Goal: Task Accomplishment & Management: Use online tool/utility

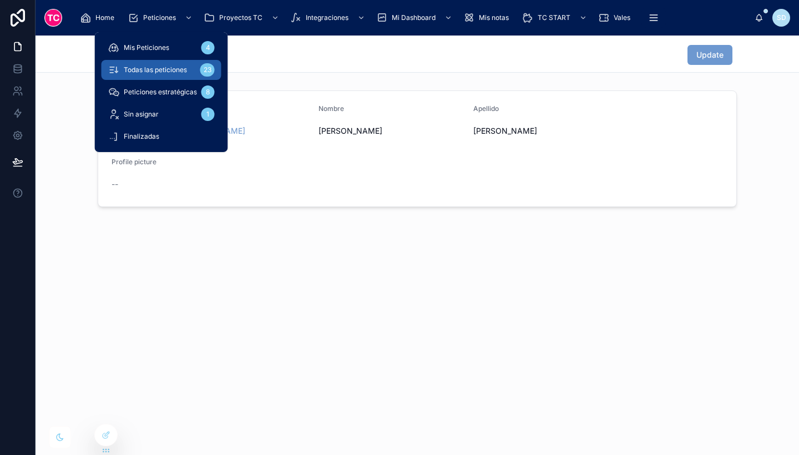
click at [182, 75] on div "Todas las peticiones 23" at bounding box center [161, 70] width 107 height 18
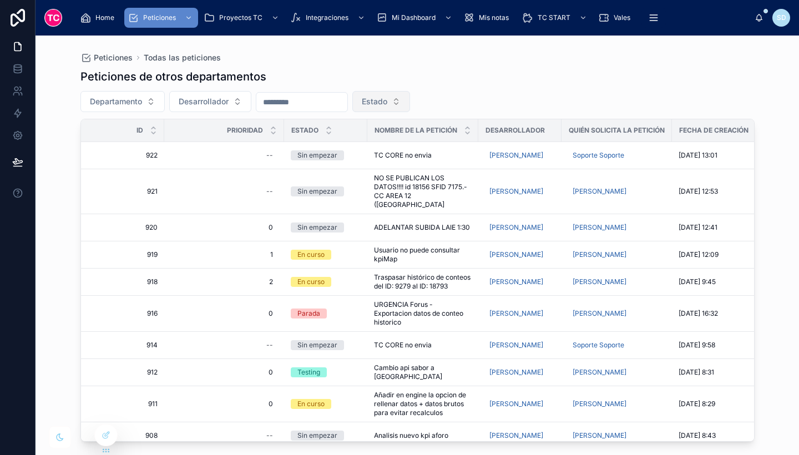
click at [387, 98] on span "Estado" at bounding box center [375, 101] width 26 height 11
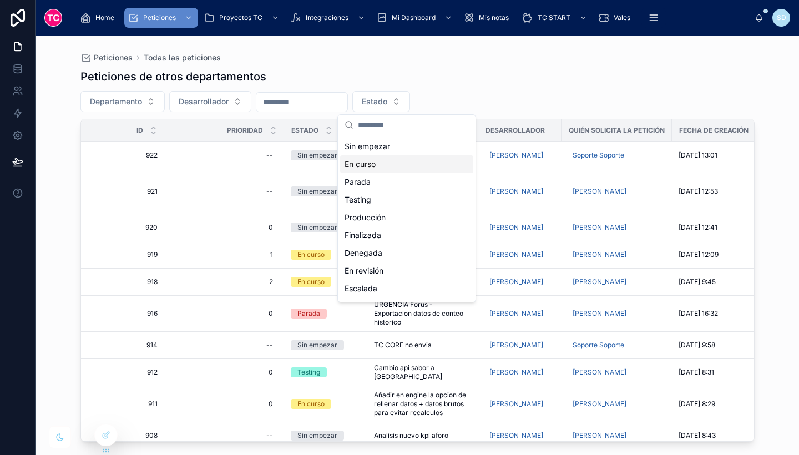
click at [386, 162] on div "En curso" at bounding box center [406, 164] width 133 height 18
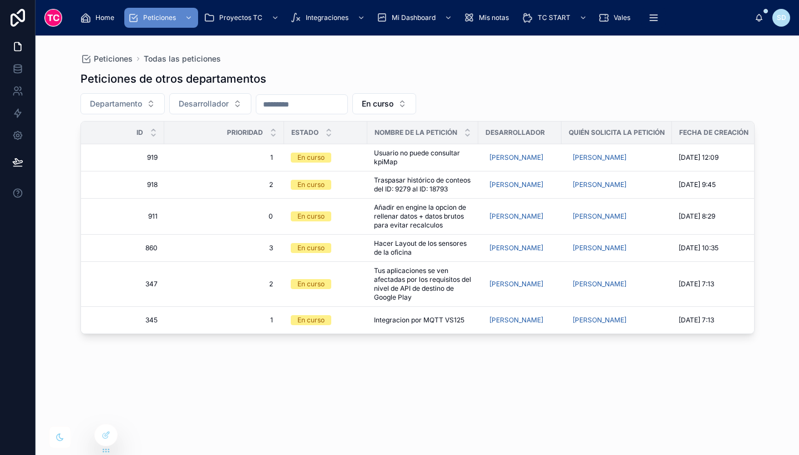
click at [390, 370] on div "Peticiones de otros departamentos Departamento Desarrollador En curso Id Priori…" at bounding box center [417, 252] width 674 height 377
click at [394, 104] on span "En curso" at bounding box center [378, 103] width 32 height 11
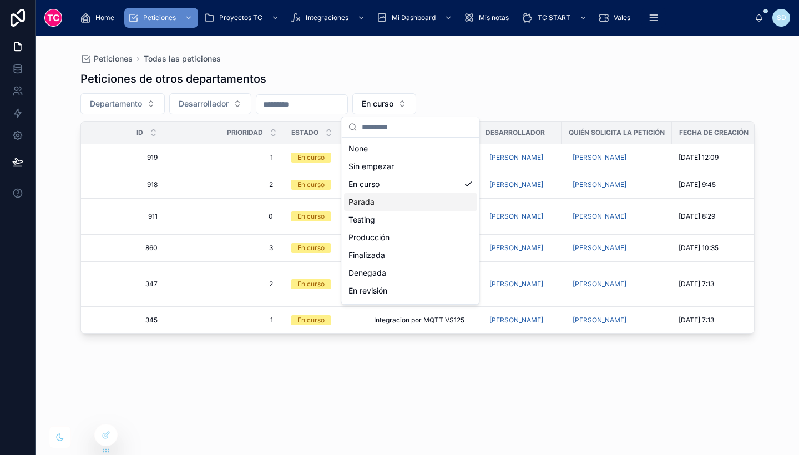
click at [406, 199] on div "Parada" at bounding box center [410, 202] width 133 height 18
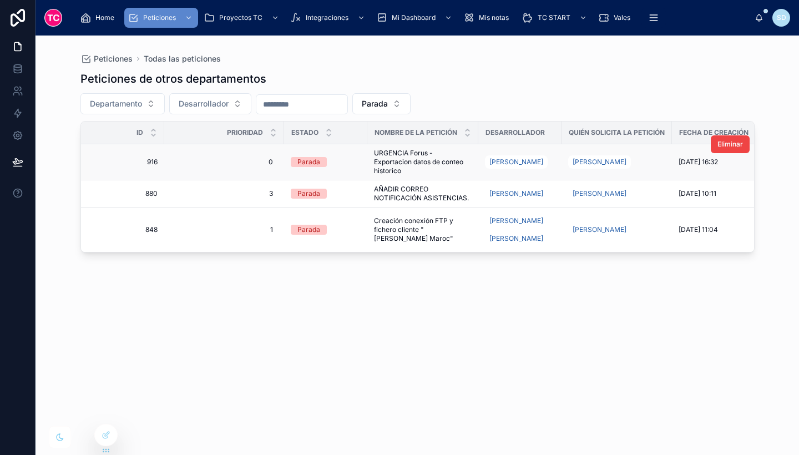
click at [466, 152] on span "URGENCIA Forus - Exportacion datos de conteo historico" at bounding box center [423, 162] width 98 height 27
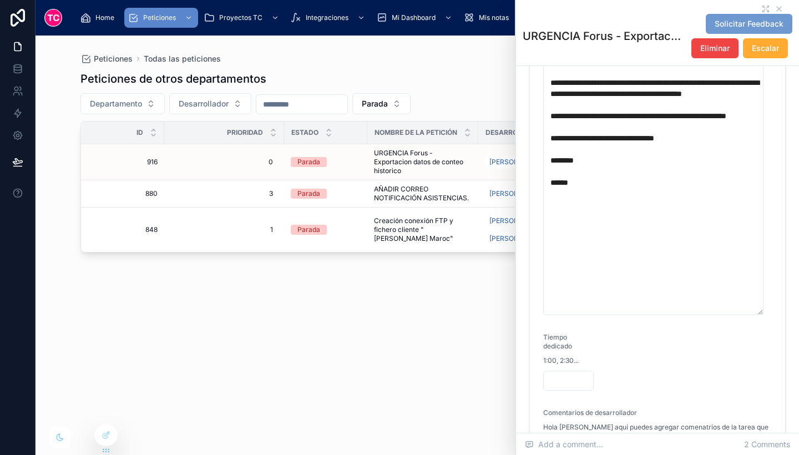
scroll to position [500, 0]
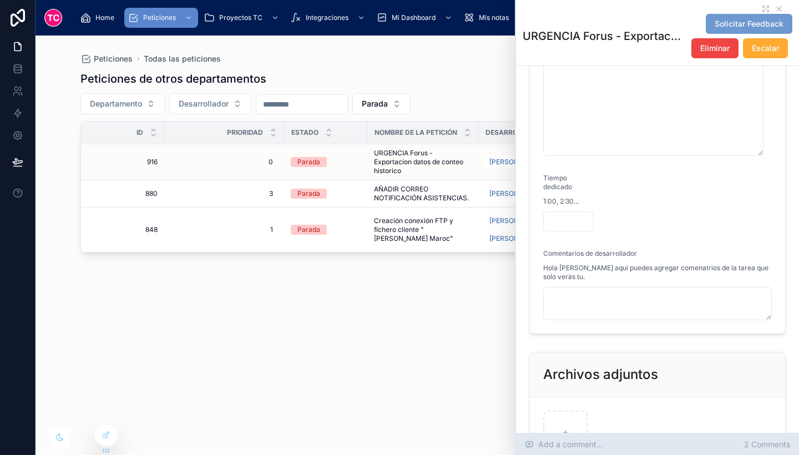
click at [765, 441] on span "2 Comments" at bounding box center [767, 444] width 46 height 11
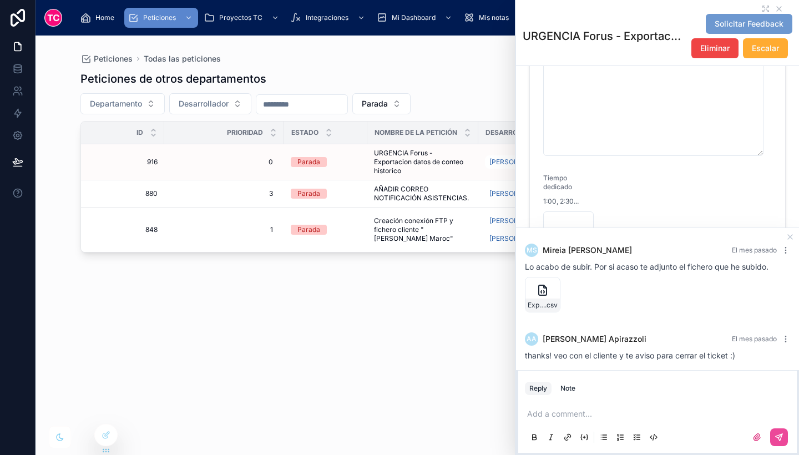
scroll to position [7, 0]
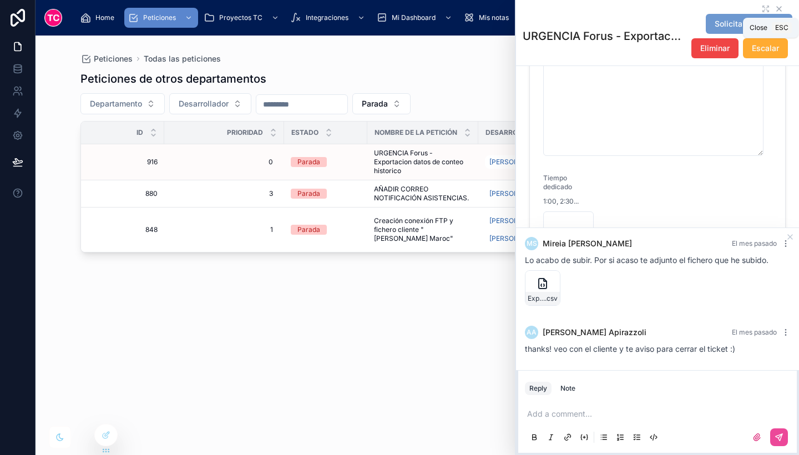
click at [775, 9] on icon at bounding box center [779, 8] width 9 height 9
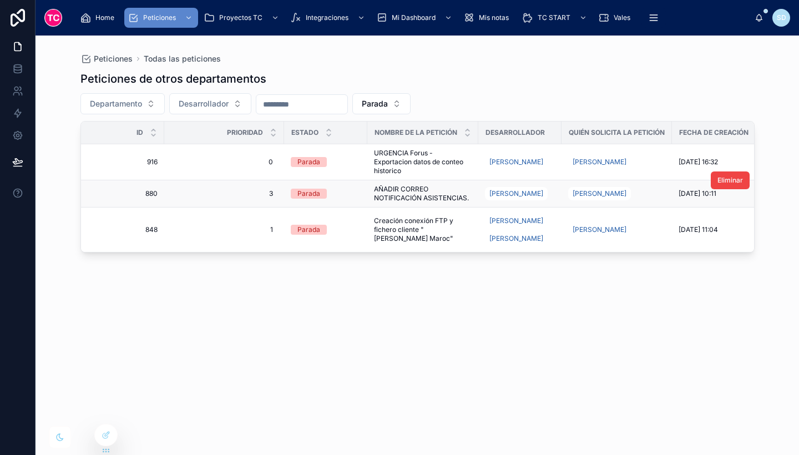
click at [435, 193] on span "AÑADIR CORREO NOTIFICACIÓN ASISTENCIAS." at bounding box center [423, 194] width 98 height 18
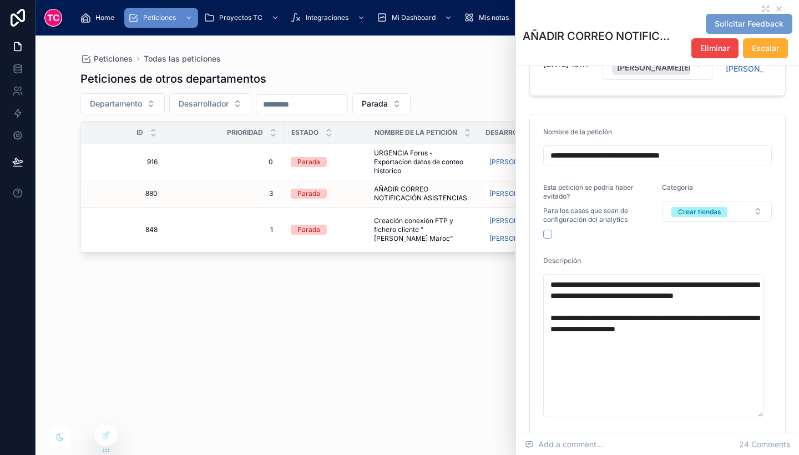
scroll to position [117, 0]
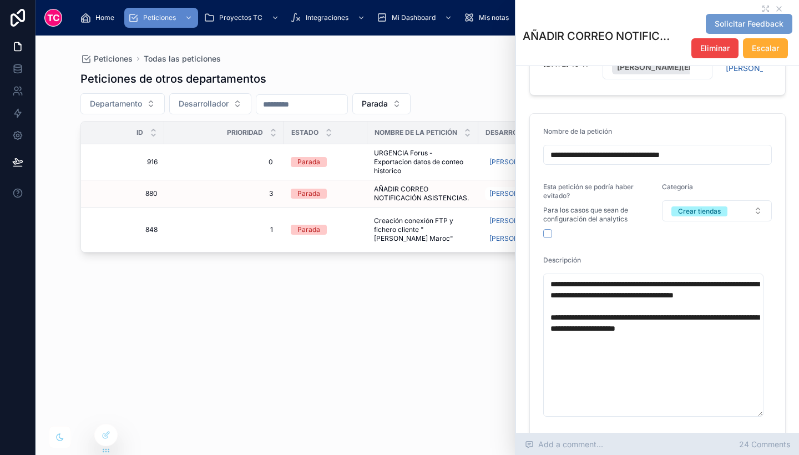
click at [767, 447] on span "24 Comments" at bounding box center [764, 444] width 51 height 11
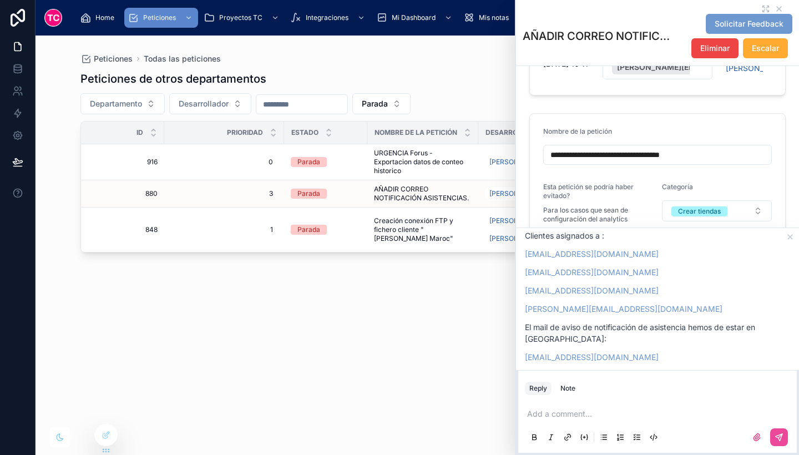
scroll to position [1830, 0]
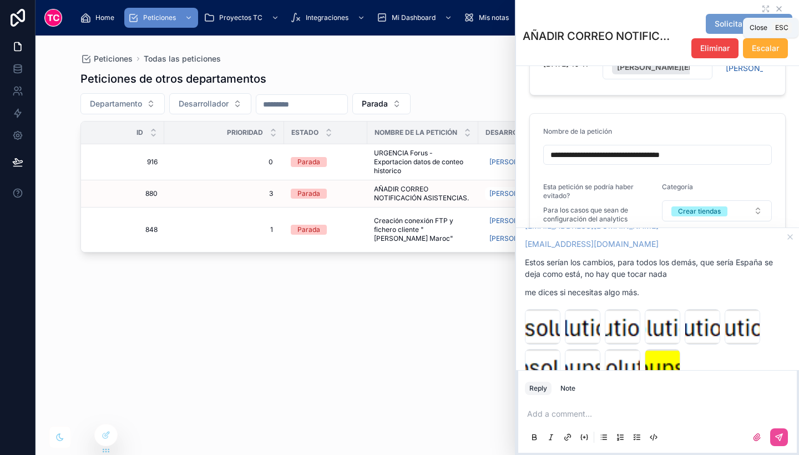
click at [775, 6] on icon at bounding box center [779, 8] width 9 height 9
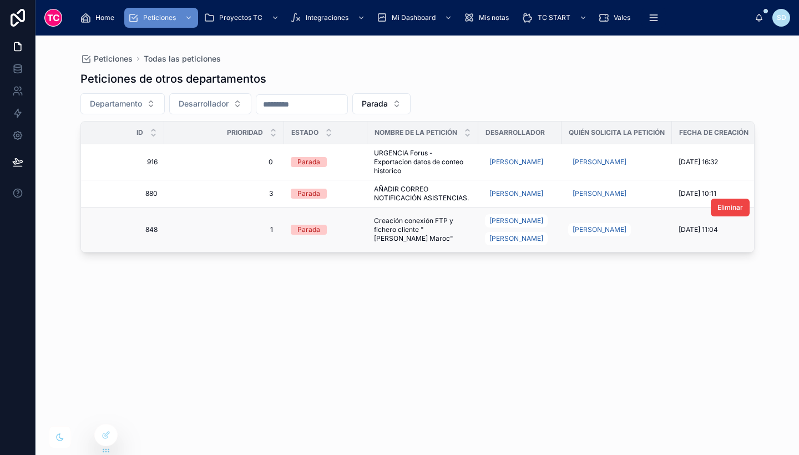
click at [431, 228] on span "Creación conexión FTP y fichero cliente "[PERSON_NAME] Maroc"" at bounding box center [423, 229] width 98 height 27
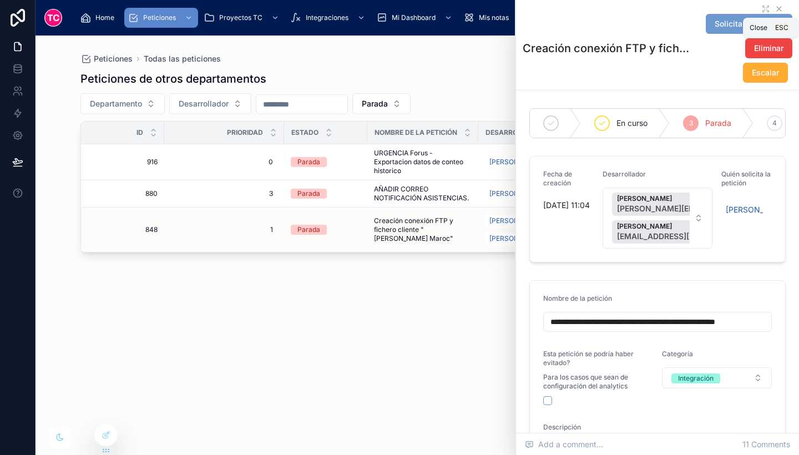
click at [775, 7] on icon at bounding box center [779, 8] width 9 height 9
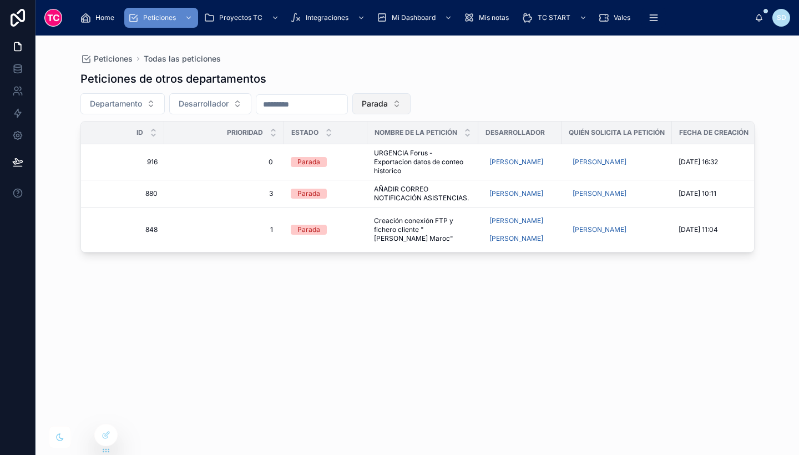
click at [388, 106] on span "Parada" at bounding box center [375, 103] width 26 height 11
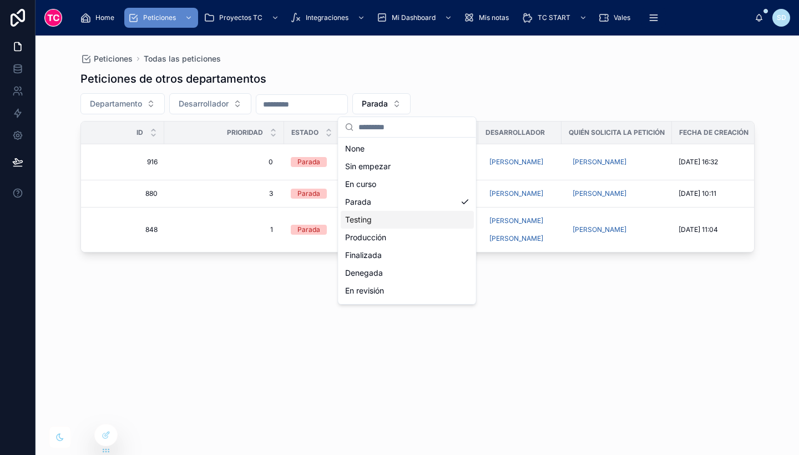
click at [398, 222] on div "Testing" at bounding box center [407, 220] width 133 height 18
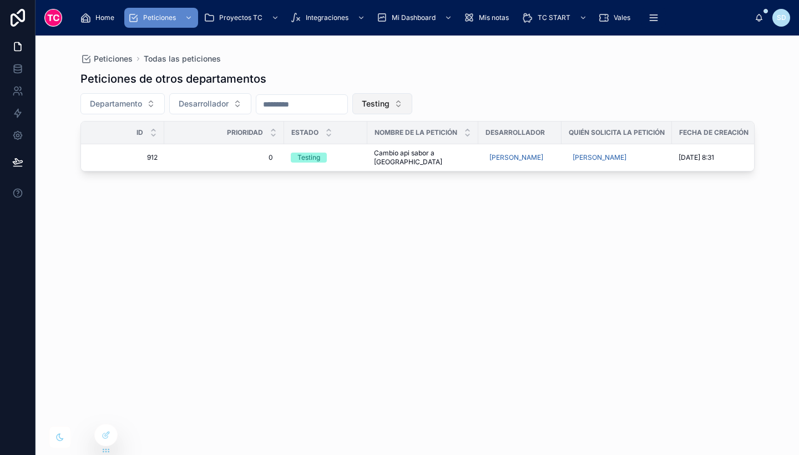
click at [412, 94] on button "Testing" at bounding box center [382, 103] width 60 height 21
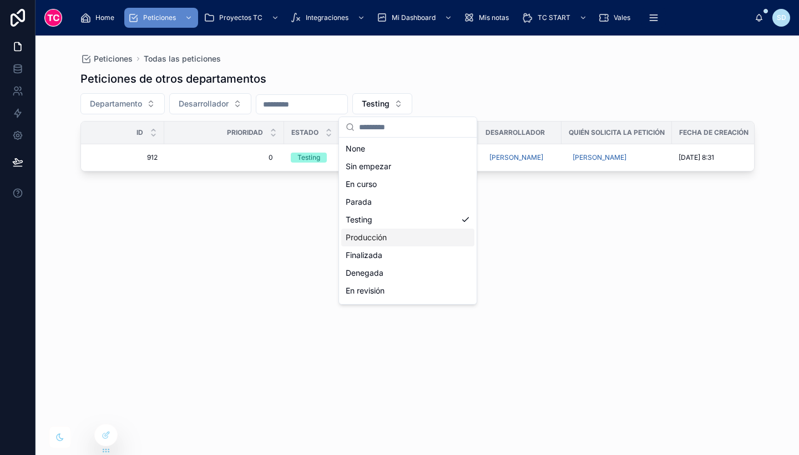
click at [412, 237] on div "Producción" at bounding box center [407, 238] width 133 height 18
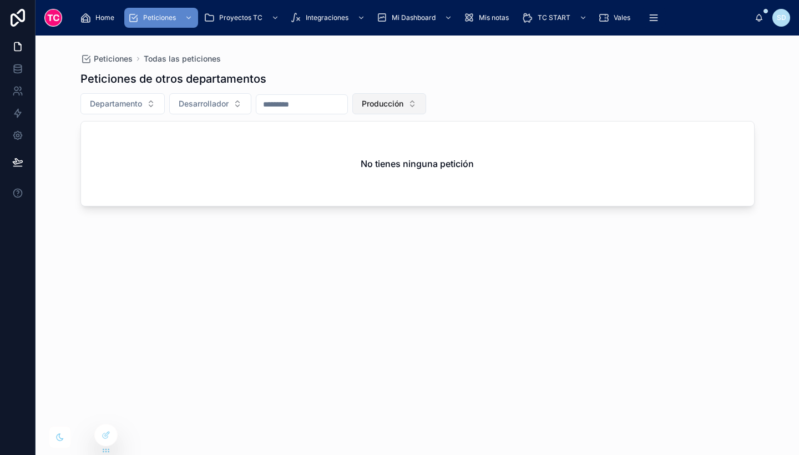
click at [403, 99] on span "Producción" at bounding box center [383, 103] width 42 height 11
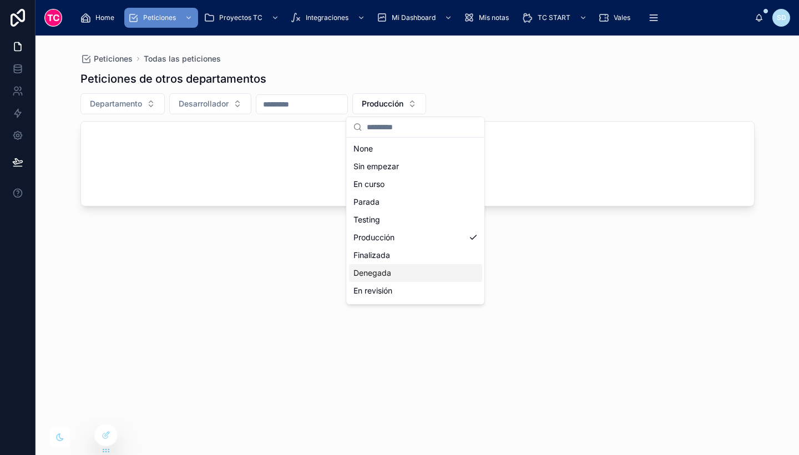
click at [418, 265] on div "Denegada" at bounding box center [415, 273] width 133 height 18
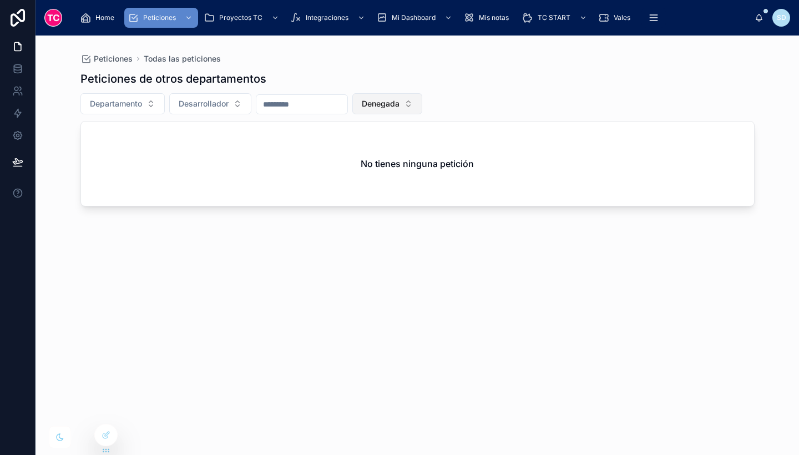
click at [415, 96] on button "Denegada" at bounding box center [387, 103] width 70 height 21
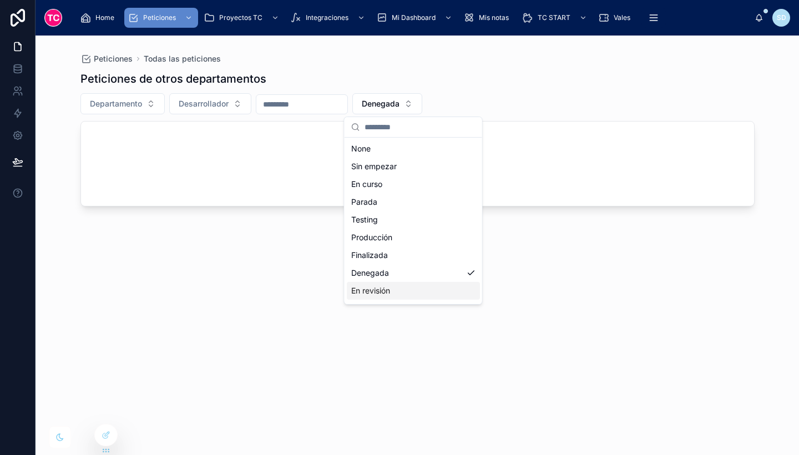
click at [408, 292] on div "En revisión" at bounding box center [413, 291] width 133 height 18
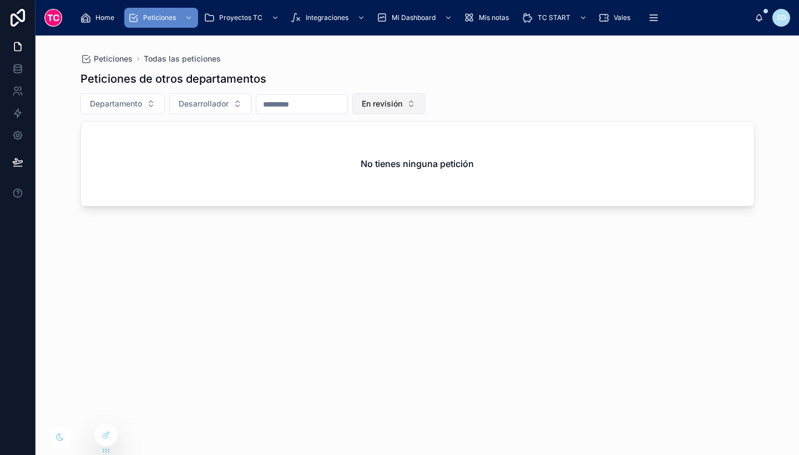
click at [415, 94] on button "En revisión" at bounding box center [388, 103] width 73 height 21
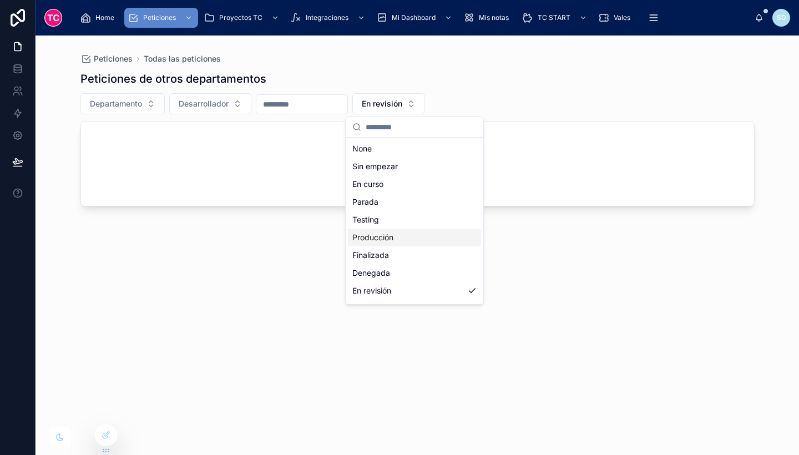
scroll to position [69, 0]
click at [422, 235] on div "Escalada" at bounding box center [414, 240] width 133 height 18
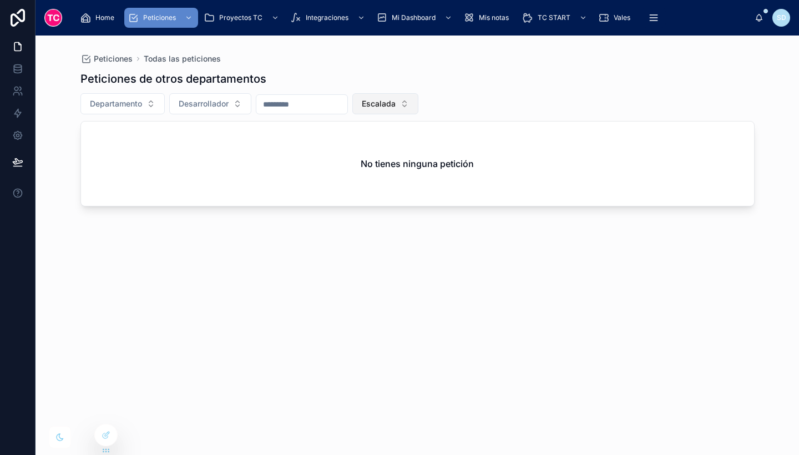
click at [396, 104] on span "Escalada" at bounding box center [379, 103] width 34 height 11
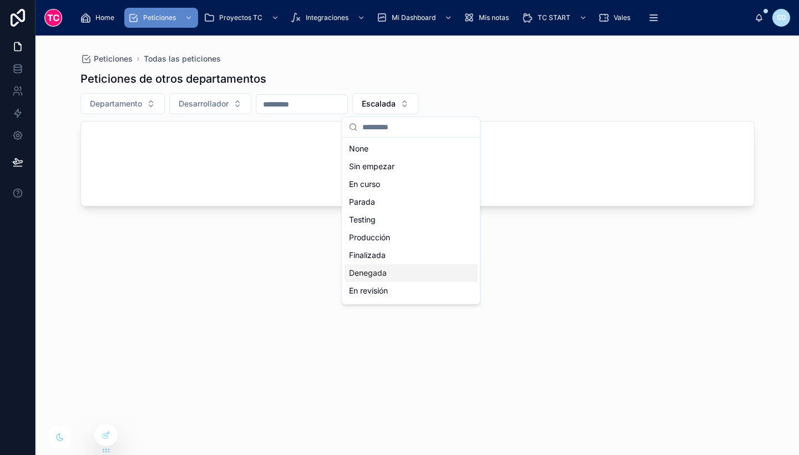
scroll to position [69, 0]
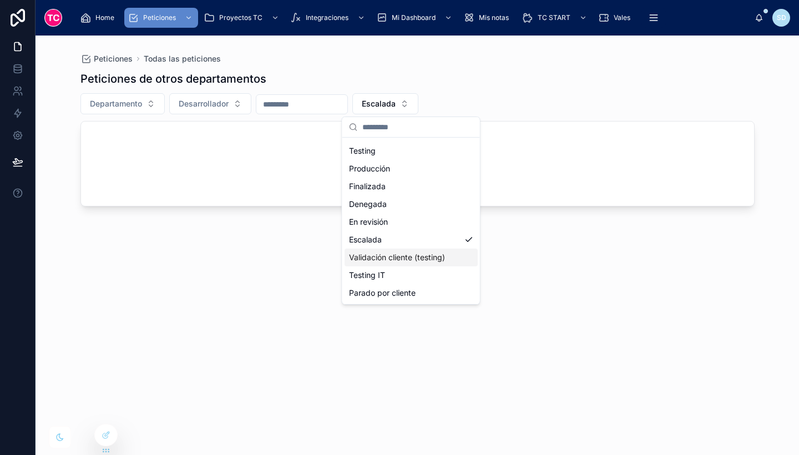
click at [413, 264] on div "Validación cliente (testing)" at bounding box center [411, 258] width 133 height 18
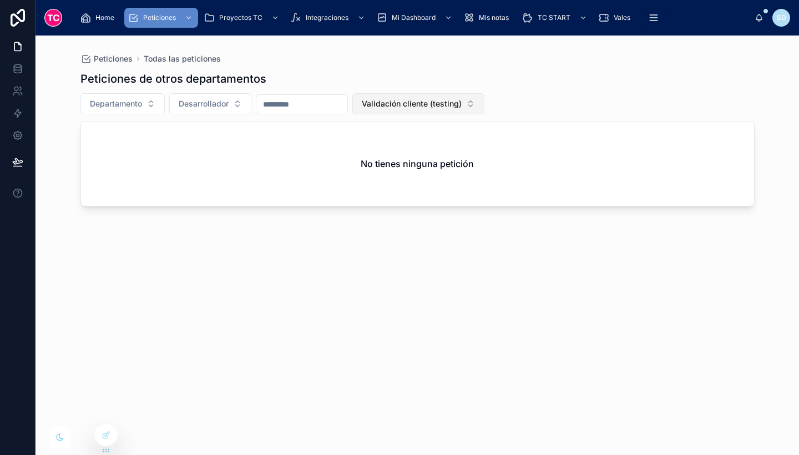
click at [435, 110] on button "Validación cliente (testing)" at bounding box center [418, 103] width 132 height 21
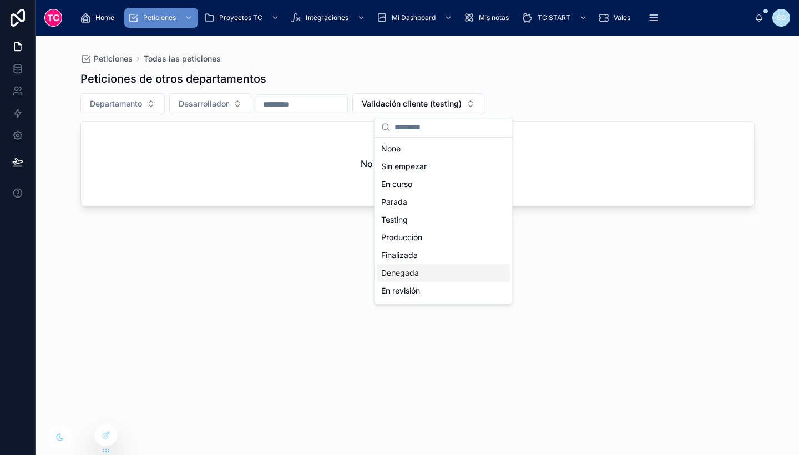
scroll to position [69, 0]
click at [450, 275] on div "Testing IT" at bounding box center [443, 275] width 133 height 18
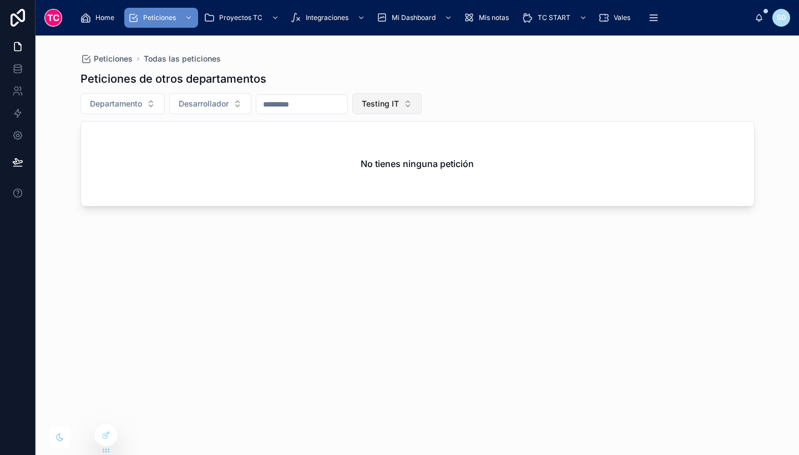
click at [399, 102] on span "Testing IT" at bounding box center [380, 103] width 37 height 11
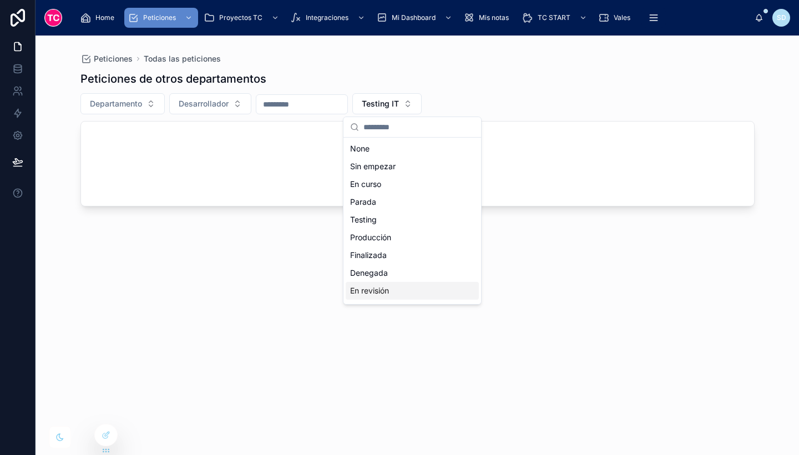
scroll to position [69, 0]
click at [417, 291] on div "Parado por cliente" at bounding box center [412, 293] width 133 height 18
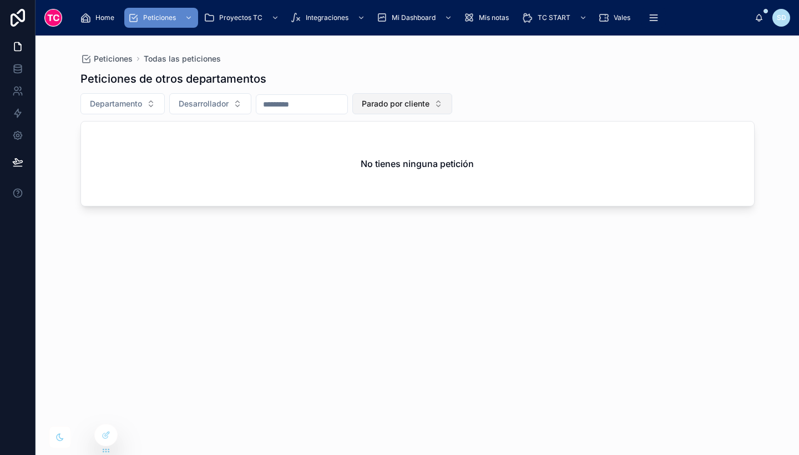
click at [417, 98] on span "Parado por cliente" at bounding box center [396, 103] width 68 height 11
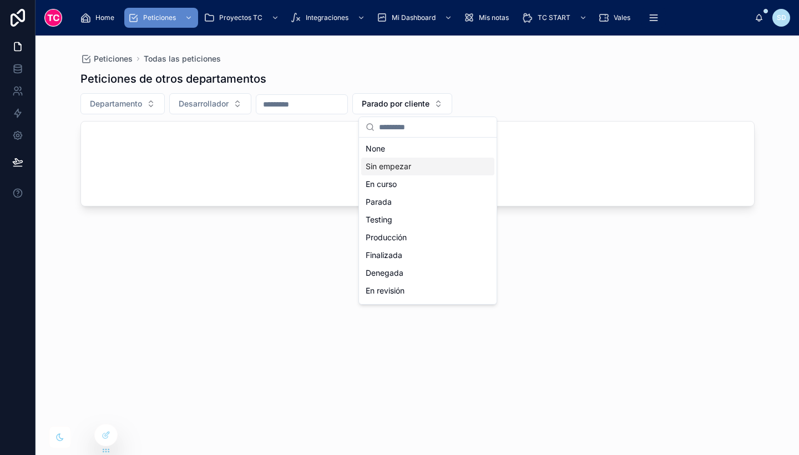
click at [423, 171] on div "Sin empezar" at bounding box center [427, 167] width 133 height 18
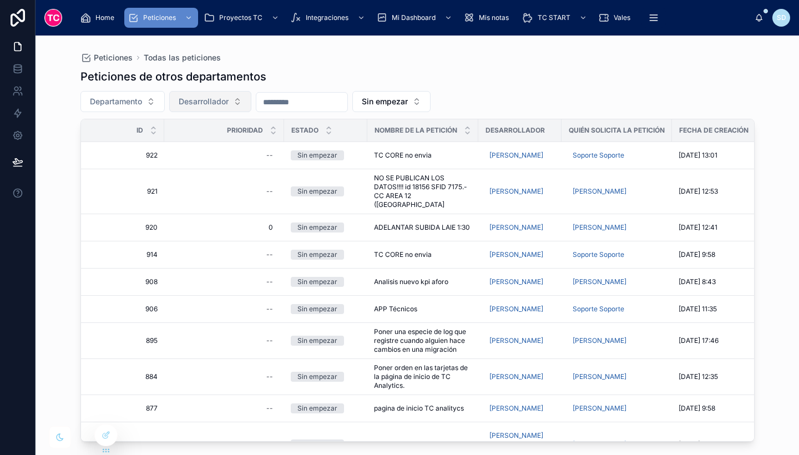
click at [198, 93] on button "Desarrollador" at bounding box center [210, 101] width 82 height 21
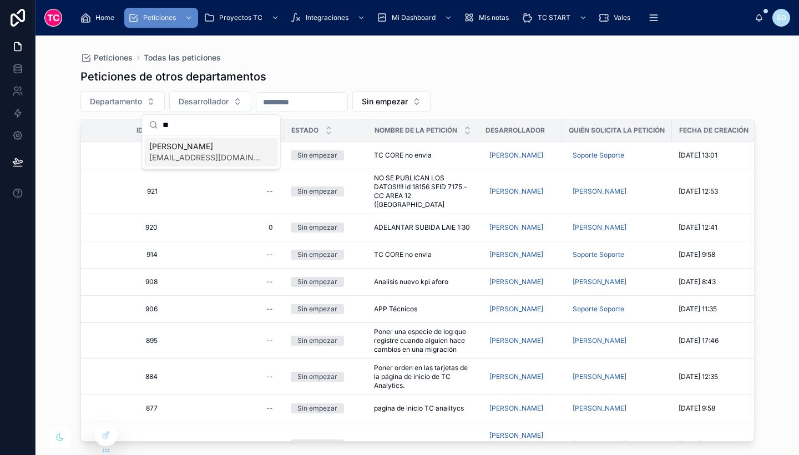
type input "**"
click at [225, 154] on span "[EMAIL_ADDRESS][DOMAIN_NAME]" at bounding box center [204, 157] width 111 height 11
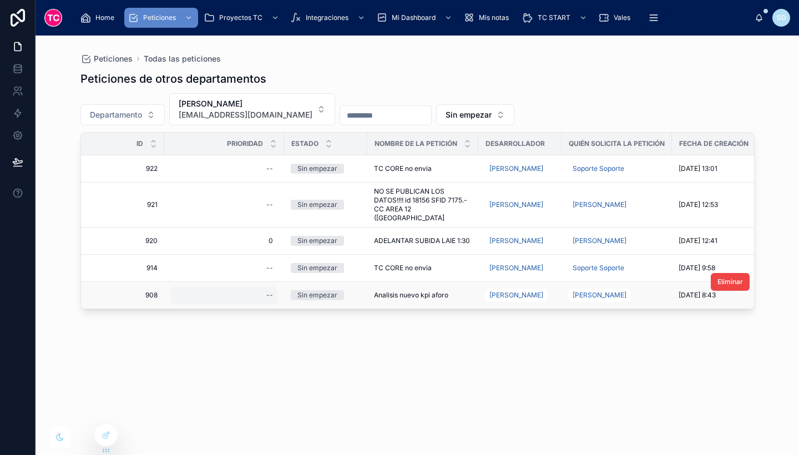
click at [263, 289] on div "--" at bounding box center [224, 295] width 107 height 18
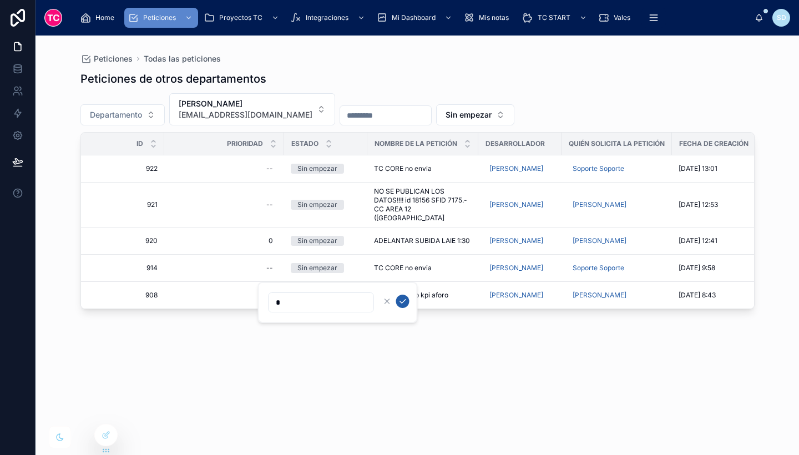
type input "*"
click at [405, 299] on icon "submit" at bounding box center [402, 301] width 9 height 9
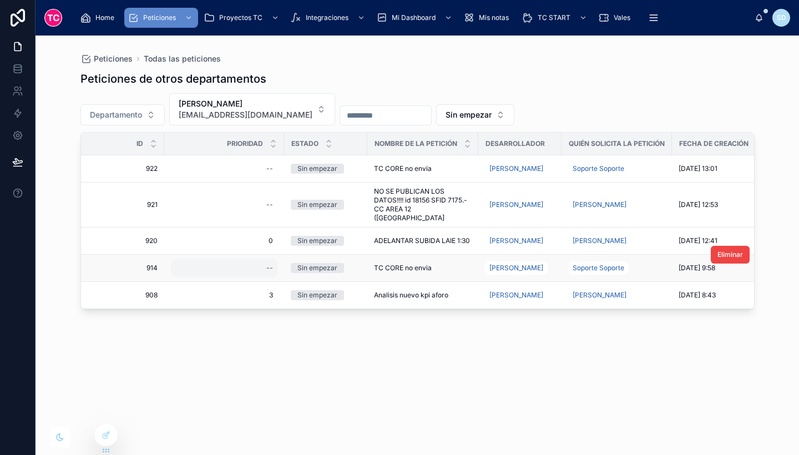
click at [269, 264] on div "--" at bounding box center [269, 268] width 7 height 9
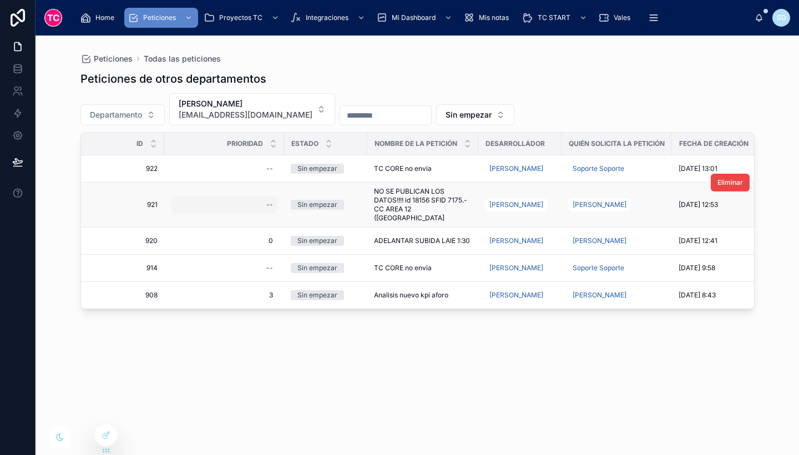
click at [268, 200] on div "--" at bounding box center [269, 204] width 7 height 9
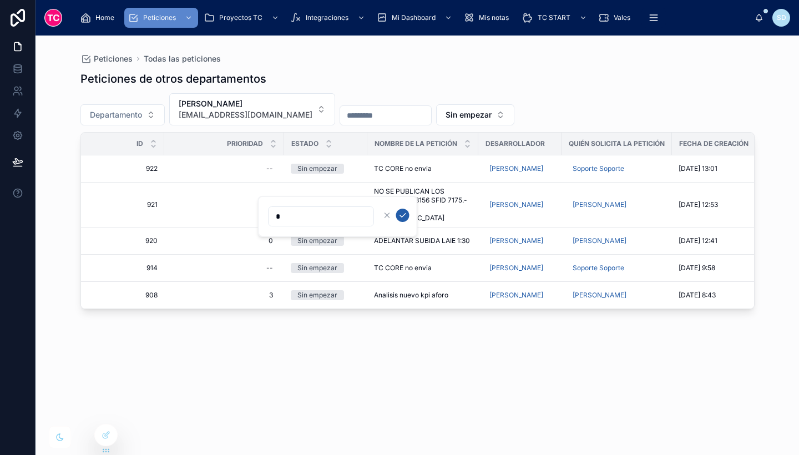
type input "*"
click at [402, 216] on icon "submit" at bounding box center [402, 215] width 9 height 9
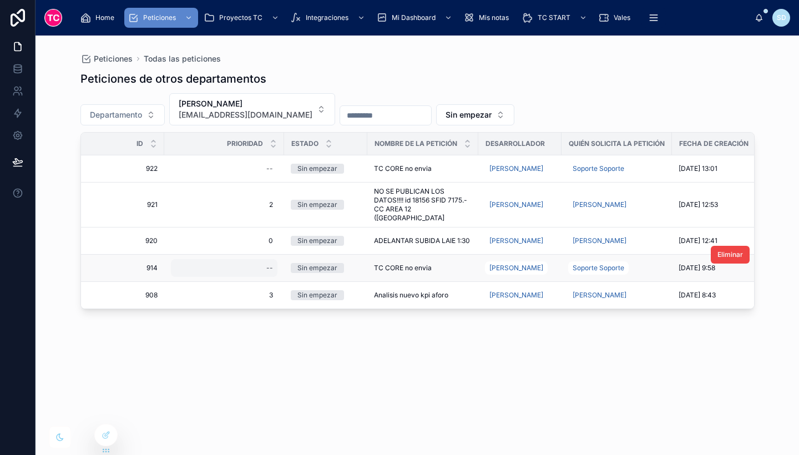
click at [272, 264] on div "--" at bounding box center [269, 268] width 7 height 9
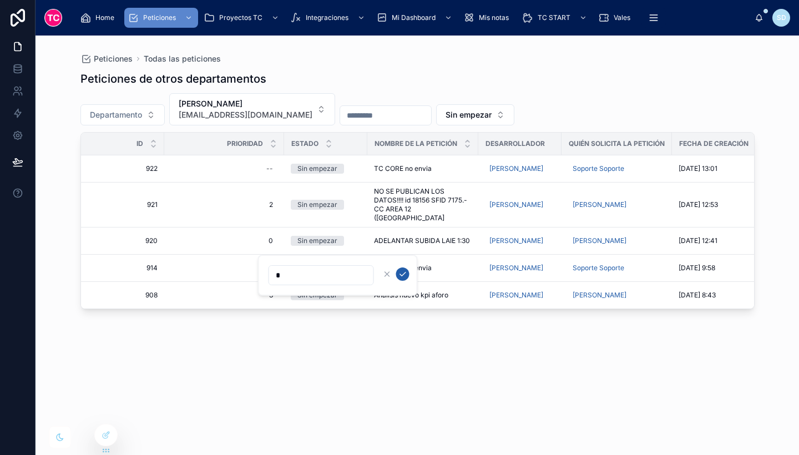
type input "*"
click at [401, 275] on icon "submit" at bounding box center [403, 275] width 6 height 4
click at [271, 171] on div "--" at bounding box center [269, 168] width 7 height 9
type input "*"
click at [408, 183] on button "submit" at bounding box center [402, 183] width 13 height 13
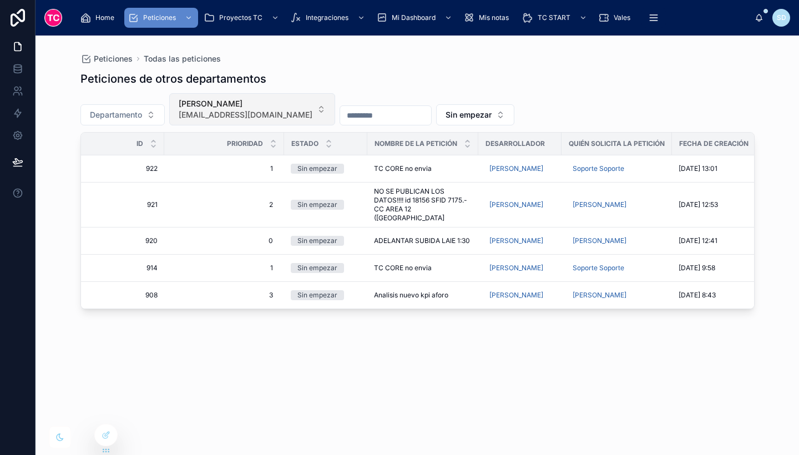
click at [282, 104] on span "[PERSON_NAME]" at bounding box center [246, 103] width 134 height 11
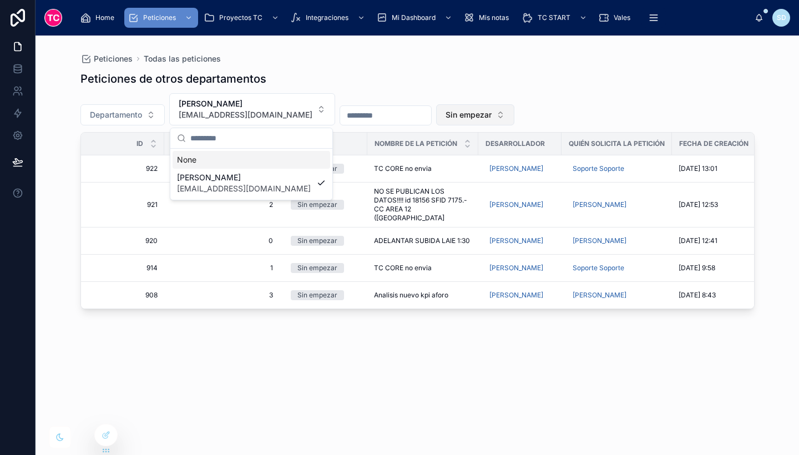
click at [492, 110] on span "Sin empezar" at bounding box center [469, 114] width 46 height 11
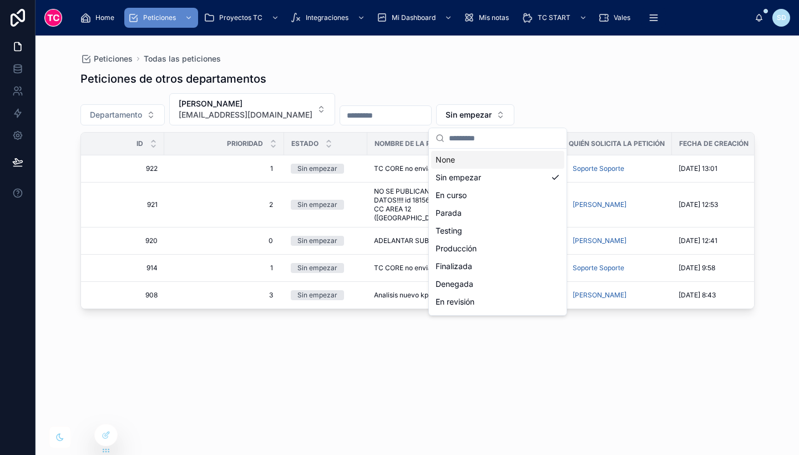
click at [517, 162] on div "None" at bounding box center [497, 160] width 133 height 18
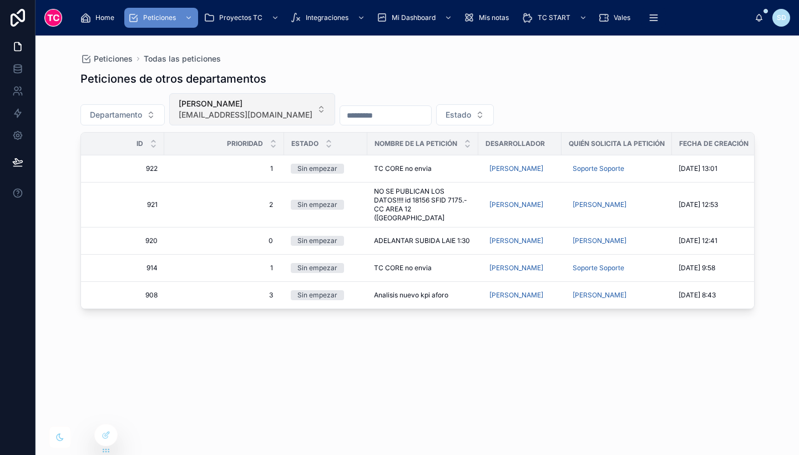
click at [280, 108] on span "[PERSON_NAME]" at bounding box center [246, 103] width 134 height 11
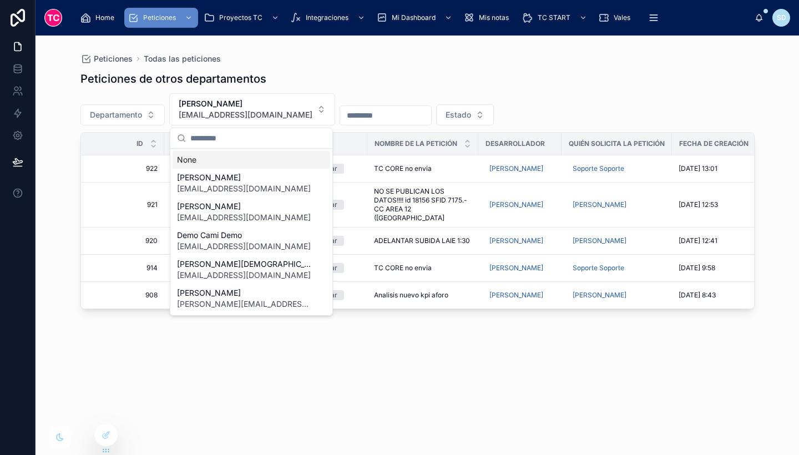
click at [254, 139] on input "text" at bounding box center [257, 138] width 135 height 20
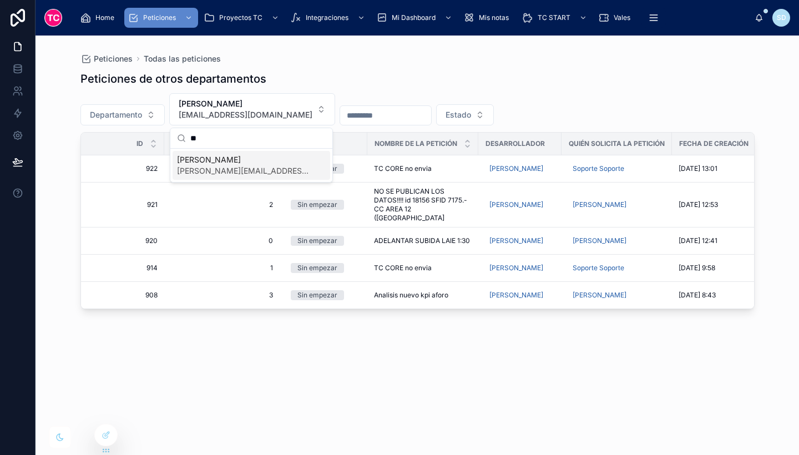
type input "**"
click at [251, 171] on span "[PERSON_NAME][EMAIL_ADDRESS][DOMAIN_NAME]" at bounding box center [244, 170] width 135 height 11
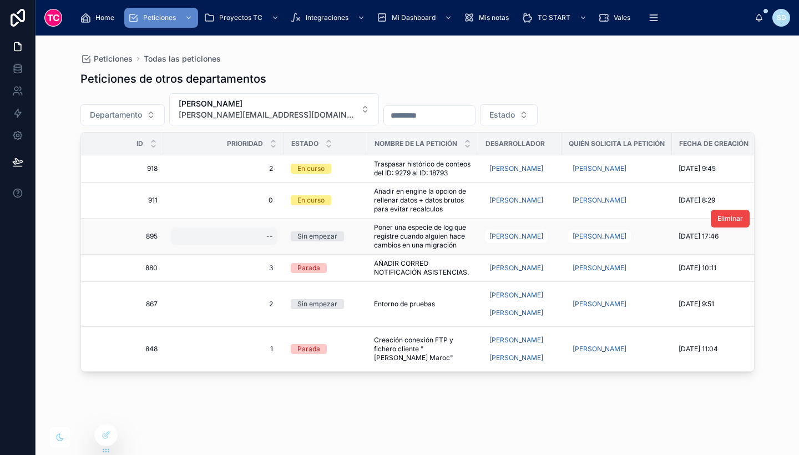
click at [267, 234] on div "--" at bounding box center [269, 236] width 7 height 9
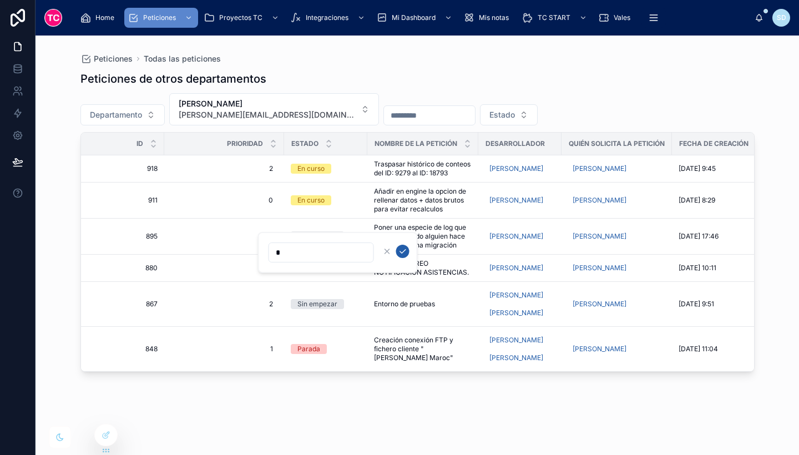
type input "*"
click at [402, 250] on icon "submit" at bounding box center [402, 251] width 9 height 9
click at [280, 108] on span "[PERSON_NAME]" at bounding box center [268, 103] width 178 height 11
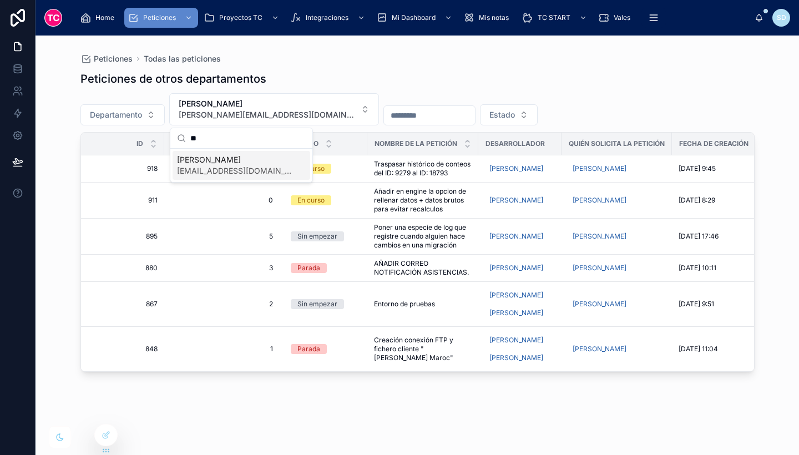
type input "**"
click at [241, 166] on span "[EMAIL_ADDRESS][DOMAIN_NAME]" at bounding box center [234, 170] width 115 height 11
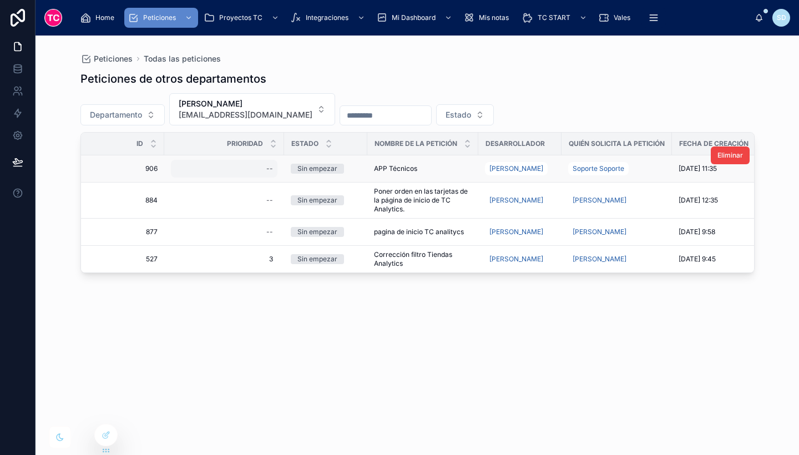
click at [248, 171] on div "--" at bounding box center [224, 169] width 107 height 18
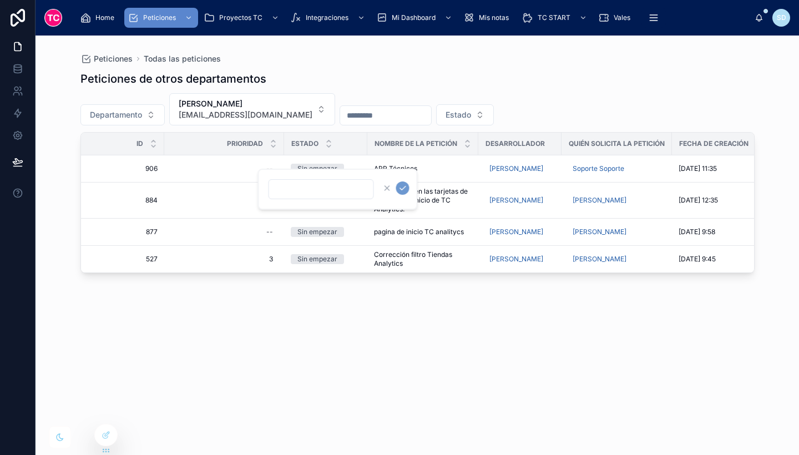
click at [327, 188] on input "text" at bounding box center [321, 189] width 104 height 16
type input "*"
click at [402, 185] on icon "submit" at bounding box center [402, 188] width 9 height 9
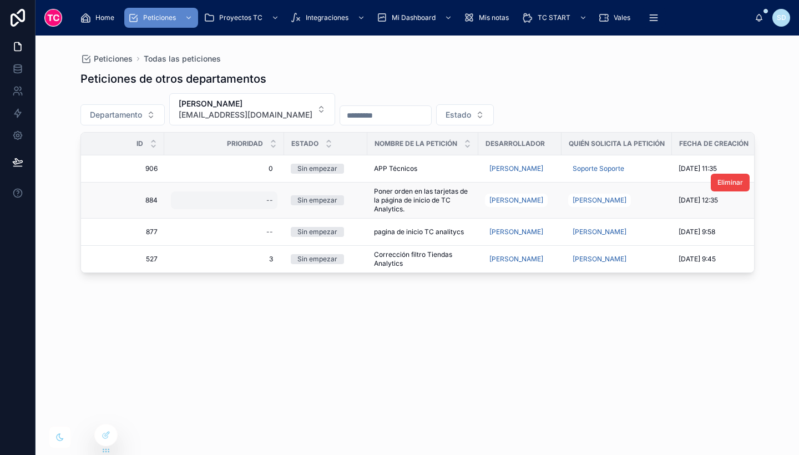
click at [267, 205] on div "--" at bounding box center [269, 200] width 7 height 9
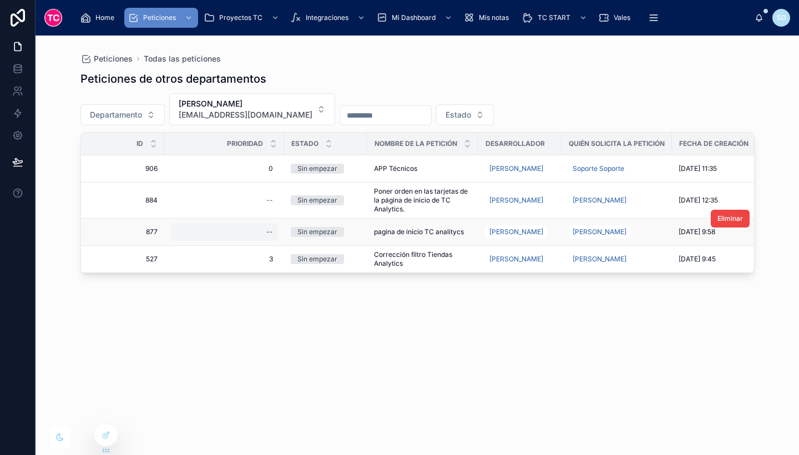
click at [256, 241] on div "--" at bounding box center [224, 232] width 107 height 18
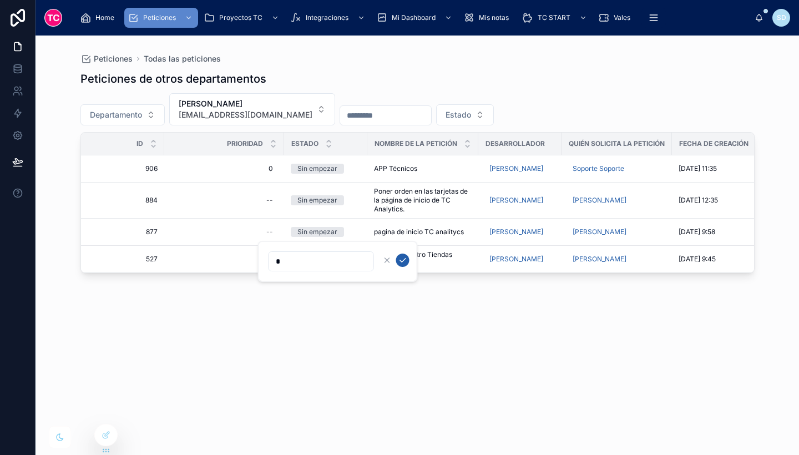
type input "*"
click at [405, 257] on icon "submit" at bounding box center [402, 260] width 9 height 9
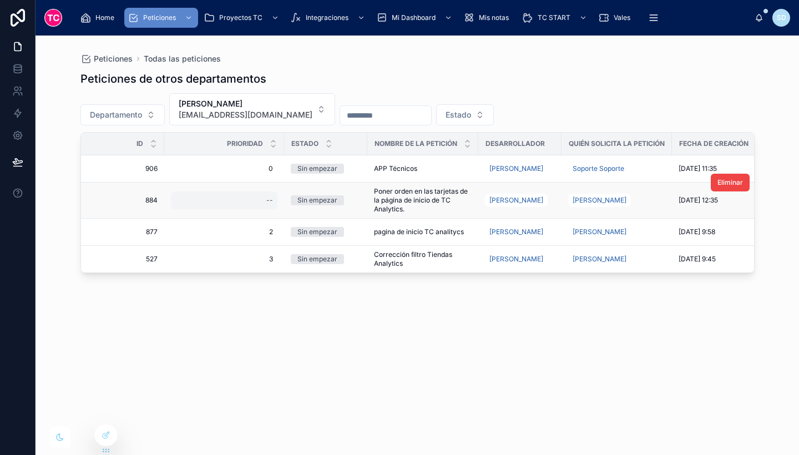
click at [266, 203] on div "--" at bounding box center [224, 200] width 107 height 18
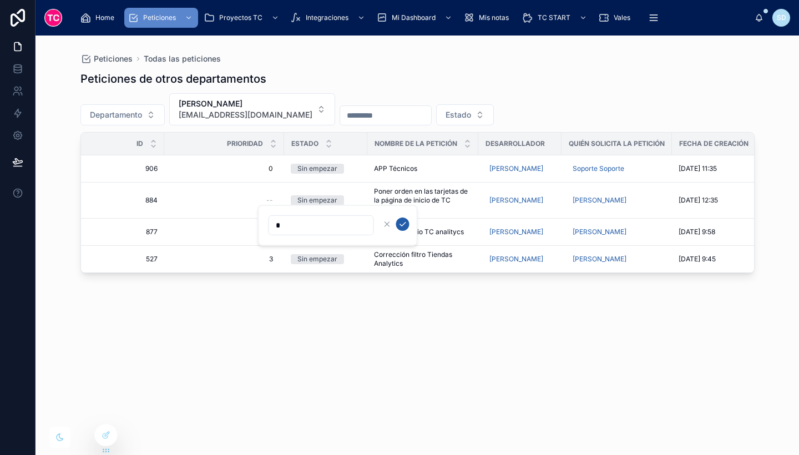
type input "*"
click at [398, 220] on button "submit" at bounding box center [402, 224] width 13 height 13
click at [268, 236] on span "2" at bounding box center [224, 232] width 98 height 9
type input "*"
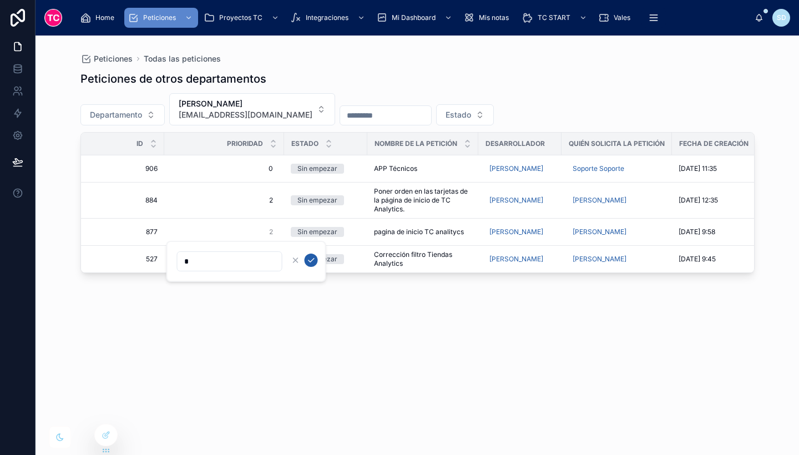
click at [312, 260] on icon "submit" at bounding box center [311, 260] width 9 height 9
click at [287, 107] on span "[PERSON_NAME]" at bounding box center [246, 103] width 134 height 11
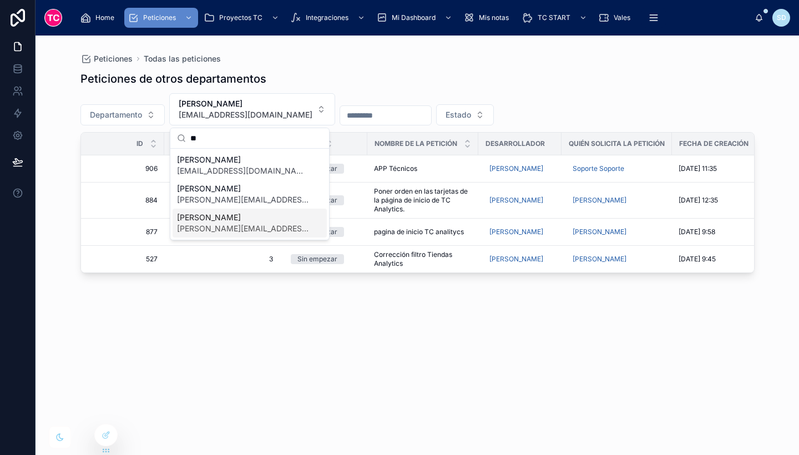
type input "**"
click at [241, 221] on span "[PERSON_NAME]" at bounding box center [243, 217] width 132 height 11
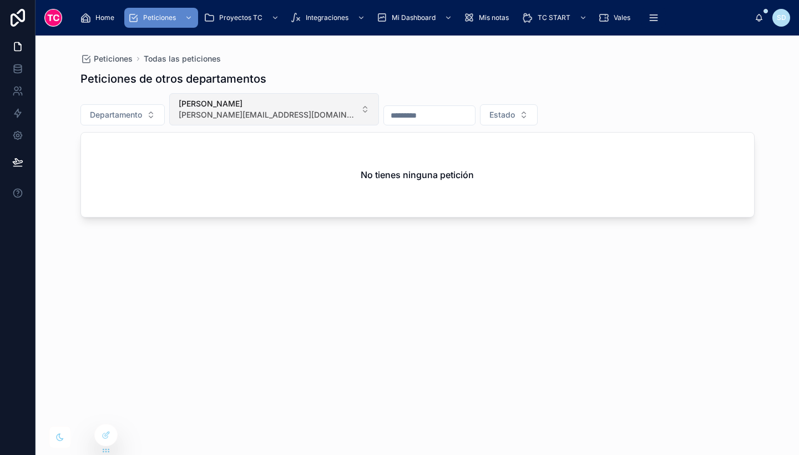
click at [253, 115] on span "[PERSON_NAME][EMAIL_ADDRESS][DOMAIN_NAME]" at bounding box center [268, 114] width 178 height 11
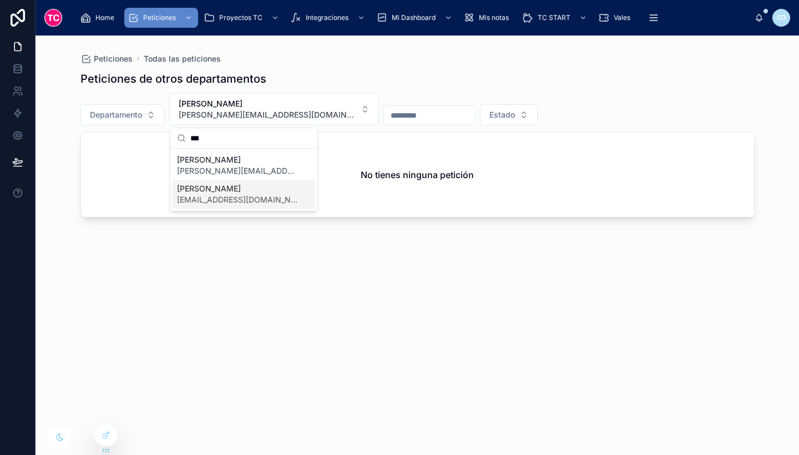
type input "***"
click at [248, 197] on span "[EMAIL_ADDRESS][DOMAIN_NAME]" at bounding box center [237, 199] width 120 height 11
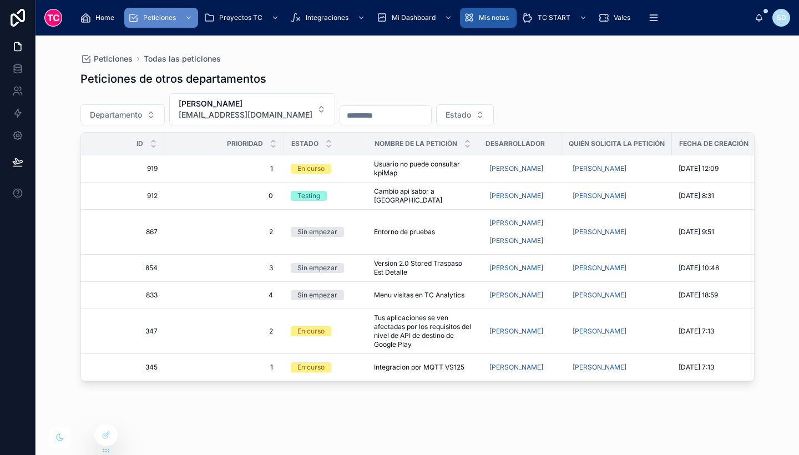
click at [482, 16] on span "Mis notas" at bounding box center [494, 17] width 30 height 9
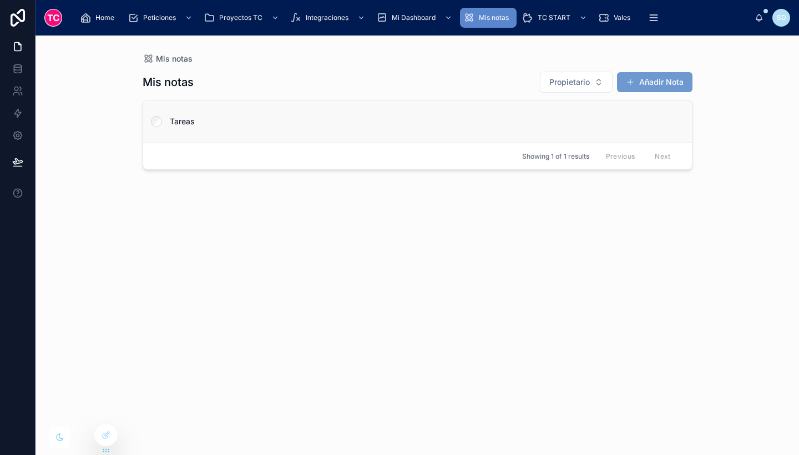
click at [278, 114] on link "Tareas" at bounding box center [417, 121] width 549 height 42
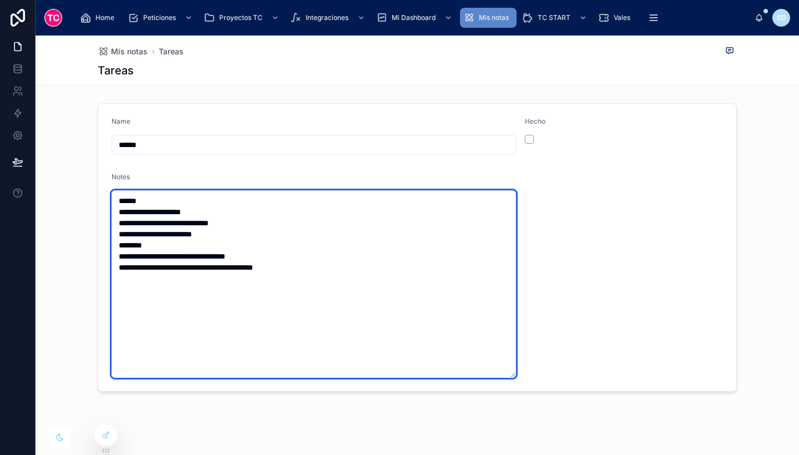
click at [254, 223] on textarea "**********" at bounding box center [314, 284] width 405 height 188
click at [255, 231] on textarea "**********" at bounding box center [314, 284] width 405 height 188
click at [305, 250] on textarea "**********" at bounding box center [314, 284] width 405 height 188
click at [282, 253] on textarea "**********" at bounding box center [314, 284] width 405 height 188
click at [292, 270] on textarea "**********" at bounding box center [314, 284] width 405 height 188
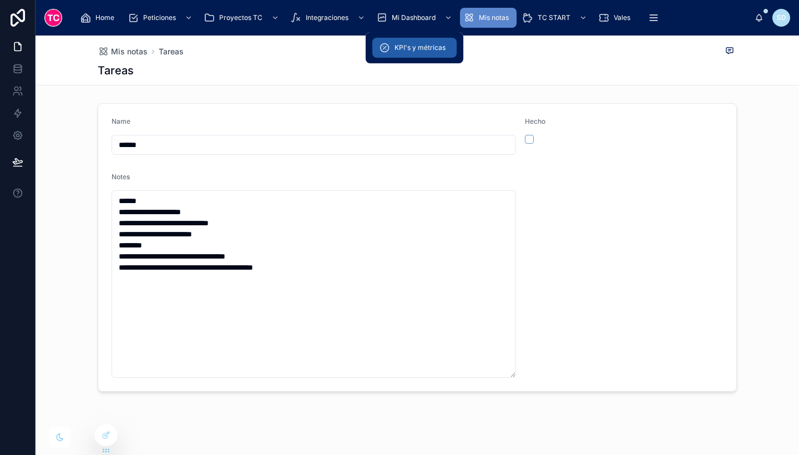
click at [423, 51] on span "KPI's y métricas" at bounding box center [420, 47] width 51 height 9
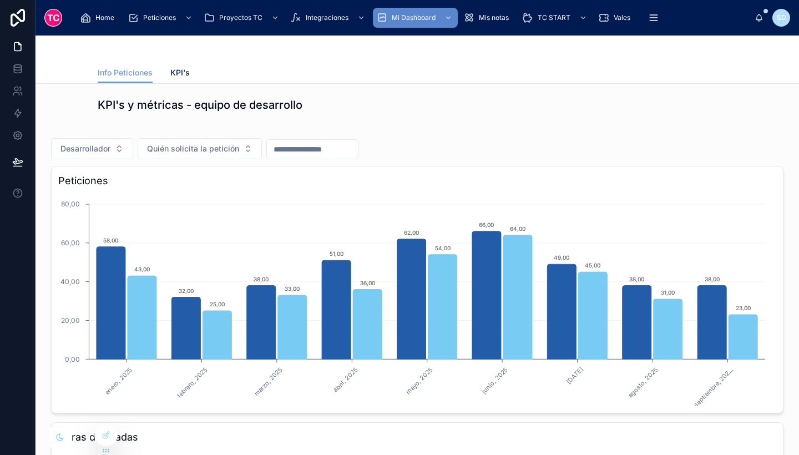
click at [174, 70] on span "KPI's" at bounding box center [179, 72] width 19 height 11
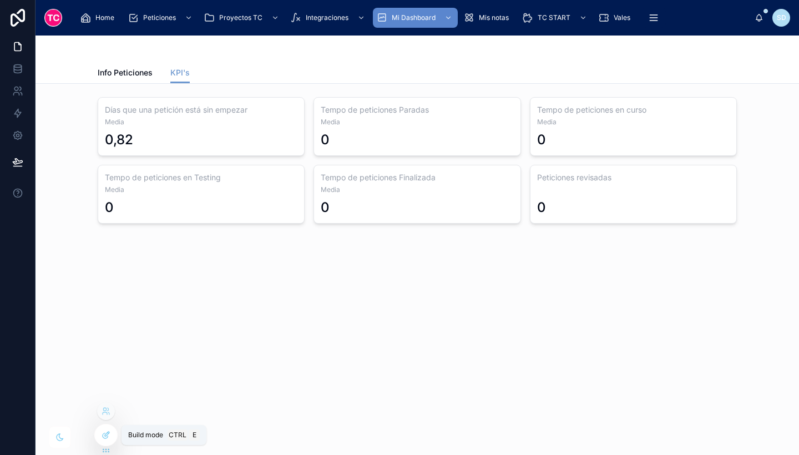
click at [109, 434] on icon at bounding box center [106, 435] width 9 height 9
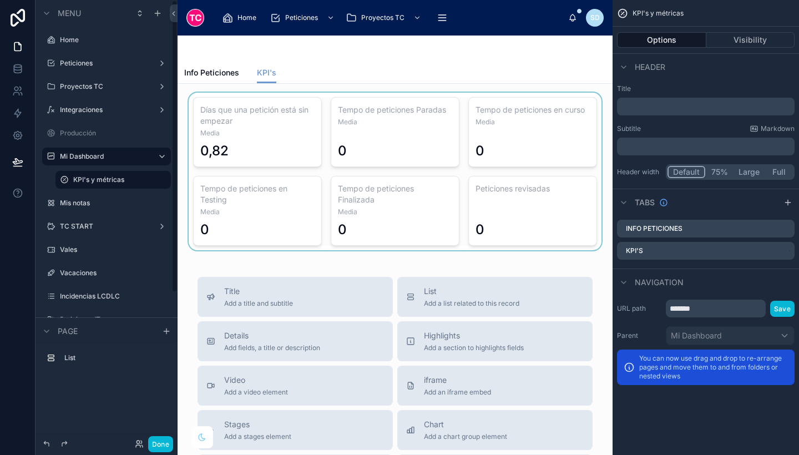
click at [304, 115] on div at bounding box center [394, 172] width 417 height 158
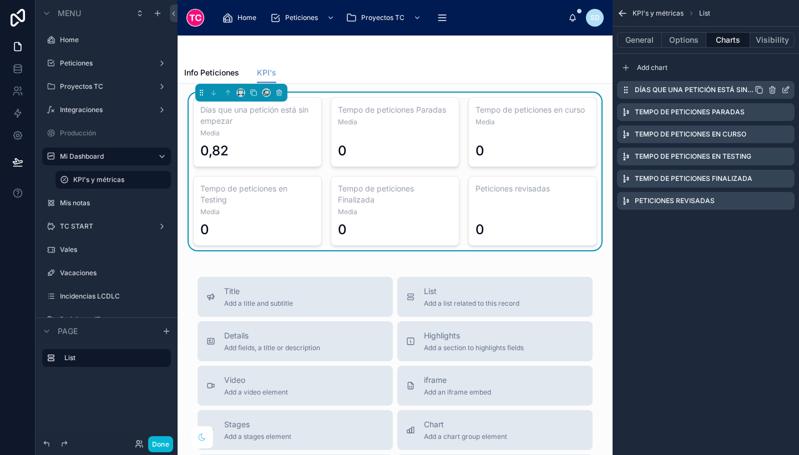
click at [786, 90] on icon "scrollable content" at bounding box center [787, 89] width 4 height 4
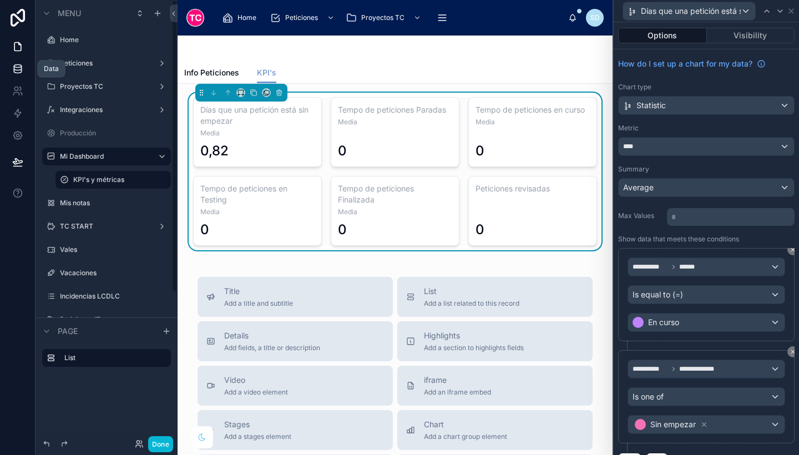
click at [22, 73] on icon at bounding box center [17, 68] width 11 height 11
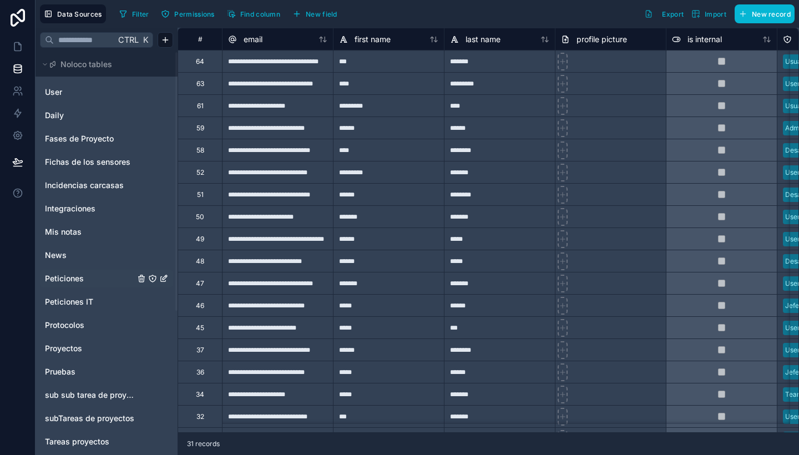
click at [88, 278] on link "Peticiones" at bounding box center [90, 278] width 90 height 11
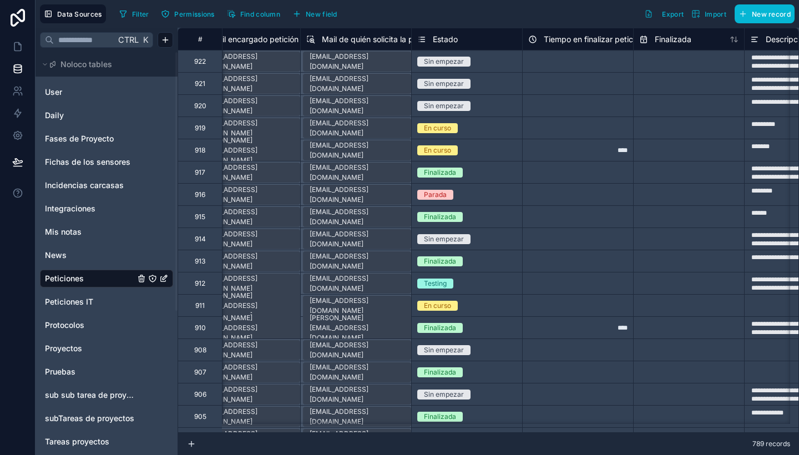
scroll to position [0, 362]
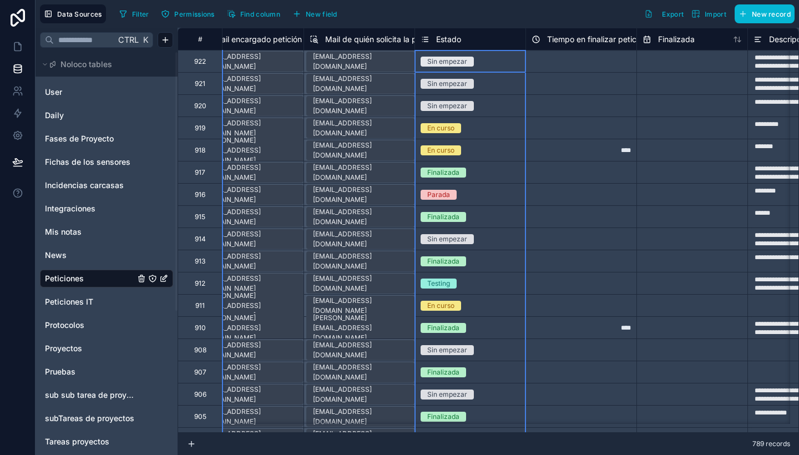
click at [453, 41] on span "Estado" at bounding box center [448, 39] width 25 height 11
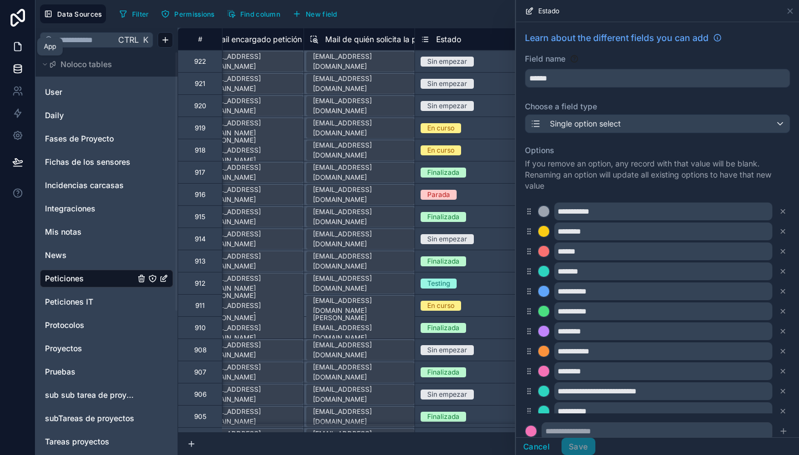
click at [6, 44] on link at bounding box center [17, 47] width 35 height 22
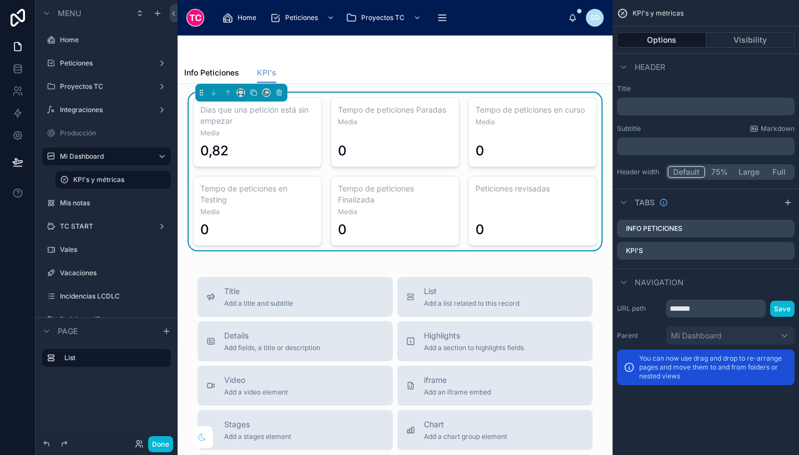
click at [278, 189] on h3 "Tempo de peticiones en Testing" at bounding box center [257, 194] width 114 height 22
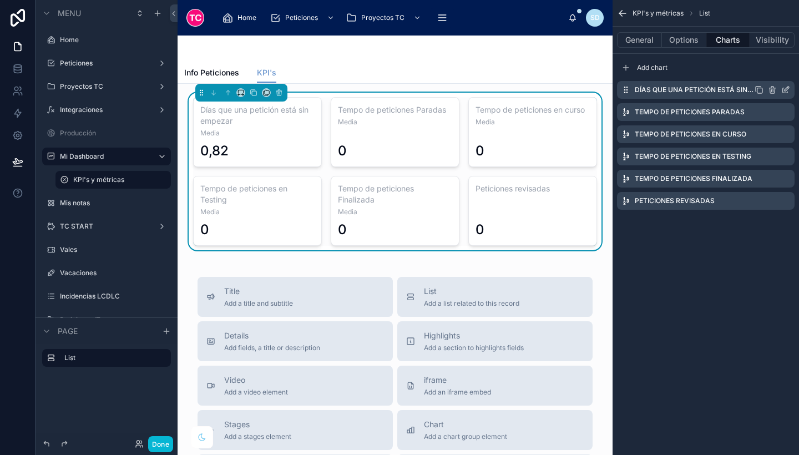
click at [786, 91] on icon "scrollable content" at bounding box center [785, 89] width 9 height 9
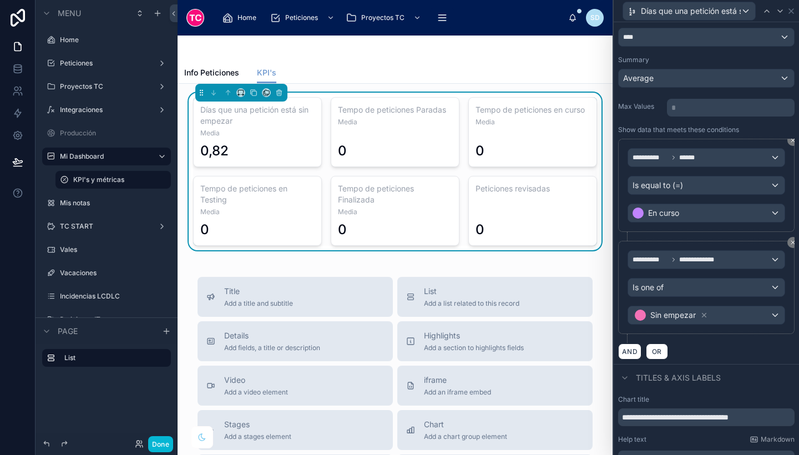
scroll to position [115, 0]
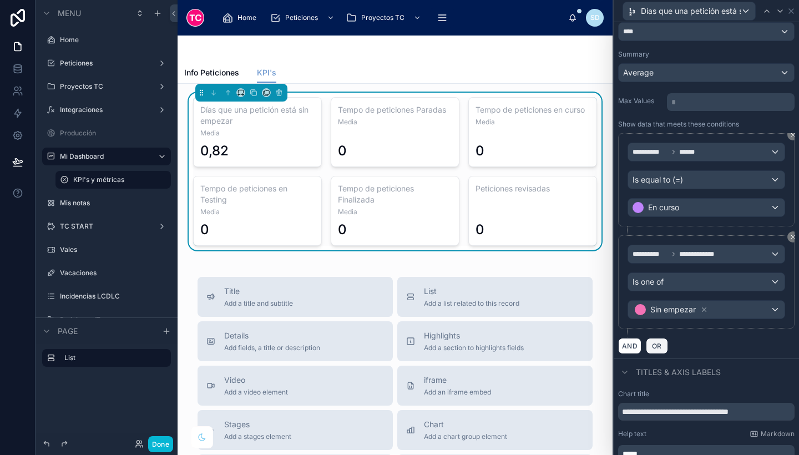
click at [655, 345] on span "OR" at bounding box center [657, 346] width 14 height 8
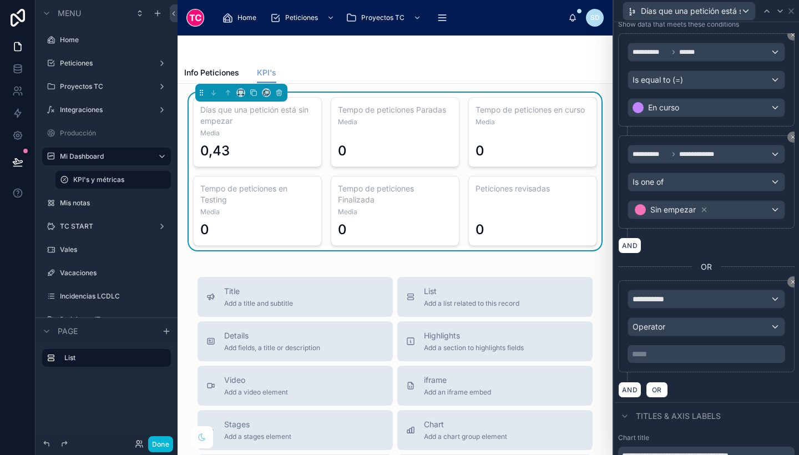
scroll to position [215, 0]
click at [631, 389] on button "AND" at bounding box center [629, 389] width 23 height 16
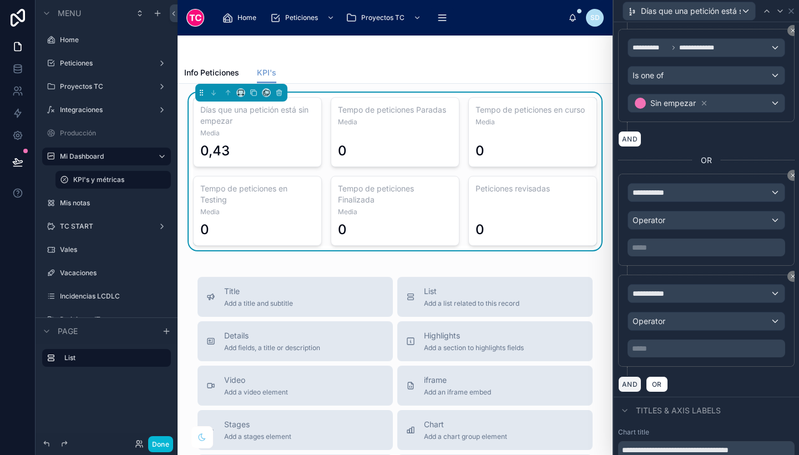
scroll to position [326, 0]
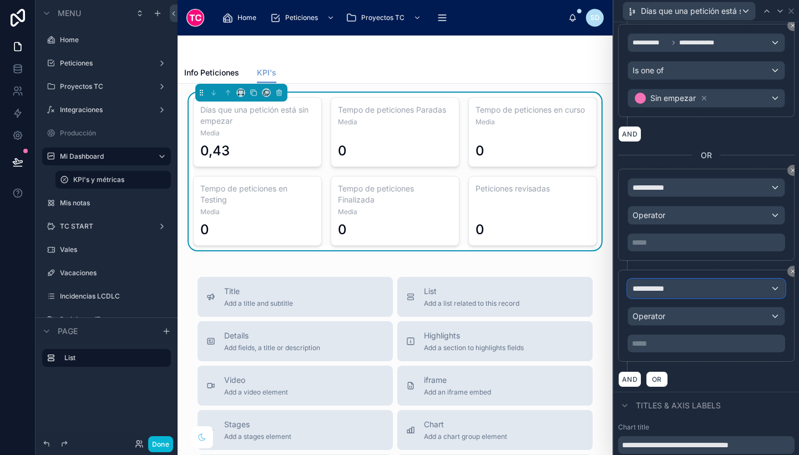
click at [673, 290] on span "**********" at bounding box center [653, 288] width 41 height 11
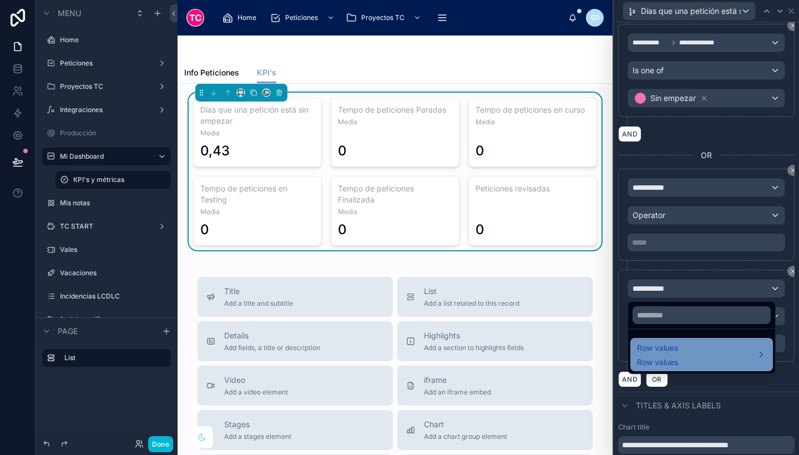
click at [683, 347] on div "Row values Row values" at bounding box center [701, 354] width 129 height 27
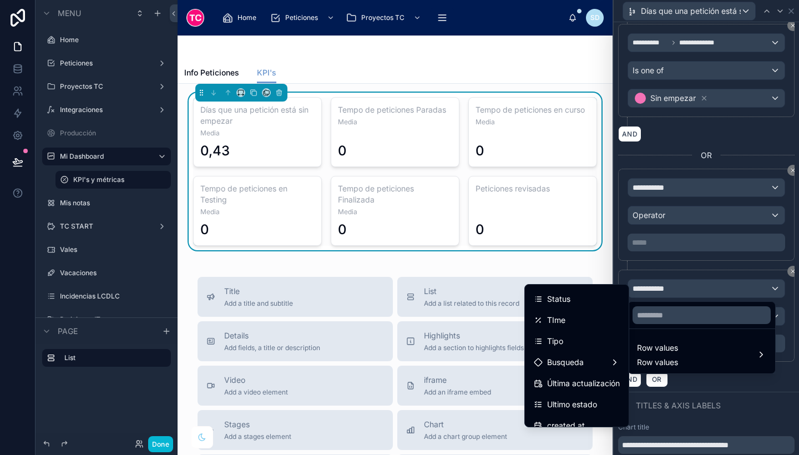
scroll to position [77, 0]
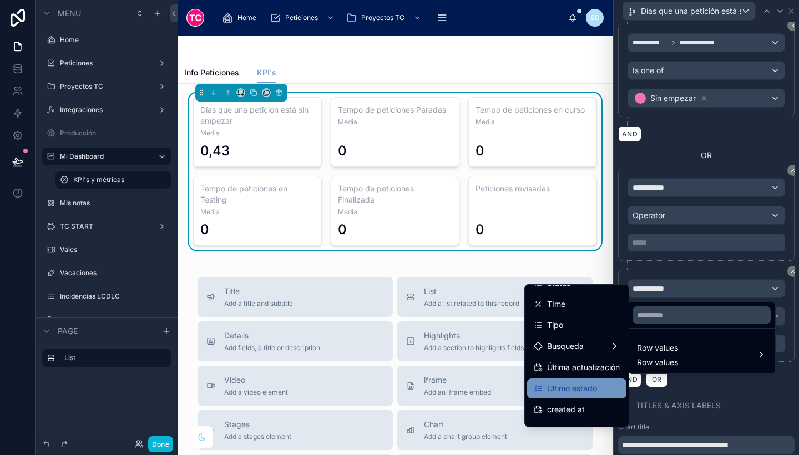
click at [588, 386] on span "Ultimo estado" at bounding box center [572, 388] width 50 height 13
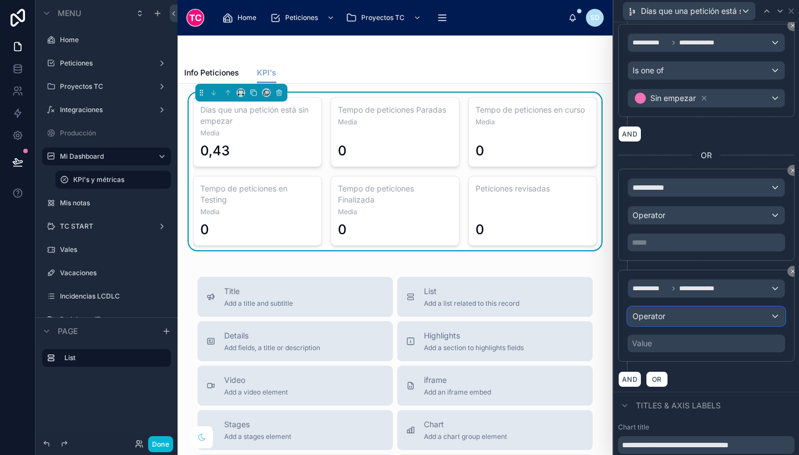
click at [680, 312] on div "Operator" at bounding box center [706, 316] width 157 height 18
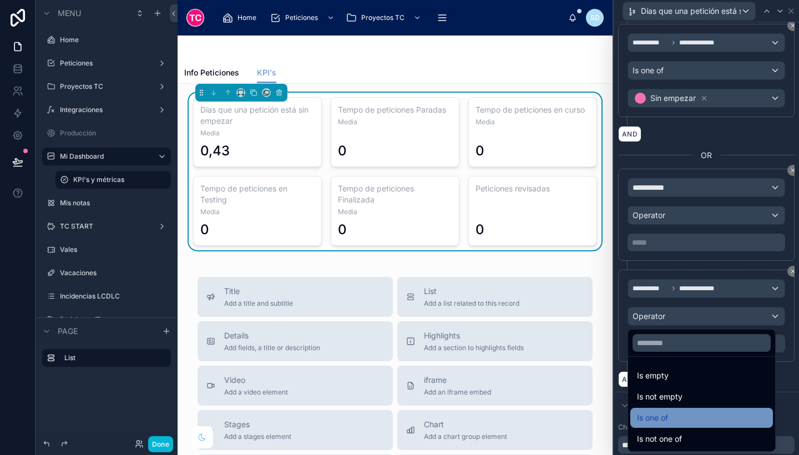
click at [693, 420] on div "Is one of" at bounding box center [701, 417] width 129 height 13
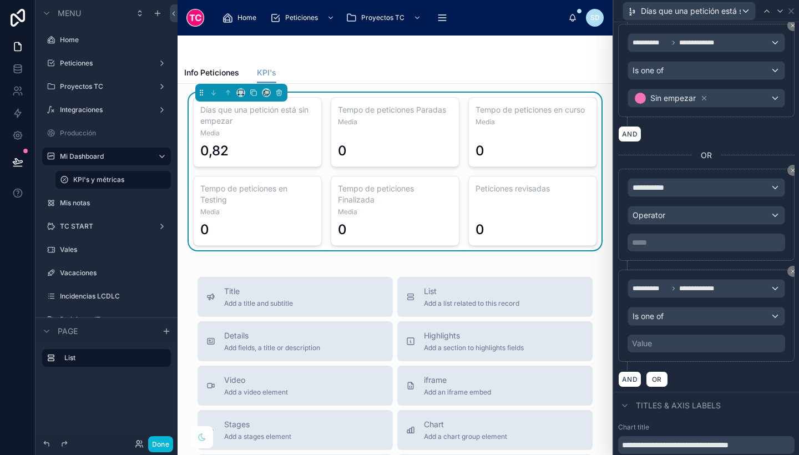
click at [673, 345] on div "Value" at bounding box center [707, 344] width 158 height 18
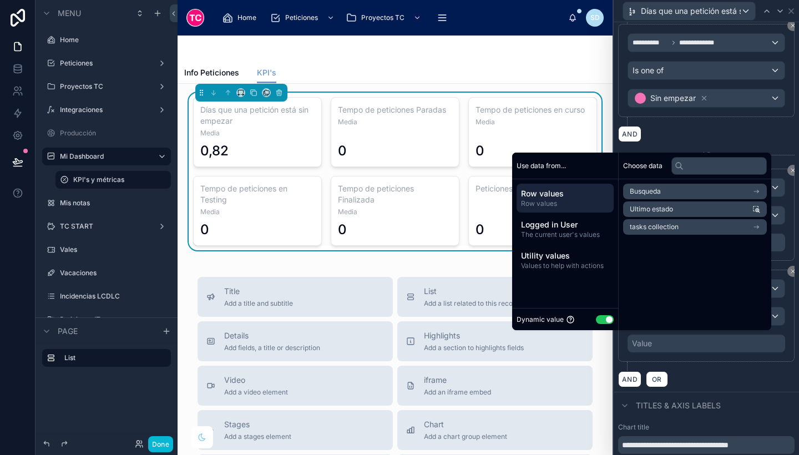
click at [598, 319] on button "Use setting" at bounding box center [605, 319] width 18 height 9
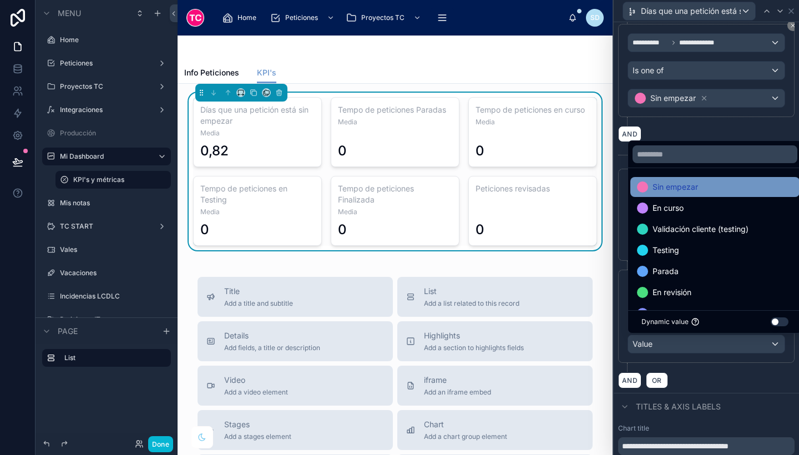
click at [688, 191] on span "Sin empezar" at bounding box center [676, 186] width 46 height 13
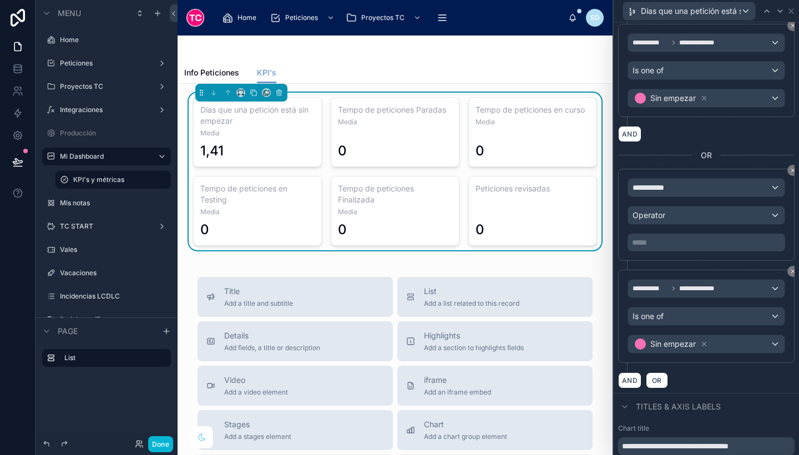
click at [779, 387] on div "AND OR" at bounding box center [706, 380] width 176 height 17
click at [657, 187] on span "**********" at bounding box center [653, 187] width 41 height 11
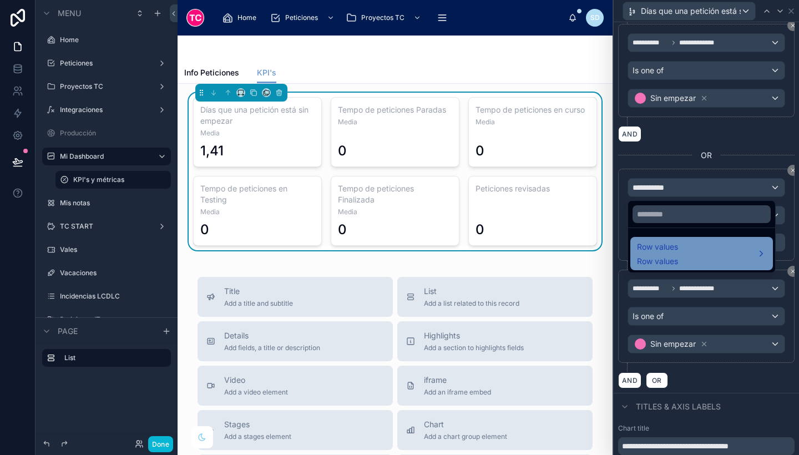
click at [668, 245] on span "Row values" at bounding box center [657, 246] width 41 height 13
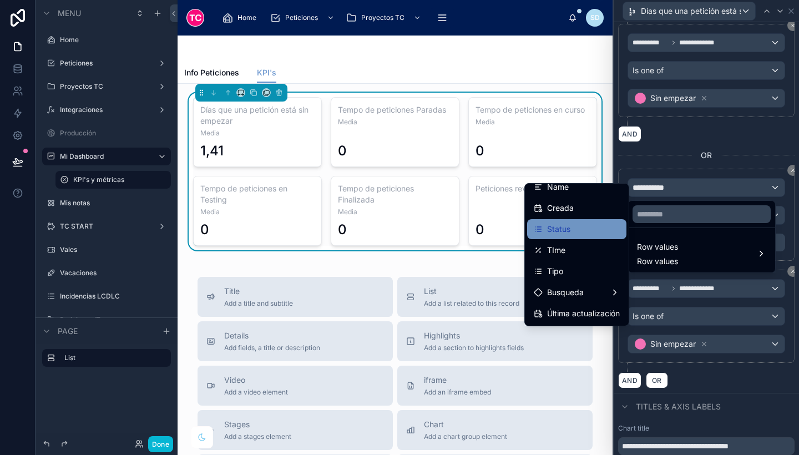
scroll to position [0, 0]
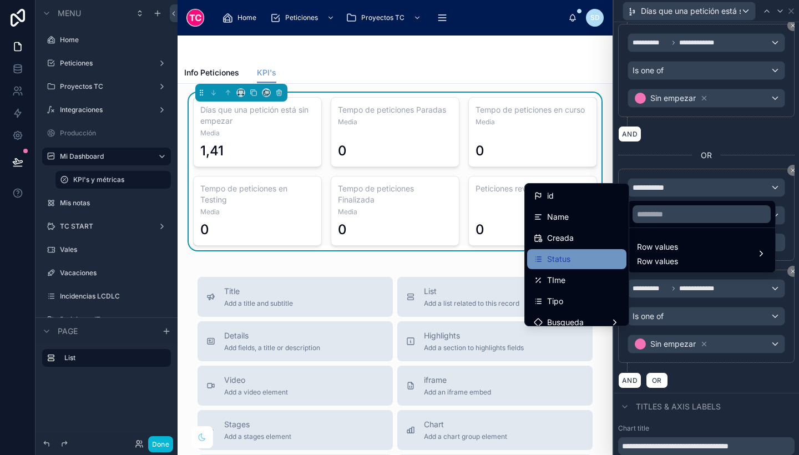
click at [580, 265] on div "Status" at bounding box center [577, 259] width 86 height 13
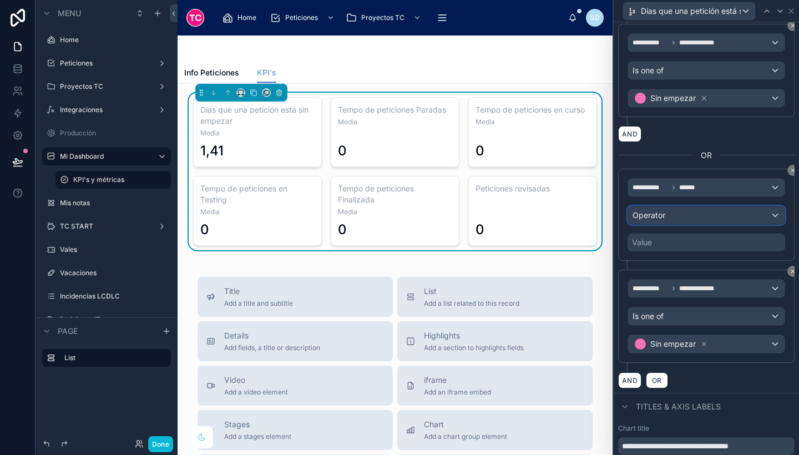
click at [664, 217] on span "Operator" at bounding box center [649, 214] width 33 height 9
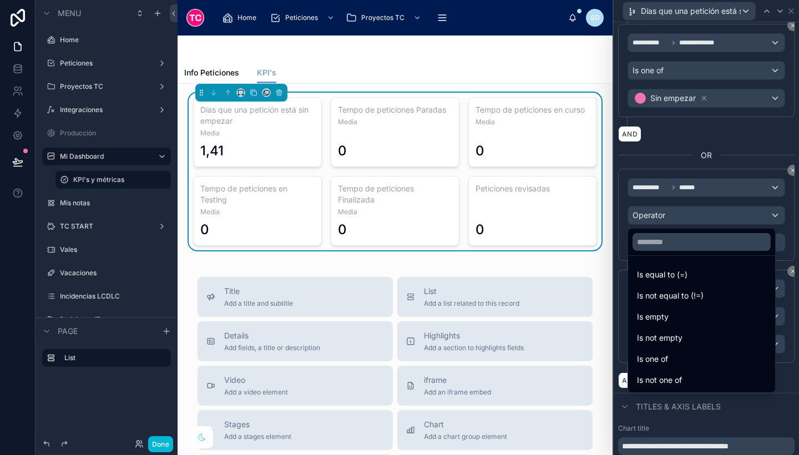
click at [675, 128] on div at bounding box center [706, 227] width 185 height 455
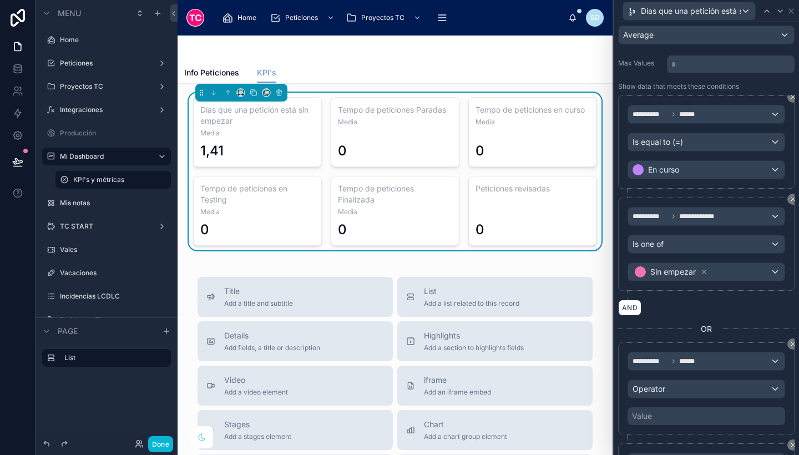
scroll to position [152, 0]
click at [708, 142] on div "Is equal to (=)" at bounding box center [706, 143] width 157 height 18
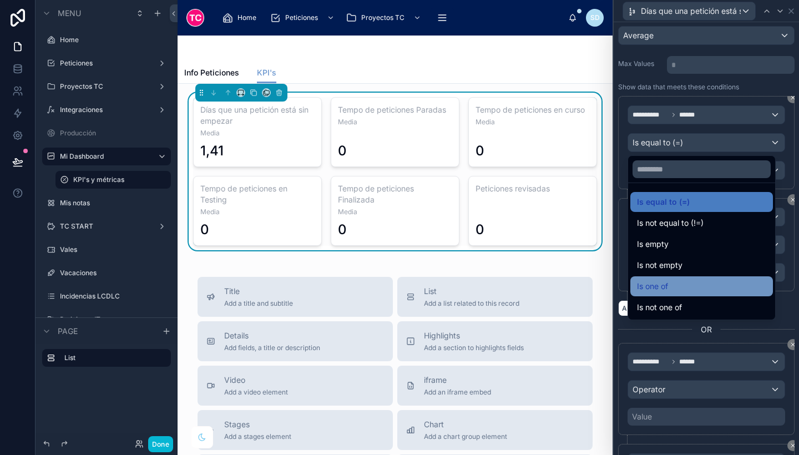
click at [707, 287] on div "Is one of" at bounding box center [701, 286] width 129 height 13
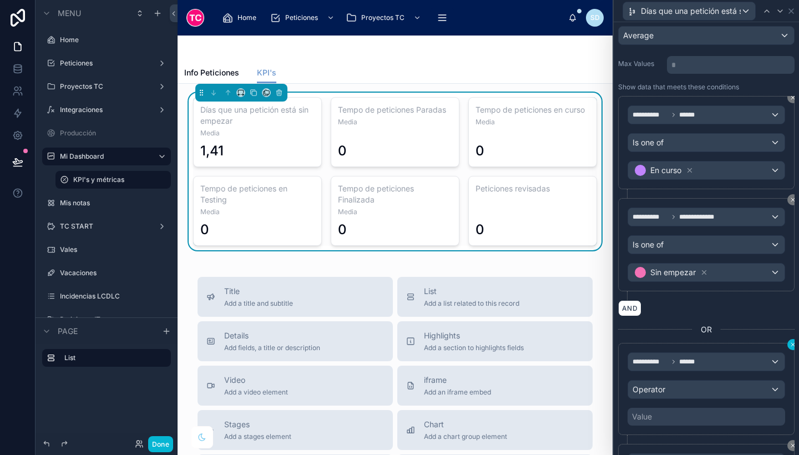
click at [790, 343] on icon at bounding box center [793, 344] width 7 height 7
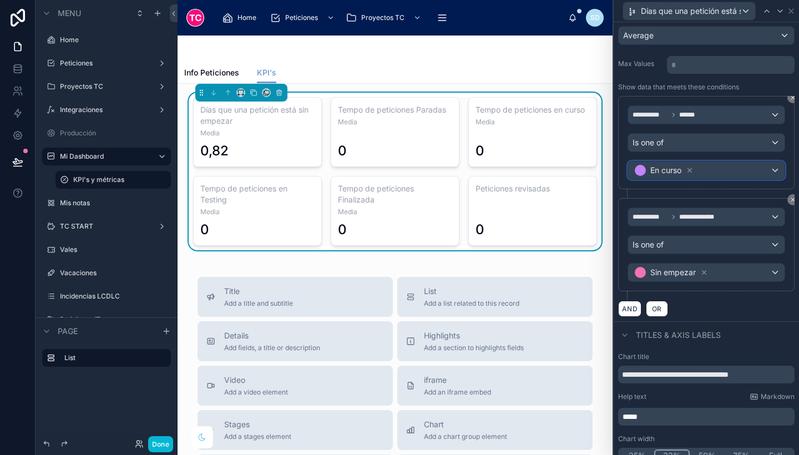
click at [723, 165] on div "En curso" at bounding box center [706, 171] width 157 height 18
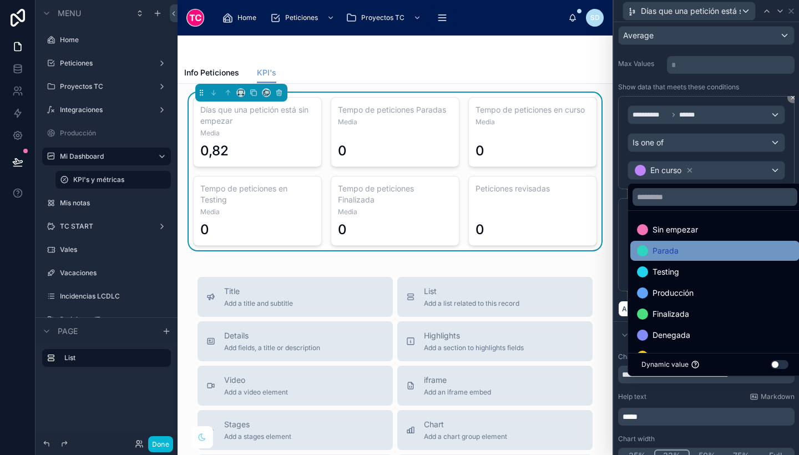
click at [694, 248] on div "Parada" at bounding box center [715, 250] width 156 height 13
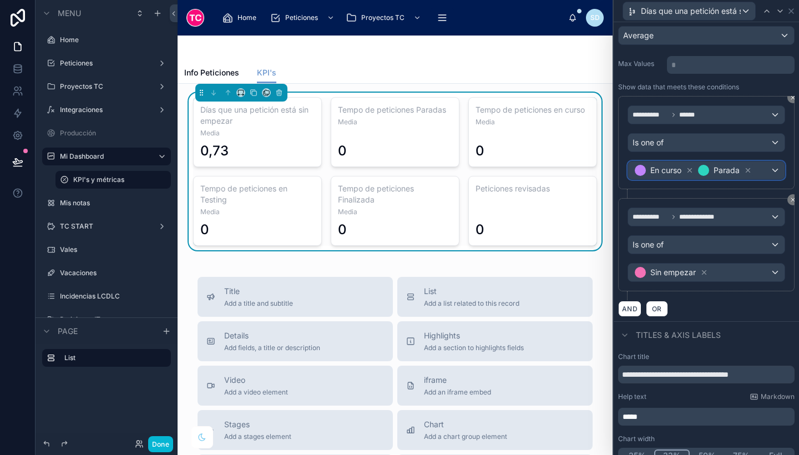
click at [632, 174] on div "En curso Parada" at bounding box center [706, 171] width 157 height 18
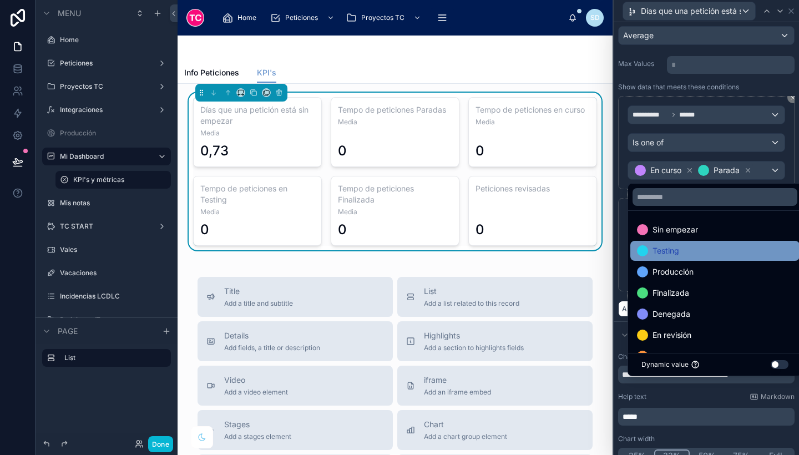
click at [660, 246] on span "Testing" at bounding box center [666, 250] width 27 height 13
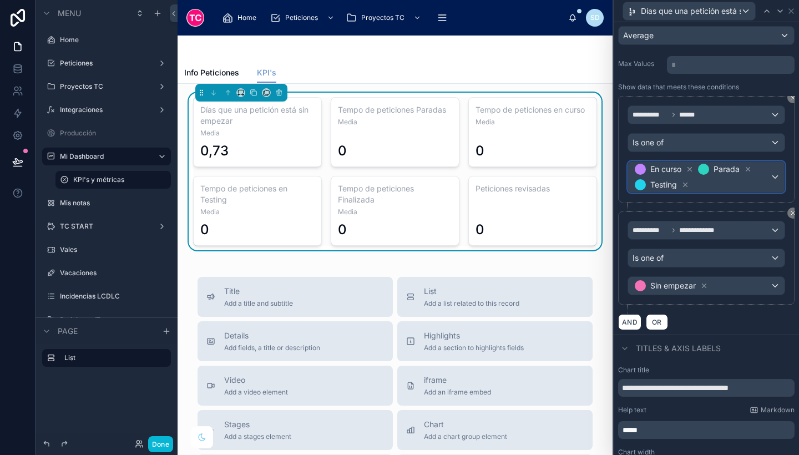
click at [629, 174] on div "En curso Parada Testing" at bounding box center [706, 177] width 157 height 31
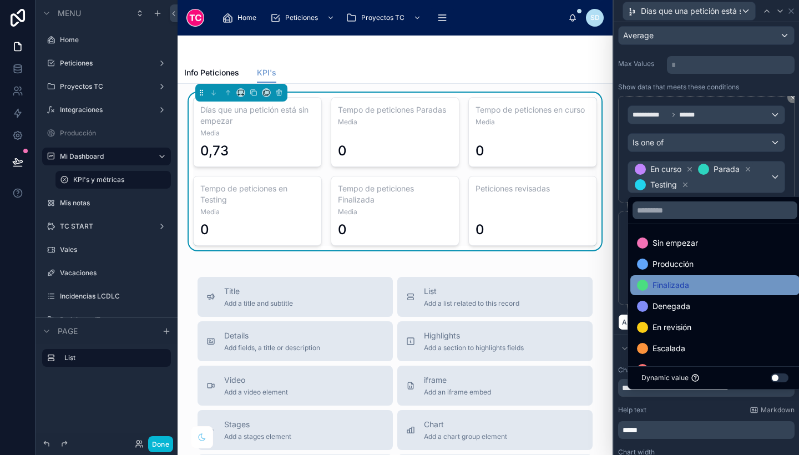
click at [660, 292] on div "Finalizada" at bounding box center [714, 285] width 169 height 20
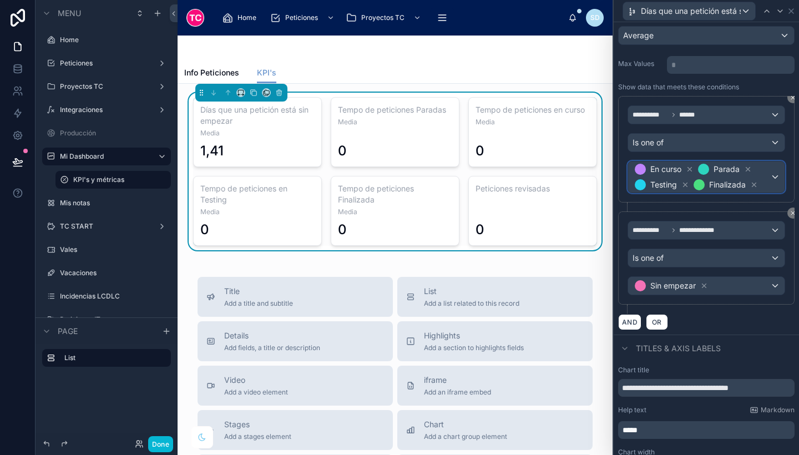
click at [631, 177] on div "En curso Parada Testing Finalizada" at bounding box center [706, 177] width 157 height 31
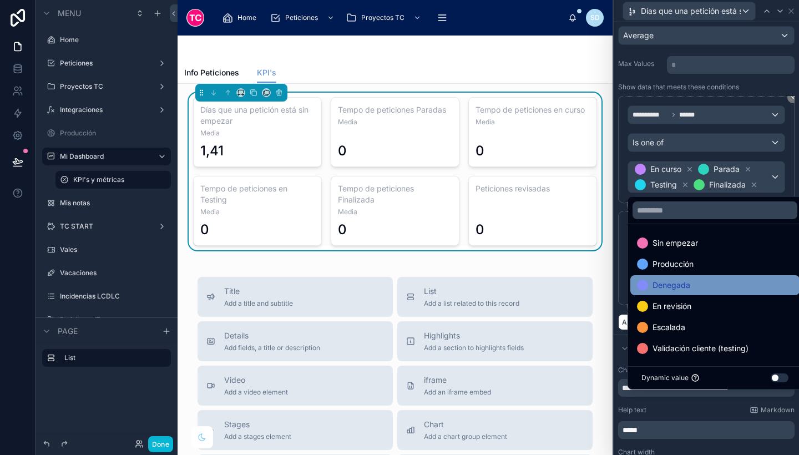
click at [658, 284] on span "Denegada" at bounding box center [672, 285] width 38 height 13
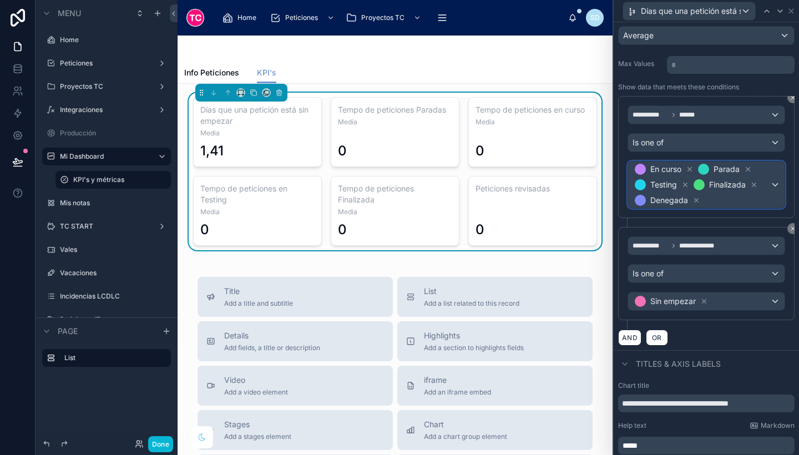
click at [630, 176] on div "En curso Parada Testing Finalizada Denegada" at bounding box center [706, 185] width 157 height 47
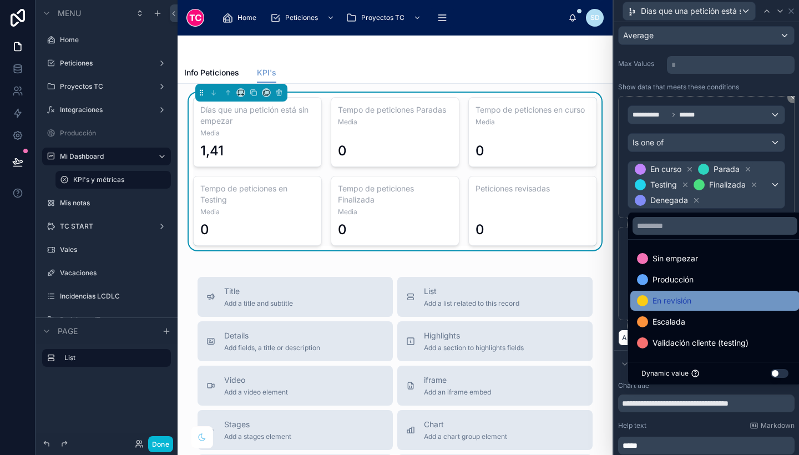
click at [670, 299] on span "En revisión" at bounding box center [672, 300] width 39 height 13
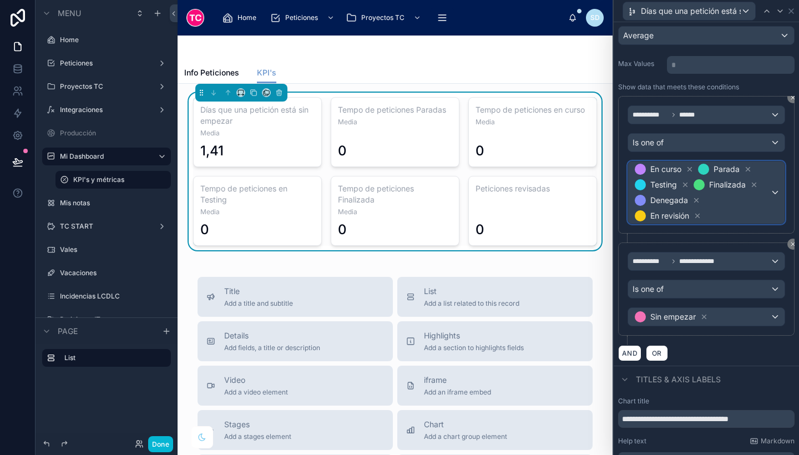
click at [629, 179] on div "En curso Parada Testing Finalizada Denegada En revisión" at bounding box center [706, 193] width 157 height 62
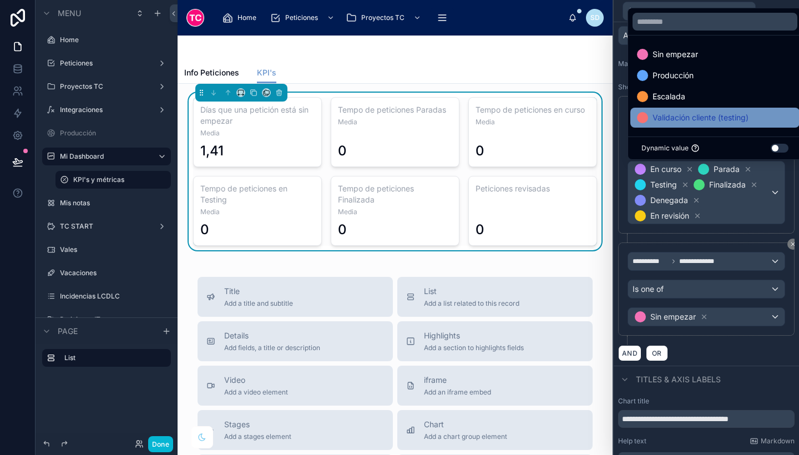
click at [672, 121] on span "Validación cliente (testing)" at bounding box center [701, 117] width 96 height 13
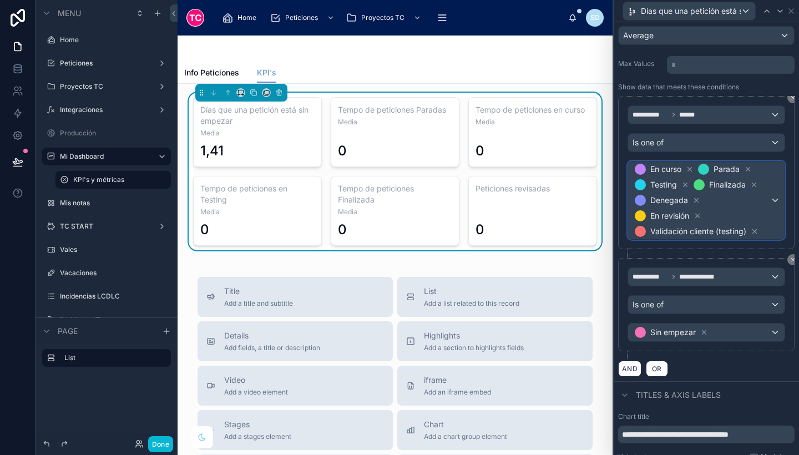
click at [634, 232] on div "Validación cliente (testing)" at bounding box center [697, 231] width 126 height 13
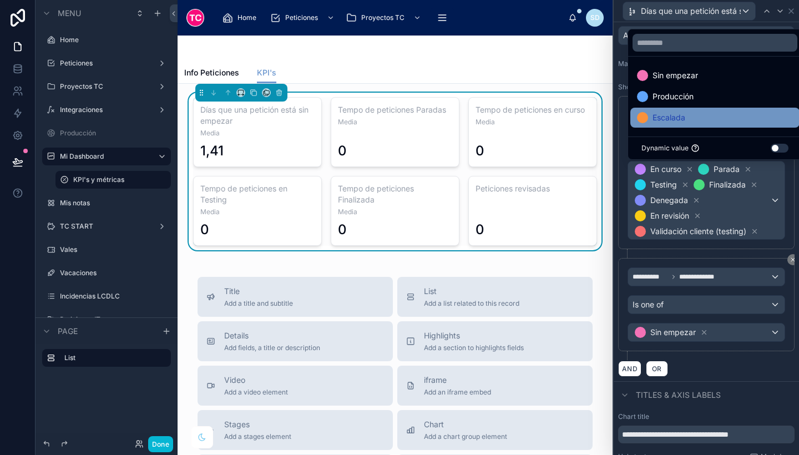
click at [670, 111] on span "Escalada" at bounding box center [669, 117] width 33 height 13
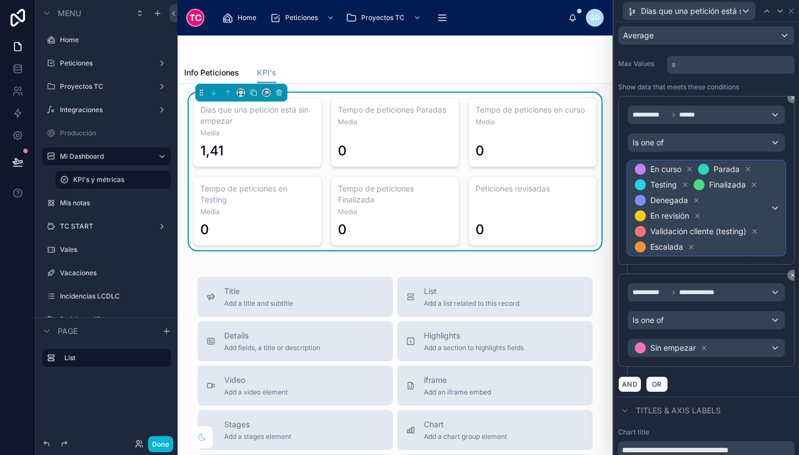
click at [631, 227] on div "En curso Parada Testing Finalizada Denegada En revisión Validación cliente (tes…" at bounding box center [706, 208] width 157 height 93
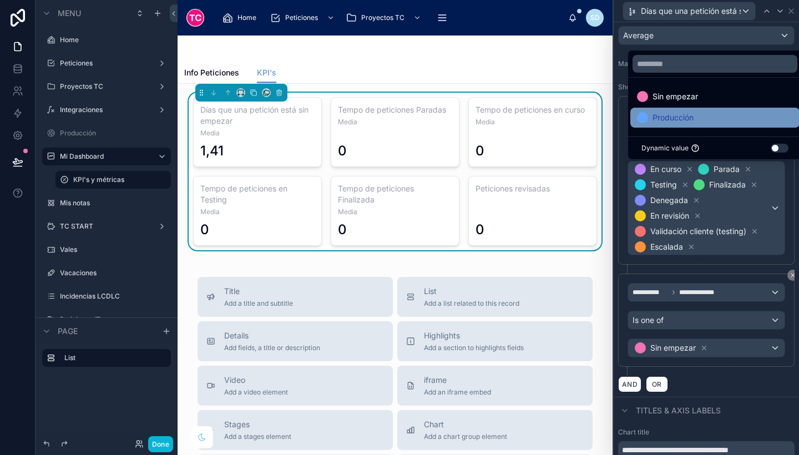
click at [678, 119] on span "Producción" at bounding box center [673, 117] width 41 height 13
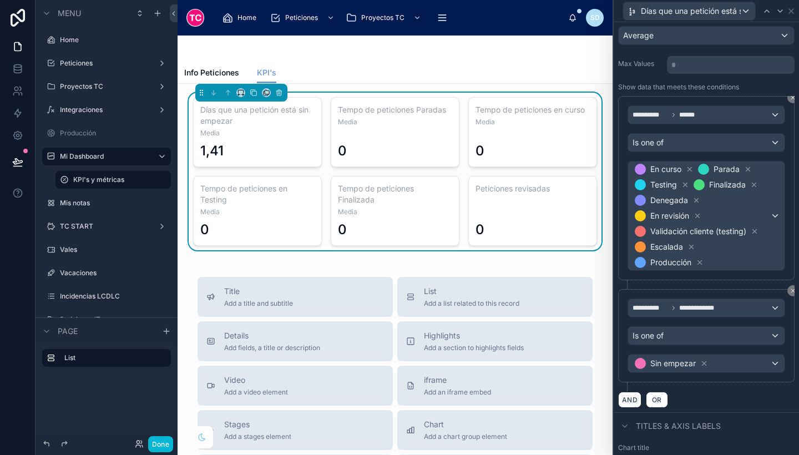
click at [760, 402] on div "AND OR" at bounding box center [706, 399] width 176 height 17
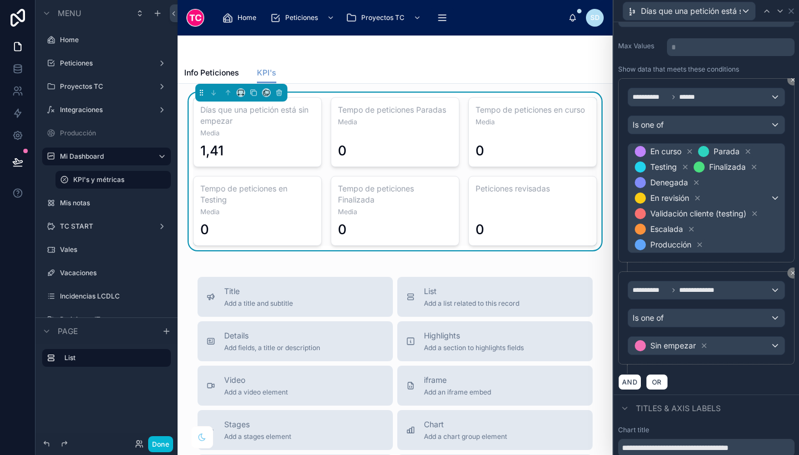
scroll to position [170, 0]
click at [482, 66] on div "Info Peticiones KPI's" at bounding box center [395, 72] width 422 height 21
click at [163, 442] on button "Done" at bounding box center [160, 444] width 25 height 16
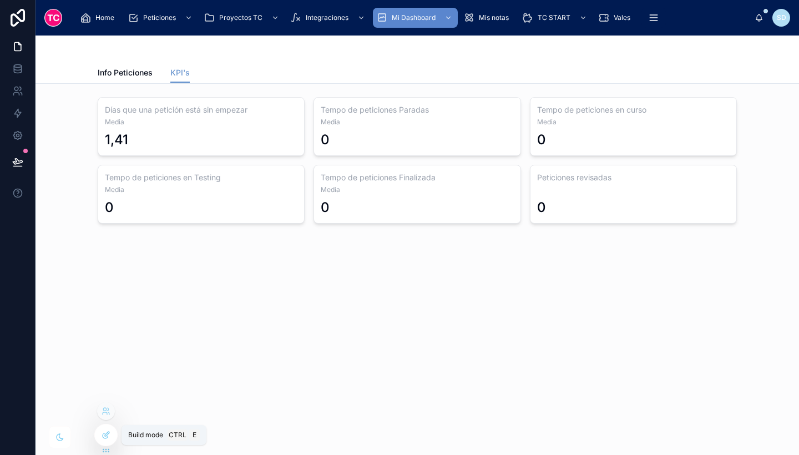
click at [103, 442] on div at bounding box center [106, 435] width 22 height 21
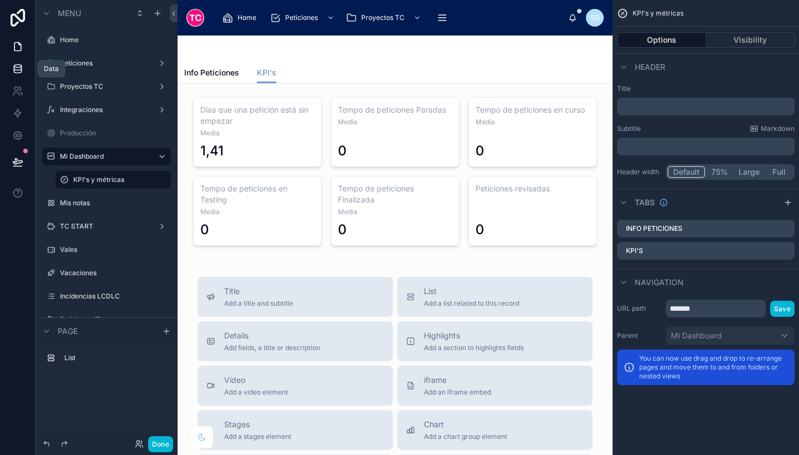
click at [18, 67] on icon at bounding box center [17, 68] width 11 height 11
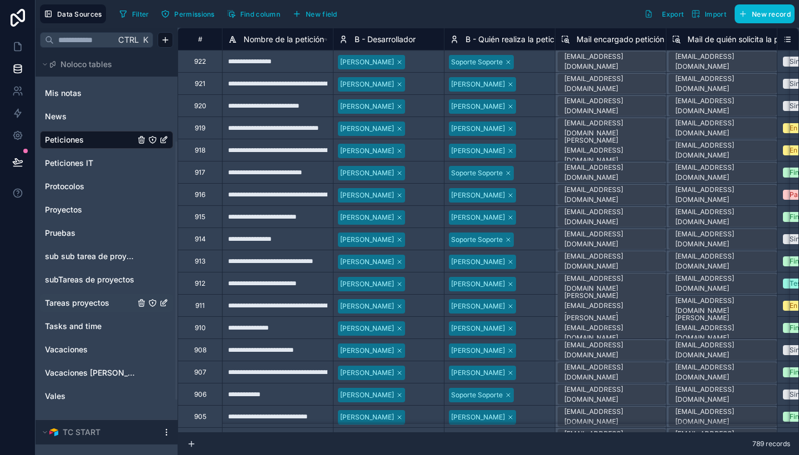
scroll to position [139, 0]
click at [105, 327] on link "Tasks and time" at bounding box center [90, 325] width 90 height 11
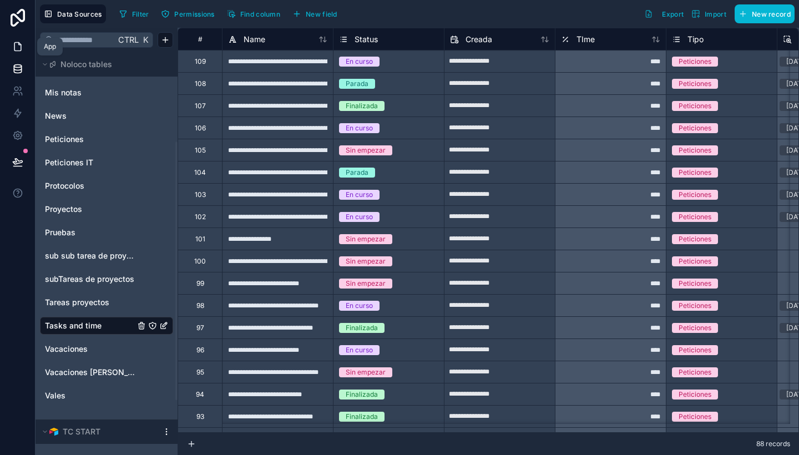
click at [18, 44] on icon at bounding box center [19, 44] width 2 height 2
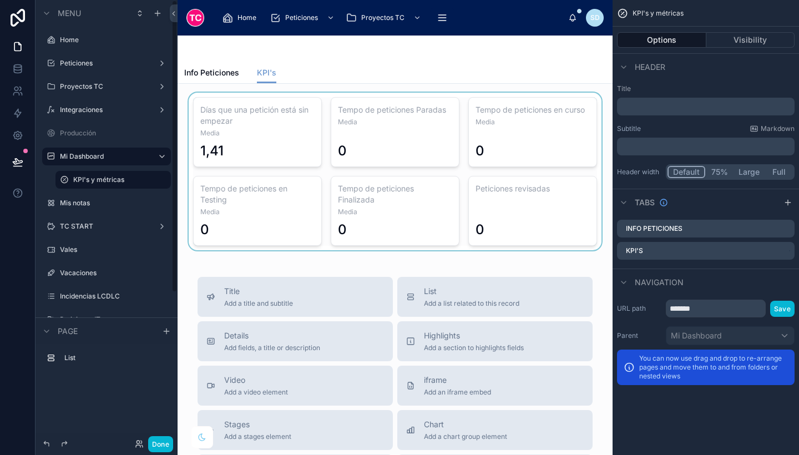
click at [466, 174] on div at bounding box center [394, 172] width 417 height 158
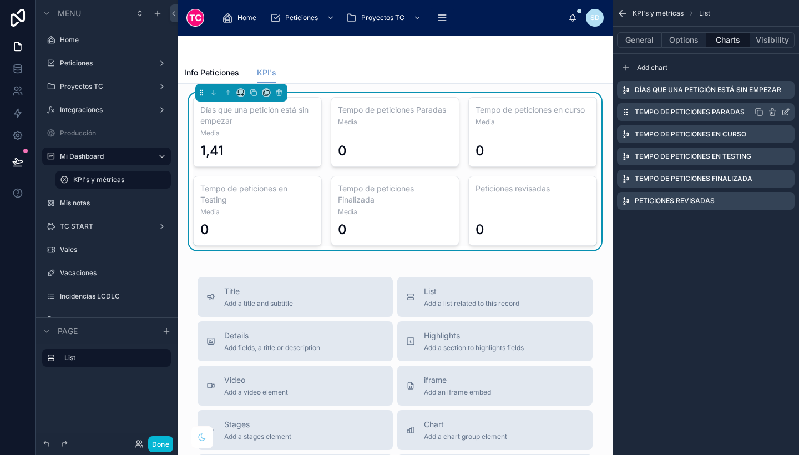
click at [786, 111] on icon "scrollable content" at bounding box center [785, 112] width 9 height 9
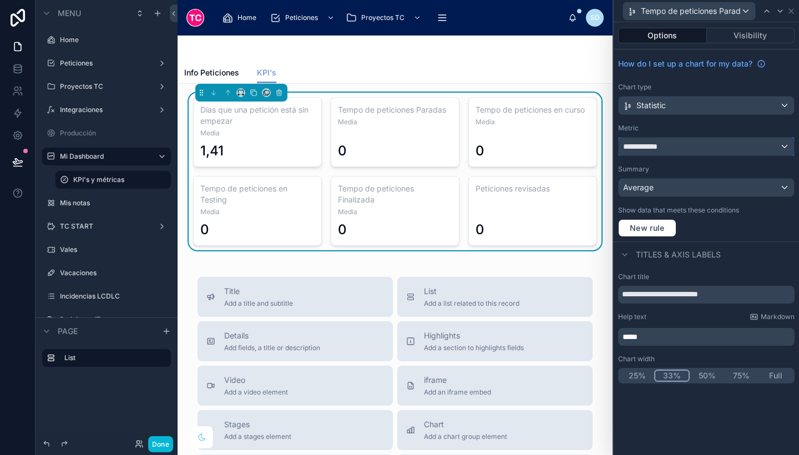
click at [688, 146] on div "**********" at bounding box center [706, 147] width 175 height 18
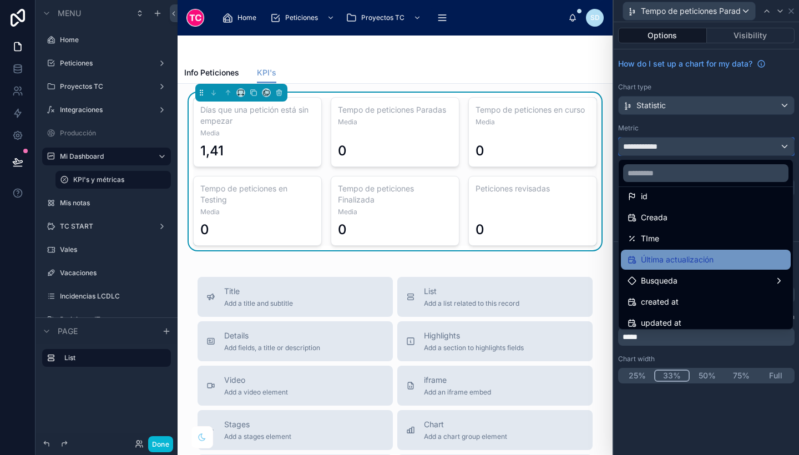
scroll to position [10, 0]
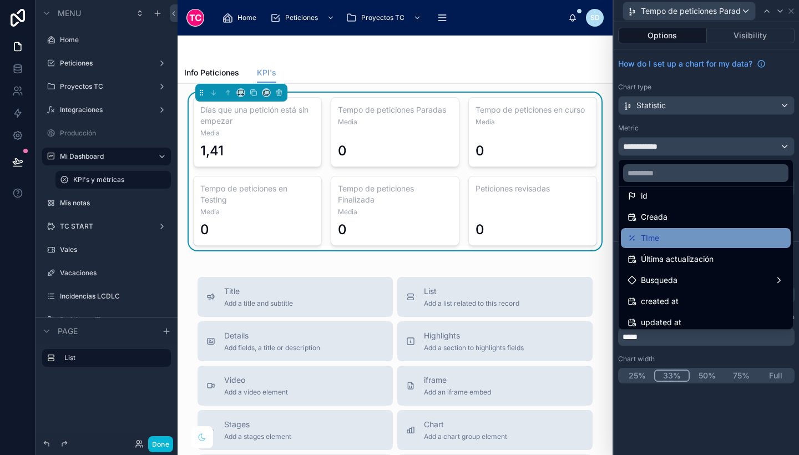
click at [660, 240] on div "TIme" at bounding box center [706, 237] width 157 height 13
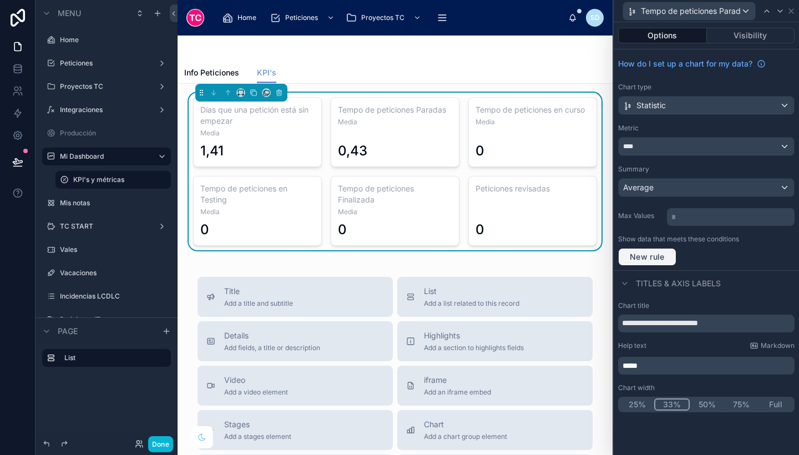
click at [652, 250] on button "New rule" at bounding box center [647, 257] width 58 height 18
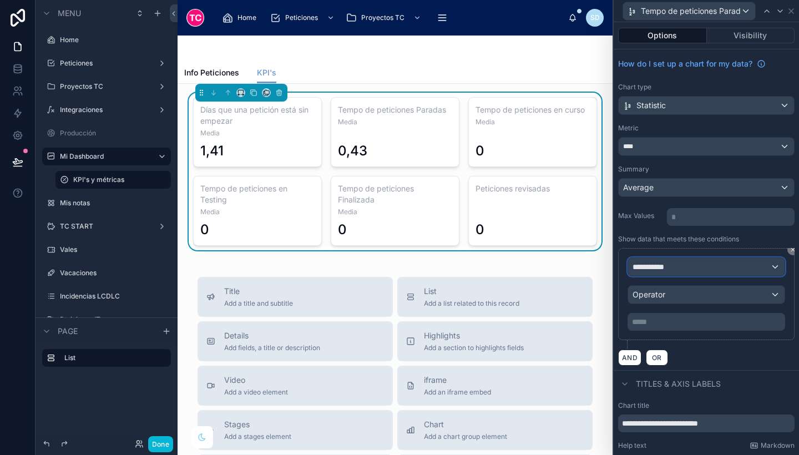
click at [727, 266] on div "**********" at bounding box center [706, 267] width 157 height 18
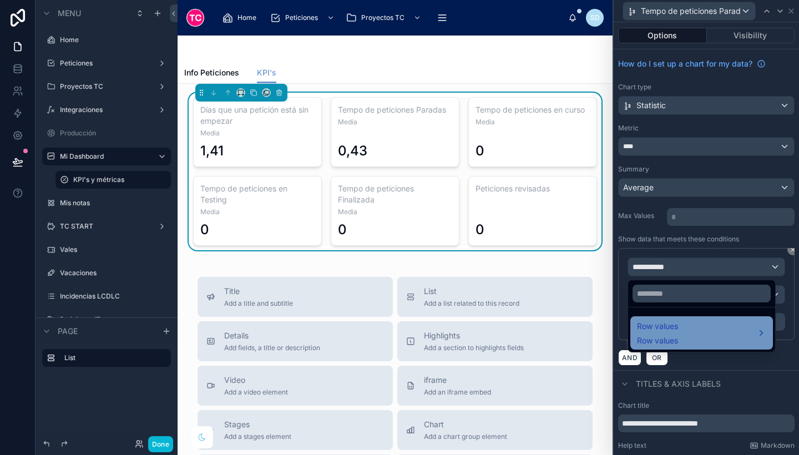
click at [708, 332] on div "Row values Row values" at bounding box center [701, 333] width 129 height 27
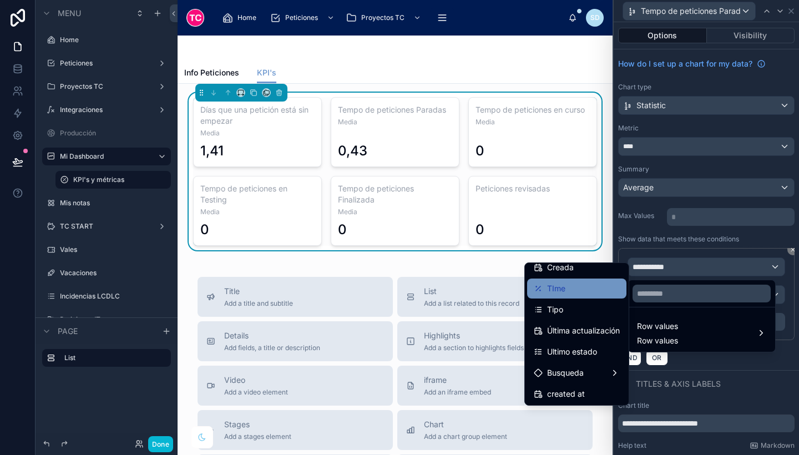
scroll to position [72, 0]
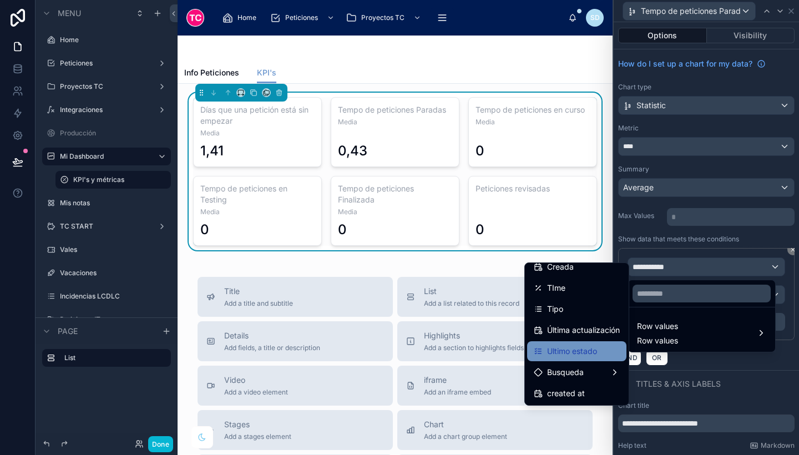
click at [586, 351] on span "Ultimo estado" at bounding box center [572, 351] width 50 height 13
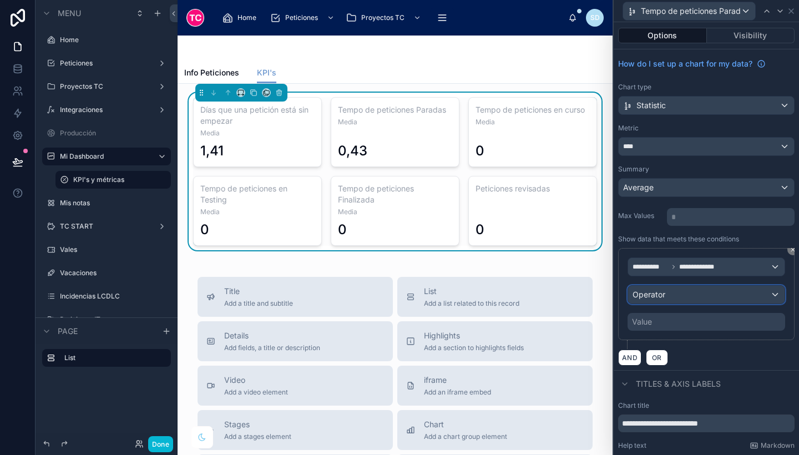
click at [661, 290] on span "Operator" at bounding box center [649, 294] width 33 height 9
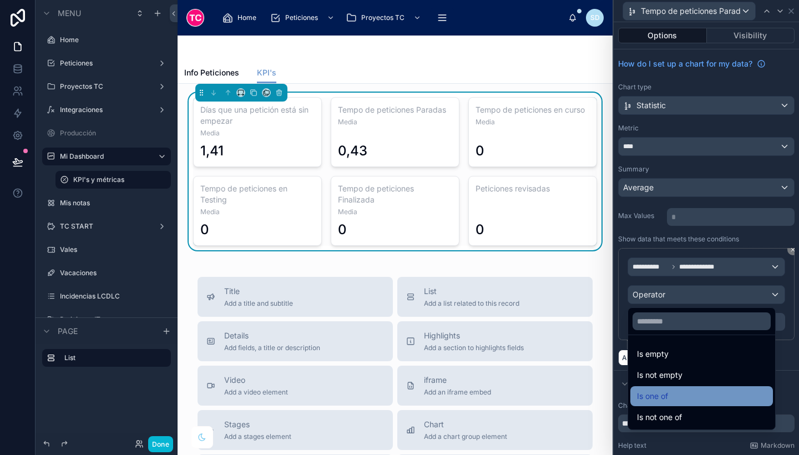
click at [673, 402] on div "Is one of" at bounding box center [701, 396] width 129 height 13
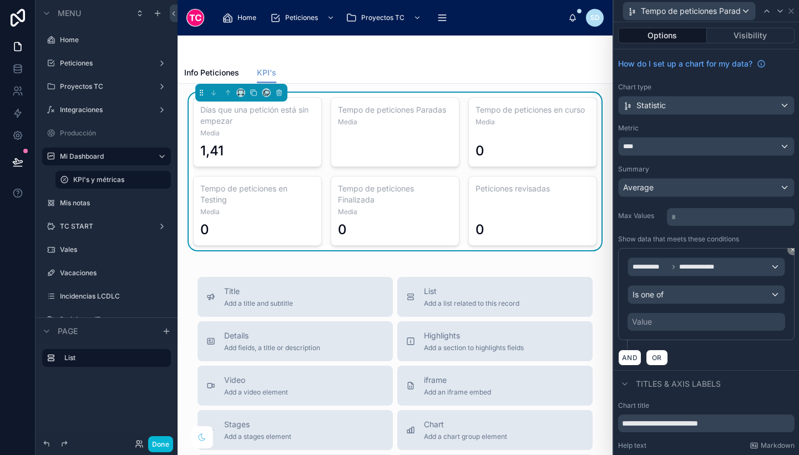
click at [661, 316] on div "Value" at bounding box center [707, 322] width 158 height 18
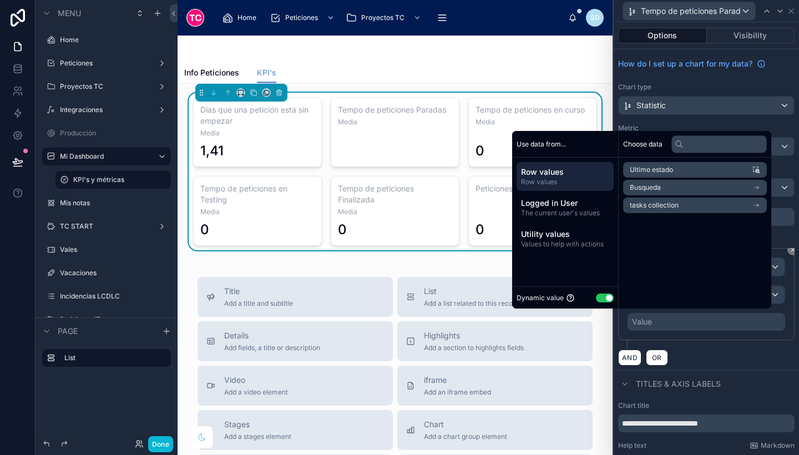
click at [600, 297] on button "Use setting" at bounding box center [605, 298] width 18 height 9
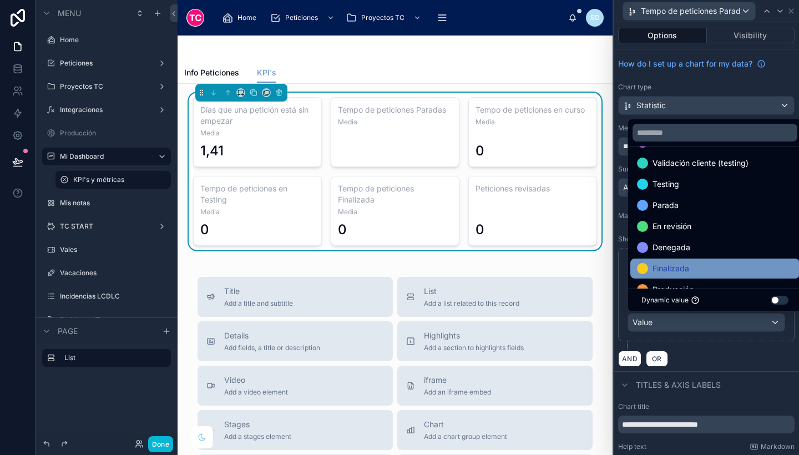
scroll to position [43, 0]
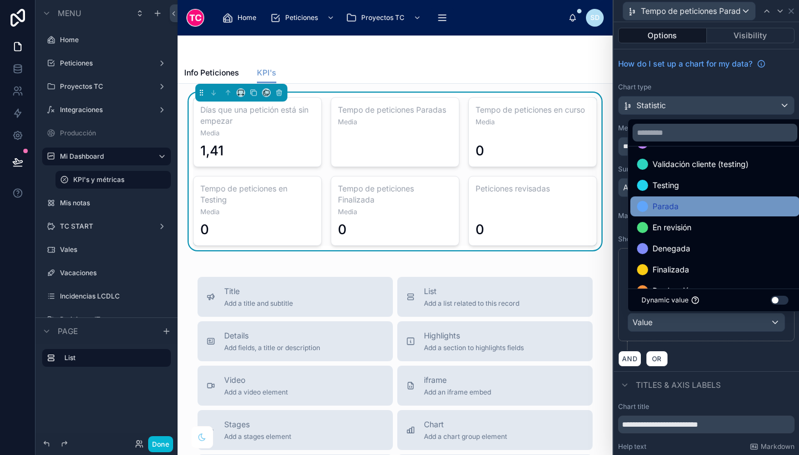
click at [688, 206] on div "Parada" at bounding box center [715, 206] width 156 height 13
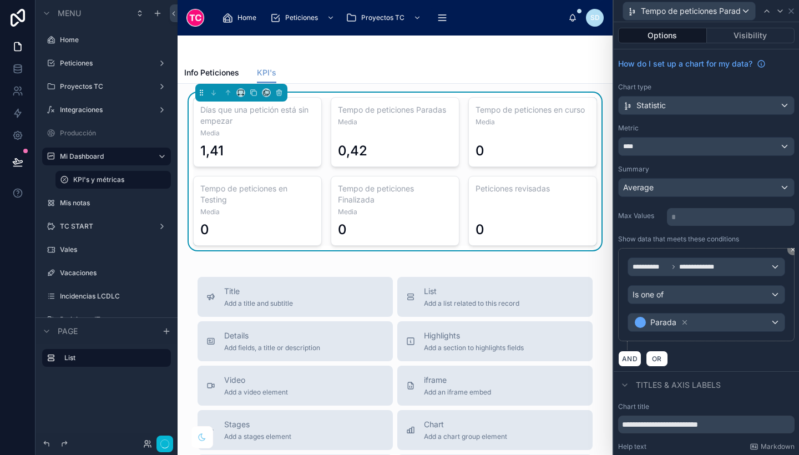
click at [707, 365] on div "AND OR" at bounding box center [706, 358] width 176 height 17
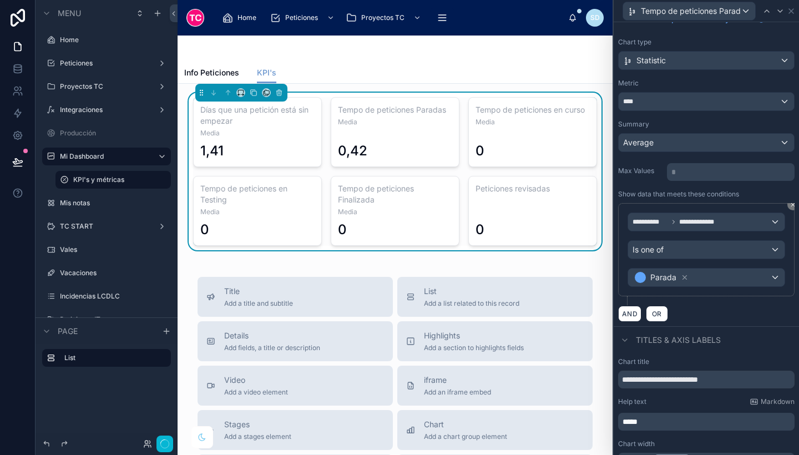
scroll to position [46, 0]
click at [628, 311] on button "AND" at bounding box center [629, 313] width 23 height 16
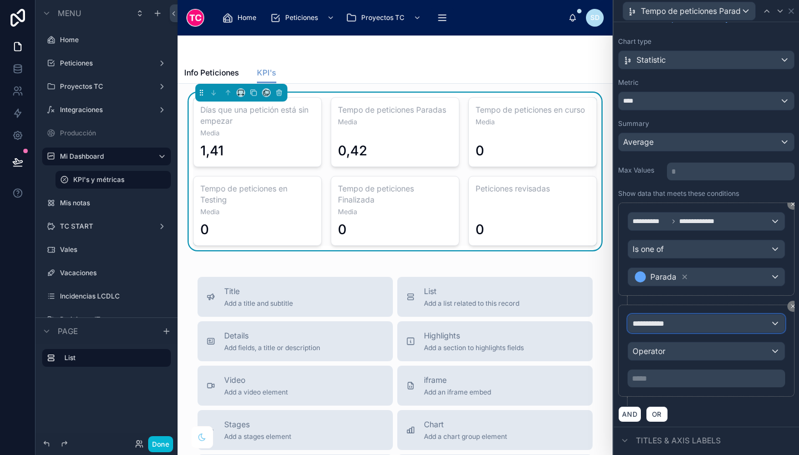
click at [666, 326] on span "**********" at bounding box center [653, 323] width 41 height 11
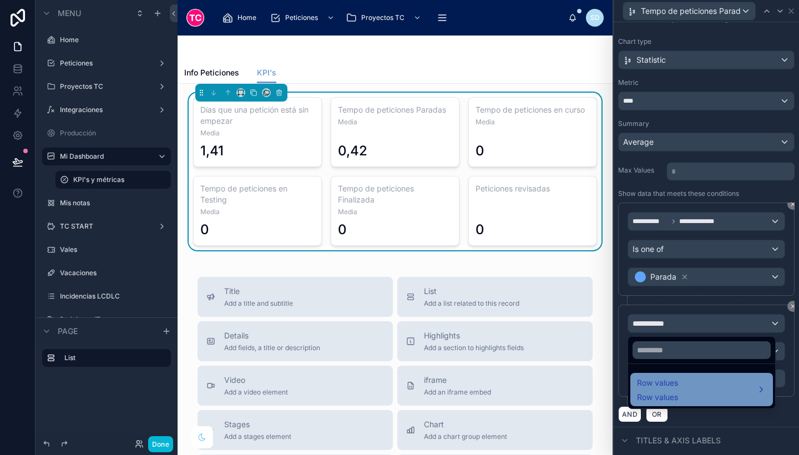
click at [688, 381] on div "Row values Row values" at bounding box center [701, 389] width 129 height 27
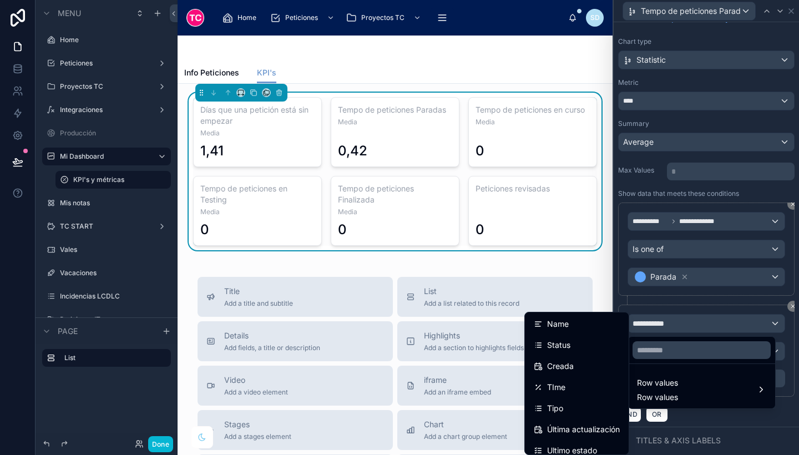
scroll to position [21, 0]
click at [588, 345] on div "Status" at bounding box center [577, 345] width 86 height 13
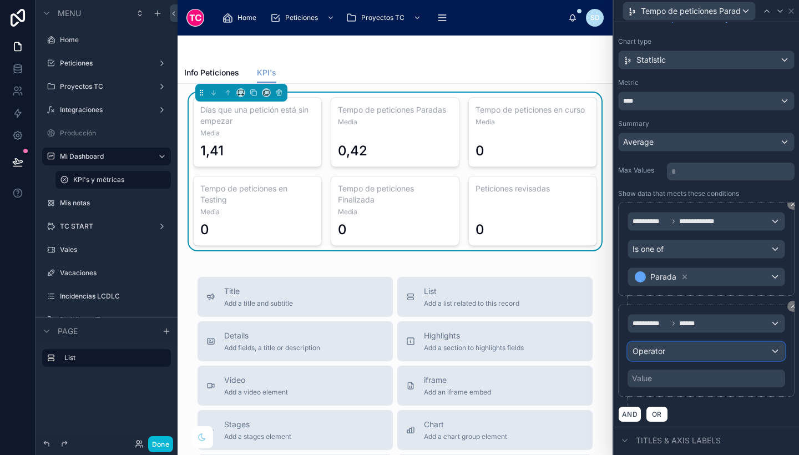
click at [672, 346] on div "Operator" at bounding box center [706, 351] width 157 height 18
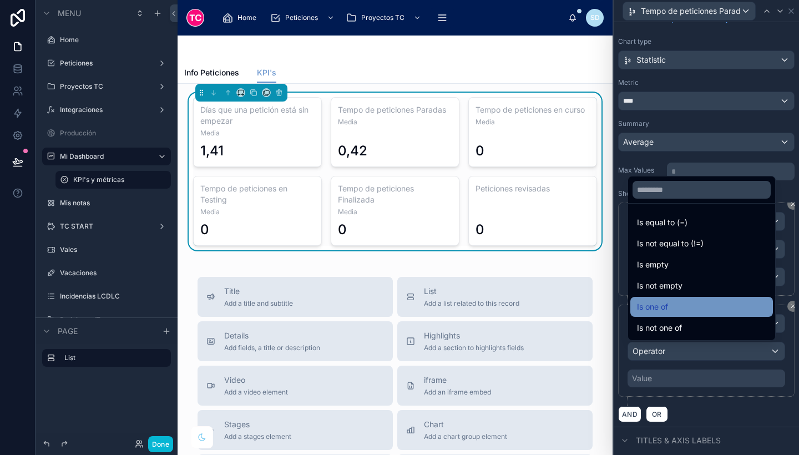
click at [686, 312] on div "Is one of" at bounding box center [701, 306] width 129 height 13
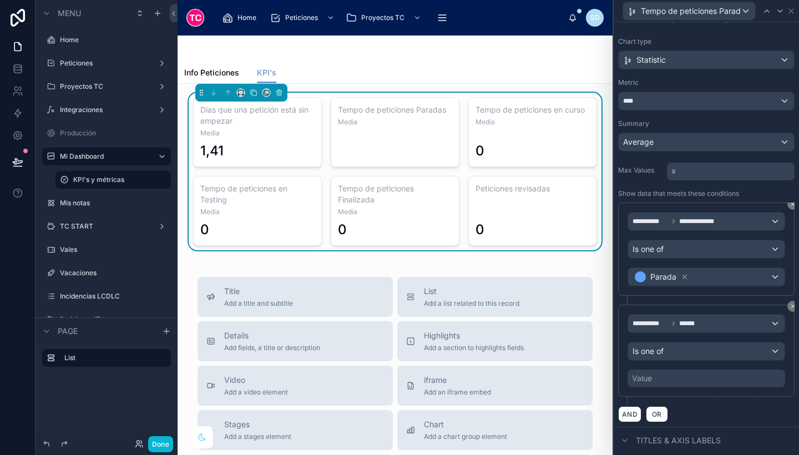
click at [673, 372] on div "Value" at bounding box center [707, 379] width 158 height 18
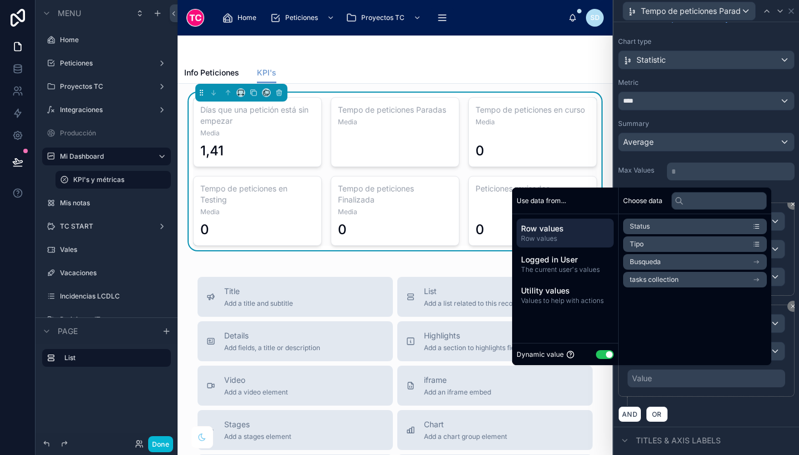
click at [597, 355] on button "Use setting" at bounding box center [605, 354] width 18 height 9
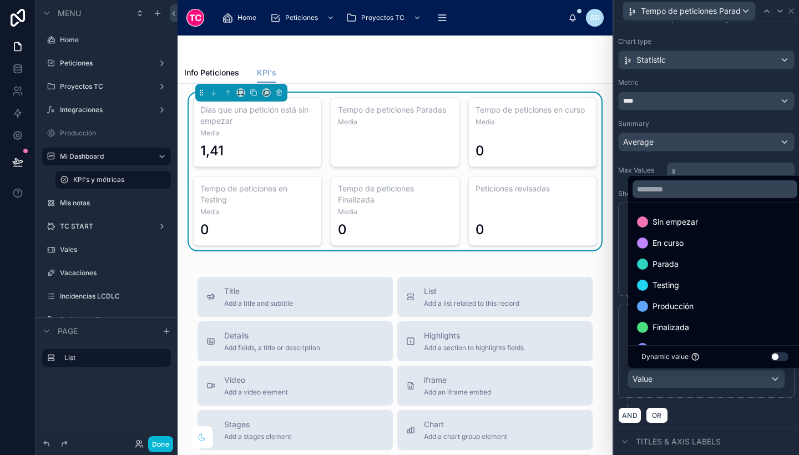
click at [722, 417] on div at bounding box center [706, 227] width 185 height 455
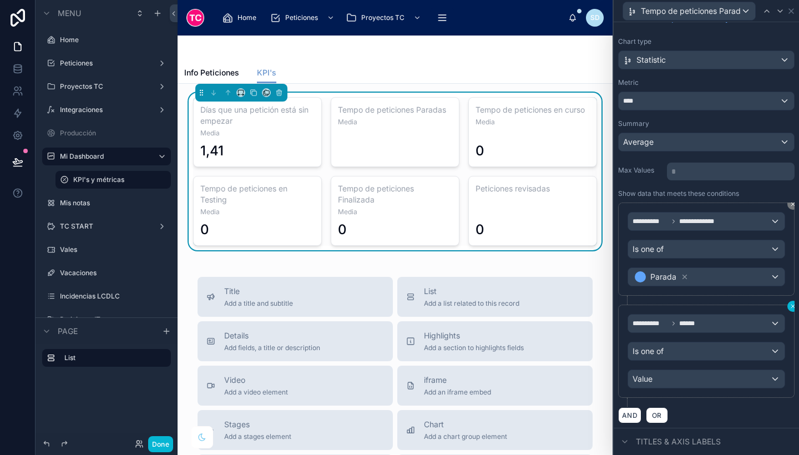
click at [790, 305] on icon at bounding box center [793, 306] width 7 height 7
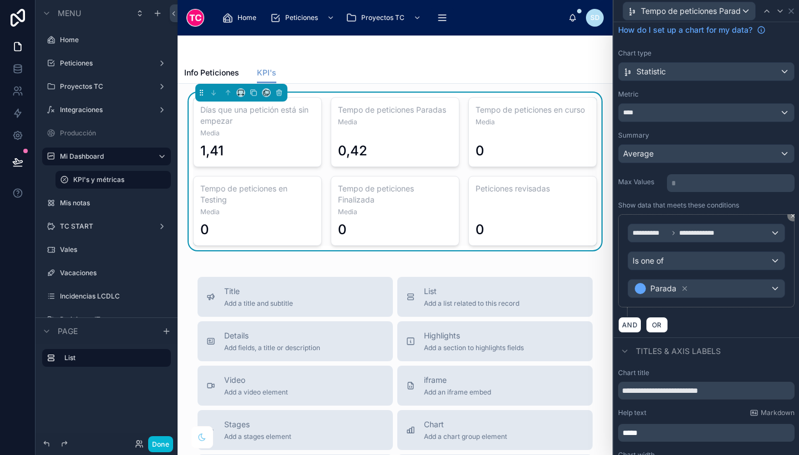
scroll to position [33, 0]
click at [729, 319] on div "AND OR" at bounding box center [706, 325] width 176 height 17
click at [13, 66] on icon at bounding box center [17, 68] width 11 height 11
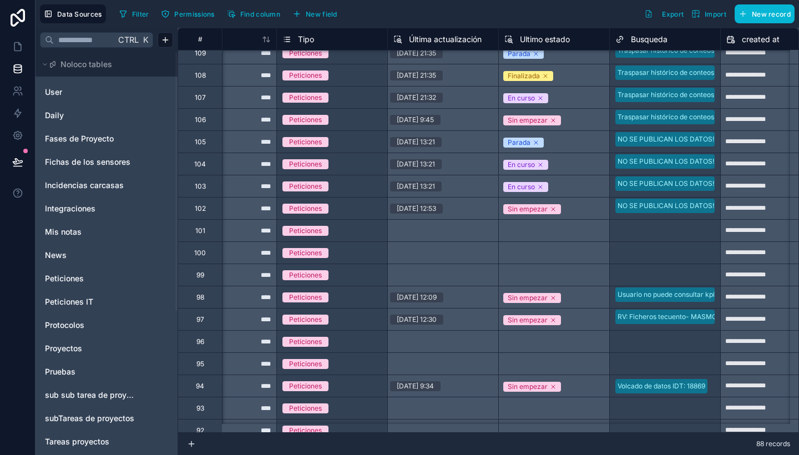
scroll to position [0, 390]
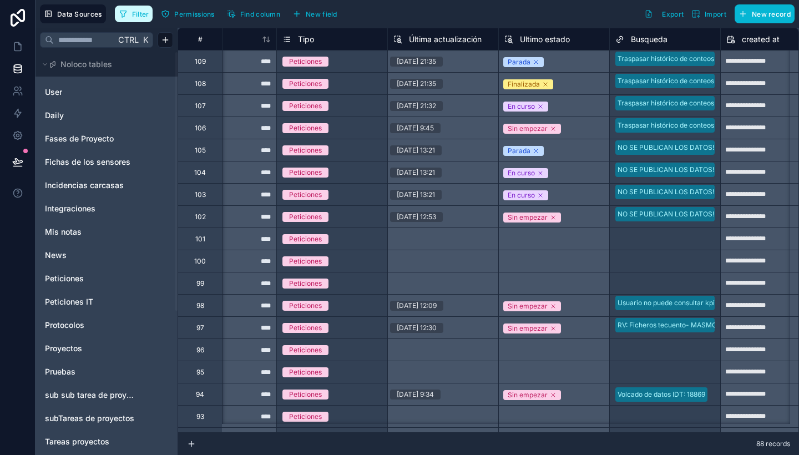
click at [143, 11] on span "Filter" at bounding box center [140, 14] width 17 height 8
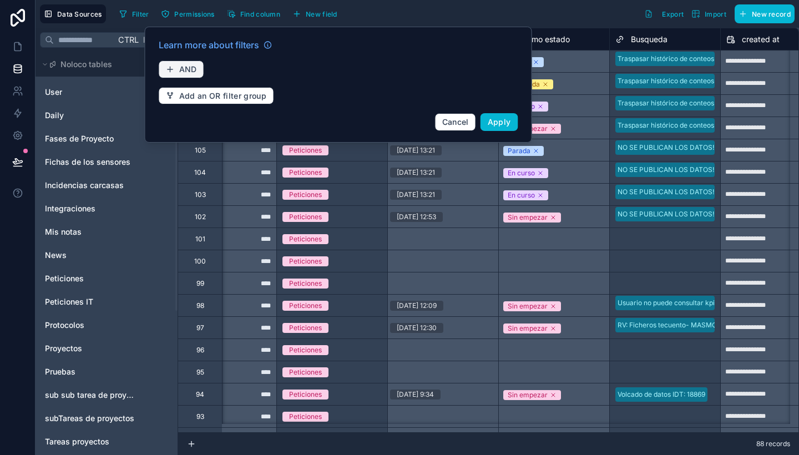
click at [179, 65] on span "AND" at bounding box center [188, 69] width 18 height 10
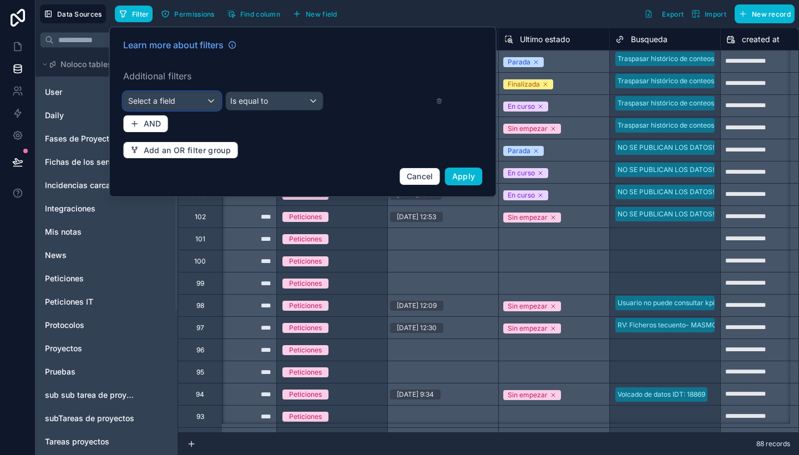
click at [186, 104] on div "Select a field" at bounding box center [172, 101] width 97 height 18
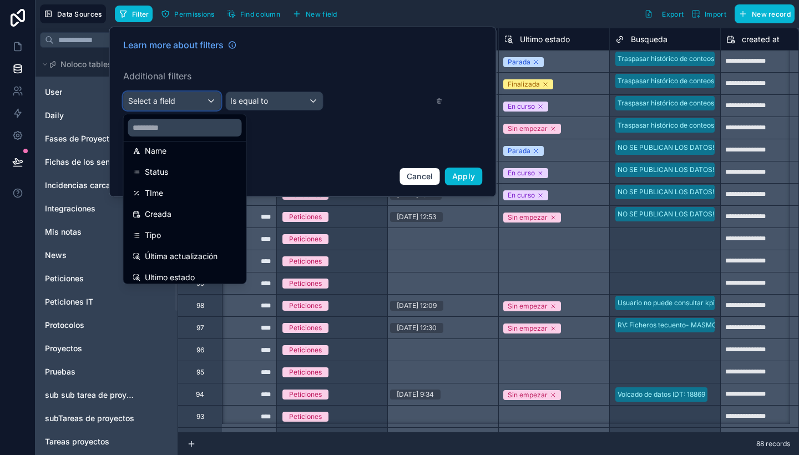
scroll to position [110, 0]
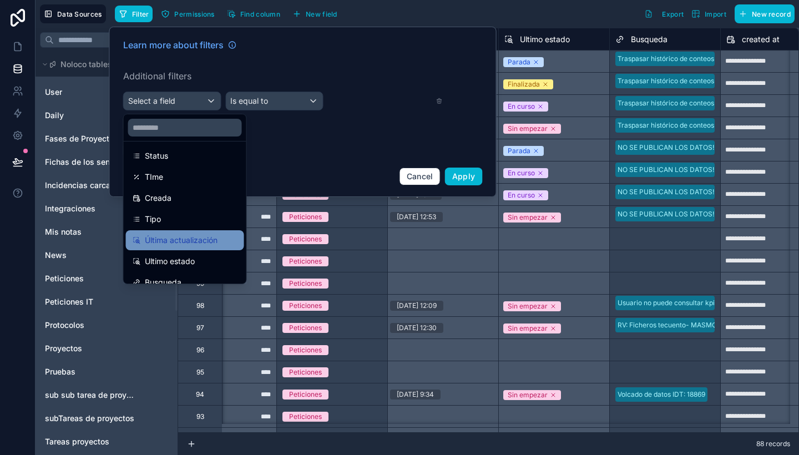
click at [203, 233] on div "Última actualización" at bounding box center [185, 240] width 118 height 20
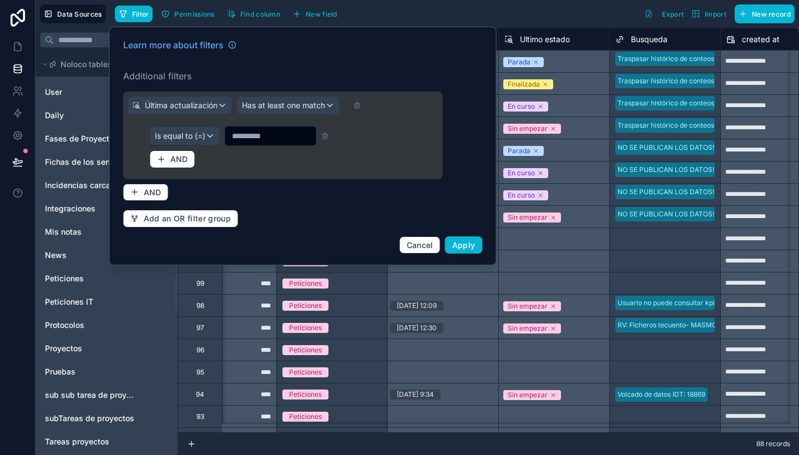
click at [263, 137] on input "text" at bounding box center [270, 136] width 91 height 16
click at [199, 104] on span "Última actualización" at bounding box center [181, 105] width 73 height 11
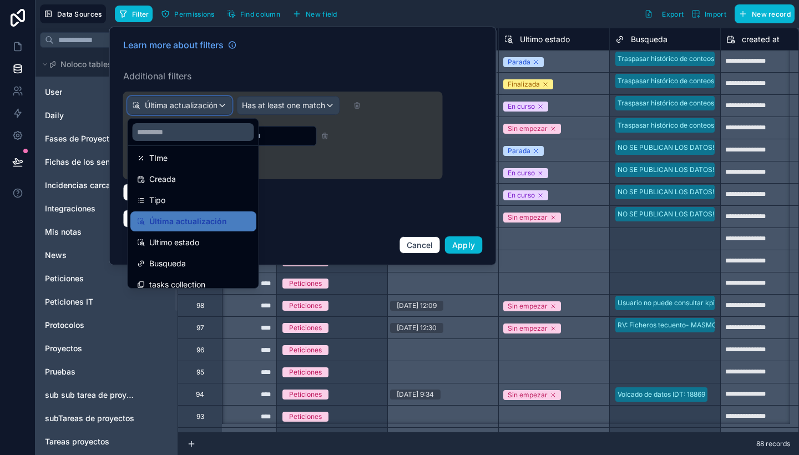
scroll to position [138, 0]
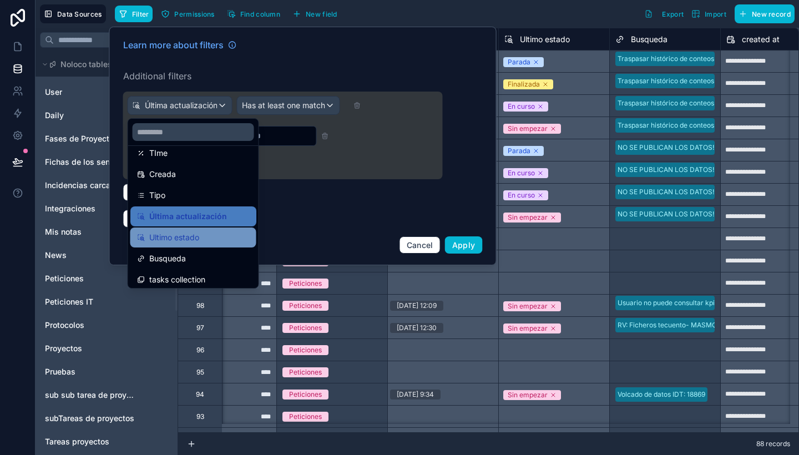
click at [207, 238] on div "Ultimo estado" at bounding box center [193, 237] width 113 height 13
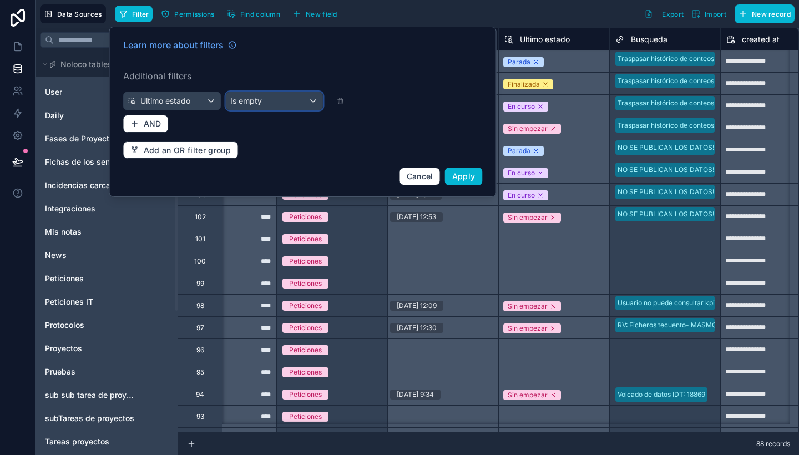
click at [257, 105] on span "Is empty" at bounding box center [246, 100] width 32 height 11
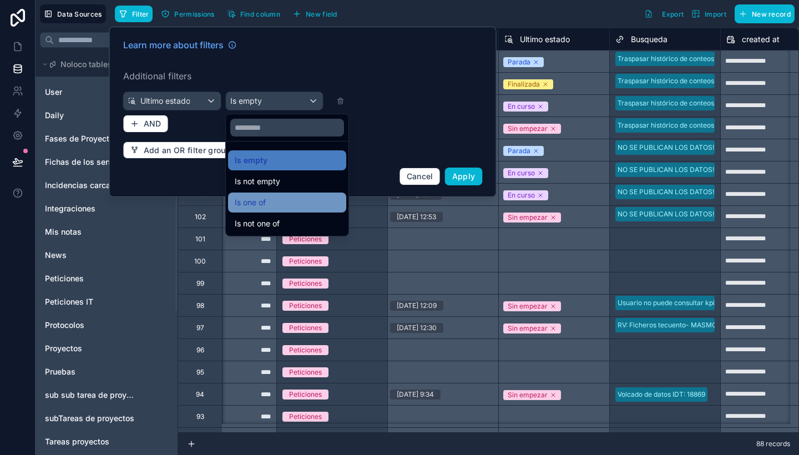
click at [273, 206] on div "Is one of" at bounding box center [287, 202] width 105 height 13
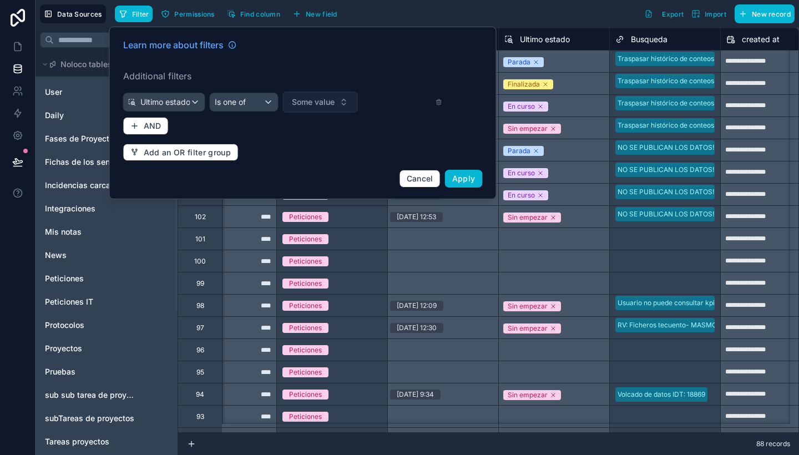
click at [318, 103] on span "Some value" at bounding box center [313, 102] width 43 height 11
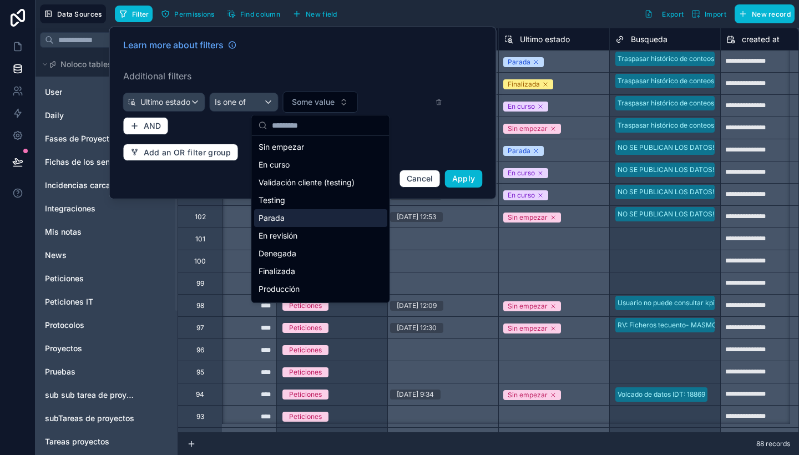
scroll to position [16, 0]
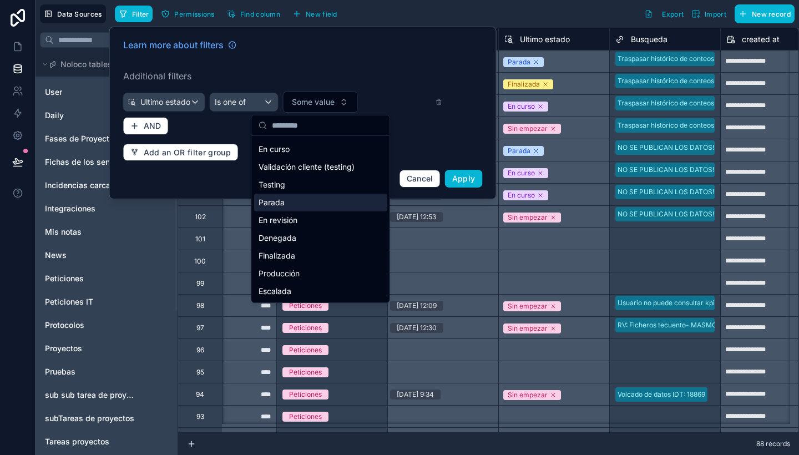
click at [293, 198] on div "Parada" at bounding box center [320, 203] width 133 height 18
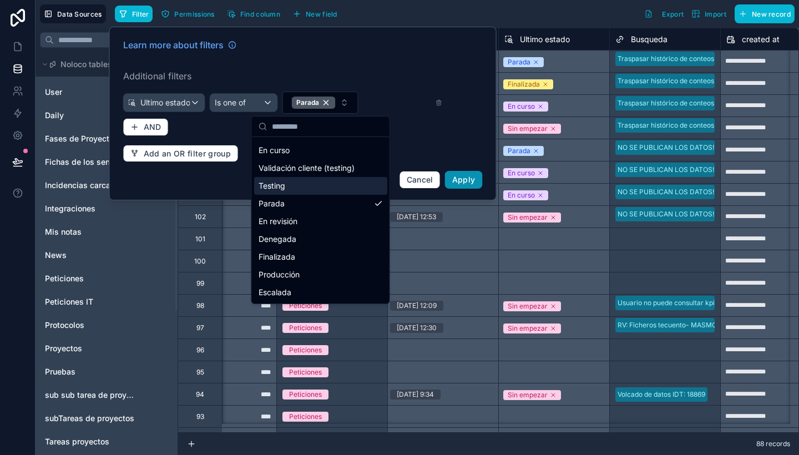
click at [474, 174] on button "Apply" at bounding box center [464, 180] width 38 height 18
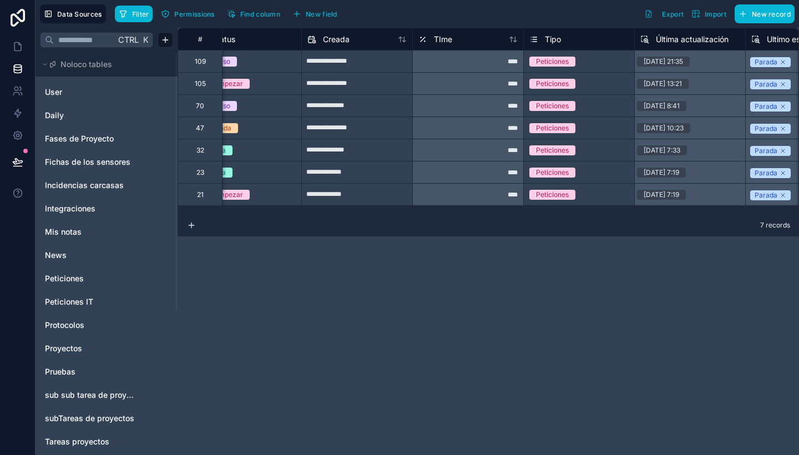
scroll to position [0, 142]
drag, startPoint x: 501, startPoint y: 197, endPoint x: 498, endPoint y: 67, distance: 130.4
click at [498, 67] on div "**********" at bounding box center [724, 117] width 1376 height 178
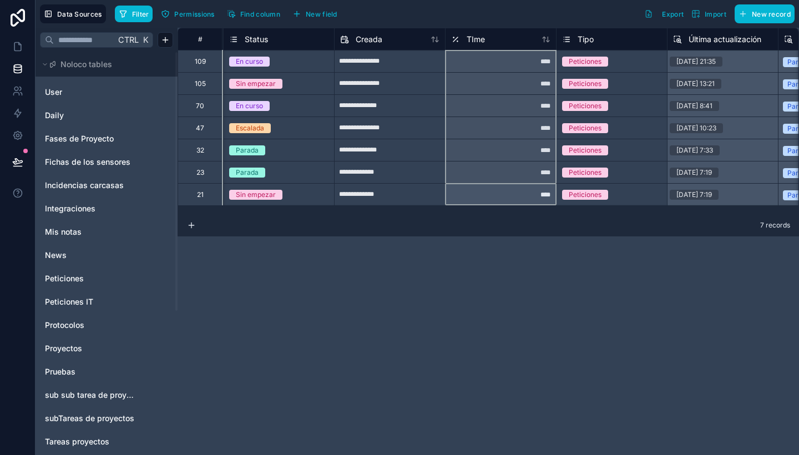
scroll to position [0, 0]
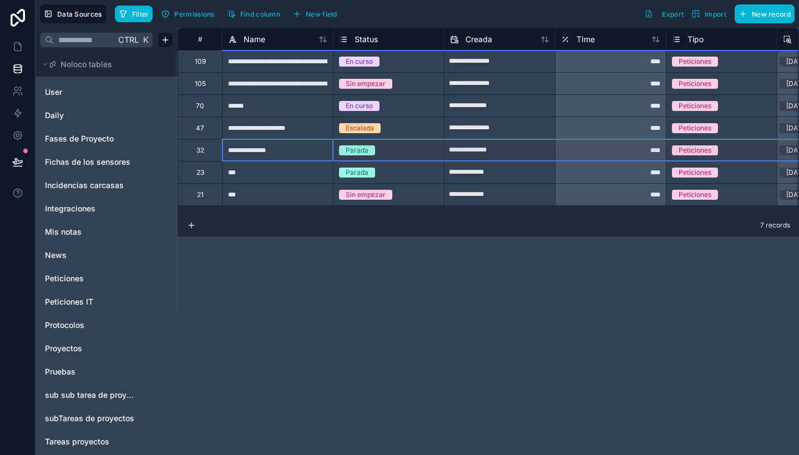
click at [195, 147] on div "32" at bounding box center [200, 150] width 44 height 22
click at [228, 190] on div "Delete row" at bounding box center [224, 193] width 57 height 12
type input "**********"
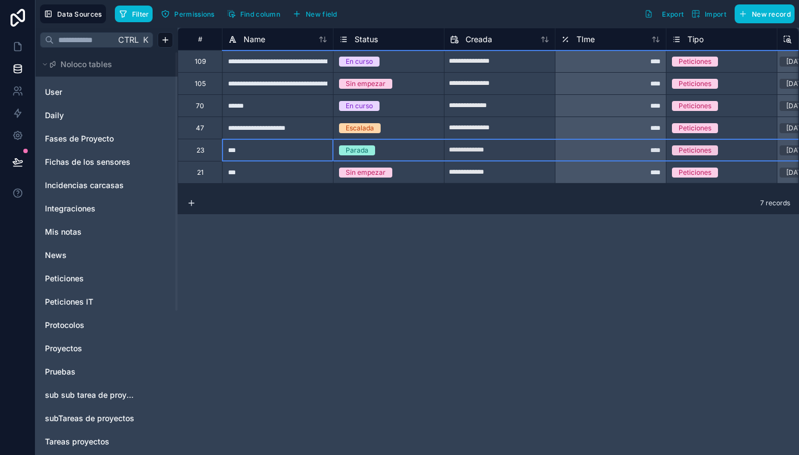
click at [203, 151] on div "23" at bounding box center [200, 150] width 8 height 9
click at [227, 194] on div "Delete row" at bounding box center [231, 197] width 57 height 12
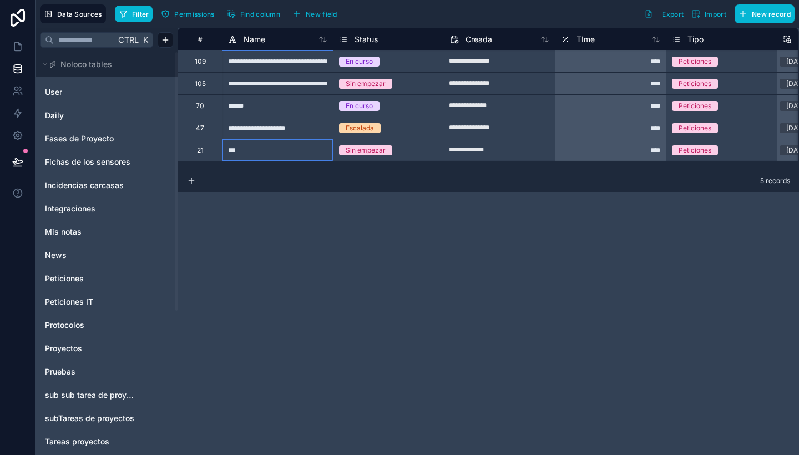
click at [200, 148] on div "21" at bounding box center [200, 150] width 7 height 9
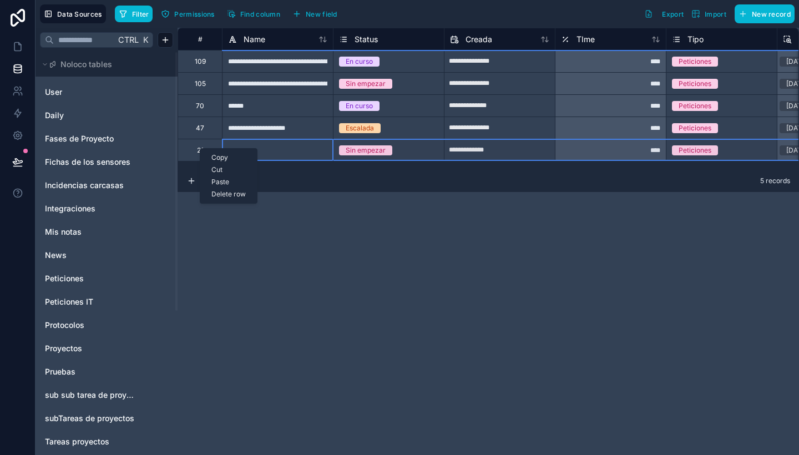
click at [226, 193] on div "Delete row" at bounding box center [228, 194] width 57 height 12
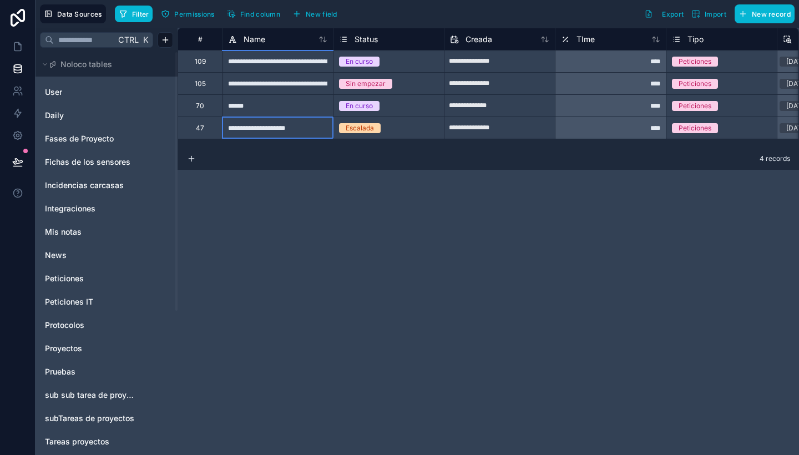
click at [199, 103] on div "70" at bounding box center [200, 106] width 8 height 9
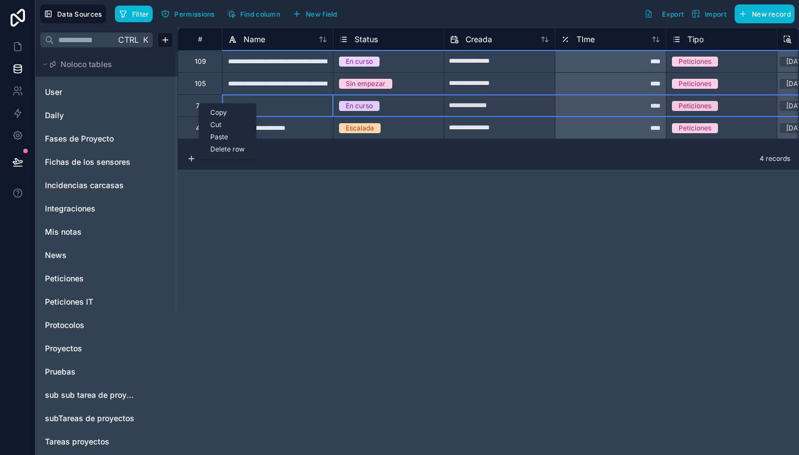
click at [228, 150] on div "Delete row" at bounding box center [227, 149] width 57 height 12
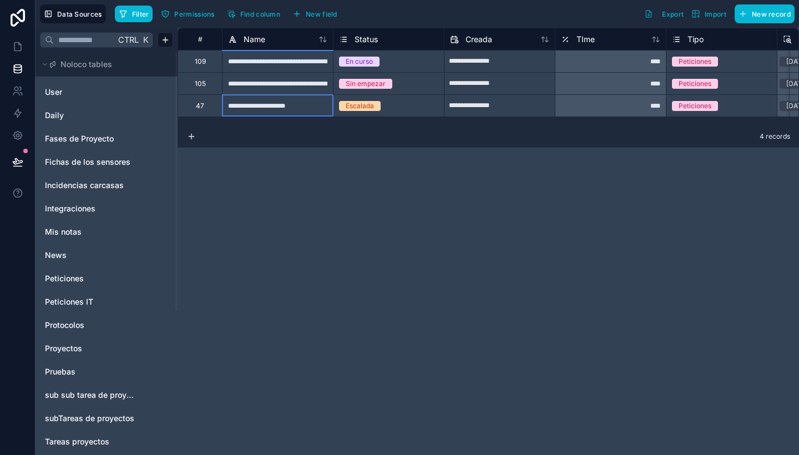
type input "**********"
click at [150, 19] on button "Filter" at bounding box center [134, 14] width 38 height 17
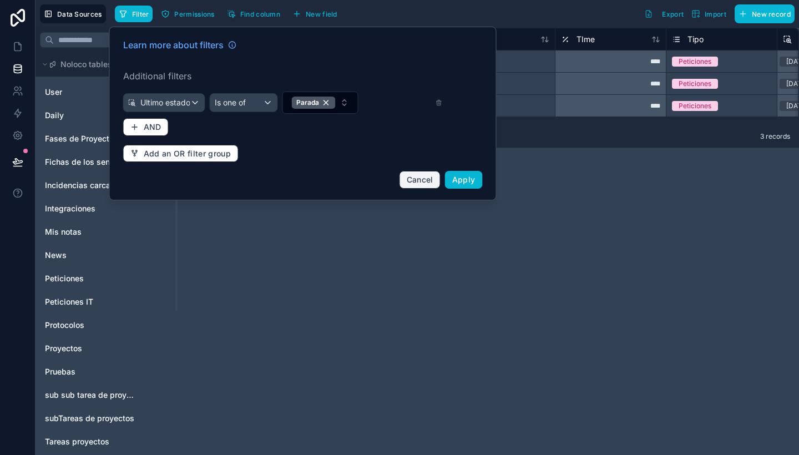
click at [413, 174] on button "Cancel" at bounding box center [420, 180] width 41 height 18
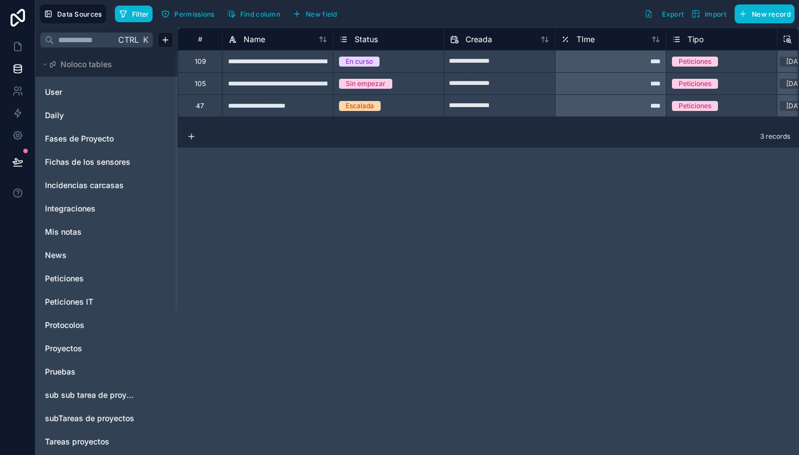
click at [358, 256] on div "**********" at bounding box center [489, 241] width 622 height 427
click at [128, 14] on button "Filter" at bounding box center [134, 14] width 38 height 17
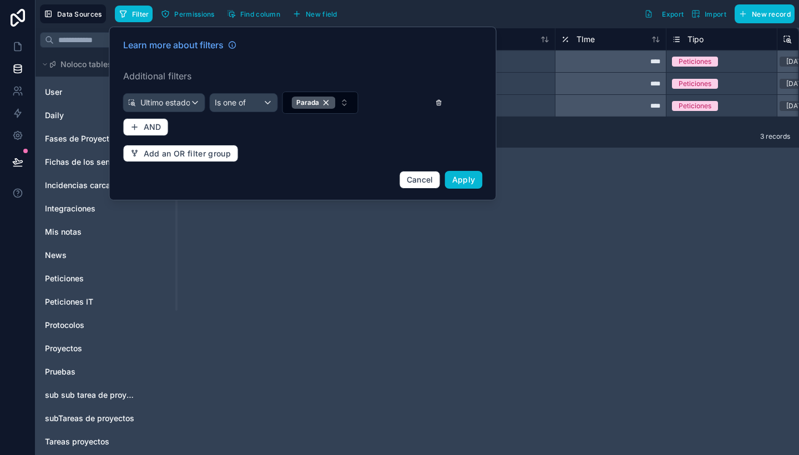
click at [437, 99] on icon at bounding box center [439, 103] width 7 height 8
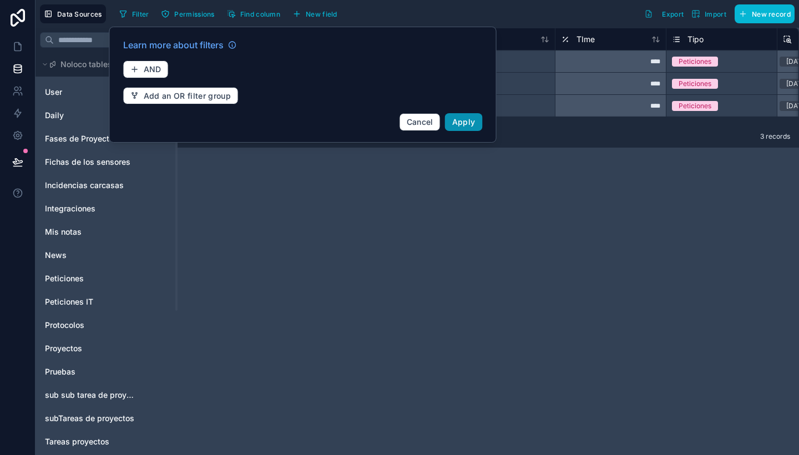
click at [461, 126] on span "Apply" at bounding box center [463, 121] width 23 height 9
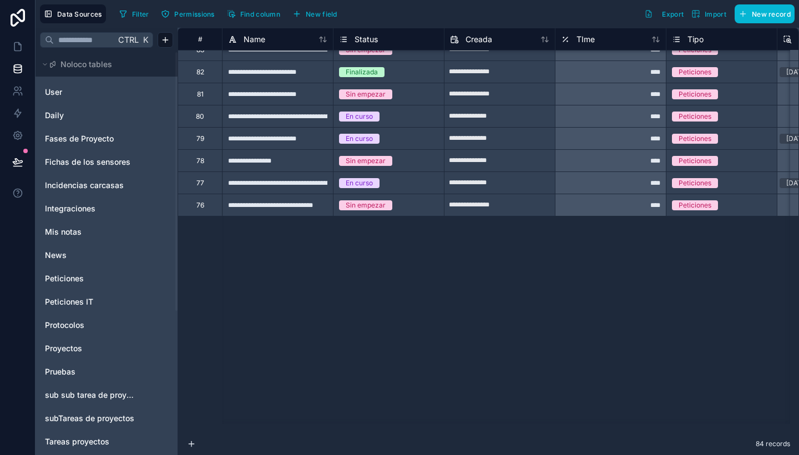
scroll to position [736, 0]
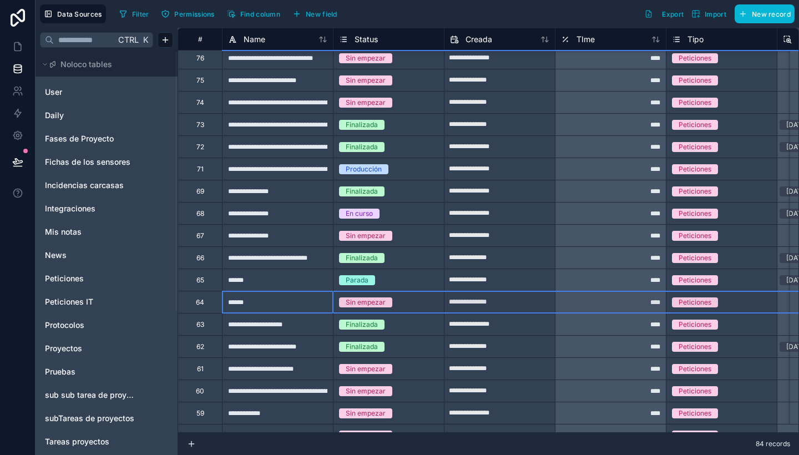
click at [200, 301] on div "64" at bounding box center [200, 302] width 8 height 9
click at [230, 345] on div "Delete row" at bounding box center [228, 347] width 57 height 12
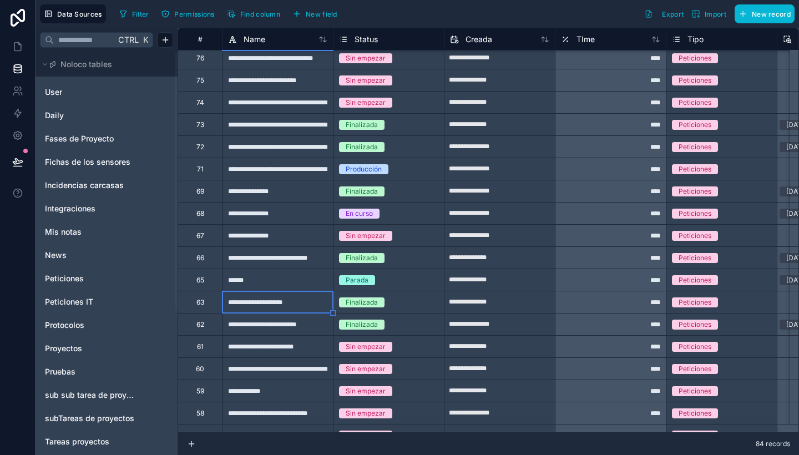
type input "**********"
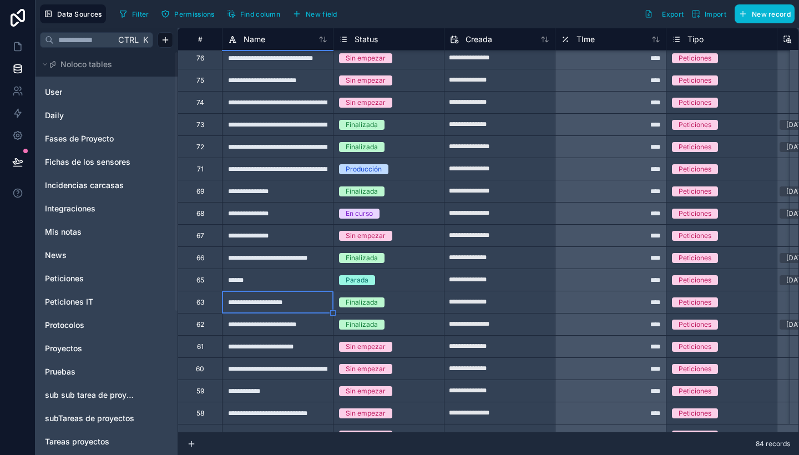
type input "**********"
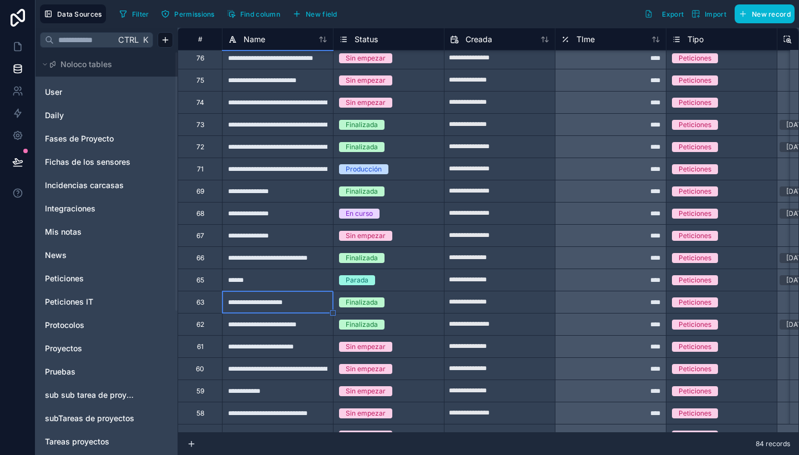
type input "**********"
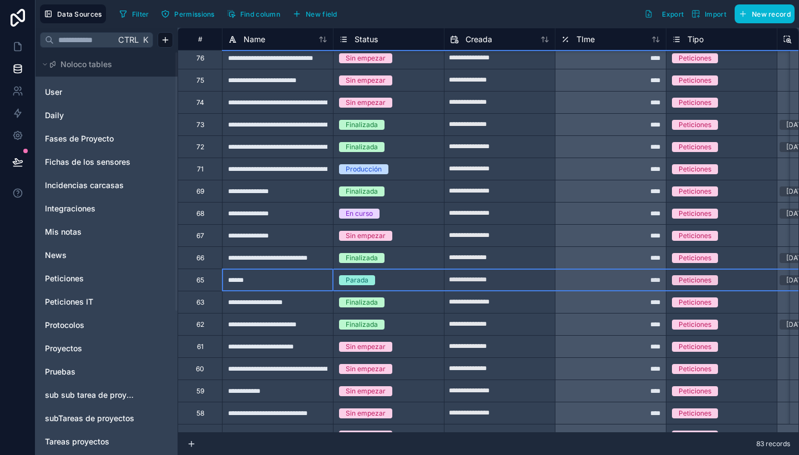
click at [200, 282] on div "65" at bounding box center [200, 280] width 8 height 9
click at [221, 329] on div "Delete row" at bounding box center [228, 328] width 57 height 12
type input "**********"
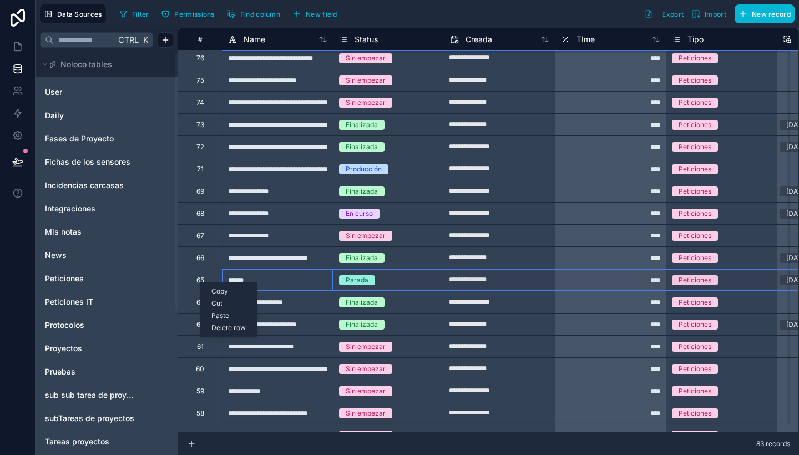
type input "**********"
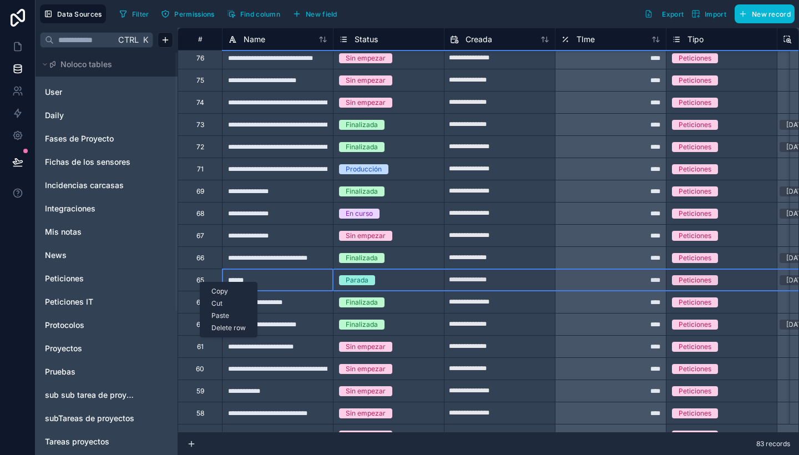
type input "**********"
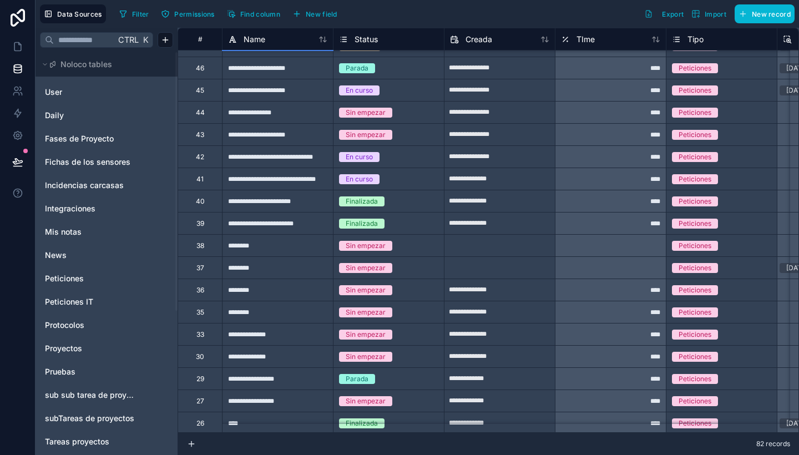
scroll to position [1446, 0]
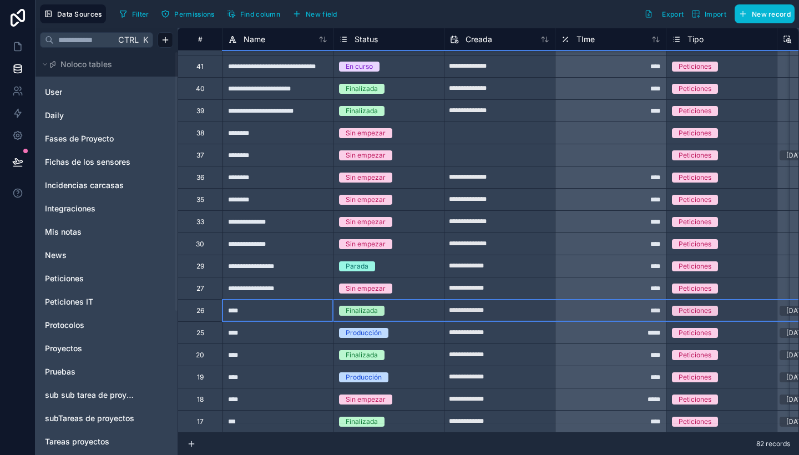
click at [204, 302] on div "26" at bounding box center [200, 310] width 44 height 22
click at [239, 350] on div "Delete row" at bounding box center [233, 348] width 57 height 12
type input "**********"
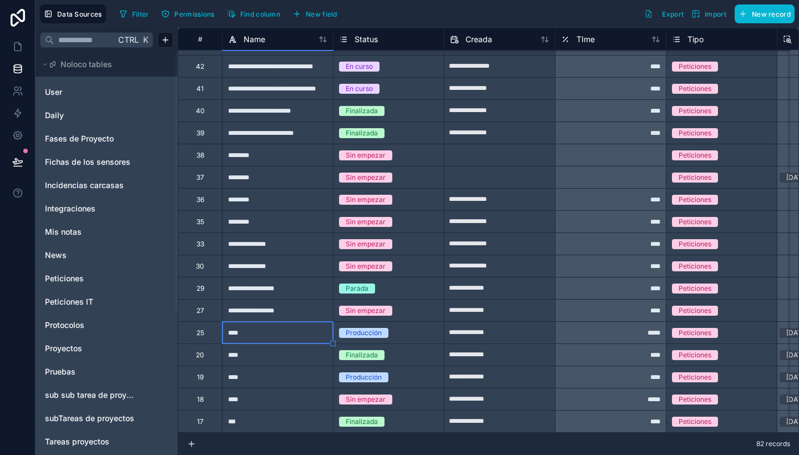
scroll to position [1424, 0]
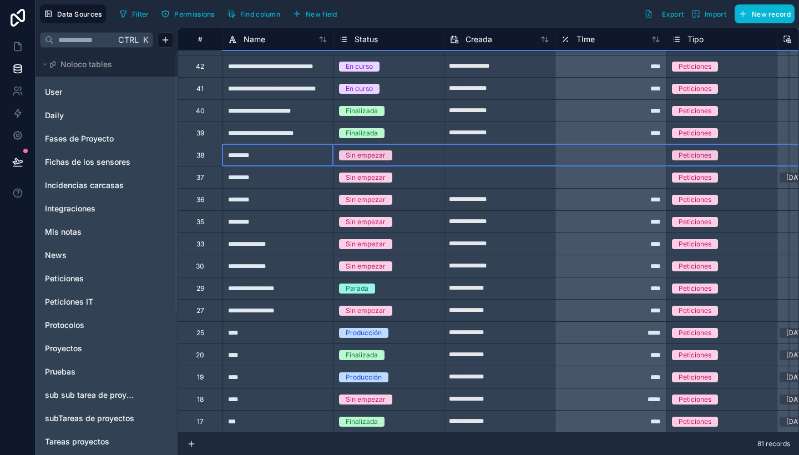
click at [201, 151] on div "38" at bounding box center [200, 155] width 8 height 9
click at [225, 196] on div "Delete row" at bounding box center [230, 195] width 57 height 12
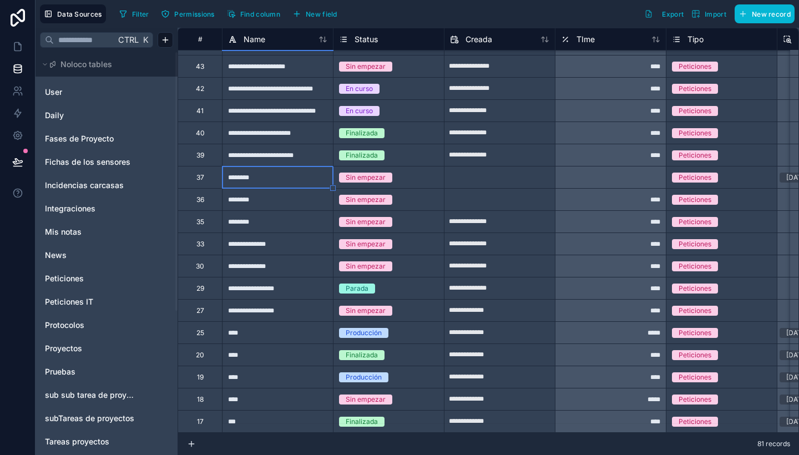
type input "**********"
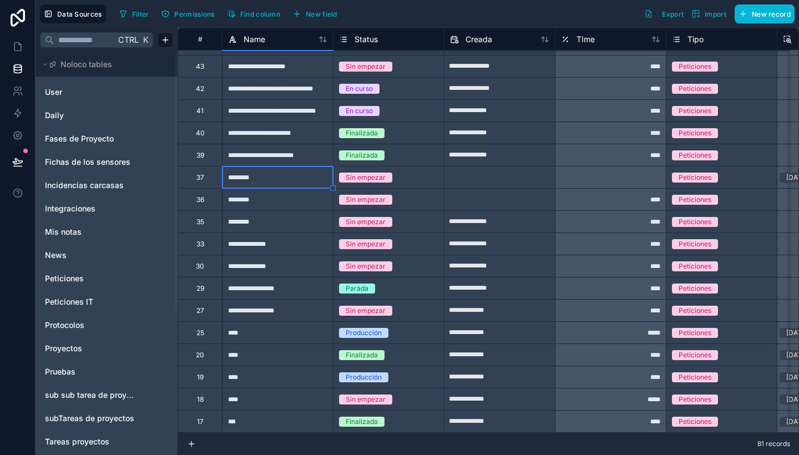
type input "**********"
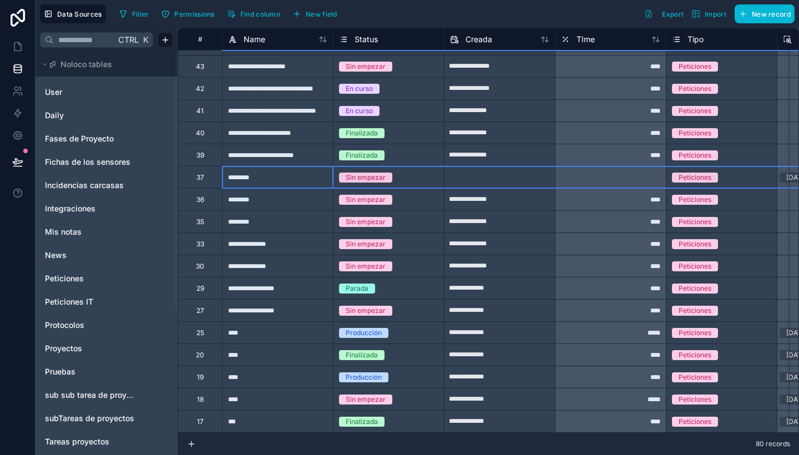
click at [199, 173] on div "37" at bounding box center [200, 177] width 8 height 9
click at [216, 216] on div "Delete row" at bounding box center [227, 216] width 57 height 12
type input "**********"
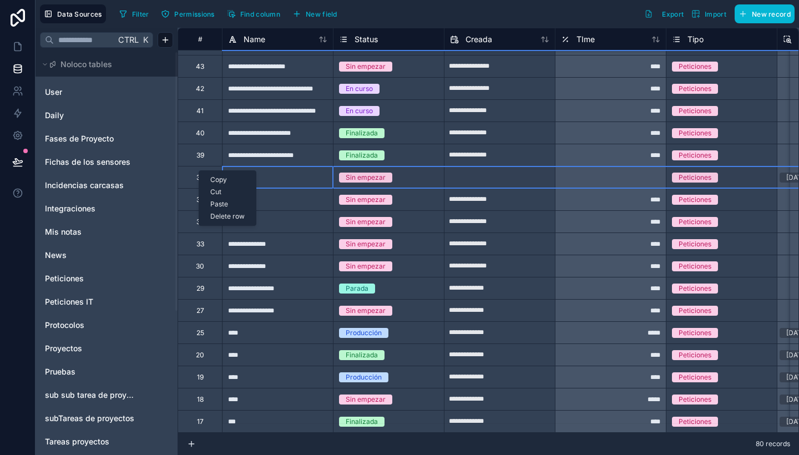
type input "**********"
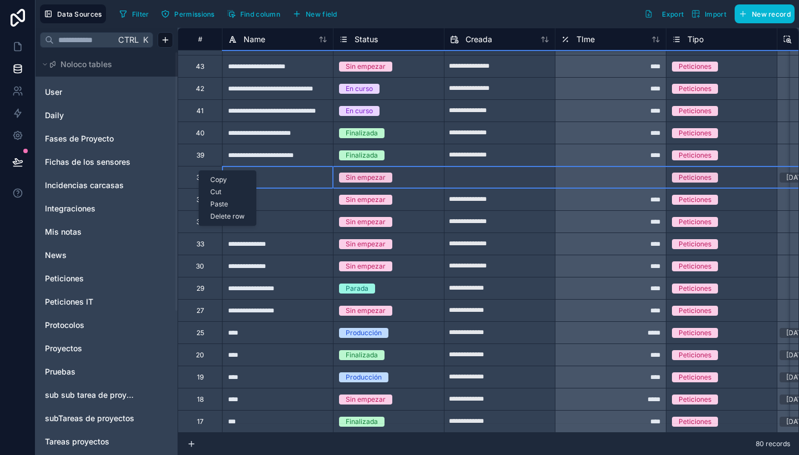
type input "**********"
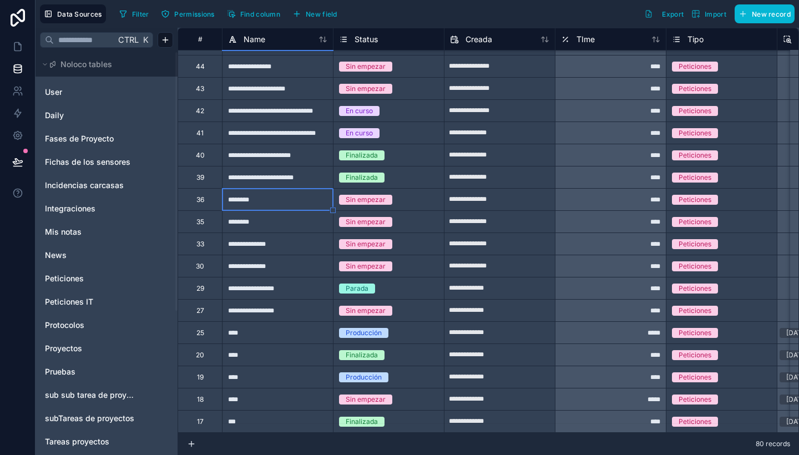
scroll to position [1380, 0]
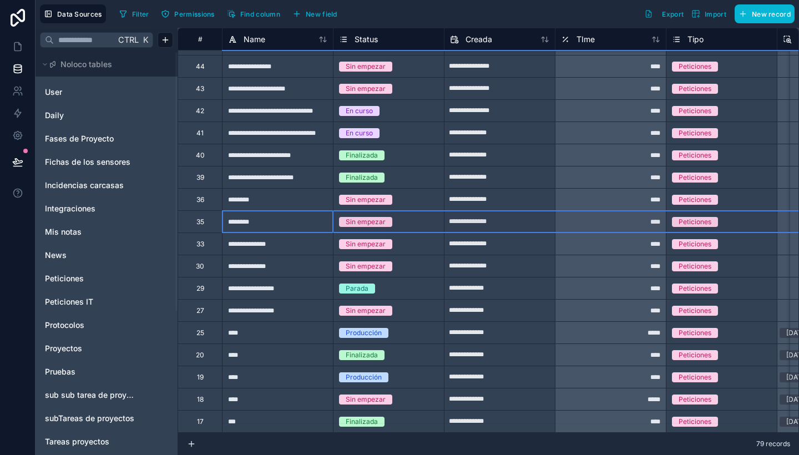
click at [205, 214] on div "35" at bounding box center [200, 221] width 44 height 22
click at [228, 258] on div "Delete row" at bounding box center [233, 260] width 57 height 12
type input "**********"
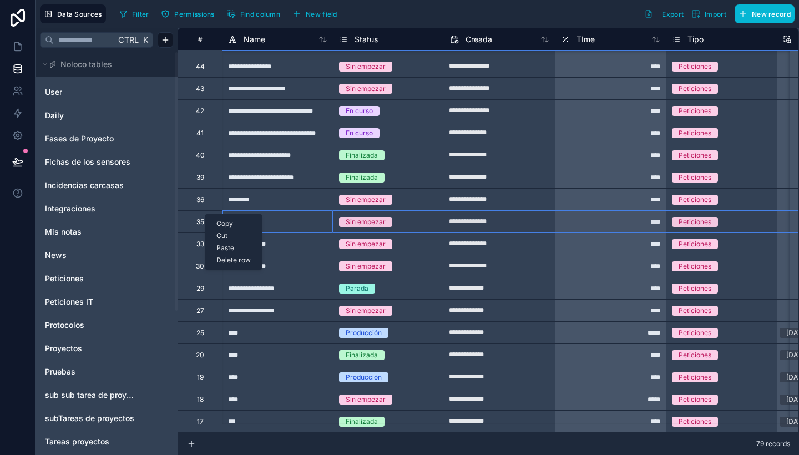
type input "**********"
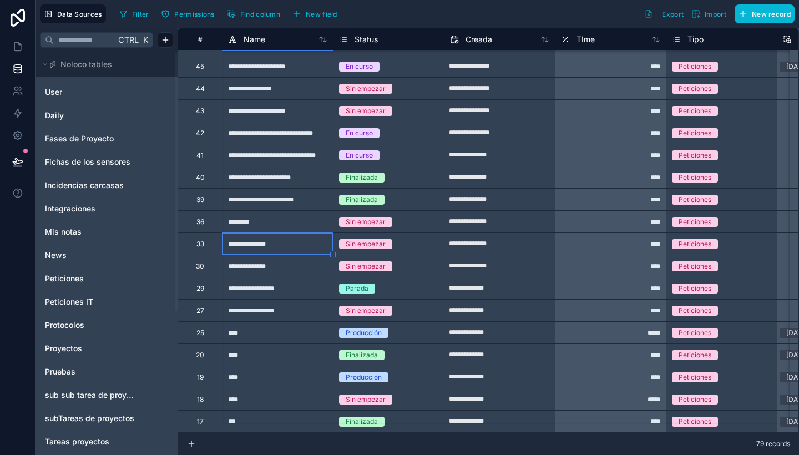
scroll to position [1358, 0]
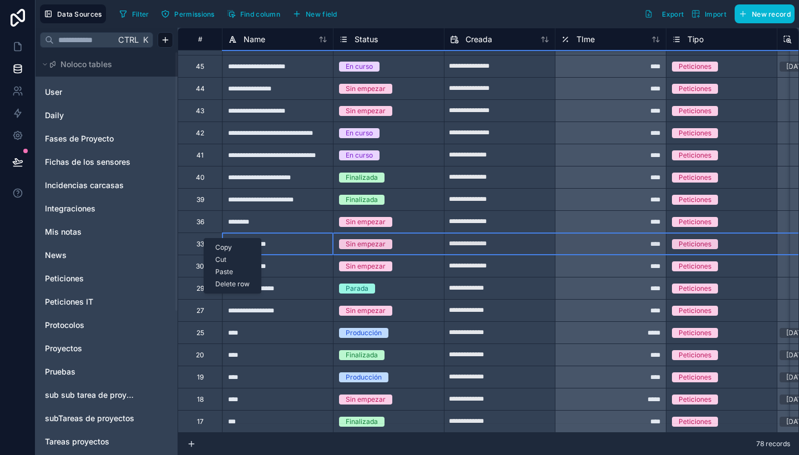
click at [231, 284] on div "Delete row" at bounding box center [232, 284] width 57 height 12
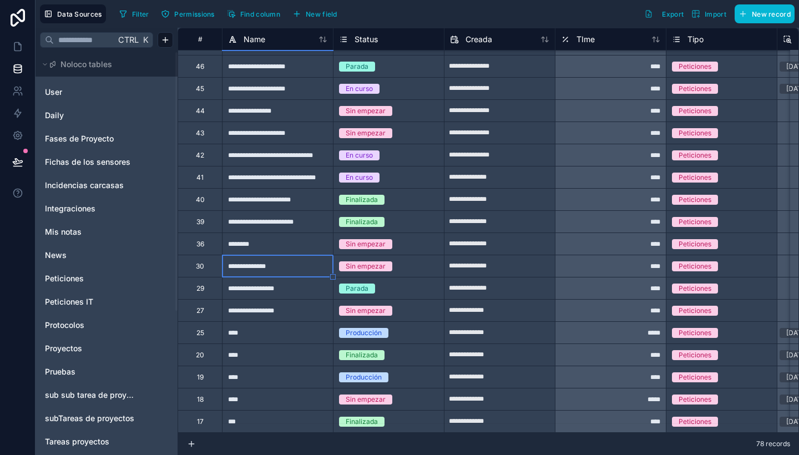
type input "**********"
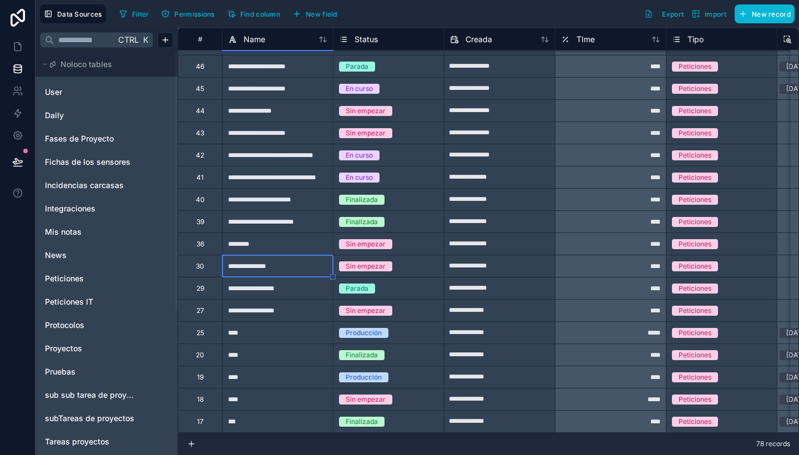
type input "**********"
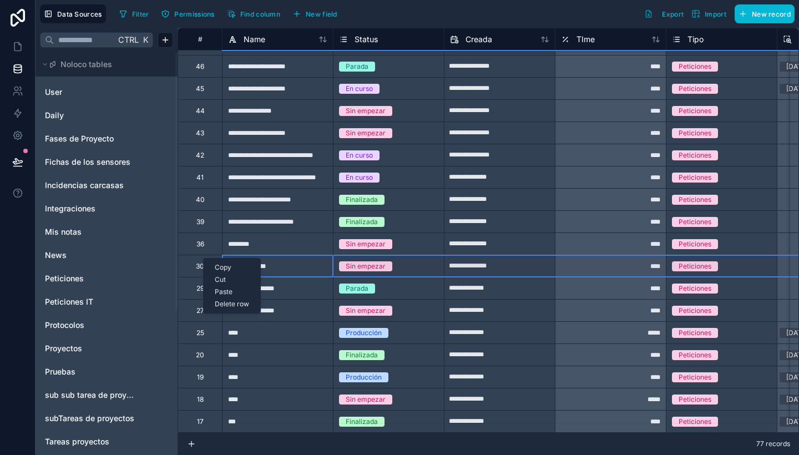
click at [216, 304] on div "Delete row" at bounding box center [232, 304] width 57 height 12
type input "**********"
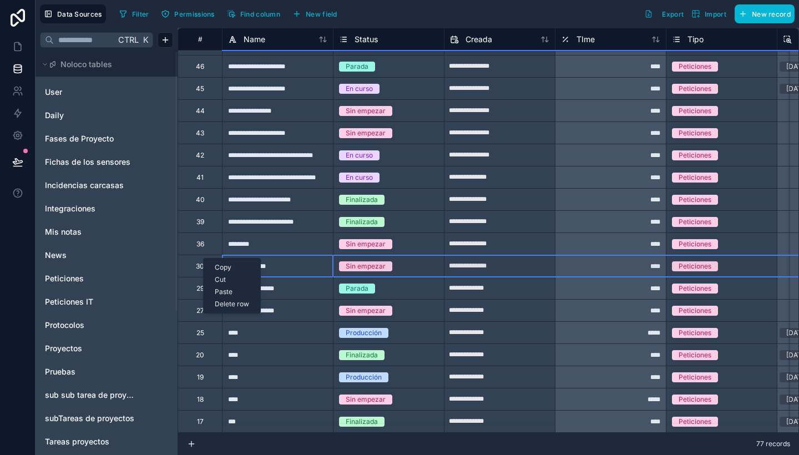
type input "**********"
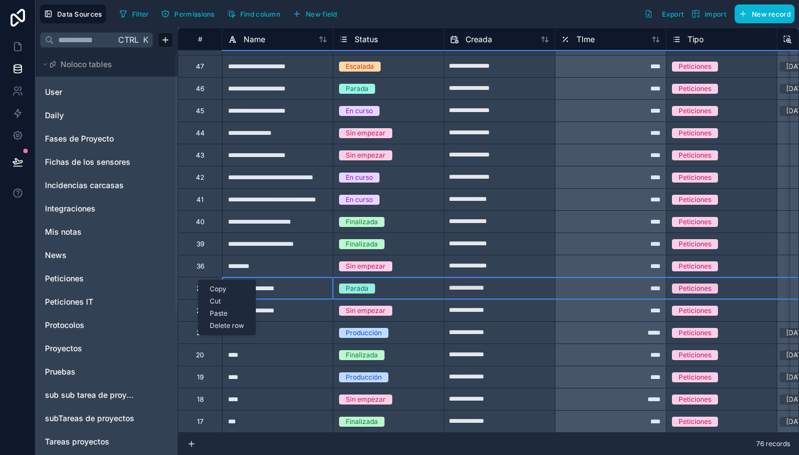
click at [221, 329] on div "Delete row" at bounding box center [227, 326] width 57 height 12
type input "**********"
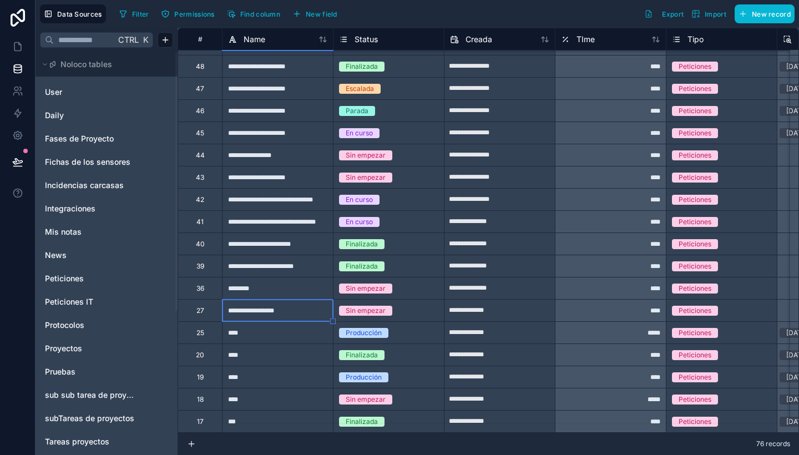
scroll to position [1291, 0]
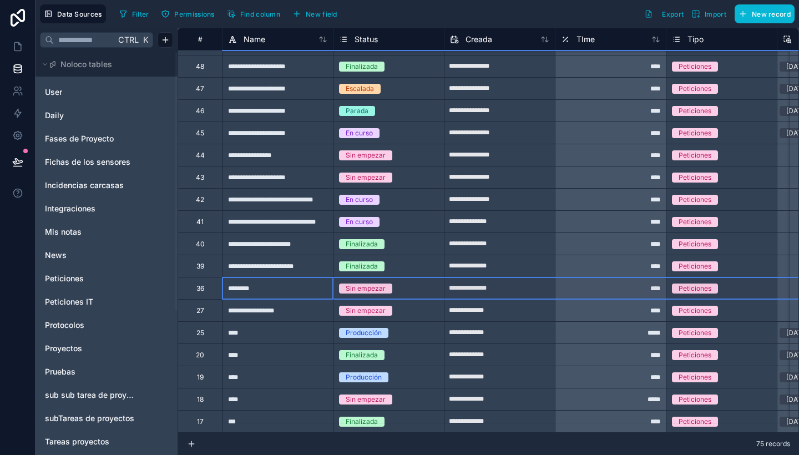
click at [204, 285] on div "36" at bounding box center [200, 288] width 44 height 22
click at [231, 334] on div "Delete row" at bounding box center [232, 331] width 57 height 12
type input "**********"
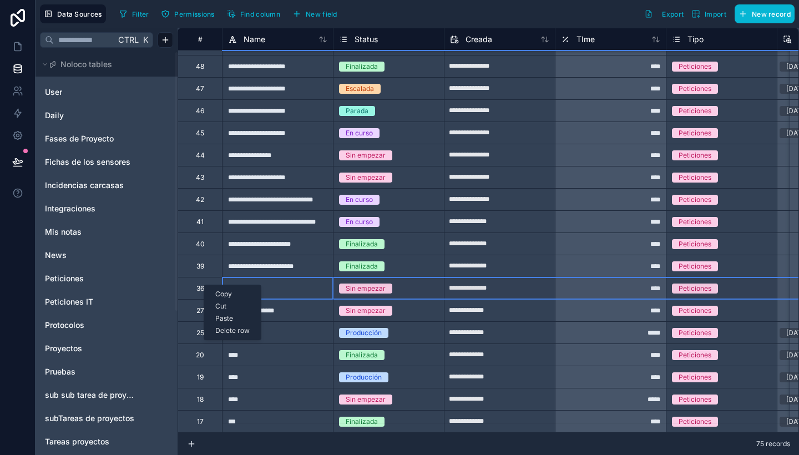
type input "**********"
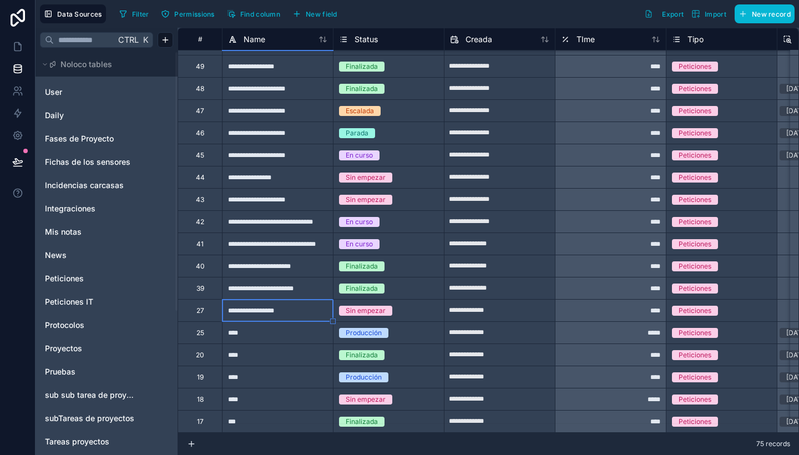
scroll to position [1269, 0]
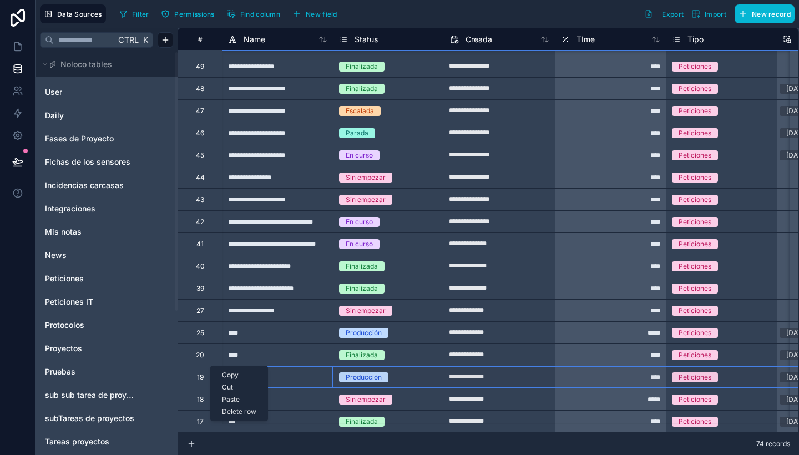
click at [236, 411] on div "Delete row" at bounding box center [239, 412] width 57 height 12
type input "**********"
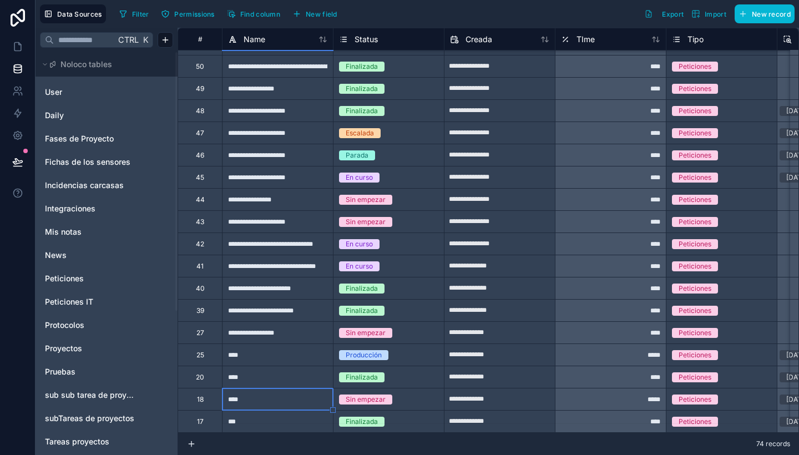
scroll to position [1247, 0]
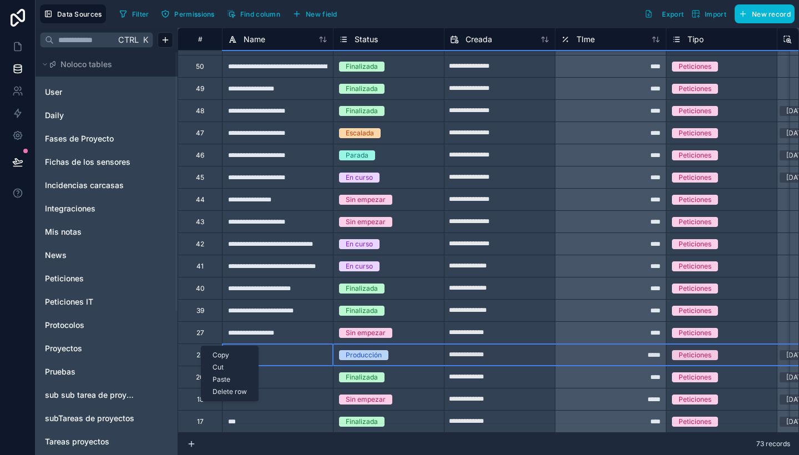
click at [226, 391] on div "Delete row" at bounding box center [229, 392] width 57 height 12
type input "**********"
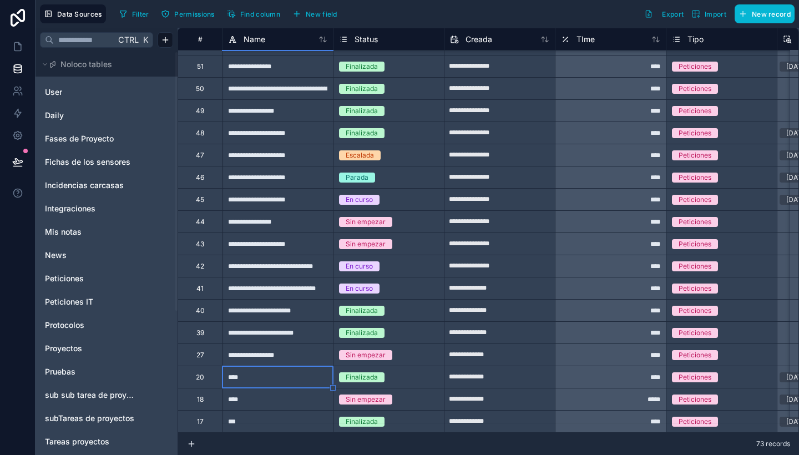
scroll to position [1224, 0]
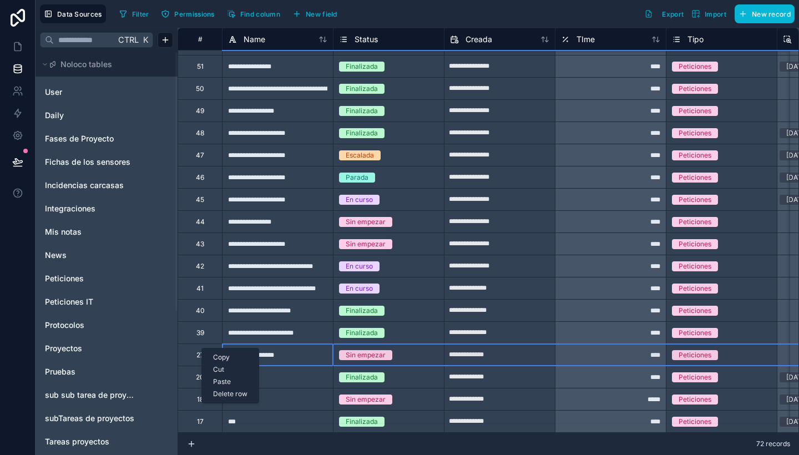
click at [230, 396] on div "Delete row" at bounding box center [230, 394] width 57 height 12
type input "**********"
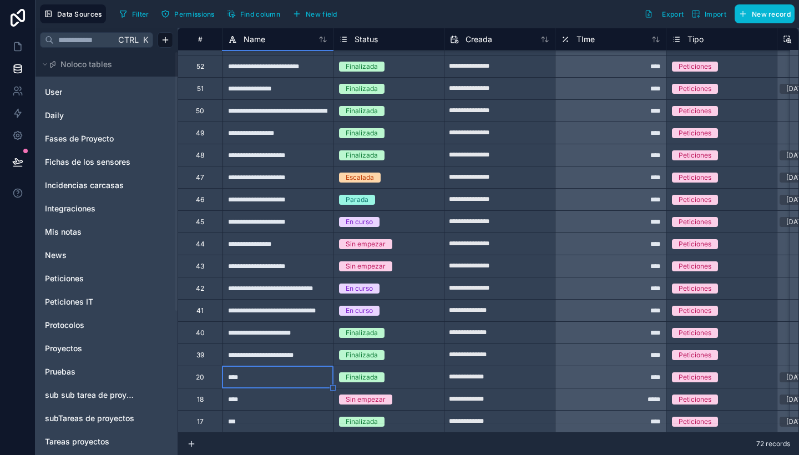
scroll to position [1202, 0]
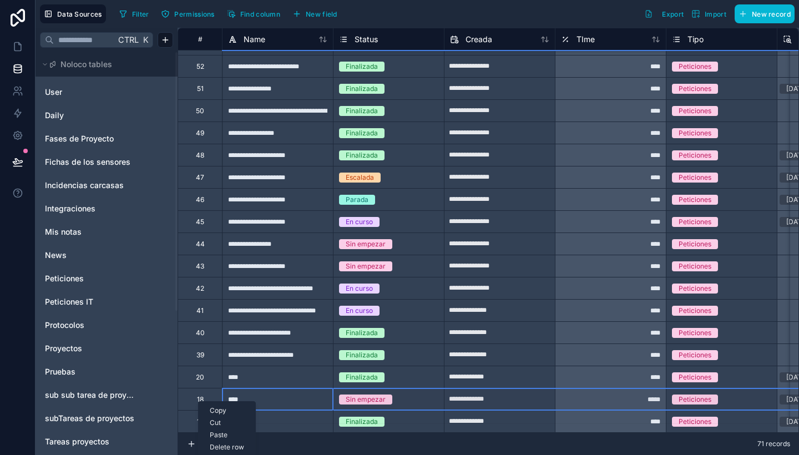
click at [226, 452] on div "Delete row" at bounding box center [227, 447] width 57 height 12
type input "**********"
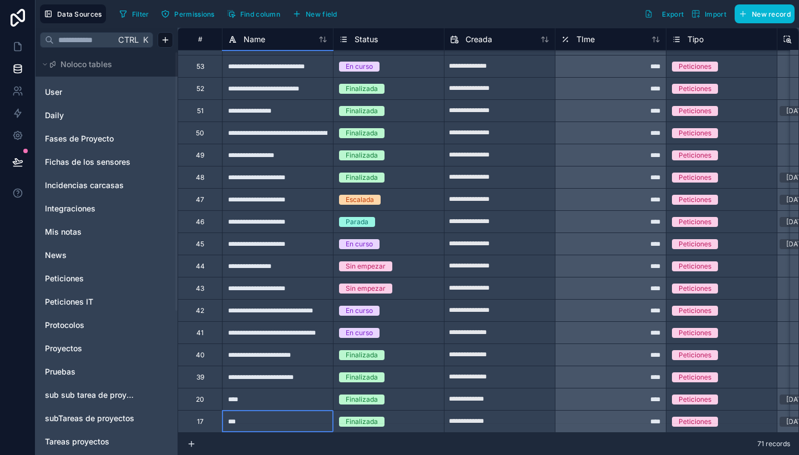
scroll to position [1180, 0]
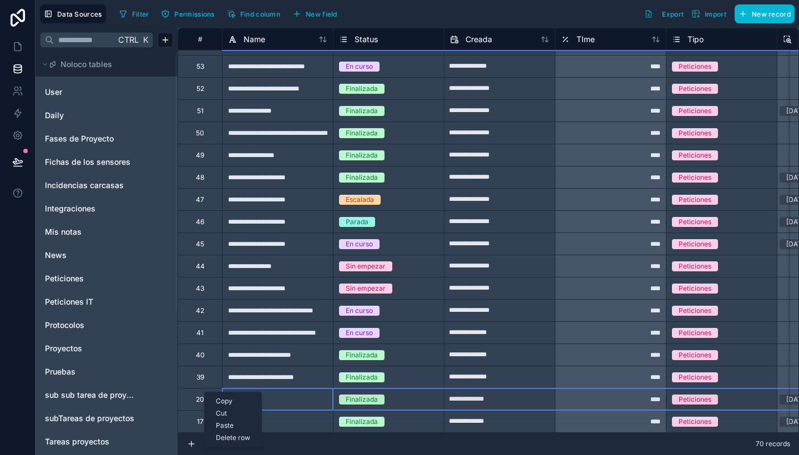
click at [232, 438] on div "Delete row" at bounding box center [233, 438] width 57 height 12
type input "**********"
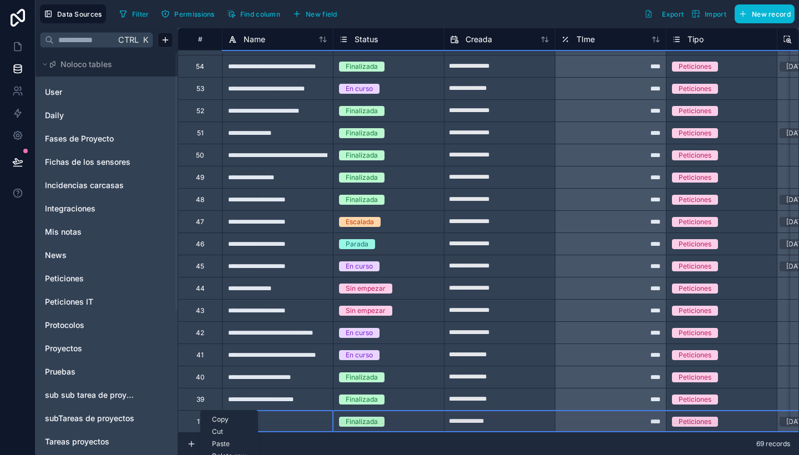
click at [221, 454] on div "Delete row" at bounding box center [229, 456] width 57 height 12
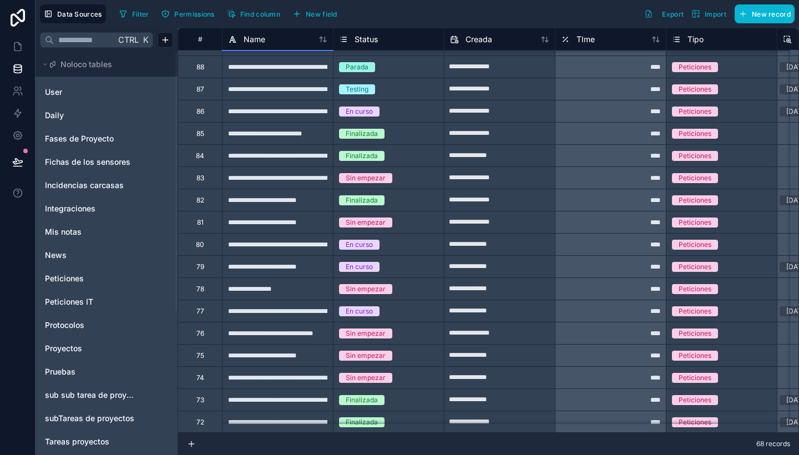
scroll to position [423, 0]
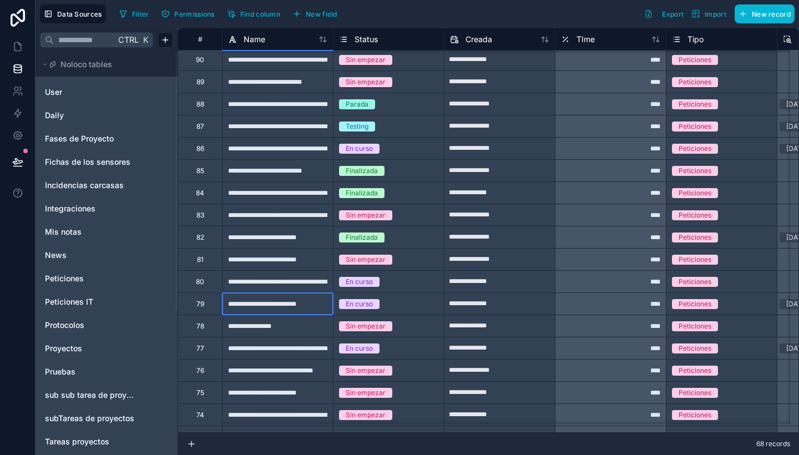
click at [281, 306] on div "**********" at bounding box center [277, 303] width 111 height 22
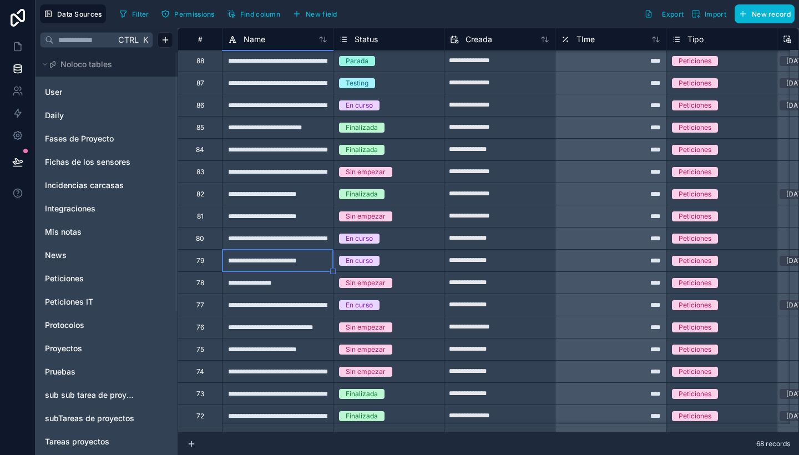
scroll to position [478, 0]
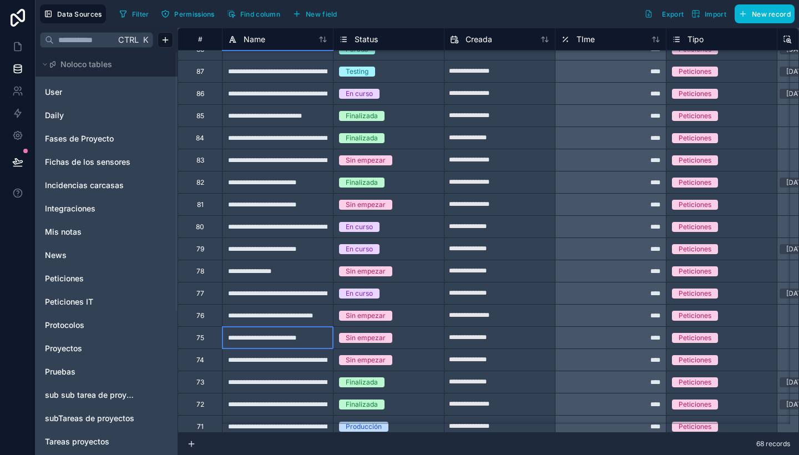
click at [279, 337] on div "**********" at bounding box center [277, 337] width 111 height 22
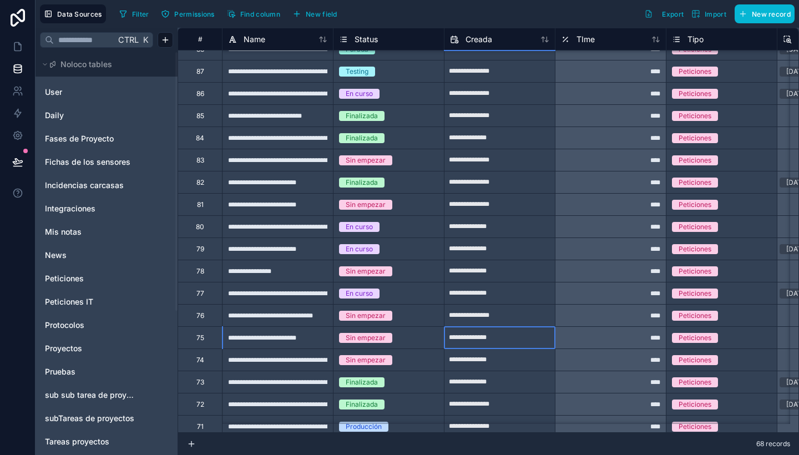
click at [474, 332] on input "**********" at bounding box center [500, 338] width 110 height 18
select select "****"
select select "*"
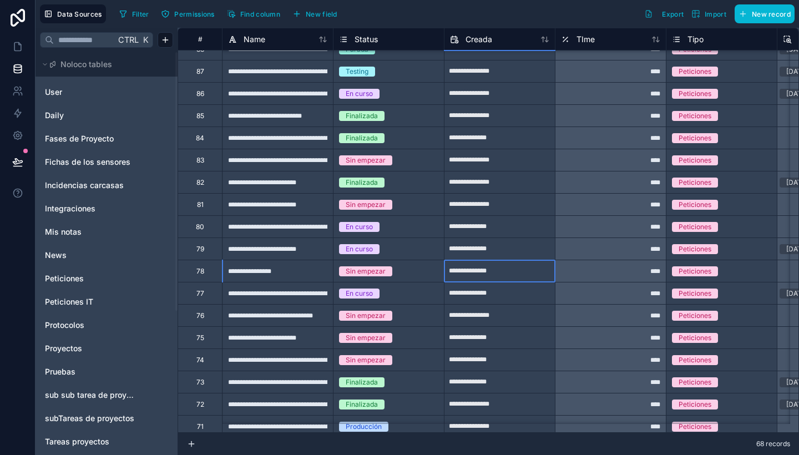
click at [464, 251] on input "**********" at bounding box center [500, 249] width 110 height 18
select select "****"
select select "*"
click at [480, 247] on input "**********" at bounding box center [500, 249] width 110 height 18
select select "****"
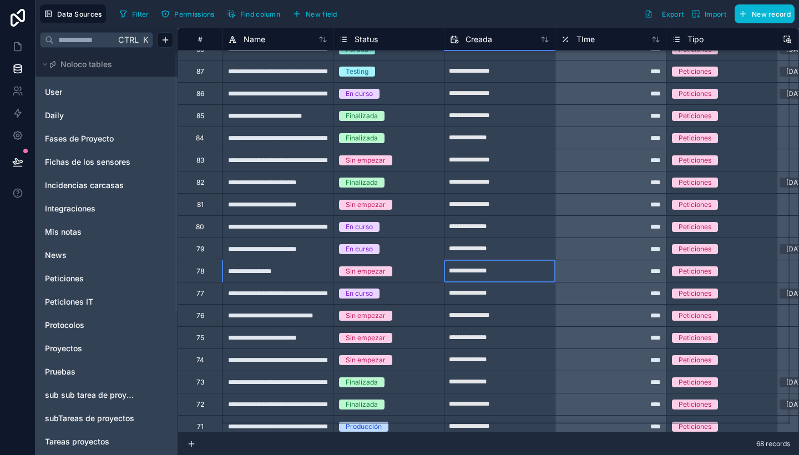
select select "*"
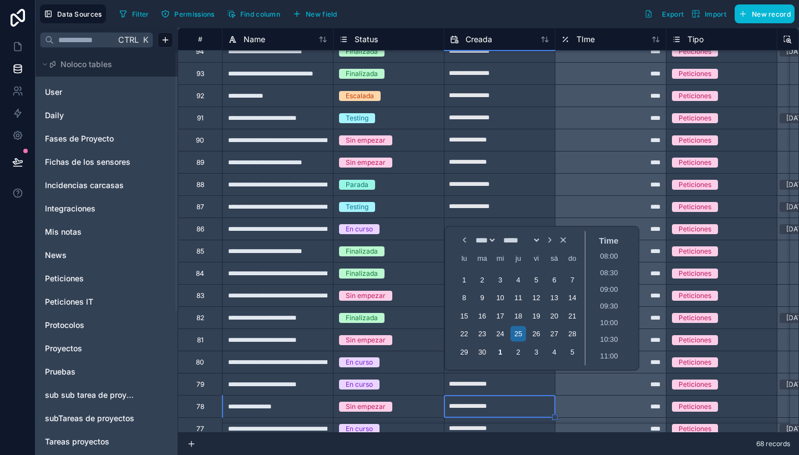
scroll to position [342, 0]
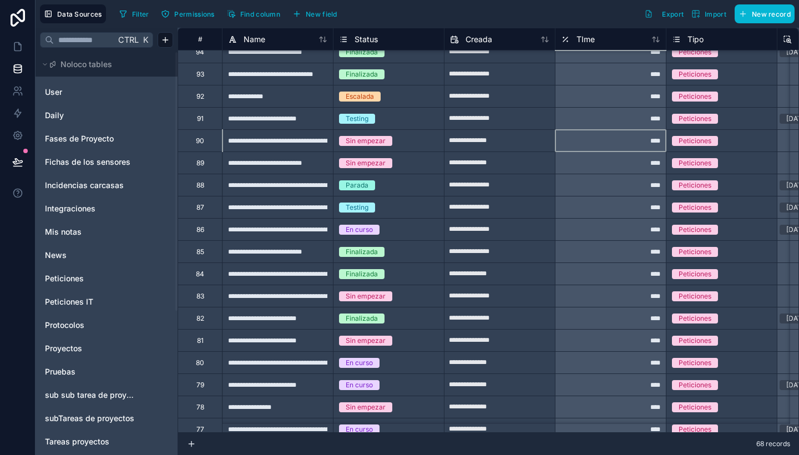
click at [606, 126] on div "****" at bounding box center [610, 118] width 111 height 22
click at [16, 43] on icon at bounding box center [17, 47] width 7 height 8
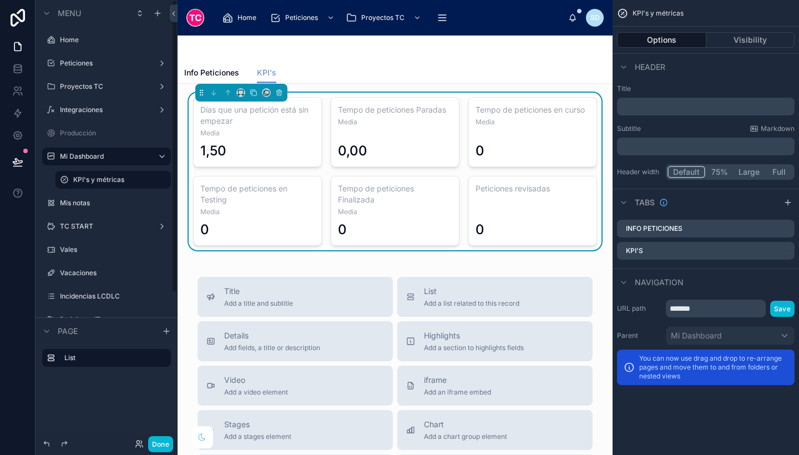
click at [452, 137] on div "Tempo de peticiones Paradas Media 0,00" at bounding box center [395, 132] width 129 height 70
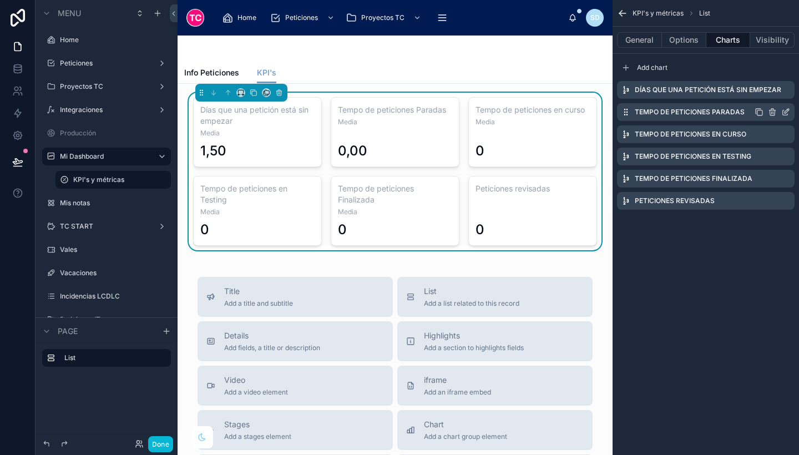
click at [786, 113] on icon "scrollable content" at bounding box center [787, 111] width 4 height 4
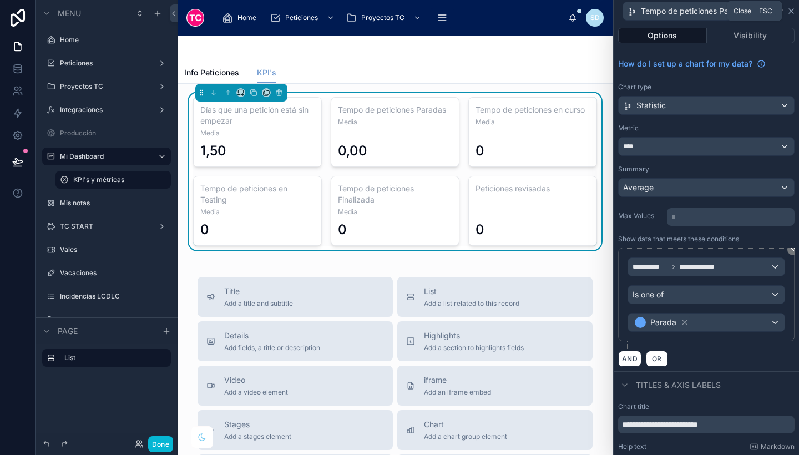
click at [791, 11] on icon at bounding box center [791, 11] width 4 height 4
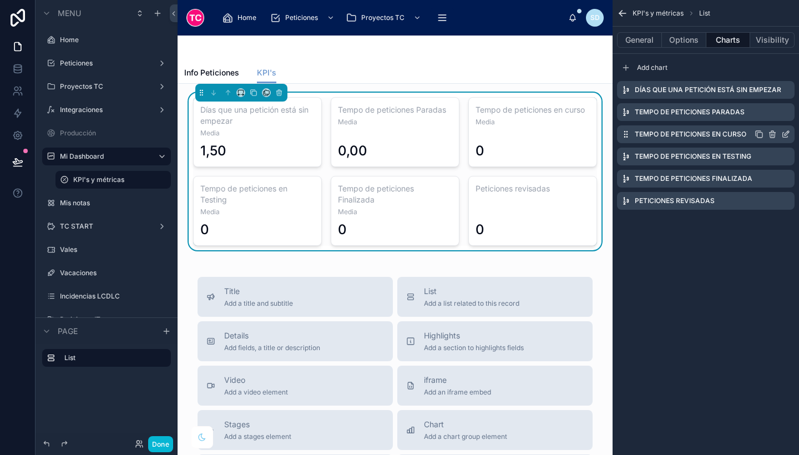
click at [787, 133] on icon "scrollable content" at bounding box center [785, 134] width 9 height 9
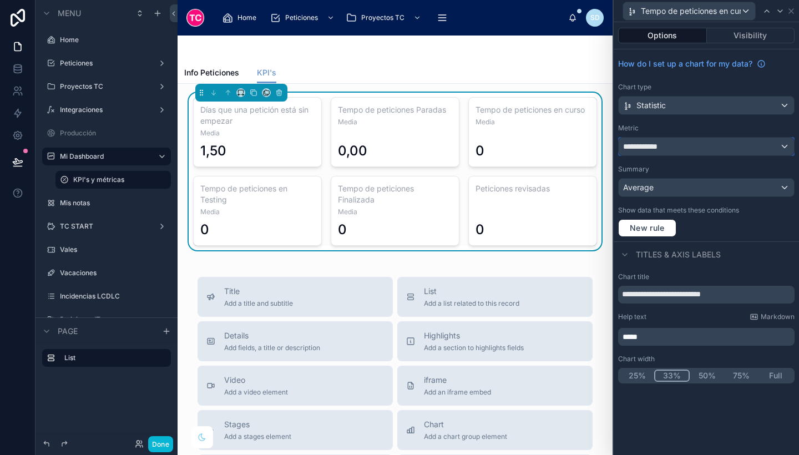
click at [678, 144] on div "**********" at bounding box center [706, 147] width 175 height 18
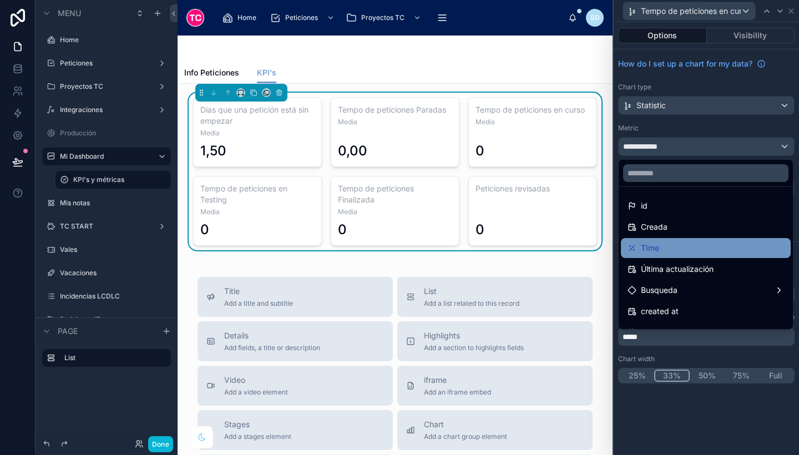
click at [663, 256] on div "TIme" at bounding box center [706, 248] width 170 height 20
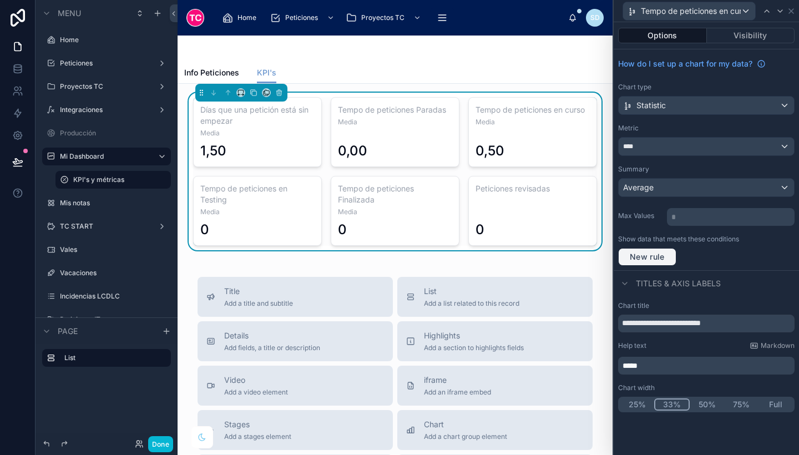
click at [645, 253] on span "New rule" at bounding box center [647, 257] width 44 height 10
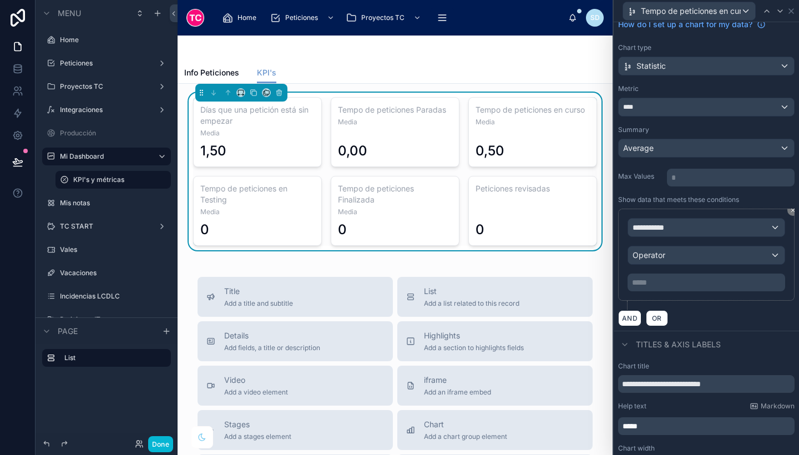
scroll to position [40, 0]
click at [682, 229] on div "**********" at bounding box center [706, 227] width 157 height 18
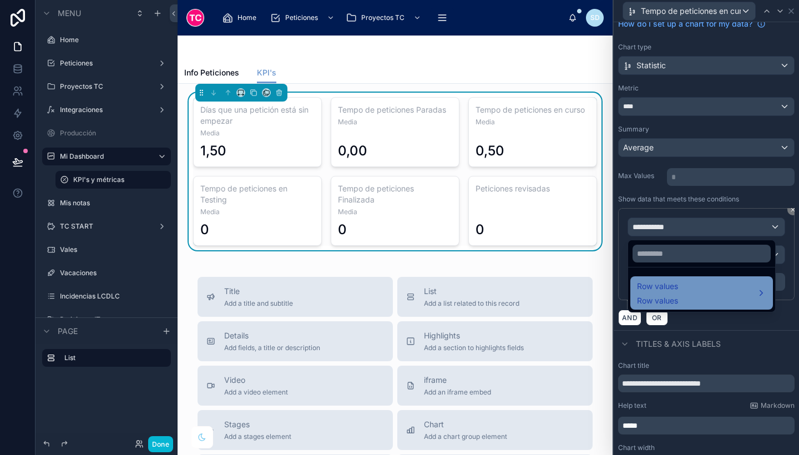
click at [679, 290] on div "Row values Row values" at bounding box center [701, 293] width 129 height 27
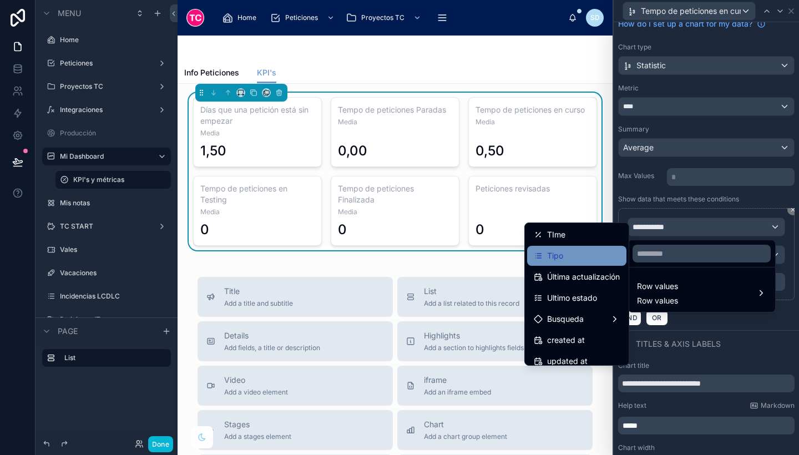
scroll to position [85, 0]
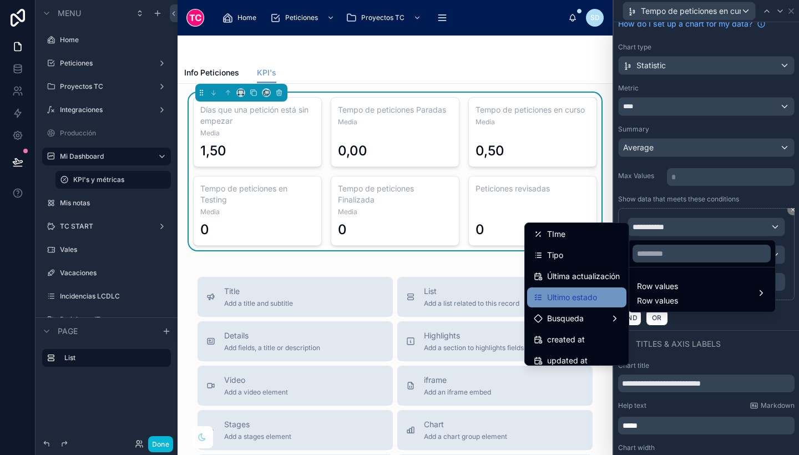
click at [588, 294] on span "Ultimo estado" at bounding box center [572, 297] width 50 height 13
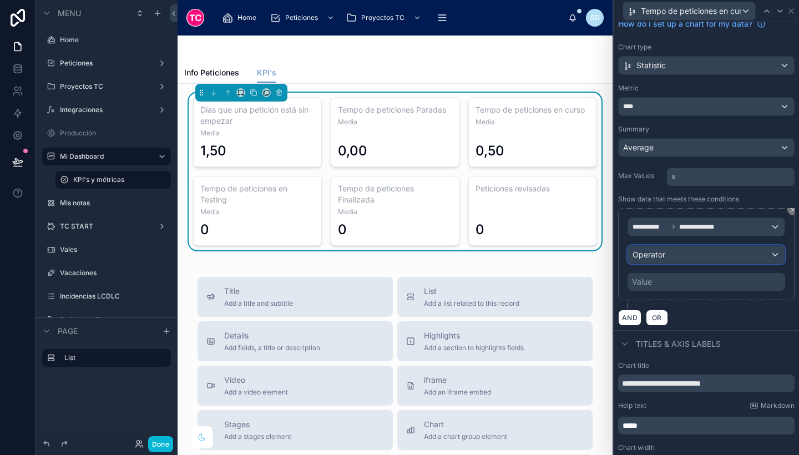
click at [670, 253] on div "Operator" at bounding box center [706, 255] width 157 height 18
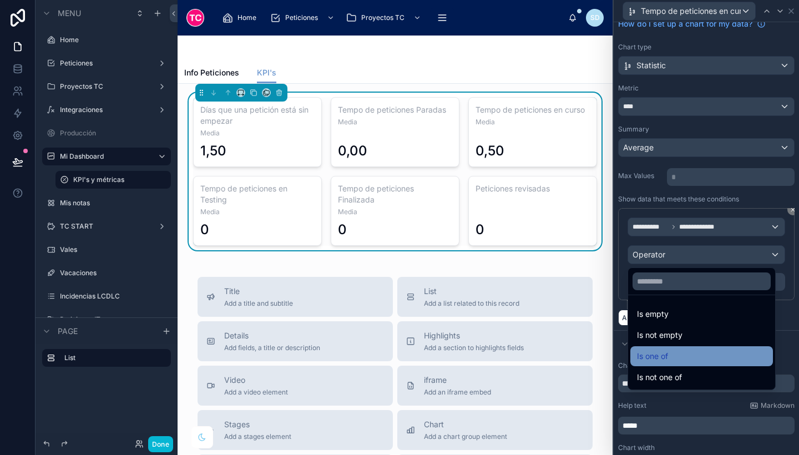
click at [678, 366] on div "Is one of" at bounding box center [701, 356] width 143 height 20
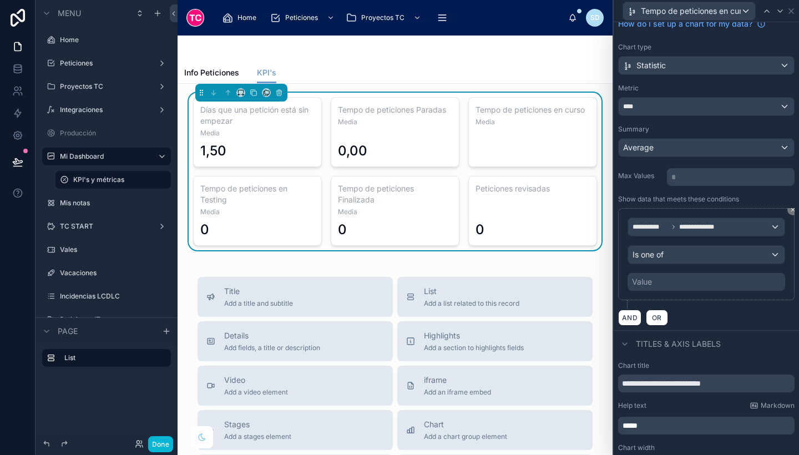
click at [648, 281] on div "Value" at bounding box center [642, 281] width 20 height 11
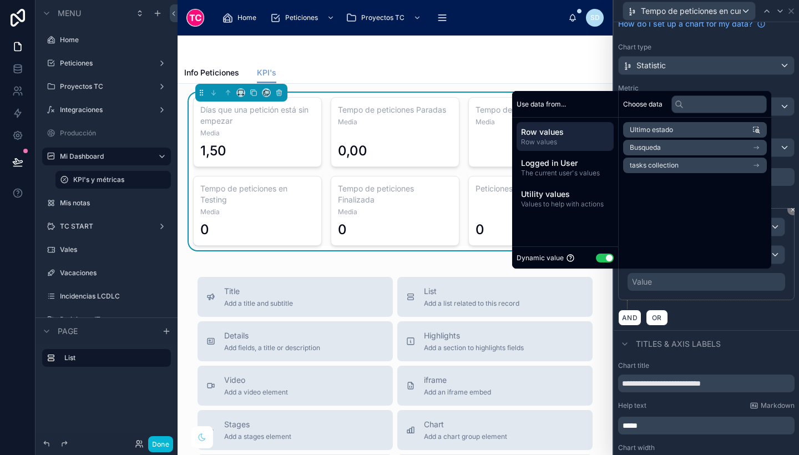
click at [596, 257] on button "Use setting" at bounding box center [605, 258] width 18 height 9
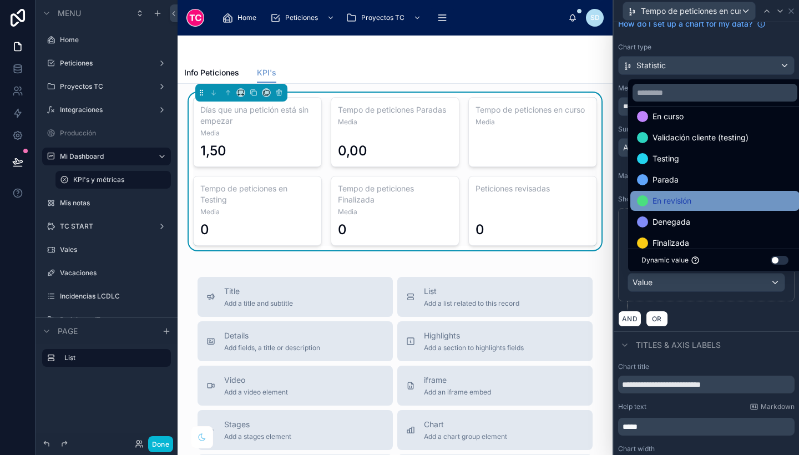
scroll to position [0, 0]
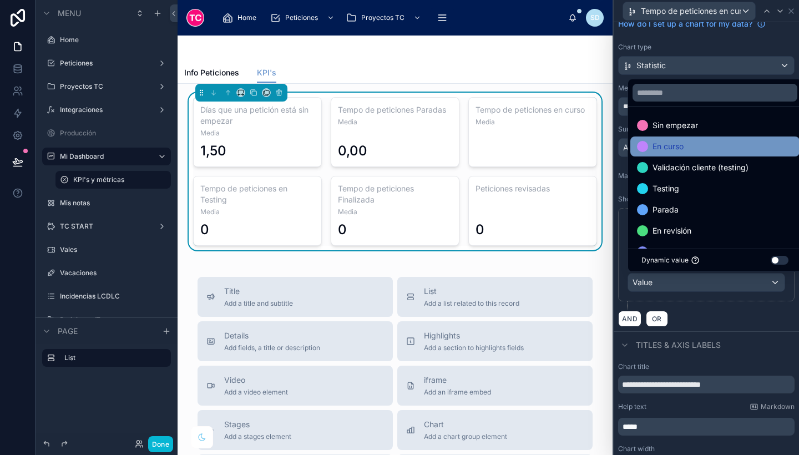
click at [689, 152] on div "En curso" at bounding box center [715, 146] width 156 height 13
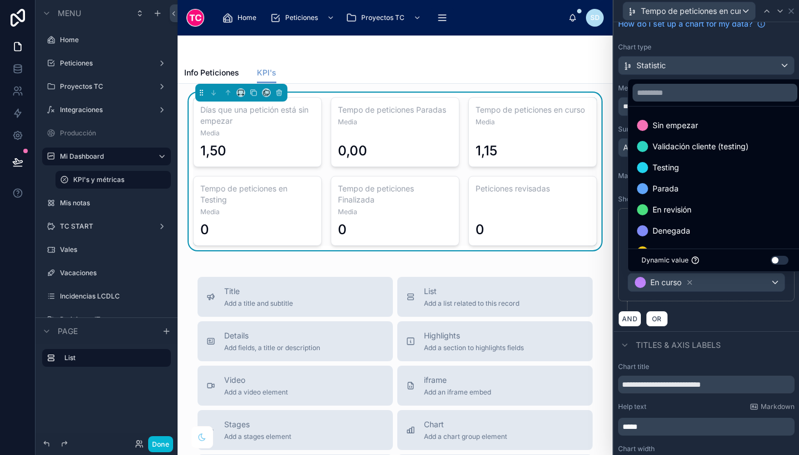
click at [755, 322] on div "AND OR" at bounding box center [706, 318] width 176 height 17
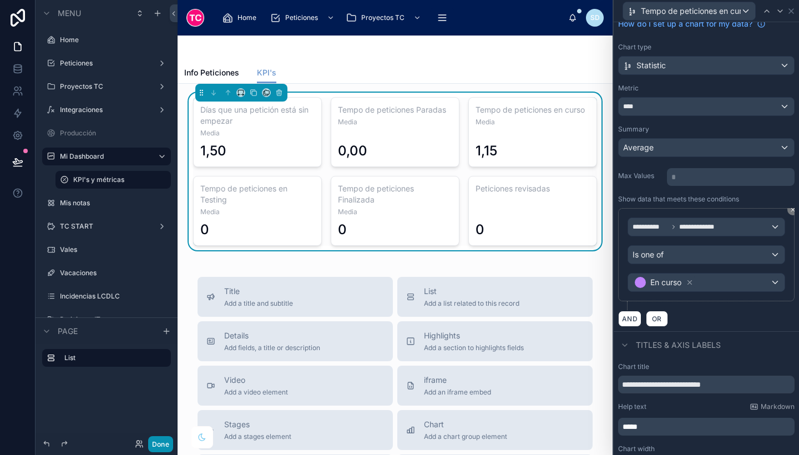
click at [158, 443] on button "Done" at bounding box center [160, 444] width 25 height 16
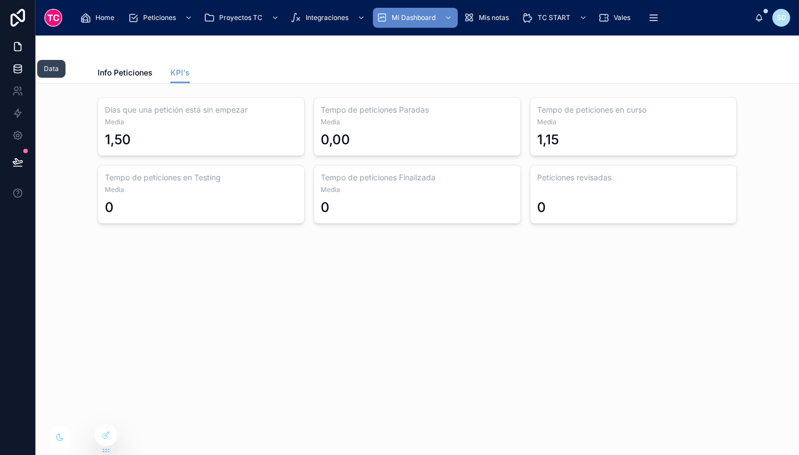
click at [14, 68] on icon at bounding box center [17, 68] width 7 height 4
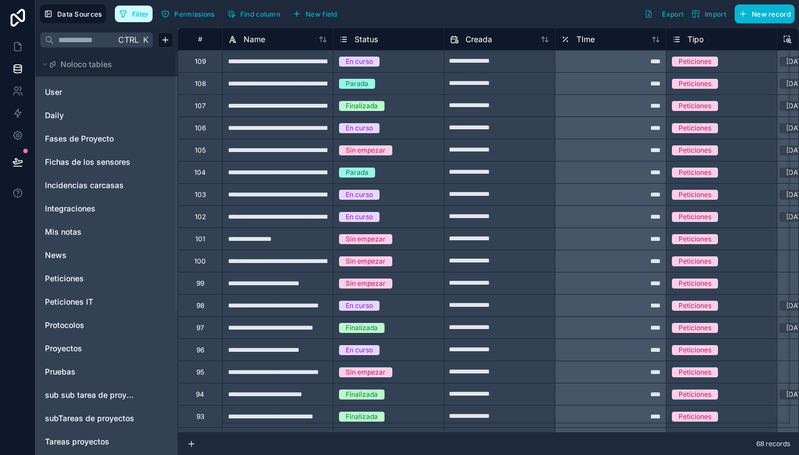
click at [141, 17] on span "Filter" at bounding box center [140, 14] width 17 height 8
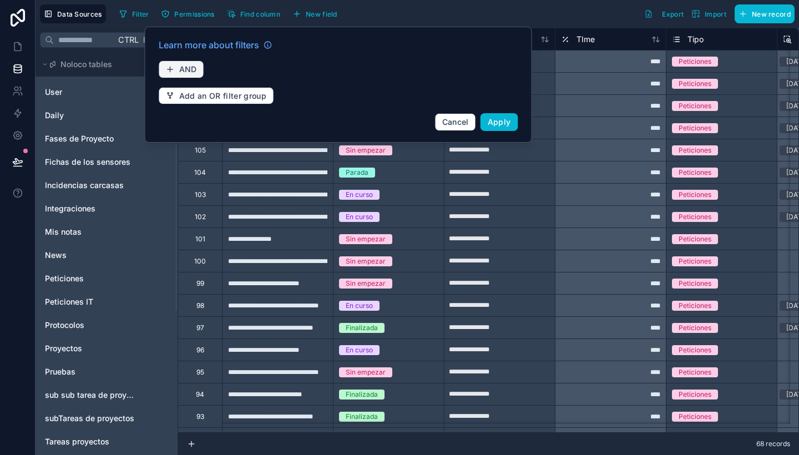
click at [201, 70] on button "AND" at bounding box center [182, 69] width 46 height 18
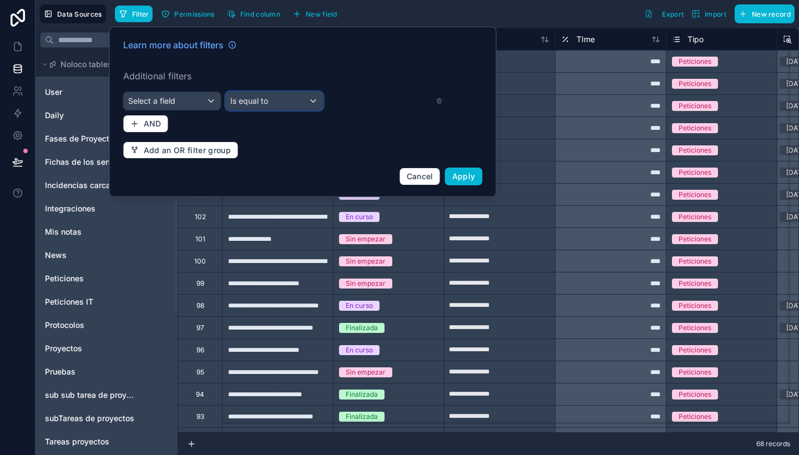
click at [252, 99] on span "Is equal to" at bounding box center [249, 100] width 38 height 9
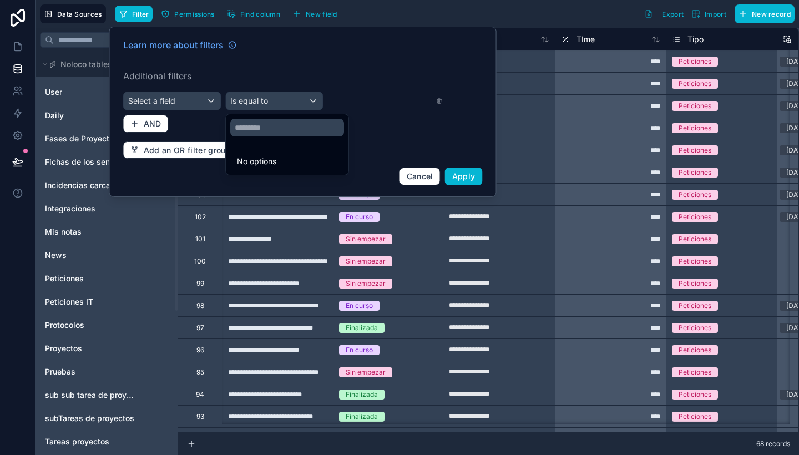
click at [193, 100] on div at bounding box center [302, 112] width 387 height 170
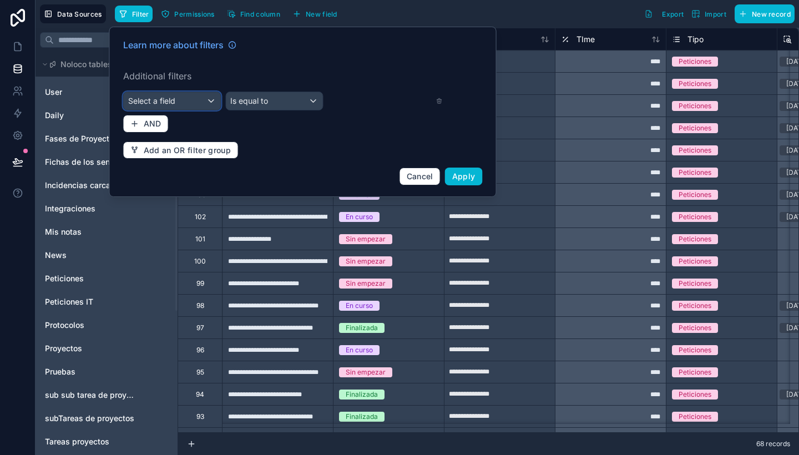
click at [193, 100] on div "Select a field" at bounding box center [172, 101] width 97 height 18
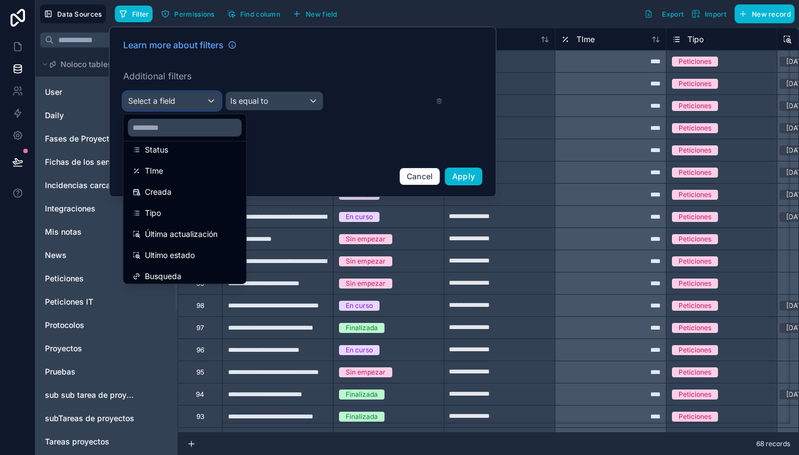
scroll to position [117, 0]
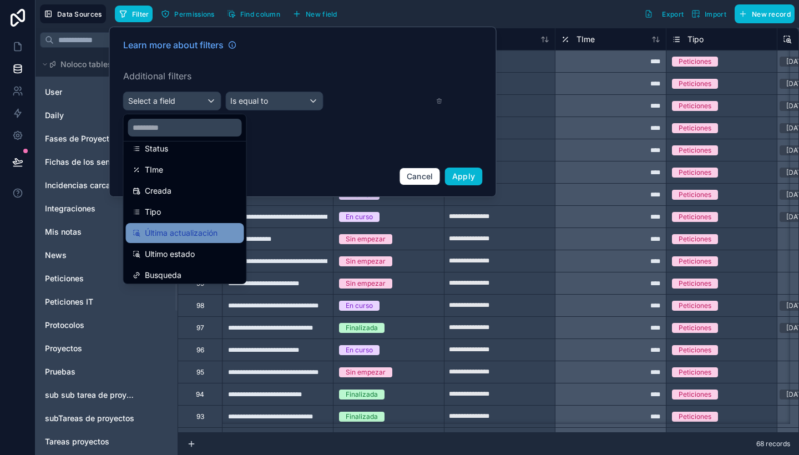
click at [211, 228] on span "Última actualización" at bounding box center [181, 232] width 73 height 13
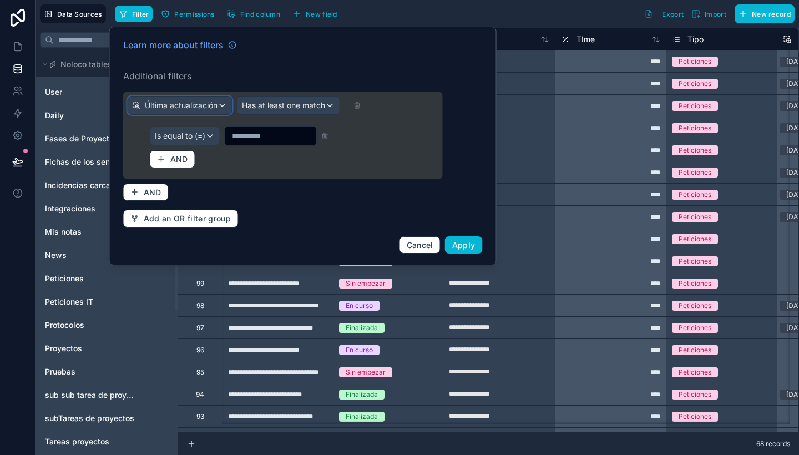
click at [210, 104] on span "Última actualización" at bounding box center [181, 105] width 73 height 11
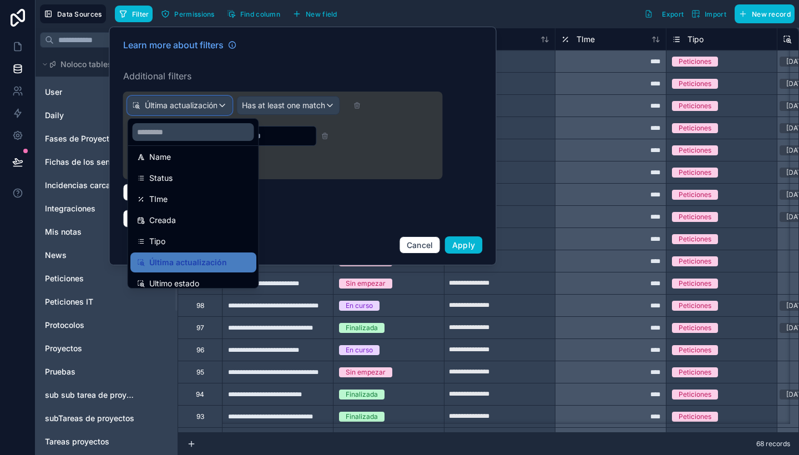
scroll to position [93, 0]
click at [214, 278] on div "Ultimo estado" at bounding box center [193, 282] width 113 height 13
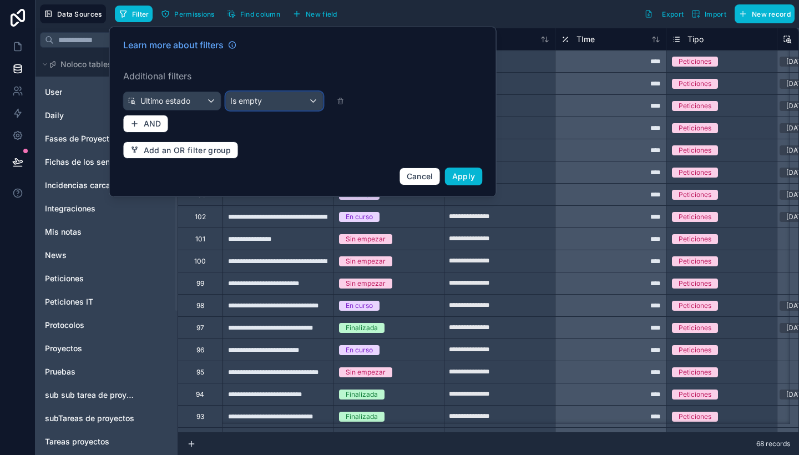
click at [293, 97] on div "Is empty" at bounding box center [274, 101] width 97 height 18
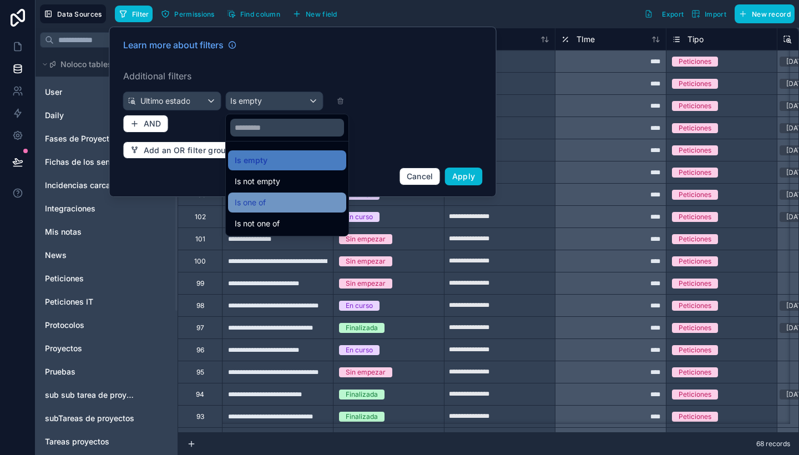
click at [278, 205] on div "Is one of" at bounding box center [287, 202] width 105 height 13
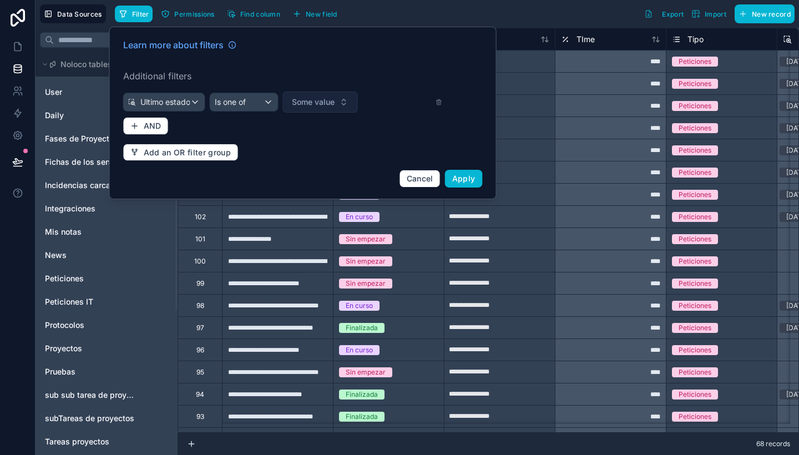
click at [324, 95] on button "Some value" at bounding box center [319, 102] width 75 height 21
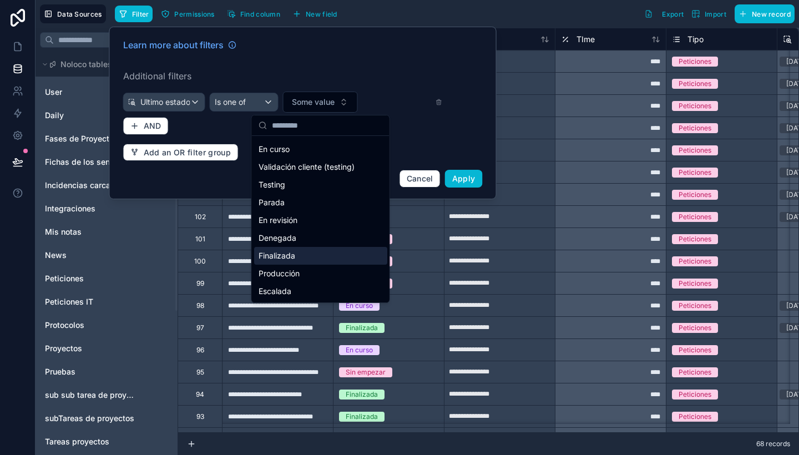
scroll to position [0, 0]
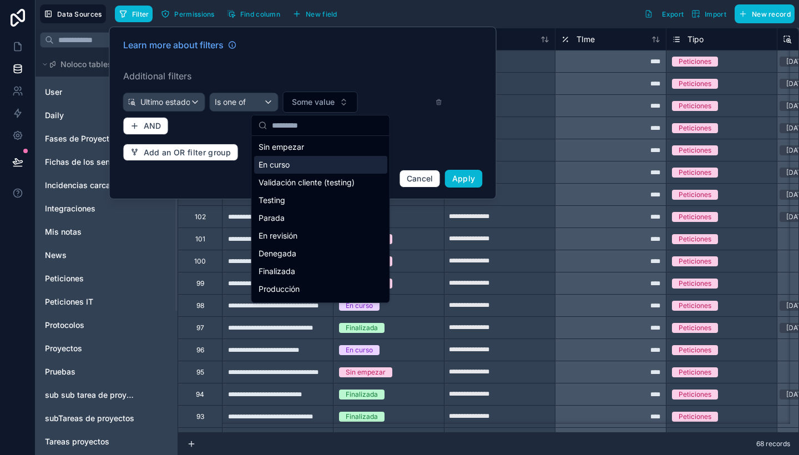
click at [298, 161] on div "En curso" at bounding box center [320, 165] width 133 height 18
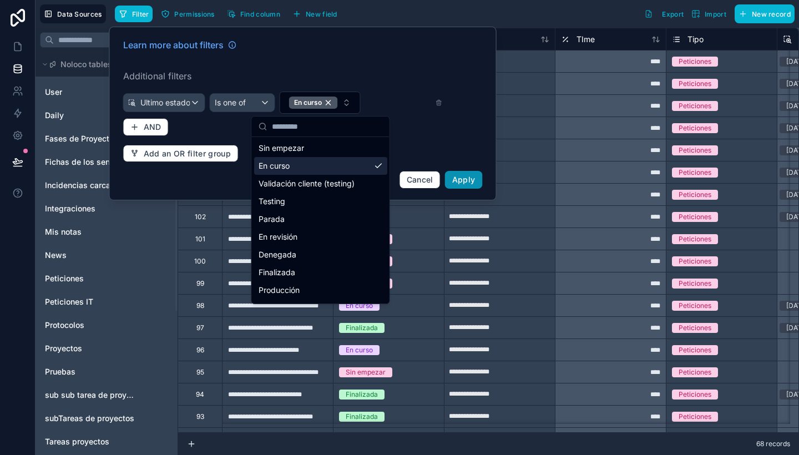
click at [462, 179] on span "Apply" at bounding box center [463, 179] width 23 height 9
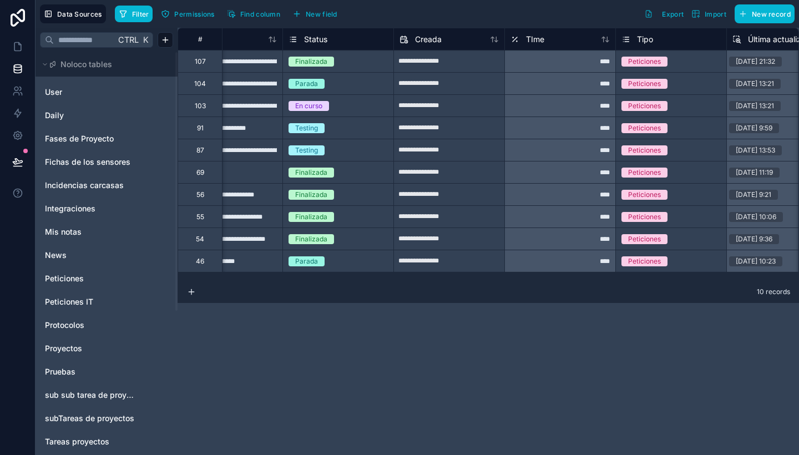
scroll to position [0, 49]
click at [558, 57] on div "****" at bounding box center [561, 61] width 111 height 22
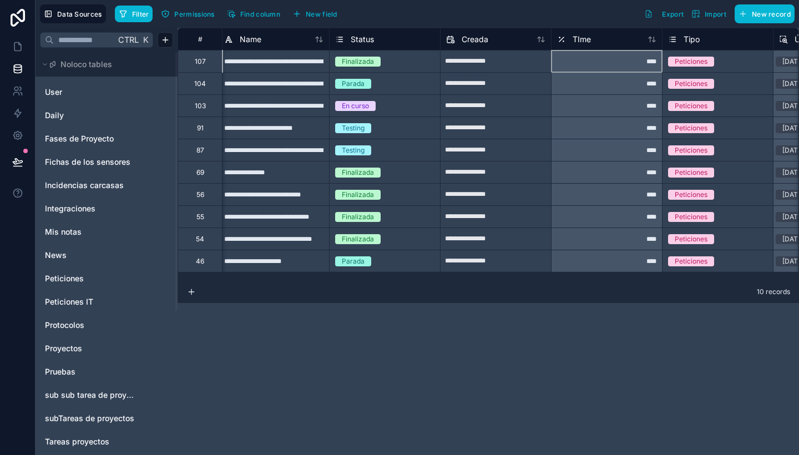
scroll to position [0, 0]
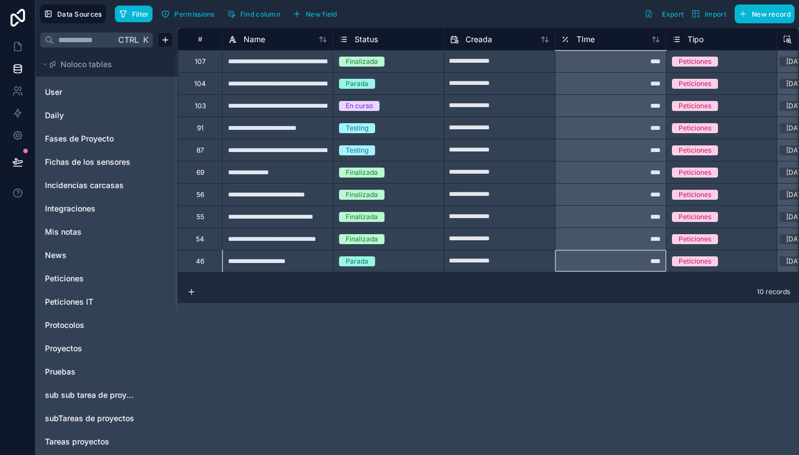
click at [582, 257] on div "****" at bounding box center [610, 261] width 111 height 22
drag, startPoint x: 609, startPoint y: 56, endPoint x: 608, endPoint y: 264, distance: 208.7
click at [19, 41] on link at bounding box center [17, 47] width 35 height 22
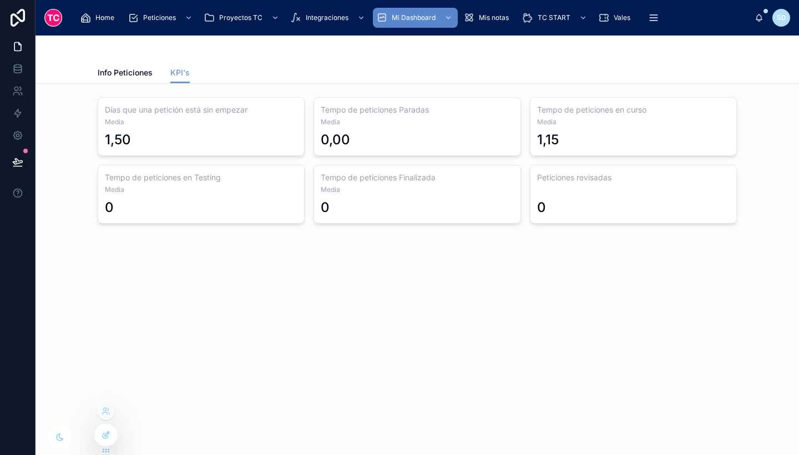
click at [108, 437] on icon at bounding box center [106, 435] width 9 height 9
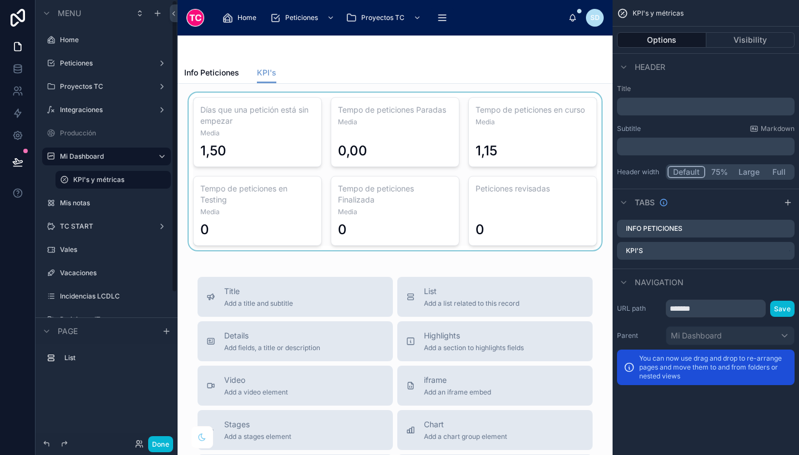
click at [239, 200] on div at bounding box center [394, 172] width 417 height 158
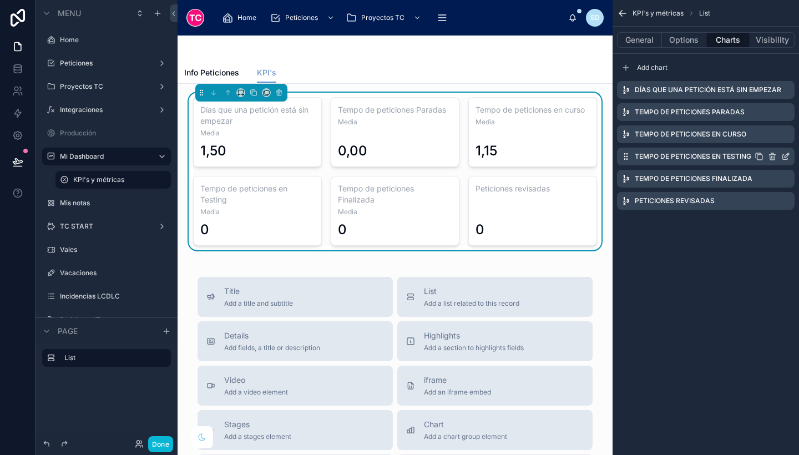
click at [785, 154] on icon "scrollable content" at bounding box center [785, 156] width 9 height 9
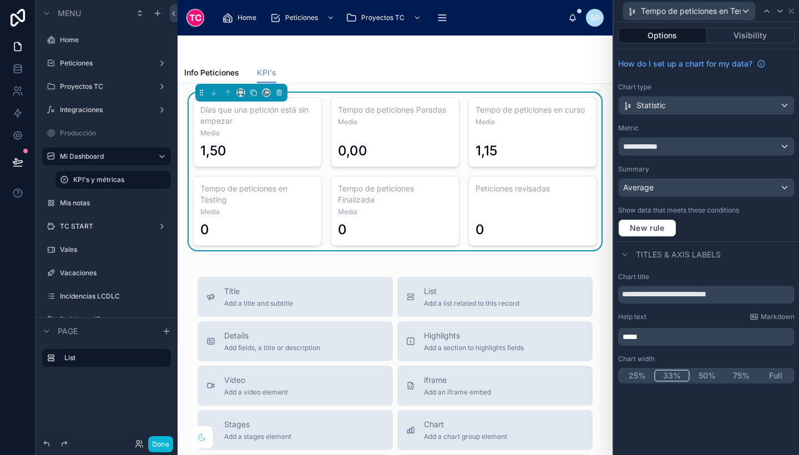
click at [715, 157] on div "**********" at bounding box center [706, 145] width 185 height 192
click at [700, 146] on div "**********" at bounding box center [706, 147] width 175 height 18
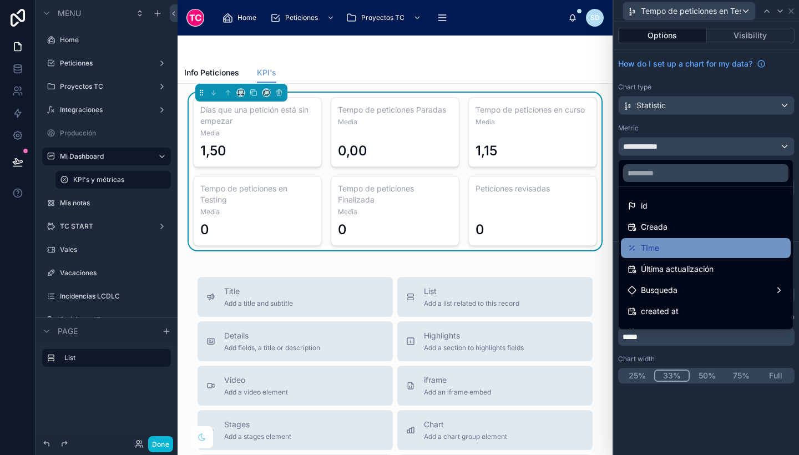
click at [673, 250] on div "TIme" at bounding box center [706, 247] width 157 height 13
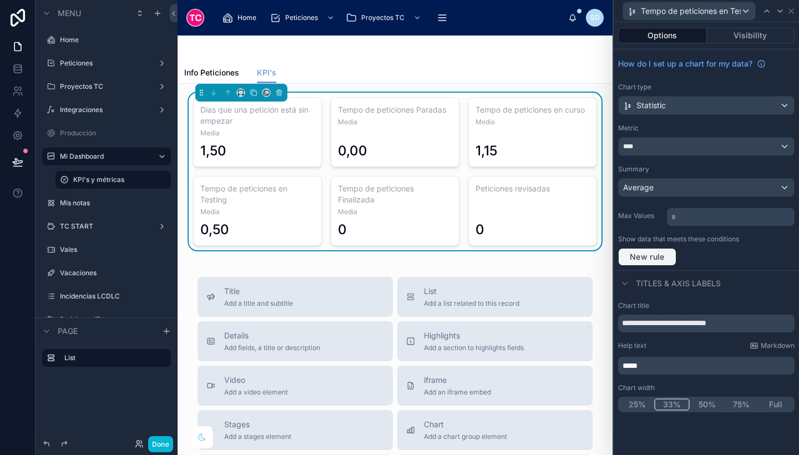
click at [639, 255] on span "New rule" at bounding box center [647, 257] width 44 height 10
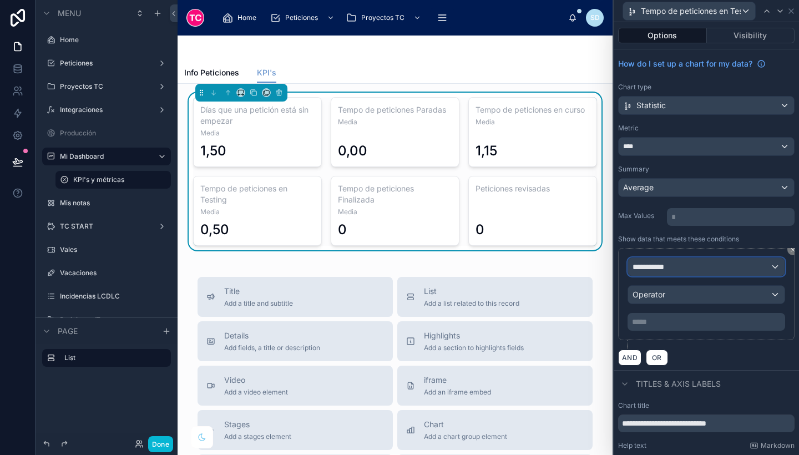
click at [689, 269] on div "**********" at bounding box center [706, 267] width 157 height 18
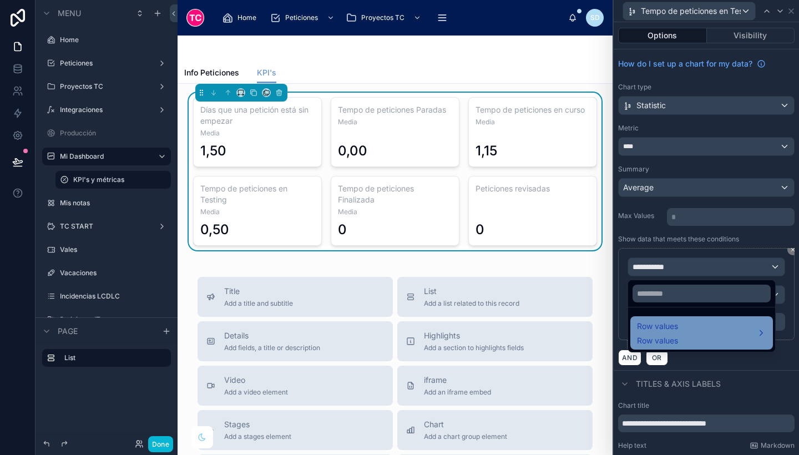
click at [684, 318] on div "Row values Row values" at bounding box center [701, 332] width 143 height 33
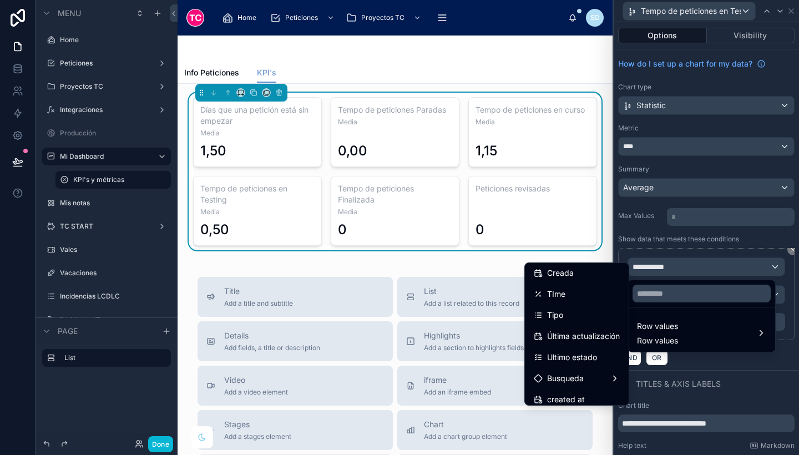
scroll to position [69, 0]
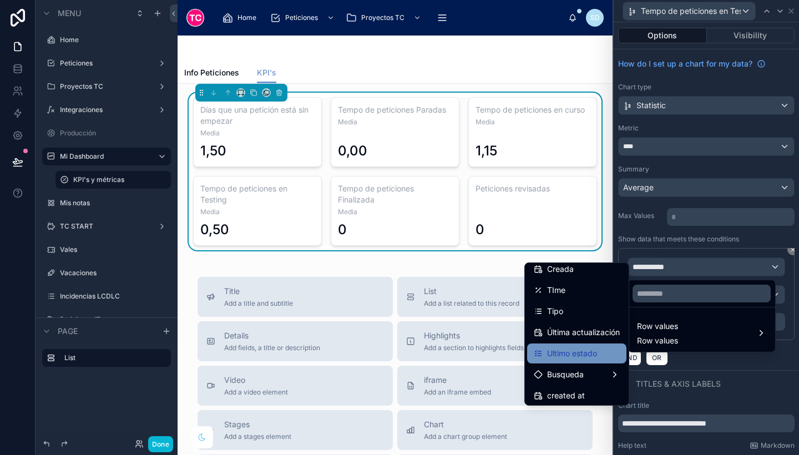
click at [588, 355] on span "Ultimo estado" at bounding box center [572, 353] width 50 height 13
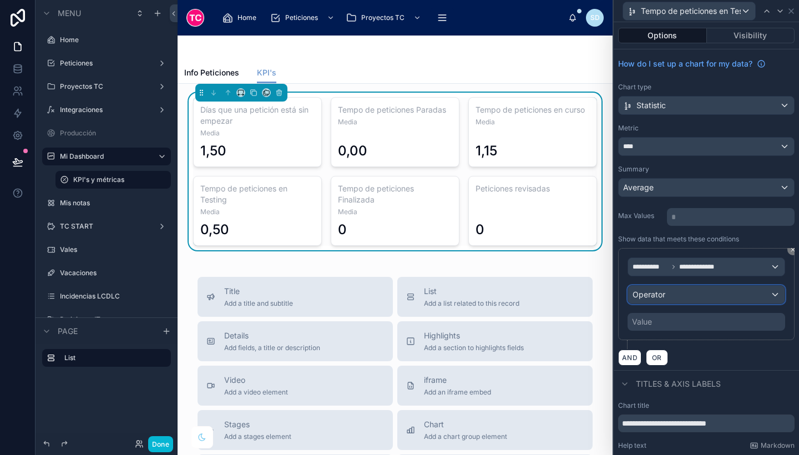
click at [663, 295] on span "Operator" at bounding box center [649, 294] width 33 height 9
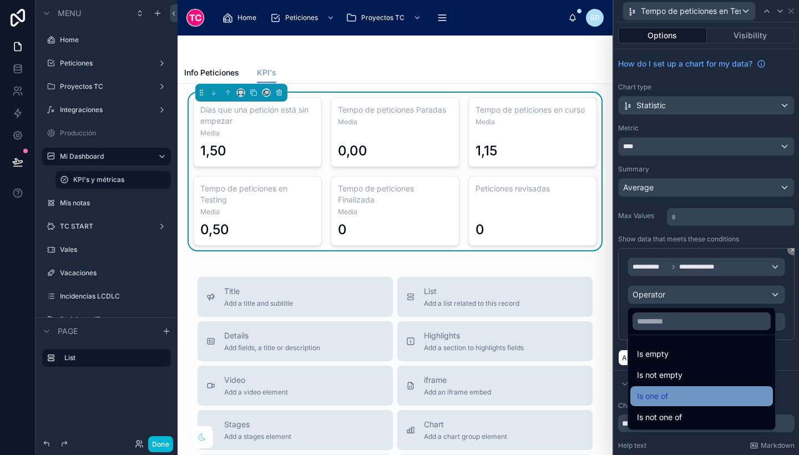
click at [659, 397] on span "Is one of" at bounding box center [652, 396] width 31 height 13
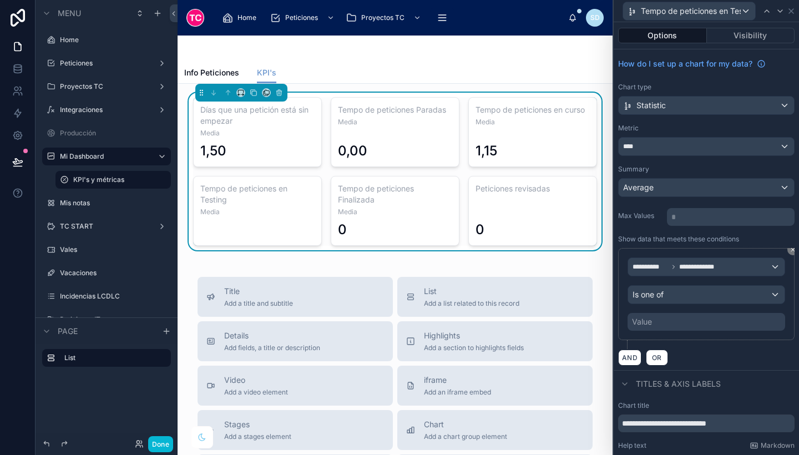
click at [653, 320] on div "Value" at bounding box center [707, 322] width 158 height 18
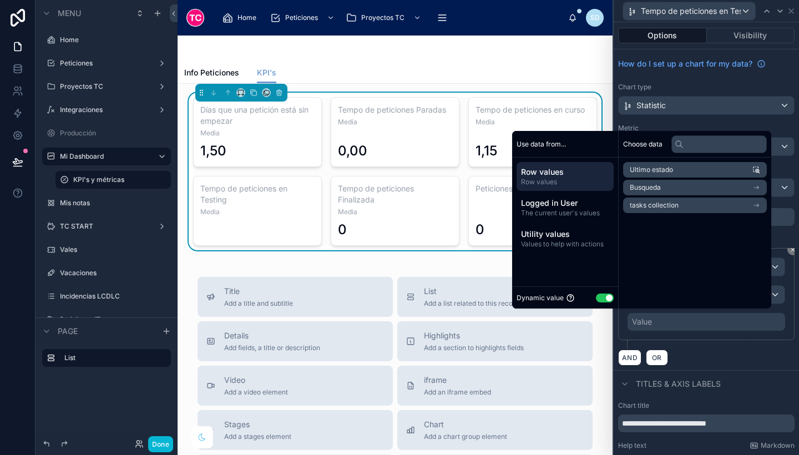
click at [596, 296] on button "Use setting" at bounding box center [605, 298] width 18 height 9
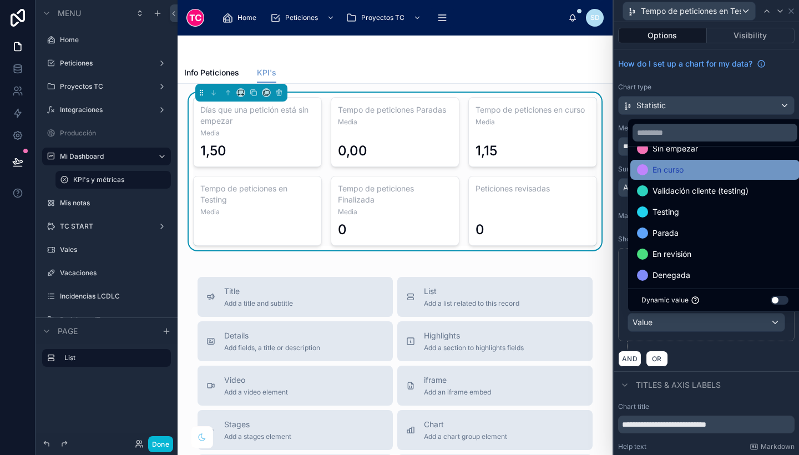
scroll to position [17, 0]
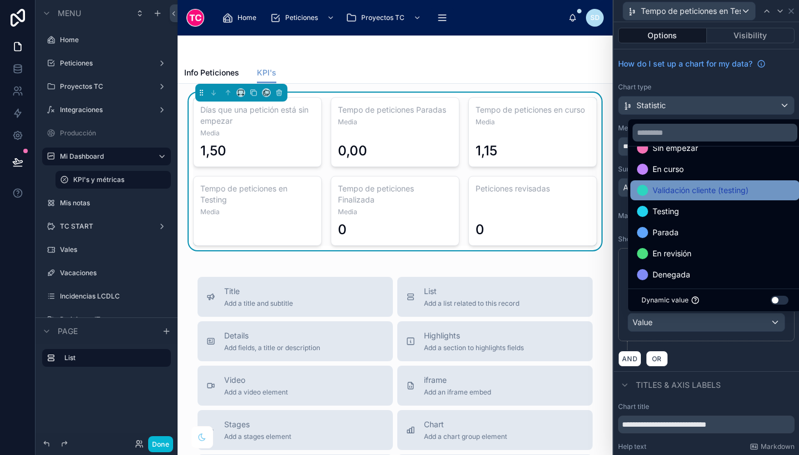
click at [695, 189] on span "Validación cliente (testing)" at bounding box center [701, 190] width 96 height 13
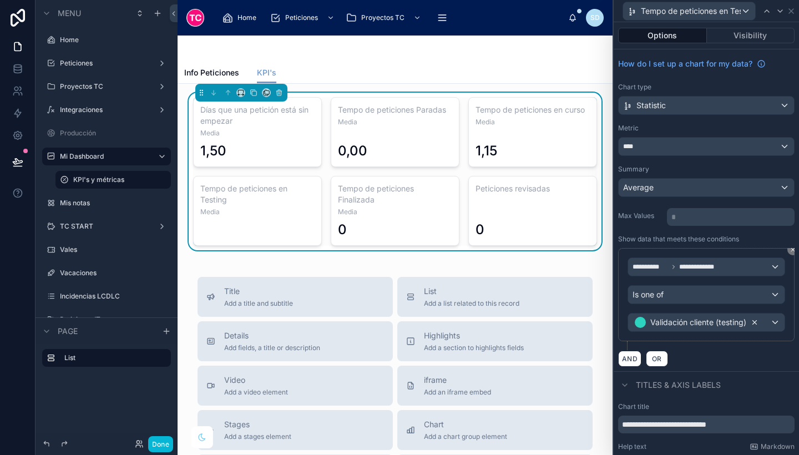
click at [754, 322] on icon at bounding box center [755, 323] width 8 height 8
click at [725, 320] on div "Value" at bounding box center [706, 323] width 157 height 18
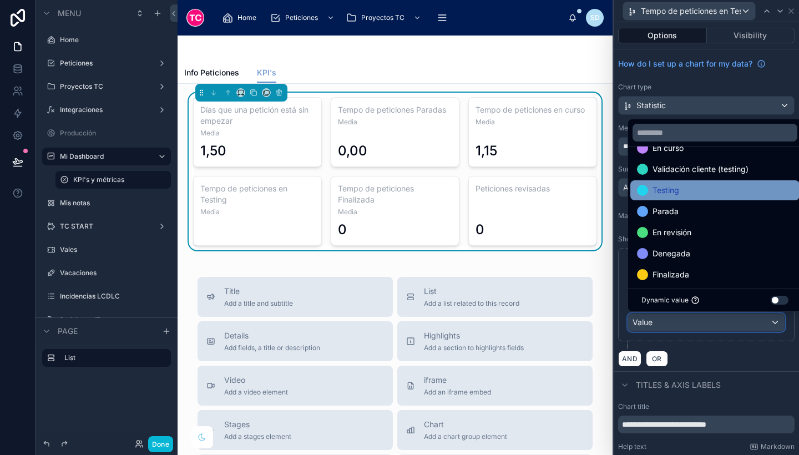
scroll to position [39, 0]
click at [689, 185] on div "Testing" at bounding box center [715, 189] width 156 height 13
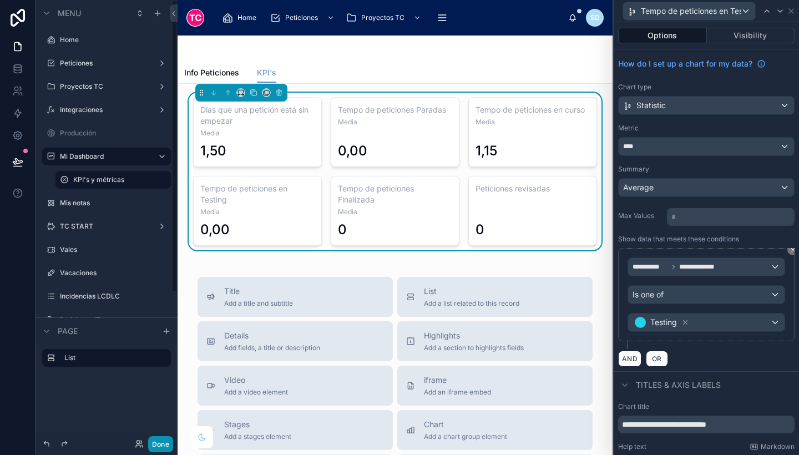
click at [158, 441] on button "Done" at bounding box center [160, 444] width 25 height 16
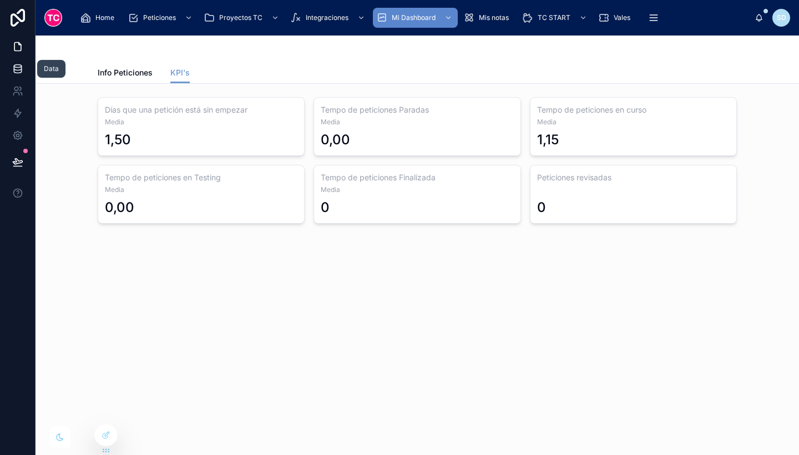
click at [17, 71] on icon at bounding box center [17, 68] width 11 height 11
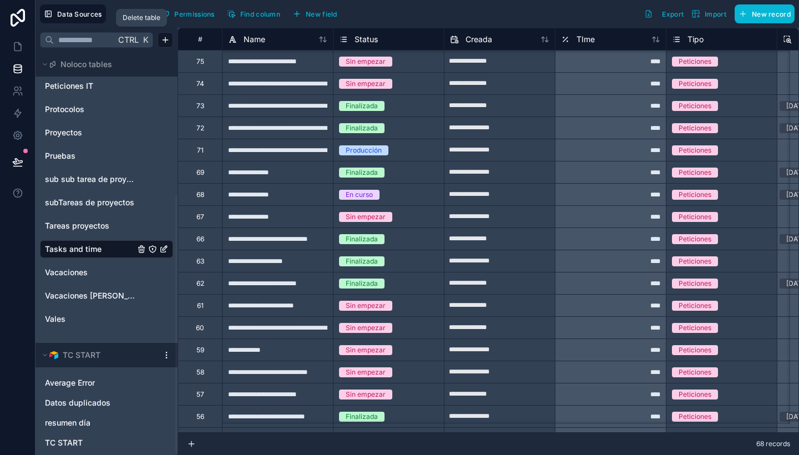
scroll to position [224, 0]
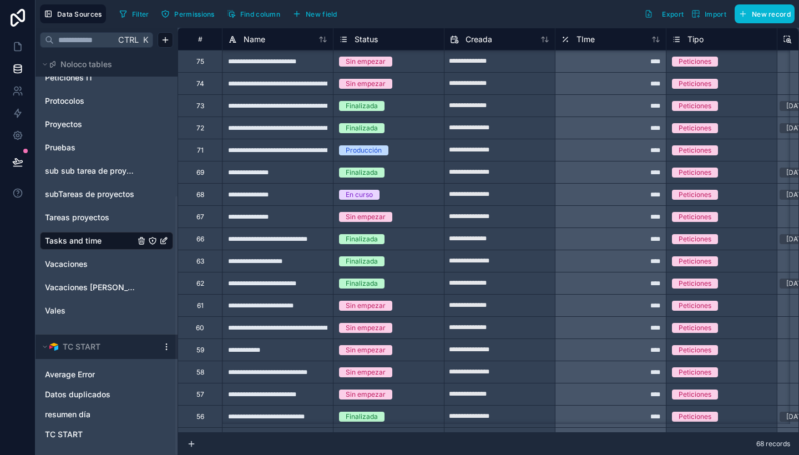
click at [80, 239] on span "Tasks and time" at bounding box center [73, 240] width 57 height 11
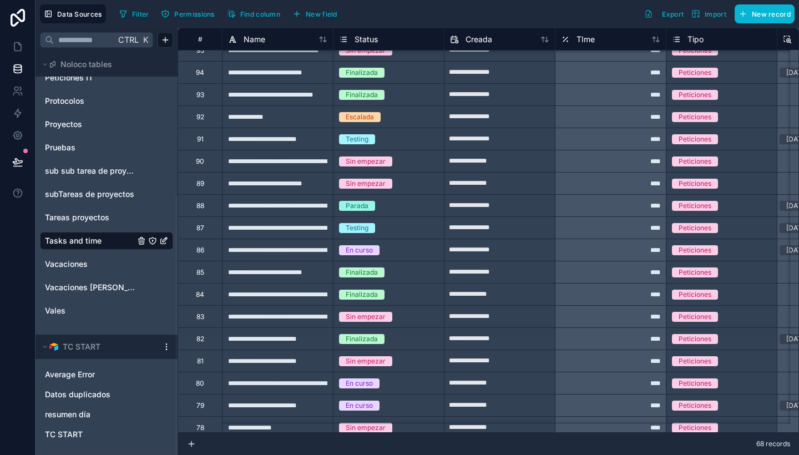
scroll to position [321, 0]
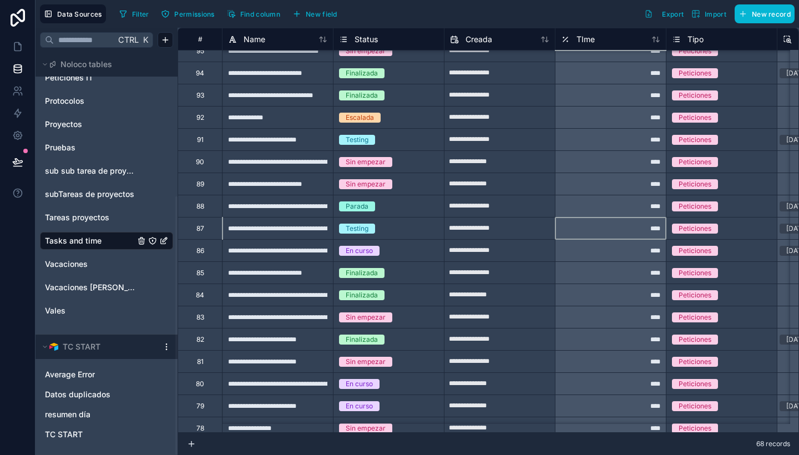
click at [589, 238] on div "****" at bounding box center [610, 228] width 111 height 22
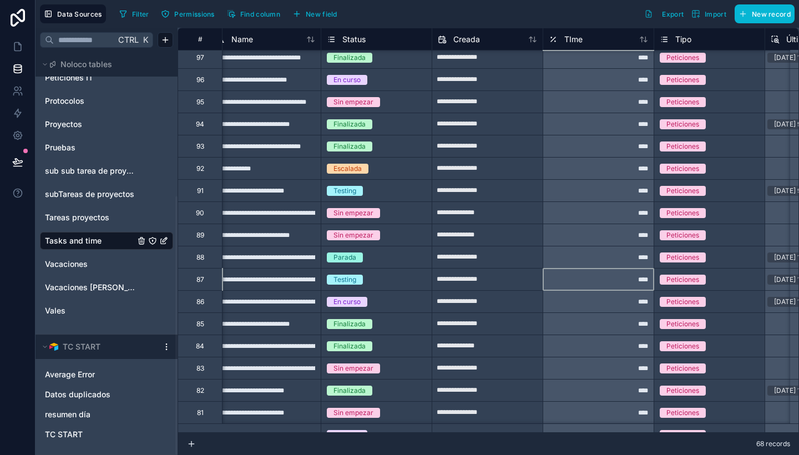
scroll to position [270, 0]
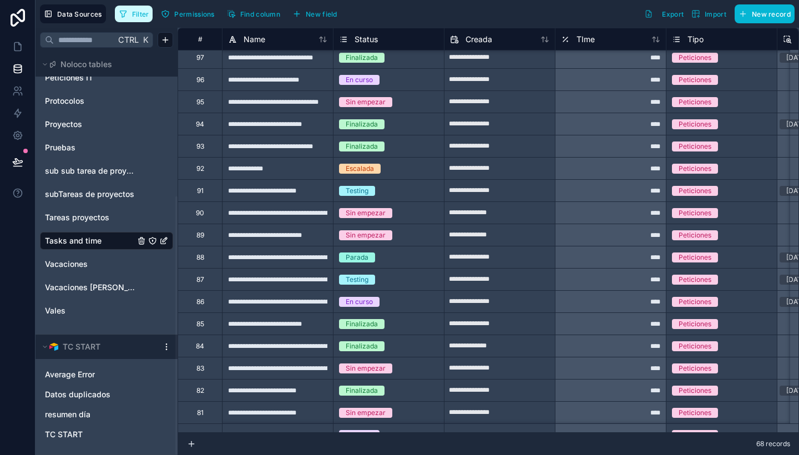
click at [131, 16] on button "Filter" at bounding box center [134, 14] width 38 height 17
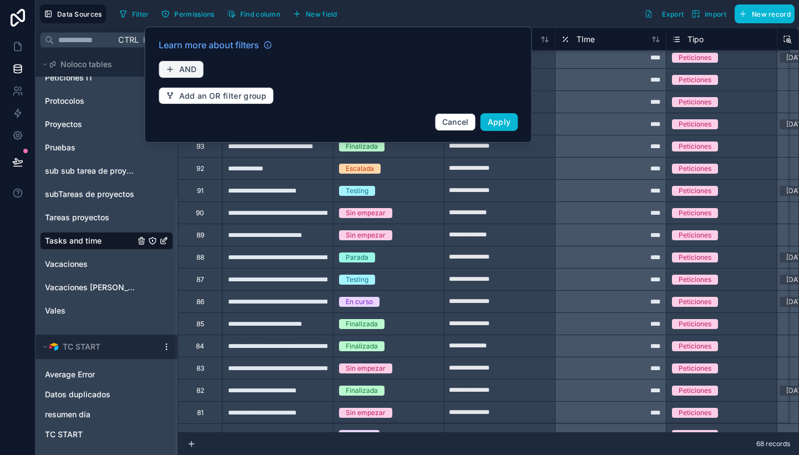
click at [197, 67] on button "AND" at bounding box center [182, 69] width 46 height 18
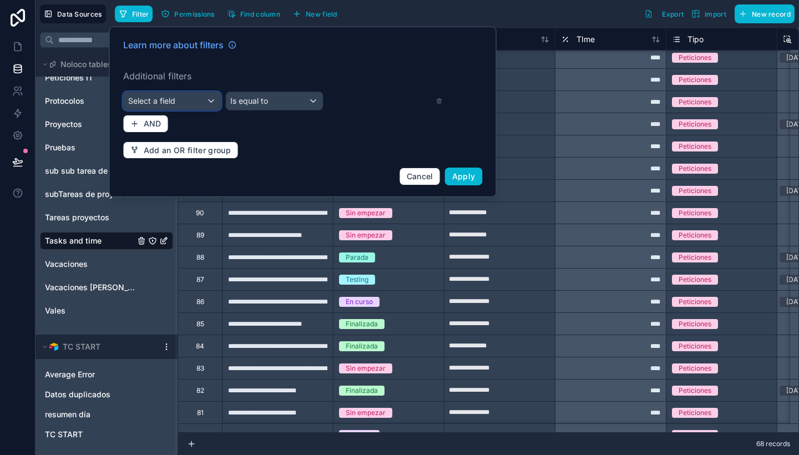
click at [179, 99] on div "Select a field" at bounding box center [172, 101] width 97 height 18
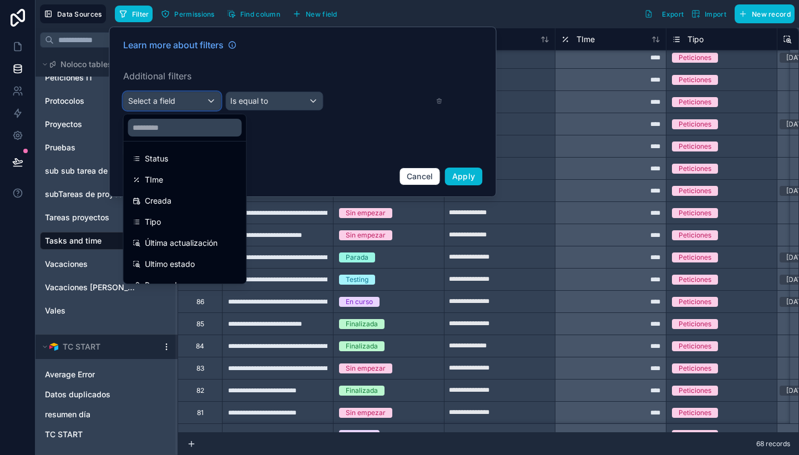
scroll to position [108, 0]
click at [208, 257] on div "Ultimo estado" at bounding box center [185, 263] width 105 height 13
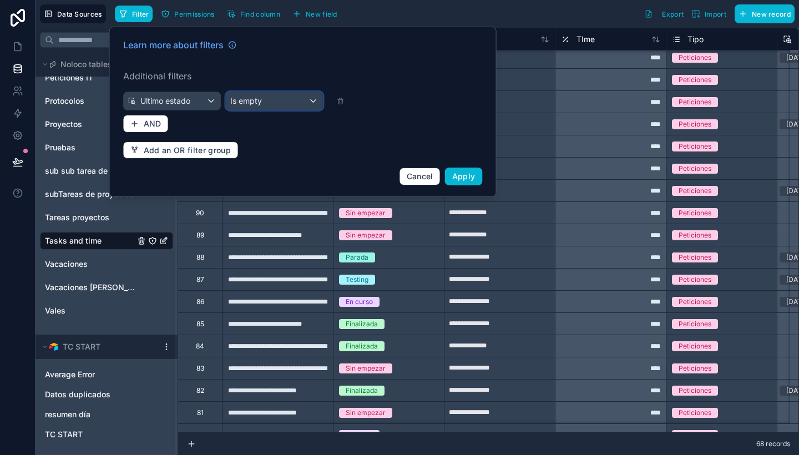
click at [282, 103] on div "Is empty" at bounding box center [274, 101] width 97 height 18
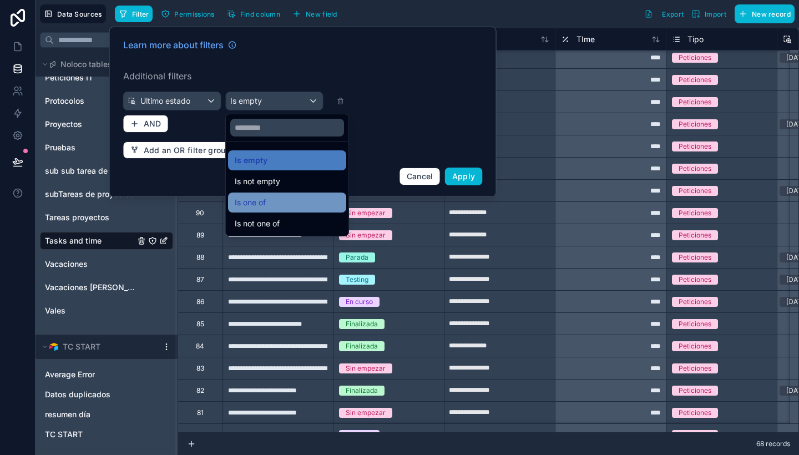
click at [281, 196] on div "Is one of" at bounding box center [287, 202] width 105 height 13
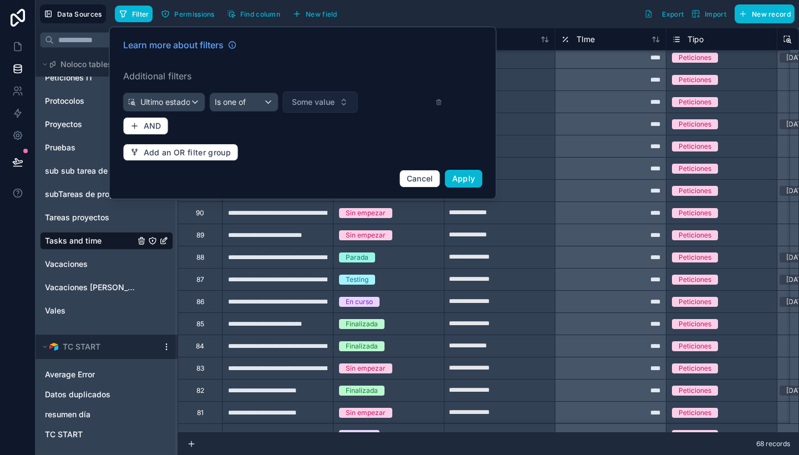
click at [314, 101] on span "Some value" at bounding box center [313, 102] width 43 height 11
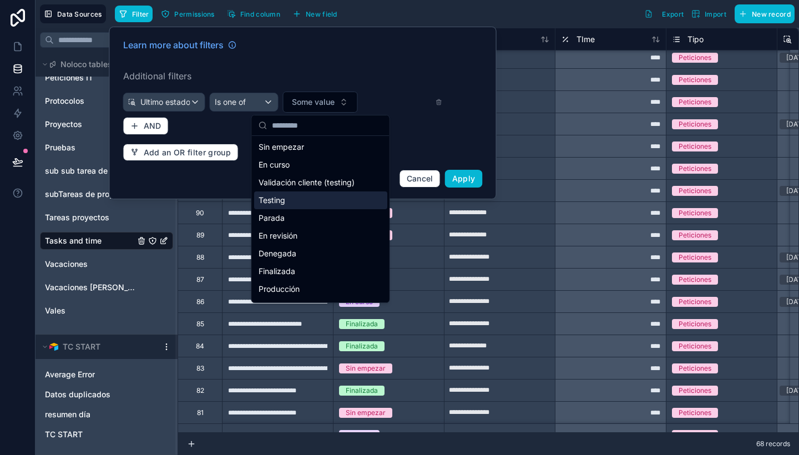
click at [307, 202] on div "Testing" at bounding box center [320, 200] width 133 height 18
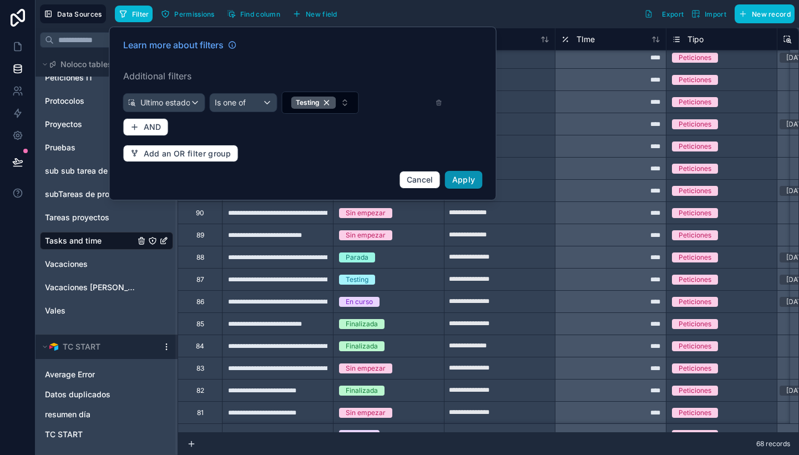
click at [460, 179] on span "Apply" at bounding box center [463, 179] width 23 height 9
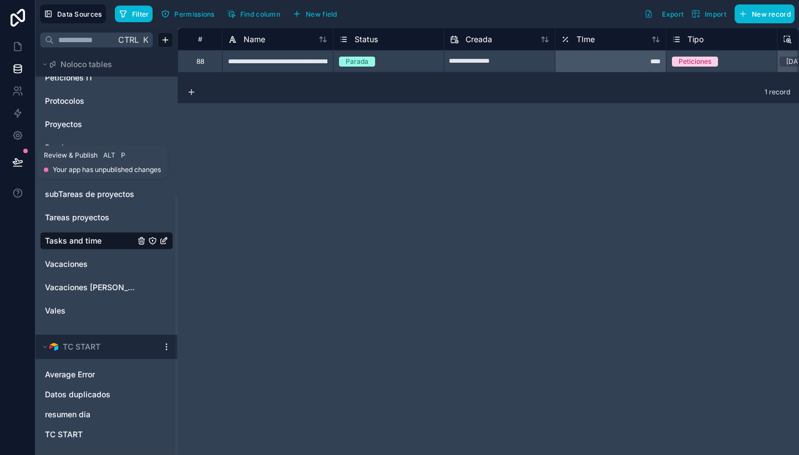
click at [20, 155] on button at bounding box center [18, 162] width 24 height 31
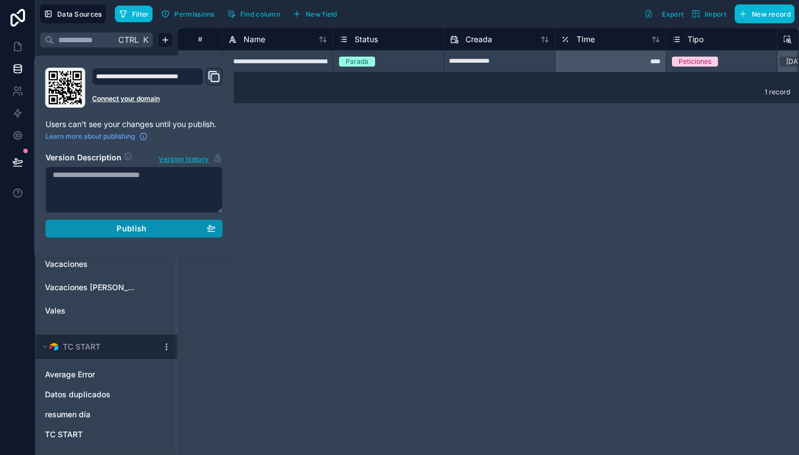
click at [152, 226] on div "Publish" at bounding box center [134, 229] width 163 height 10
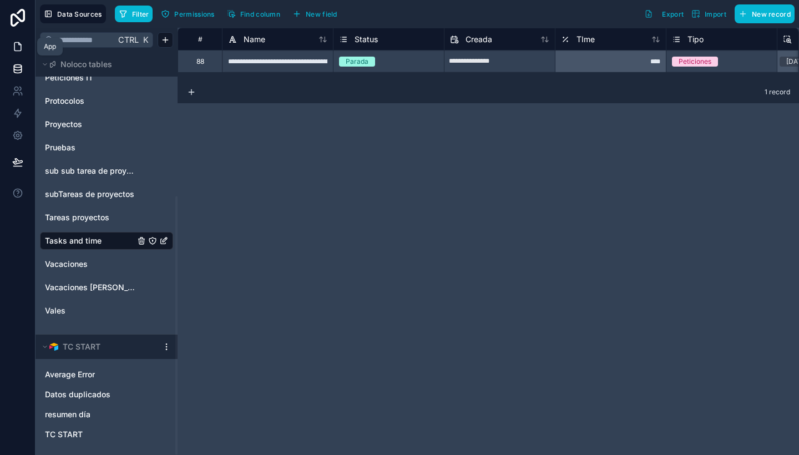
click at [18, 43] on icon at bounding box center [17, 47] width 7 height 8
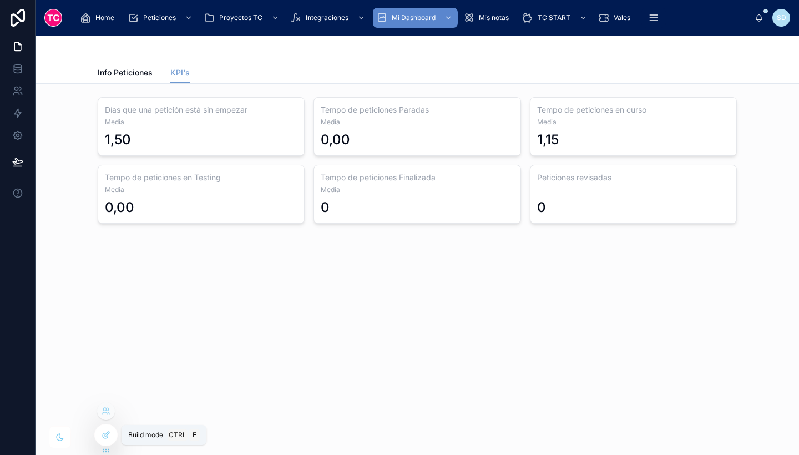
click at [113, 428] on div at bounding box center [106, 435] width 22 height 21
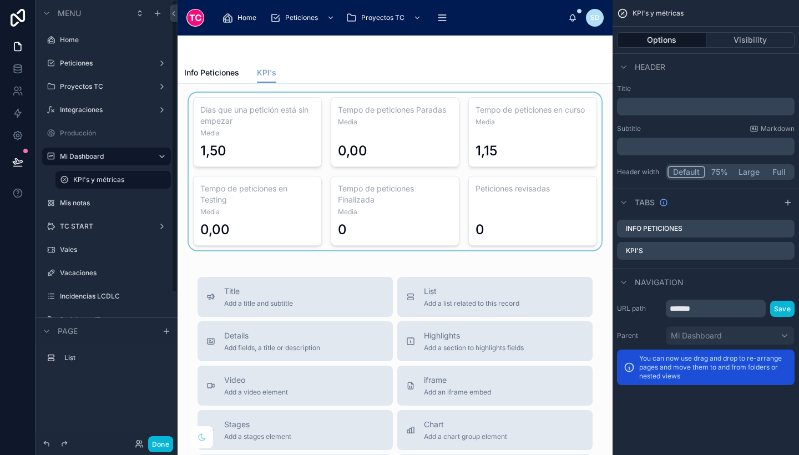
click at [407, 211] on div at bounding box center [394, 172] width 417 height 158
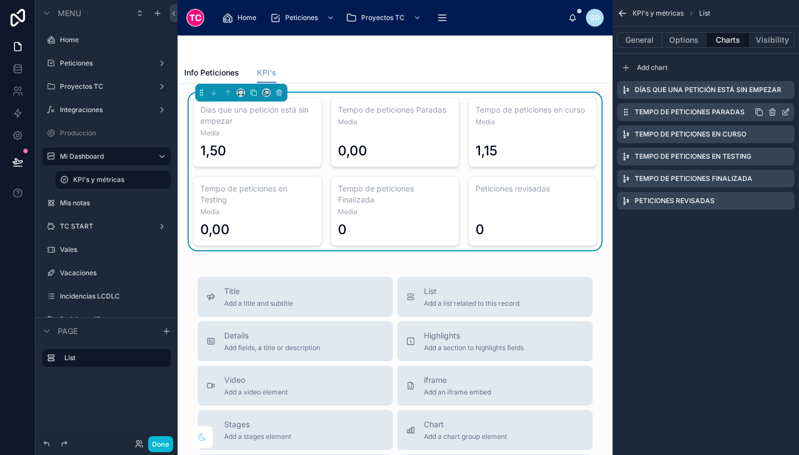
click at [785, 110] on icon "scrollable content" at bounding box center [785, 112] width 9 height 9
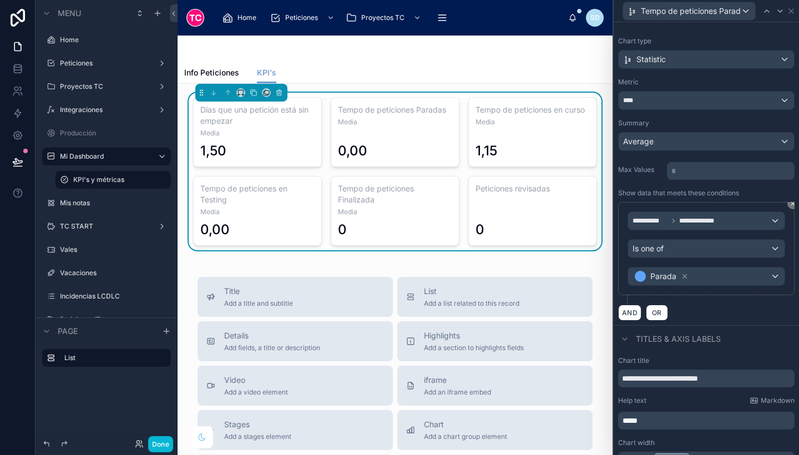
scroll to position [53, 0]
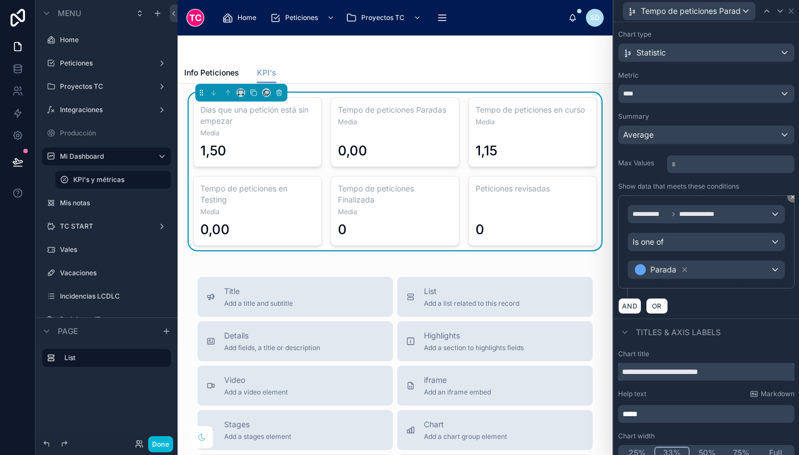
drag, startPoint x: 659, startPoint y: 373, endPoint x: 604, endPoint y: 369, distance: 55.1
click at [604, 369] on div "**********" at bounding box center [399, 227] width 799 height 455
type input "**********"
click at [776, 14] on icon at bounding box center [780, 11] width 9 height 9
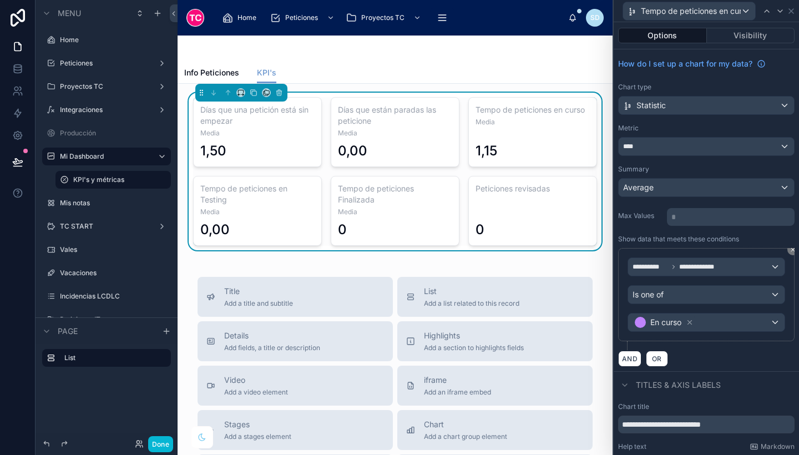
scroll to position [63, 0]
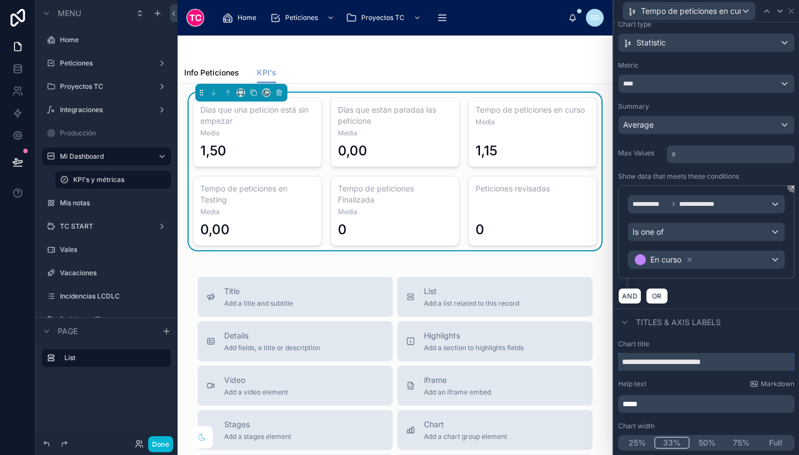
click at [749, 363] on input "**********" at bounding box center [706, 362] width 176 height 18
drag, startPoint x: 745, startPoint y: 362, endPoint x: 620, endPoint y: 359, distance: 124.9
click at [620, 359] on input "**********" at bounding box center [706, 362] width 176 height 18
type input "**********"
click at [778, 12] on icon at bounding box center [780, 11] width 9 height 9
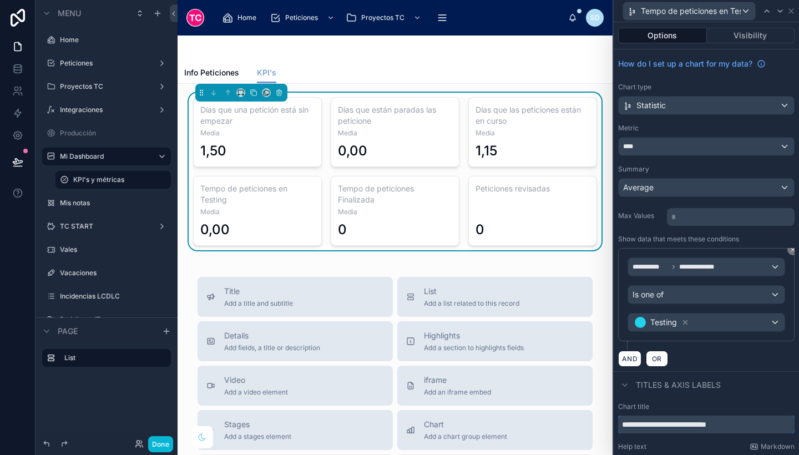
drag, startPoint x: 647, startPoint y: 426, endPoint x: 611, endPoint y: 425, distance: 35.5
click at [611, 425] on div "**********" at bounding box center [399, 227] width 799 height 455
type input "**********"
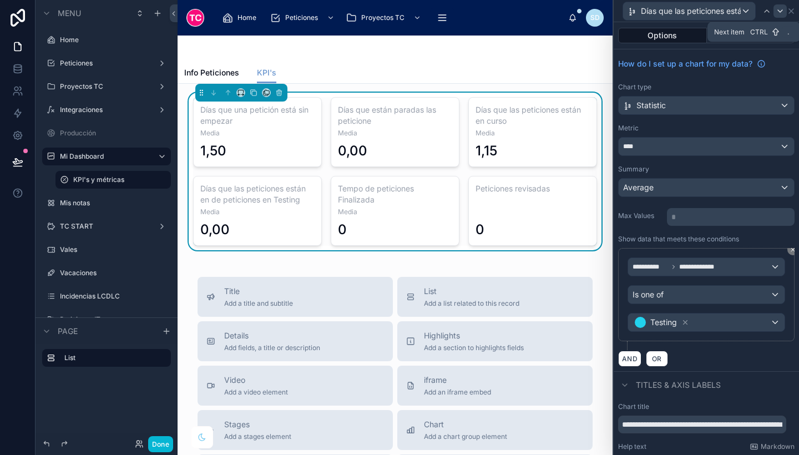
click at [781, 8] on icon at bounding box center [780, 11] width 9 height 9
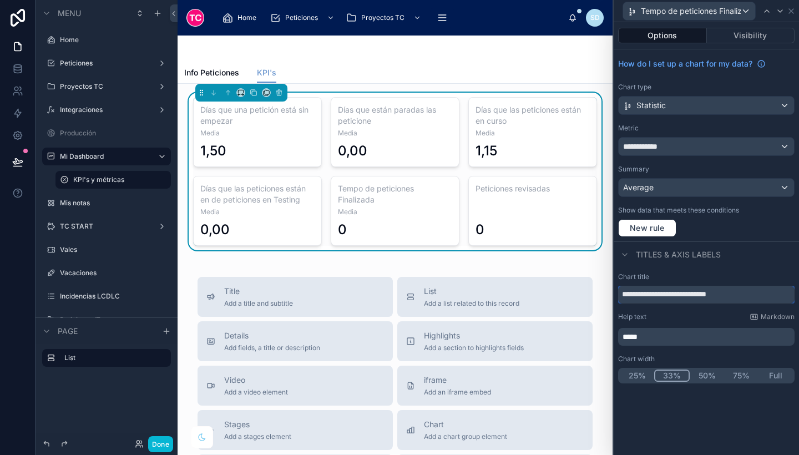
drag, startPoint x: 653, startPoint y: 292, endPoint x: 601, endPoint y: 293, distance: 51.6
click at [601, 293] on div "**********" at bounding box center [399, 227] width 799 height 455
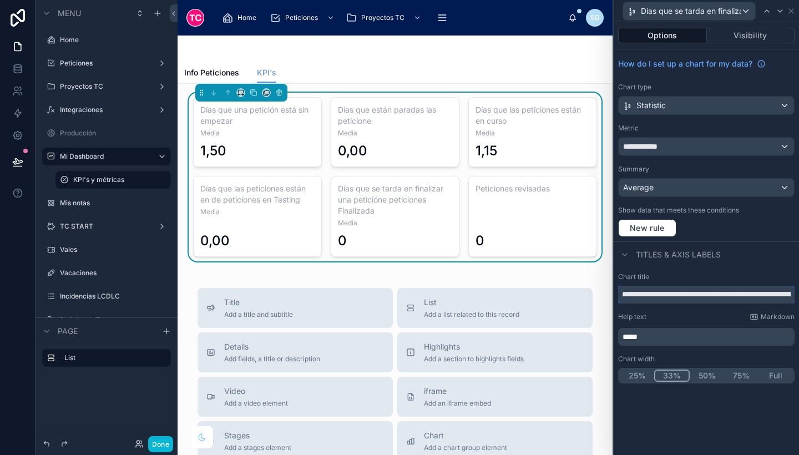
scroll to position [0, 68]
click at [705, 291] on input "**********" at bounding box center [706, 295] width 176 height 18
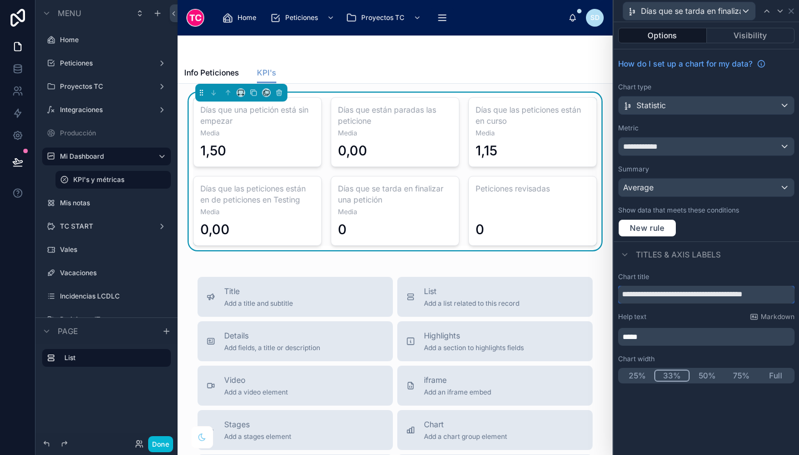
type input "**********"
click at [704, 313] on div "Help text Markdown" at bounding box center [706, 316] width 176 height 9
click at [16, 63] on icon at bounding box center [17, 68] width 11 height 11
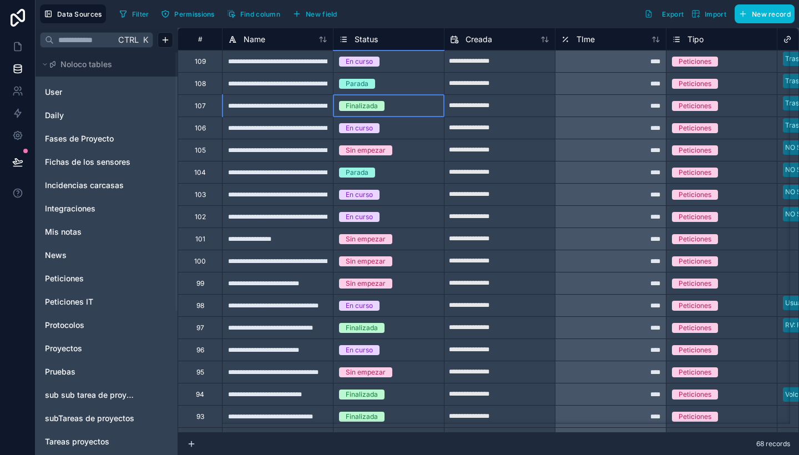
click at [411, 114] on div "Finalizada" at bounding box center [389, 106] width 110 height 22
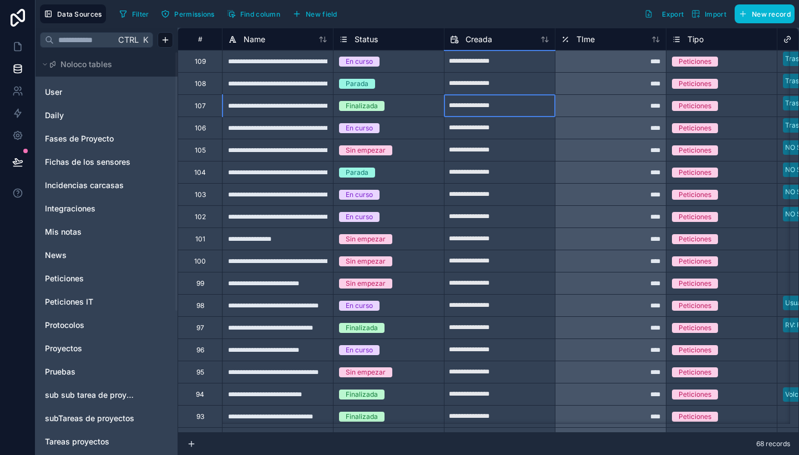
click at [501, 106] on input "**********" at bounding box center [500, 106] width 110 height 18
select select "****"
select select "*"
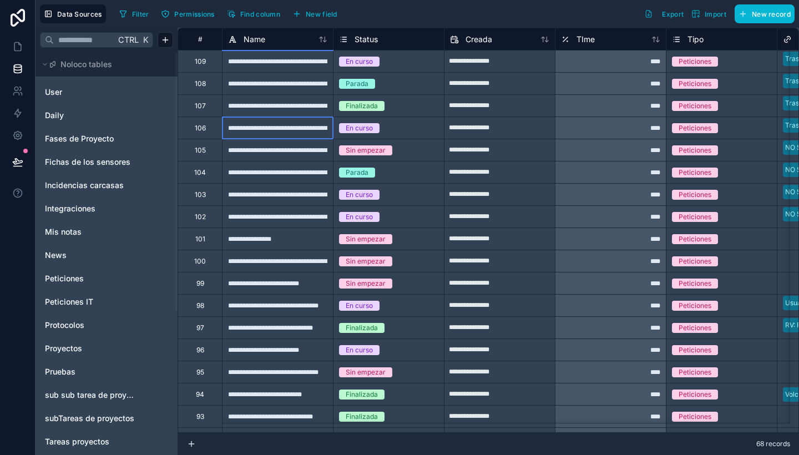
click at [312, 105] on div "**********" at bounding box center [277, 105] width 111 height 22
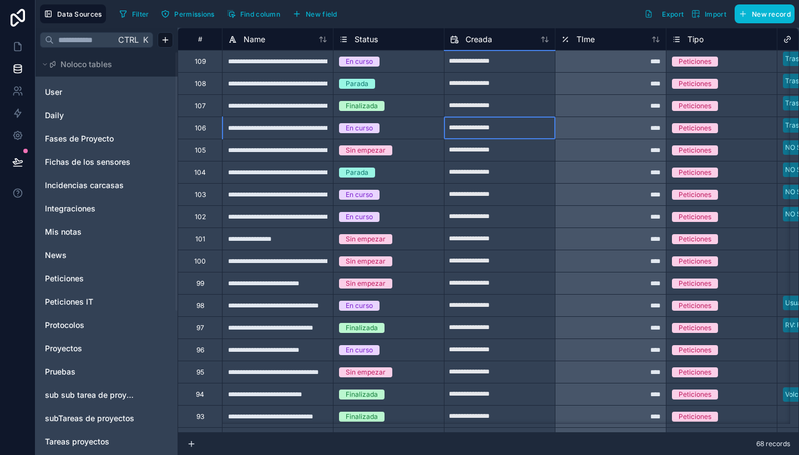
click at [501, 130] on input "**********" at bounding box center [500, 128] width 110 height 18
select select "****"
select select "*"
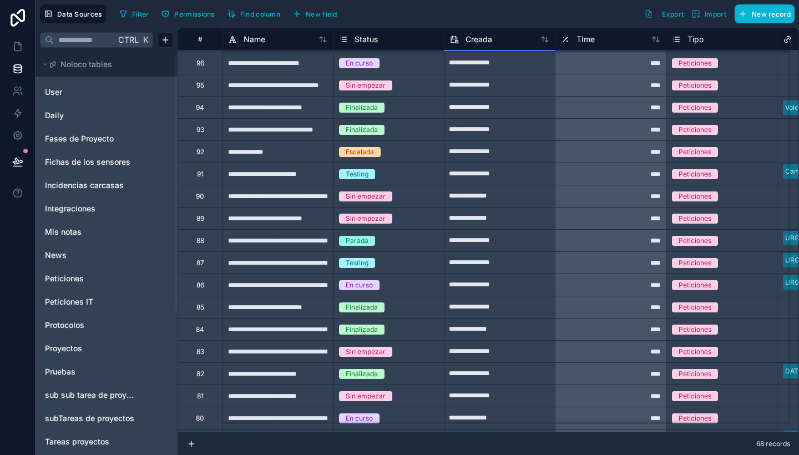
scroll to position [287, 0]
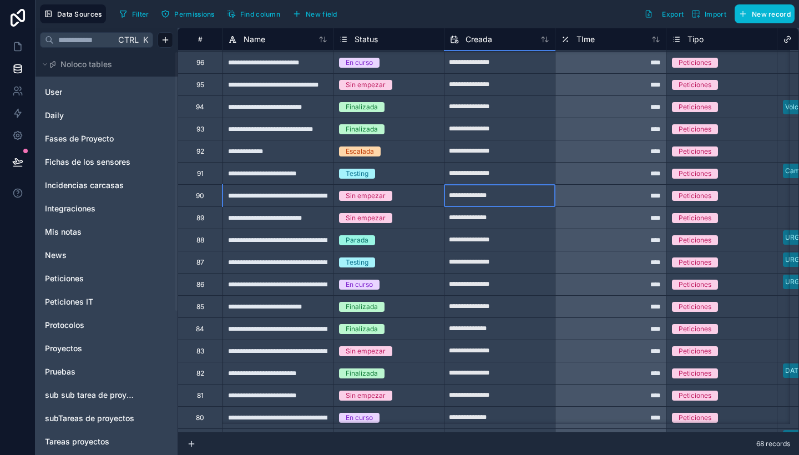
click at [509, 193] on input "**********" at bounding box center [500, 196] width 110 height 18
select select "****"
select select "*"
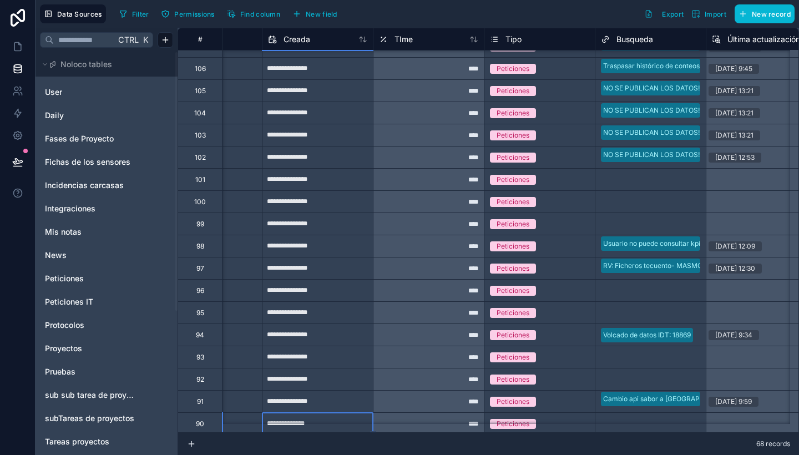
scroll to position [59, 178]
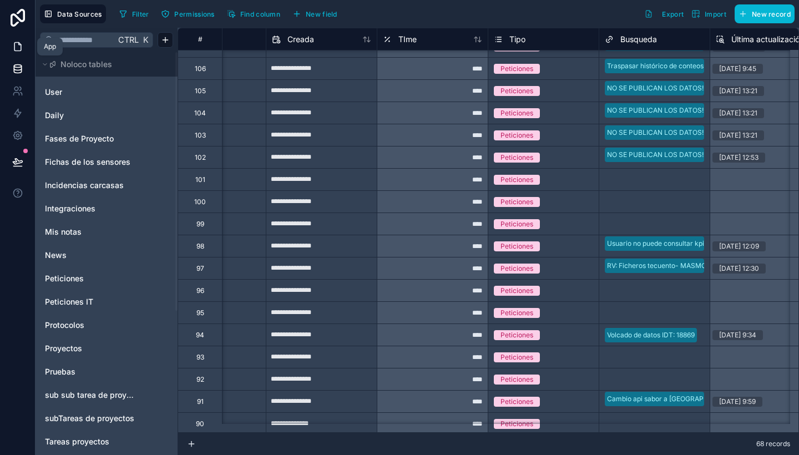
click at [11, 48] on link at bounding box center [17, 47] width 35 height 22
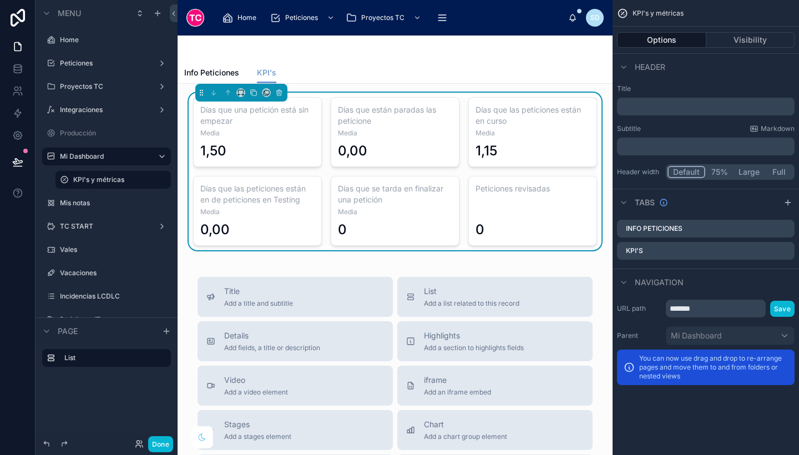
click at [476, 216] on div "0" at bounding box center [533, 217] width 114 height 42
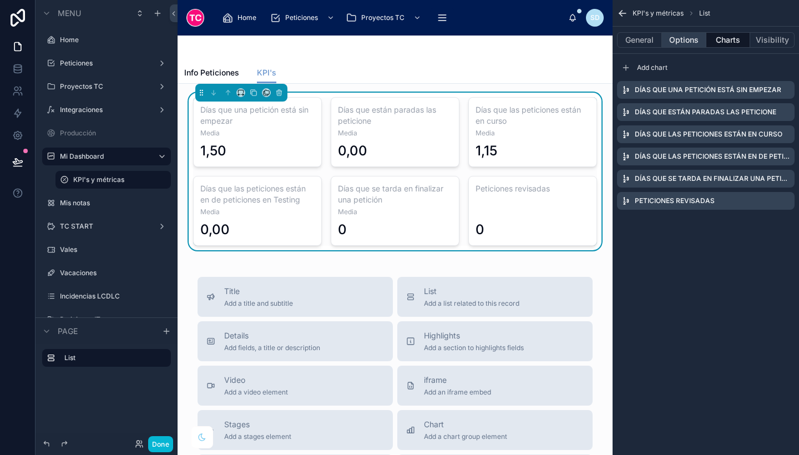
click at [677, 41] on button "Options" at bounding box center [684, 40] width 44 height 16
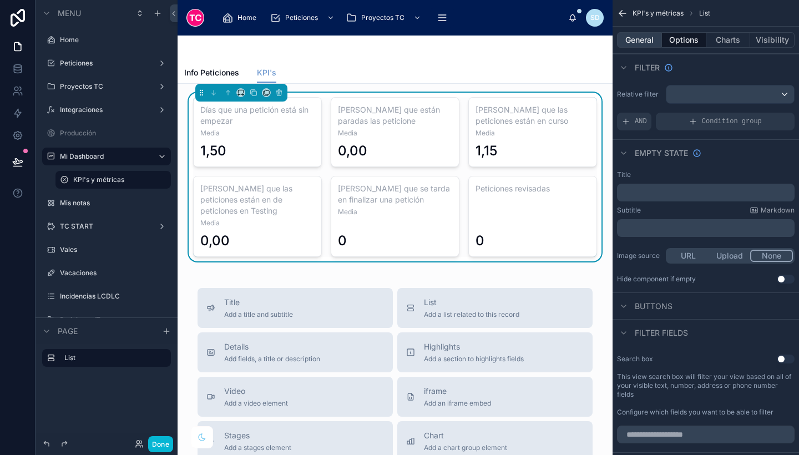
click at [645, 42] on button "General" at bounding box center [639, 40] width 45 height 16
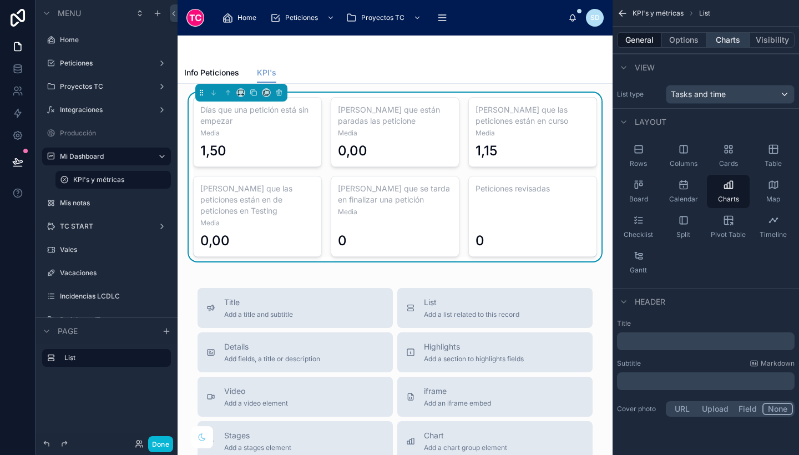
click at [730, 38] on button "Charts" at bounding box center [729, 40] width 44 height 16
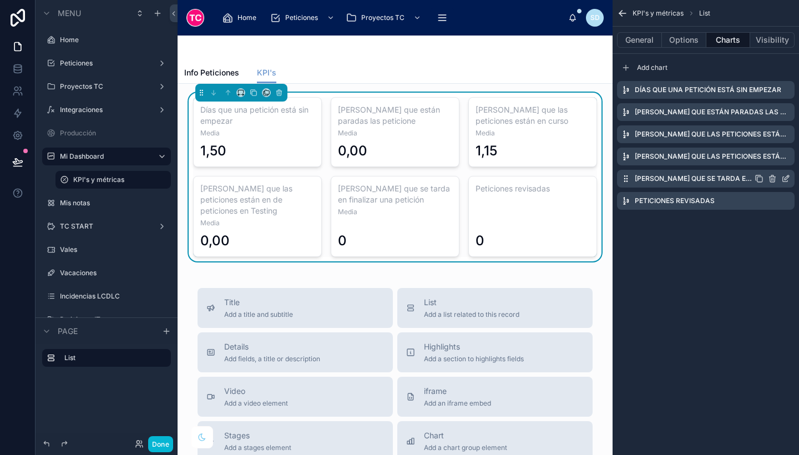
click at [787, 176] on icon "scrollable content" at bounding box center [785, 178] width 9 height 9
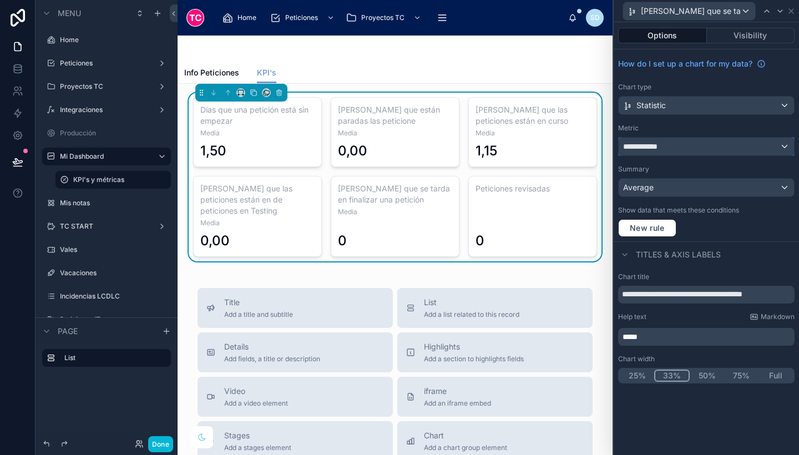
click at [657, 148] on span "**********" at bounding box center [644, 146] width 42 height 11
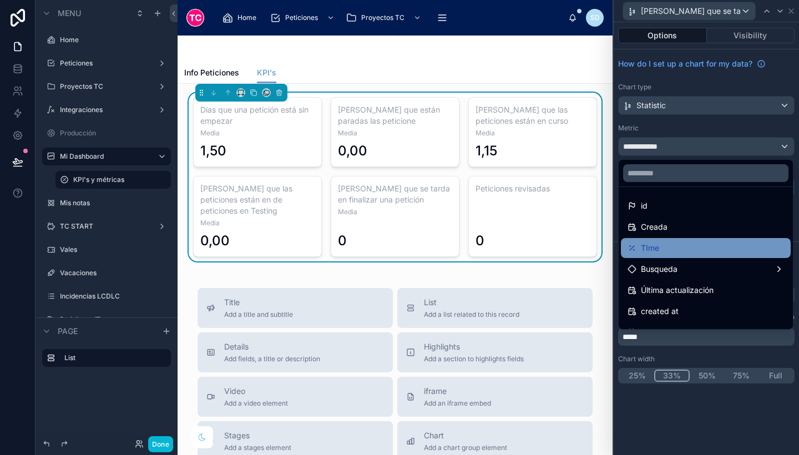
click at [667, 245] on div "TIme" at bounding box center [706, 247] width 157 height 13
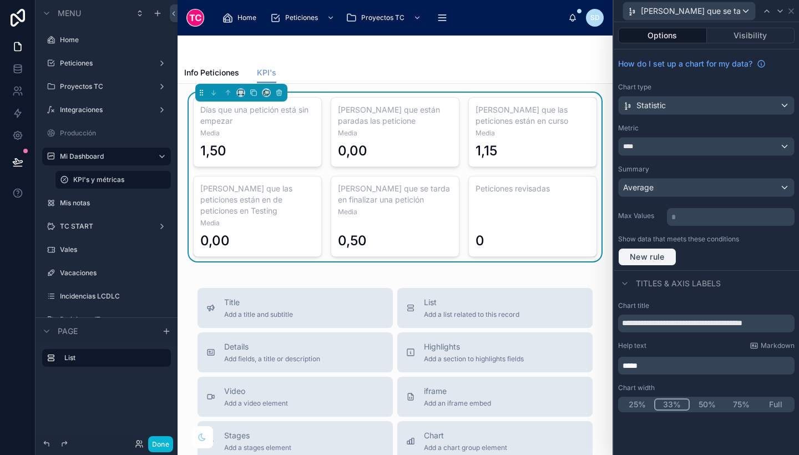
click at [668, 254] on span "New rule" at bounding box center [647, 257] width 44 height 10
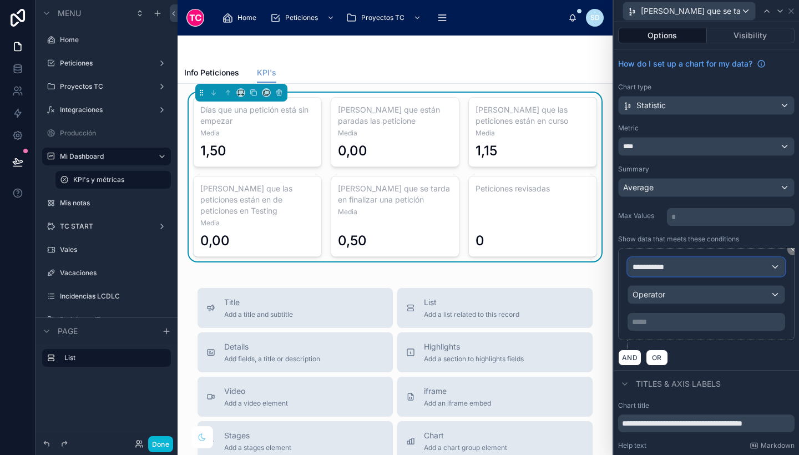
click at [682, 268] on div "**********" at bounding box center [706, 267] width 157 height 18
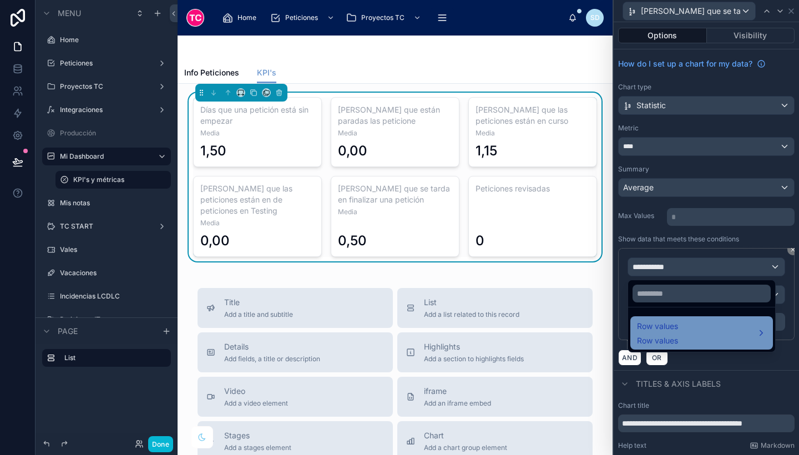
click at [683, 322] on div "Row values Row values" at bounding box center [701, 333] width 129 height 27
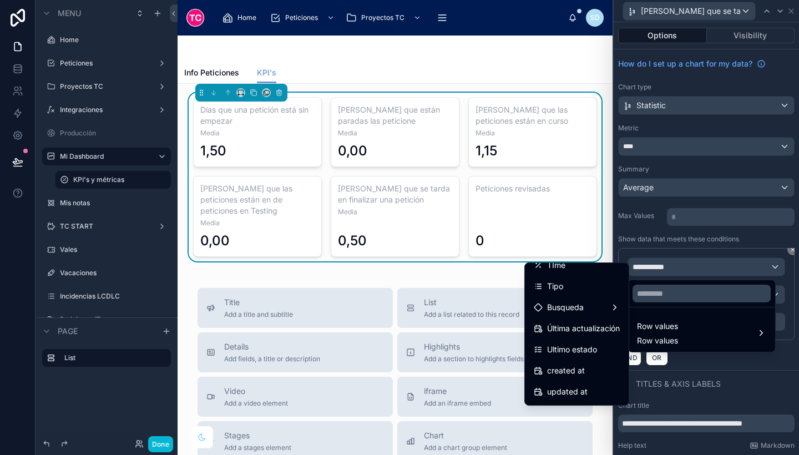
scroll to position [95, 0]
click at [577, 347] on span "Ultimo estado" at bounding box center [572, 348] width 50 height 13
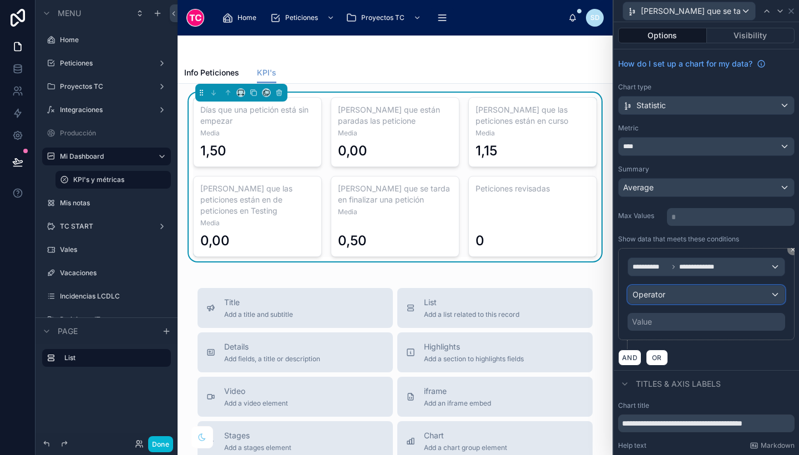
click at [670, 293] on div "Operator" at bounding box center [706, 295] width 157 height 18
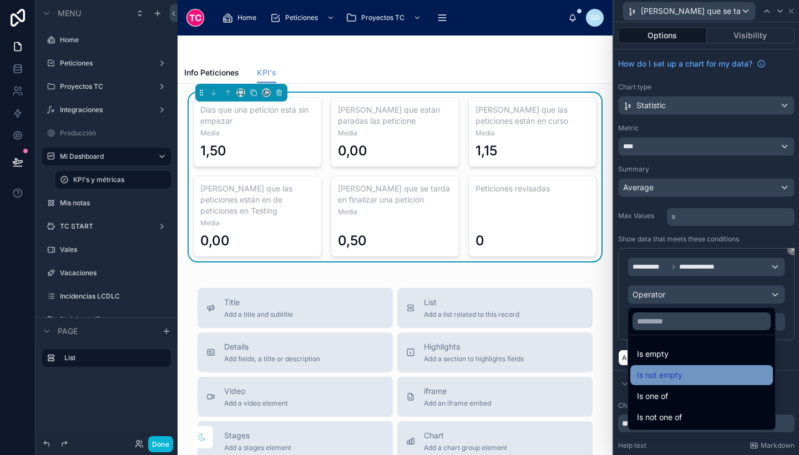
click at [674, 377] on span "Is not empty" at bounding box center [660, 375] width 46 height 13
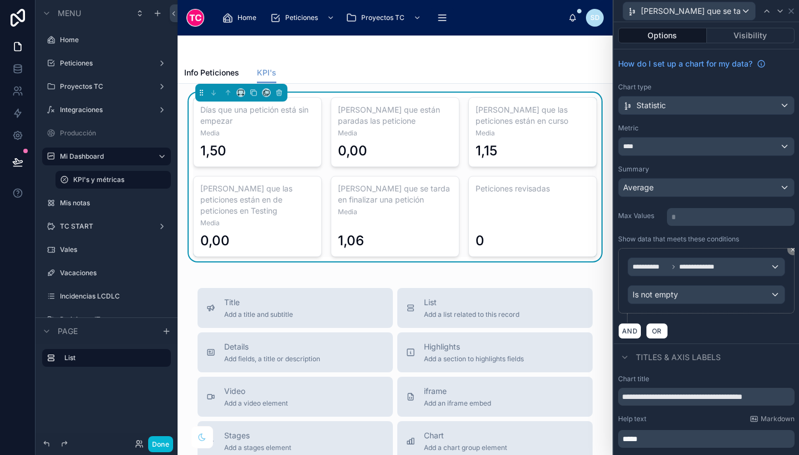
click at [543, 232] on div "0" at bounding box center [533, 222] width 114 height 53
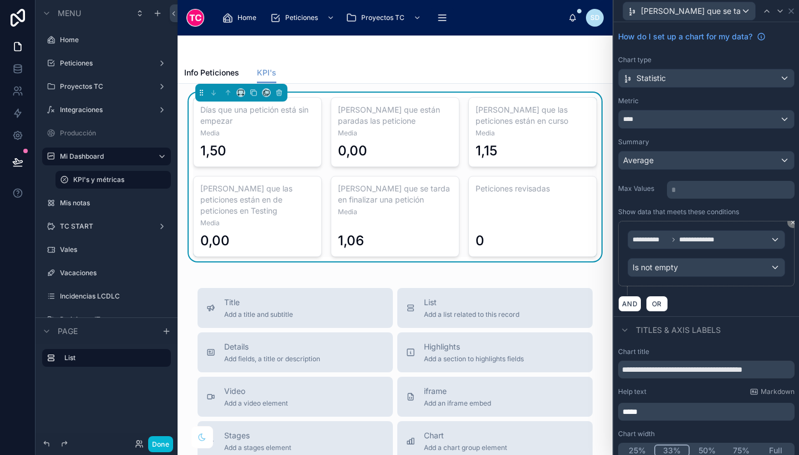
scroll to position [0, 0]
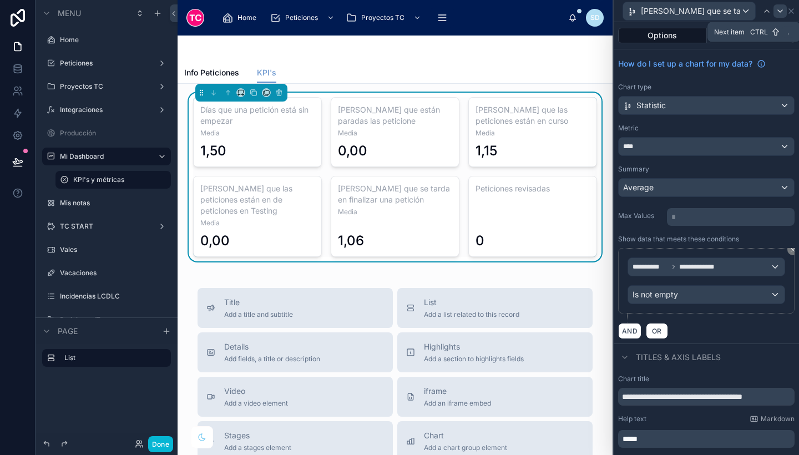
click at [785, 9] on div at bounding box center [780, 10] width 13 height 13
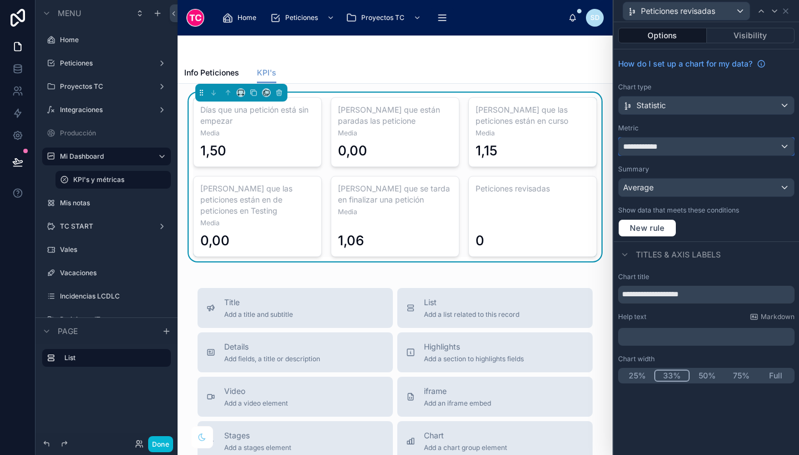
click at [668, 145] on div "**********" at bounding box center [706, 147] width 175 height 18
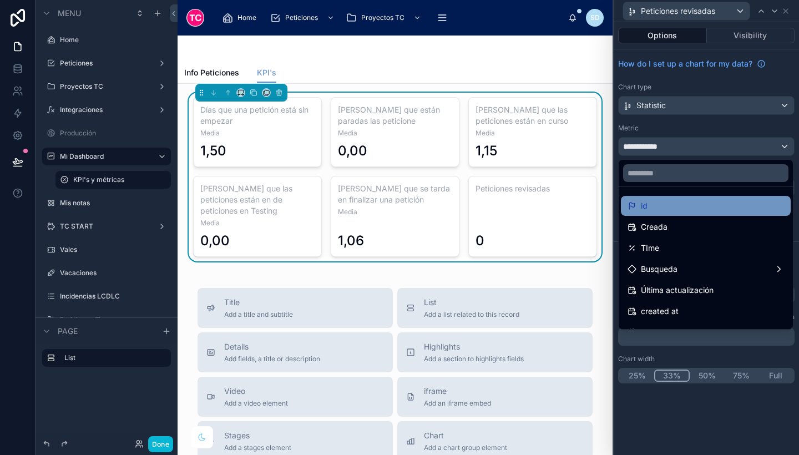
click at [665, 205] on div "id" at bounding box center [706, 205] width 157 height 13
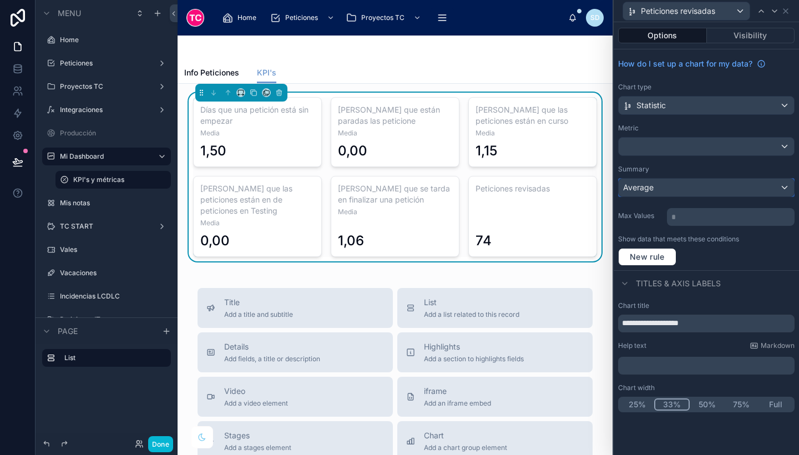
click at [652, 188] on span "Average" at bounding box center [638, 187] width 31 height 11
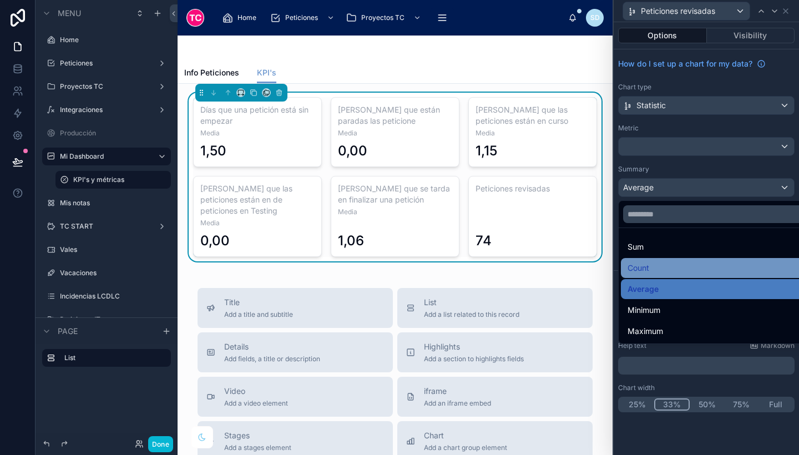
click at [657, 265] on div "Count" at bounding box center [719, 267] width 183 height 13
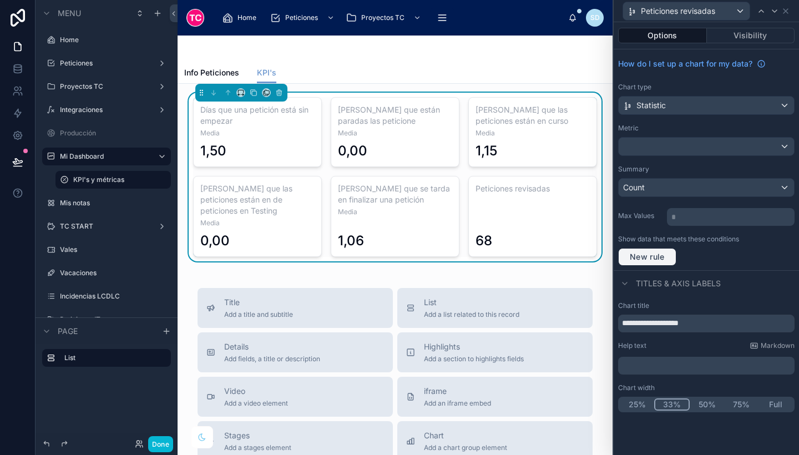
click at [657, 258] on span "New rule" at bounding box center [647, 257] width 44 height 10
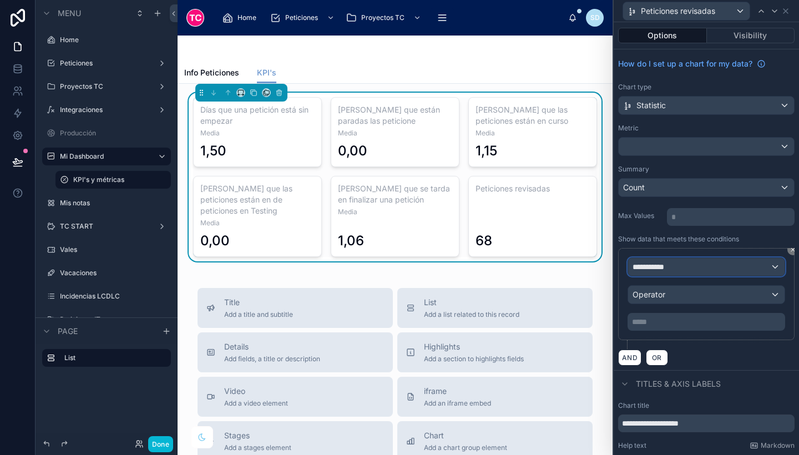
click at [676, 269] on div "**********" at bounding box center [706, 267] width 157 height 18
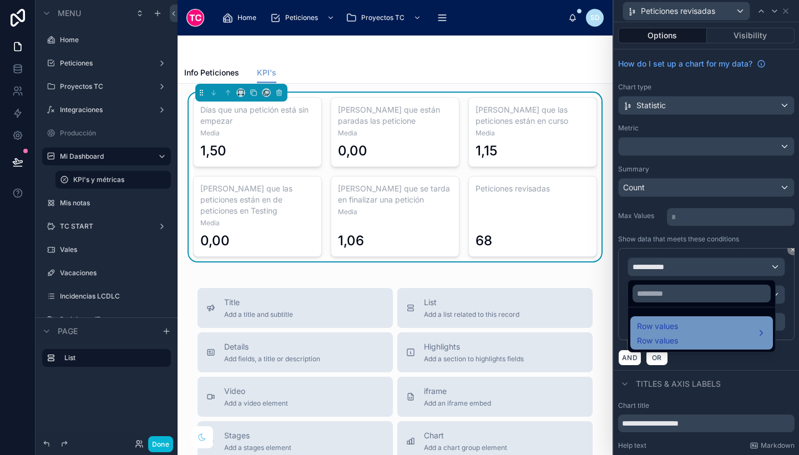
click at [678, 331] on span "Row values" at bounding box center [657, 326] width 41 height 13
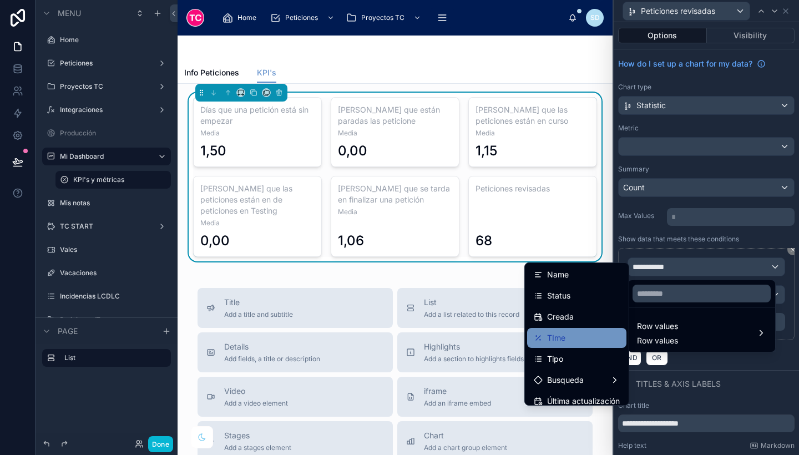
scroll to position [21, 0]
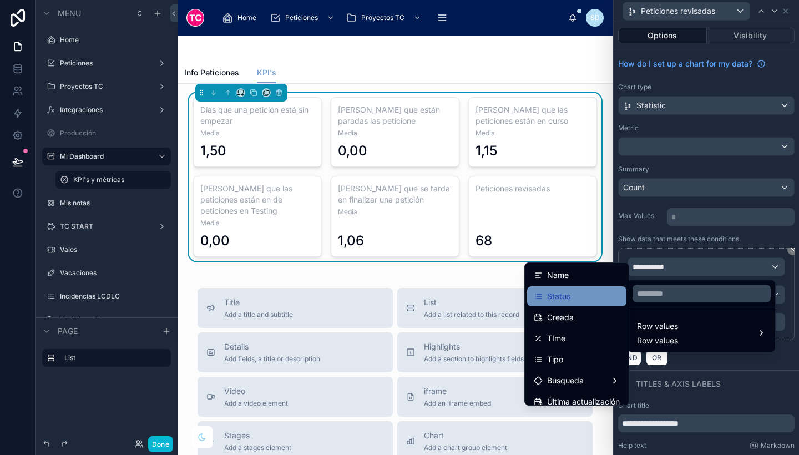
click at [559, 300] on span "Status" at bounding box center [558, 296] width 23 height 13
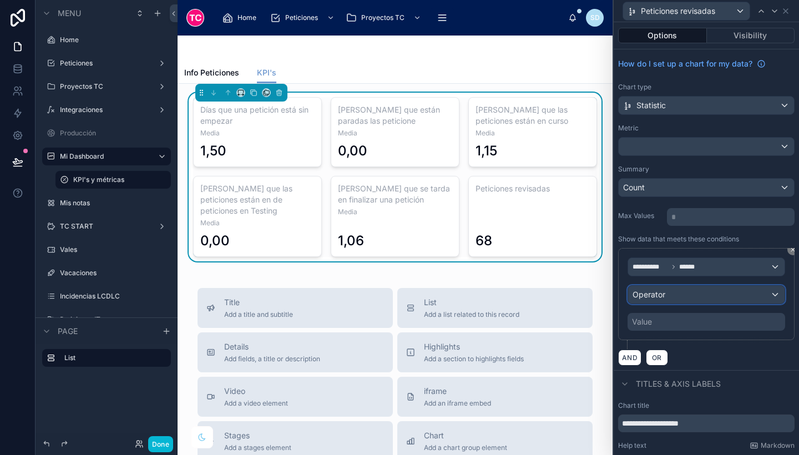
click at [690, 297] on div "Operator" at bounding box center [706, 295] width 157 height 18
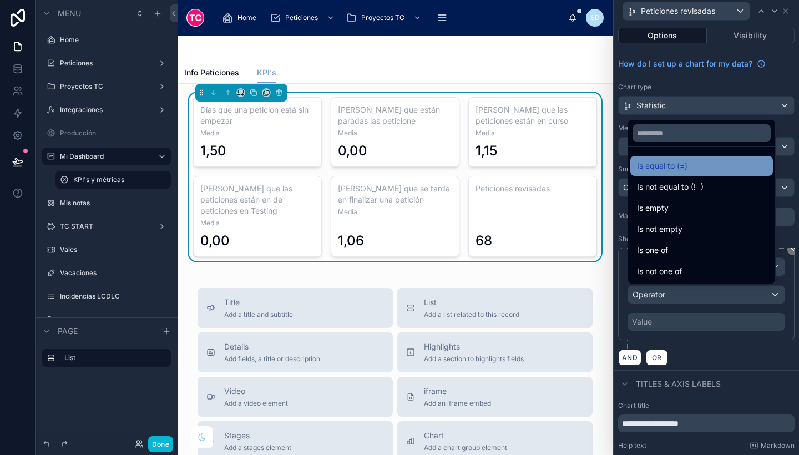
click at [707, 170] on div "Is equal to (=)" at bounding box center [701, 165] width 129 height 13
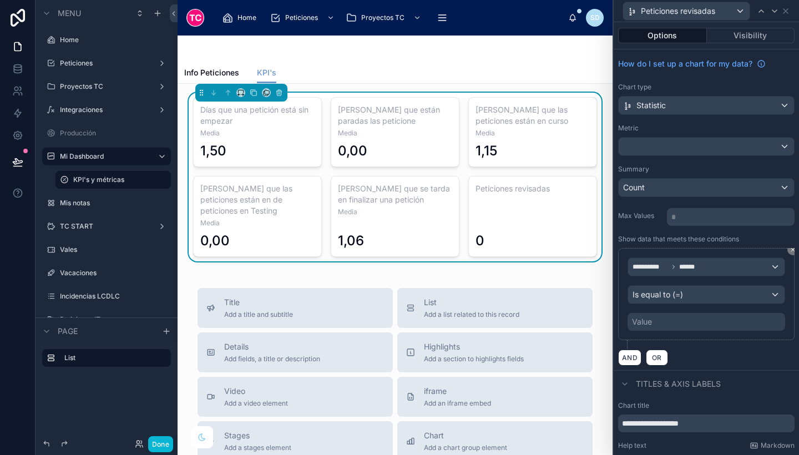
click at [696, 319] on div "Value" at bounding box center [707, 322] width 158 height 18
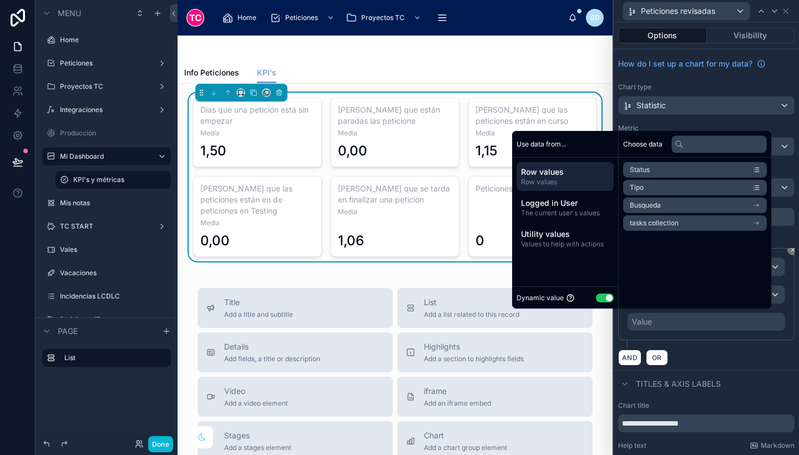
click at [601, 296] on button "Use setting" at bounding box center [605, 298] width 18 height 9
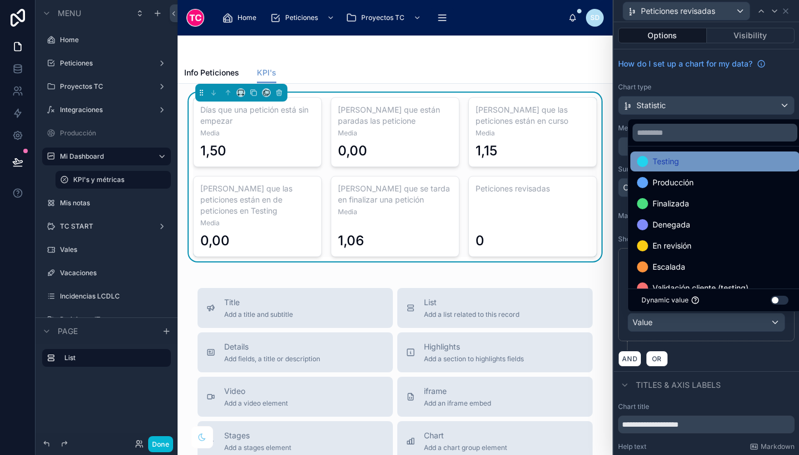
scroll to position [85, 0]
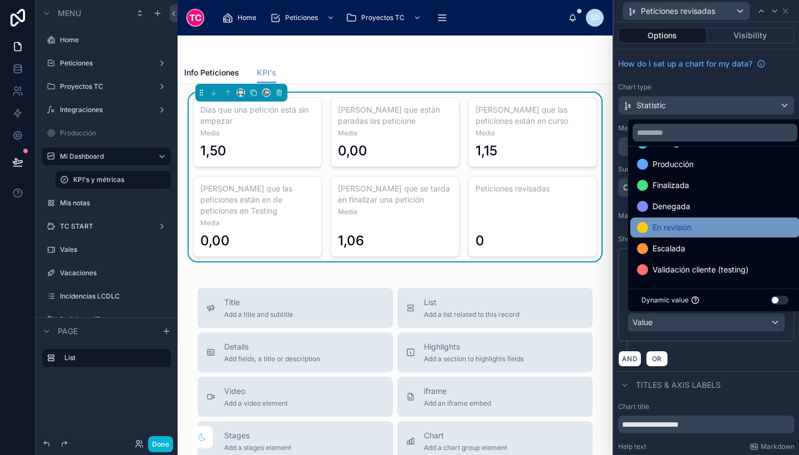
click at [692, 226] on span "En revisión" at bounding box center [672, 227] width 39 height 13
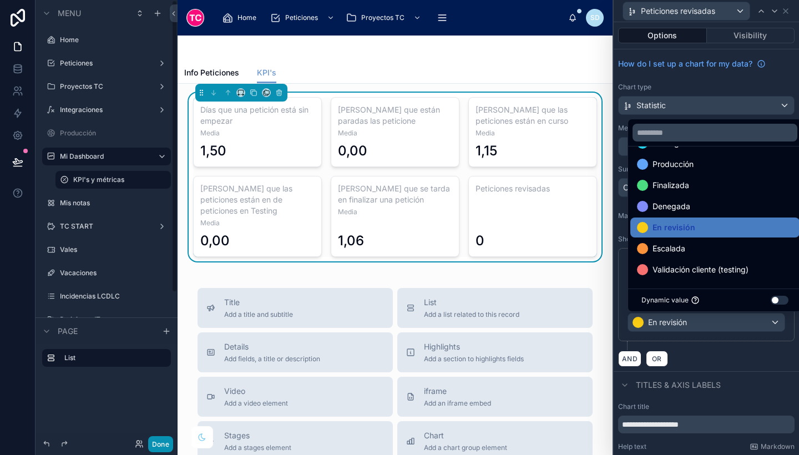
click at [164, 442] on button "Done" at bounding box center [160, 444] width 25 height 16
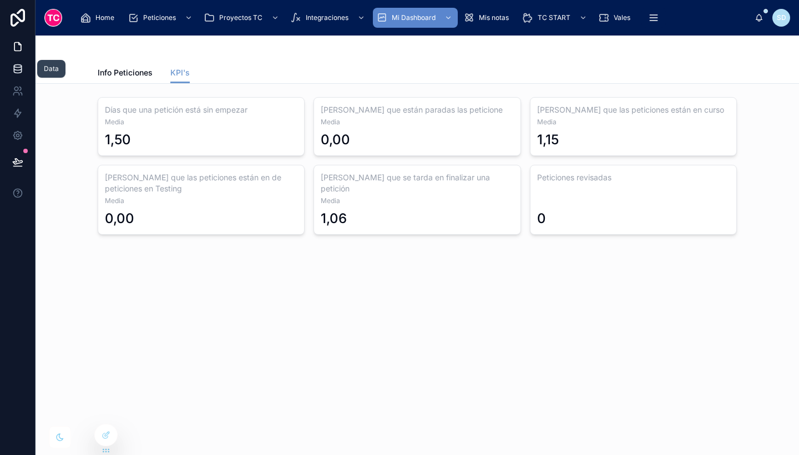
click at [13, 67] on icon at bounding box center [17, 68] width 11 height 11
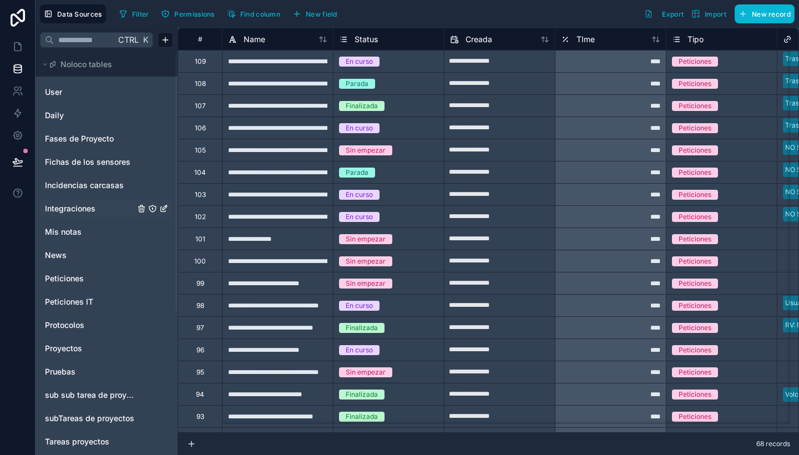
scroll to position [46, 0]
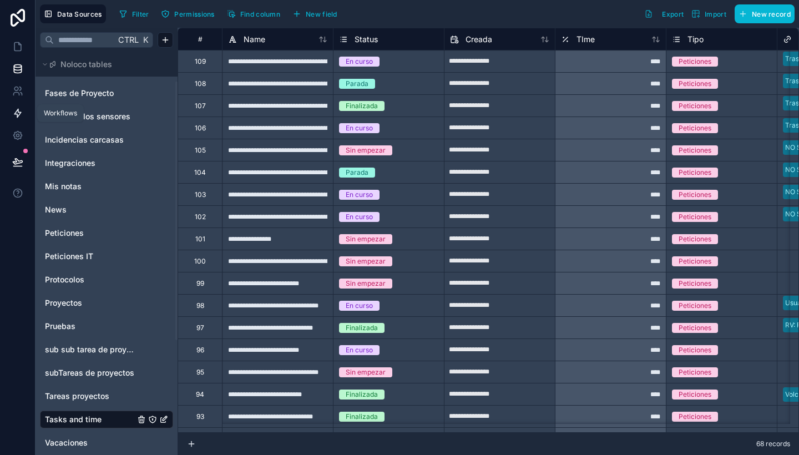
click at [17, 117] on icon at bounding box center [17, 113] width 7 height 8
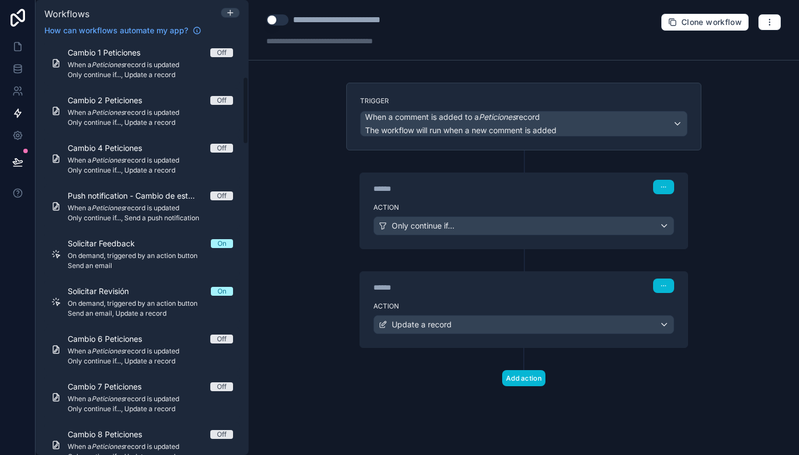
scroll to position [215, 0]
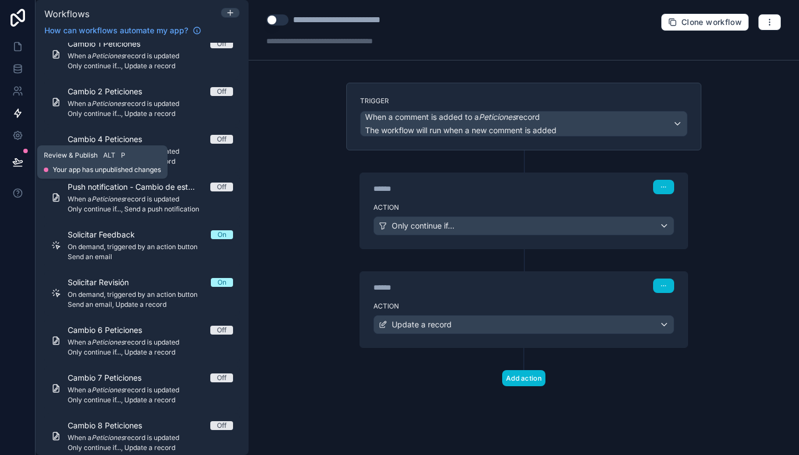
click at [14, 162] on icon at bounding box center [17, 162] width 9 height 6
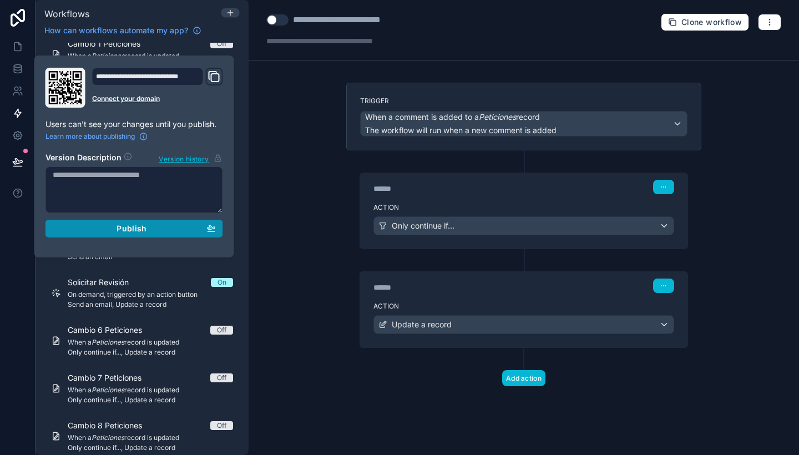
click at [219, 231] on button "Publish" at bounding box center [135, 229] width 178 height 18
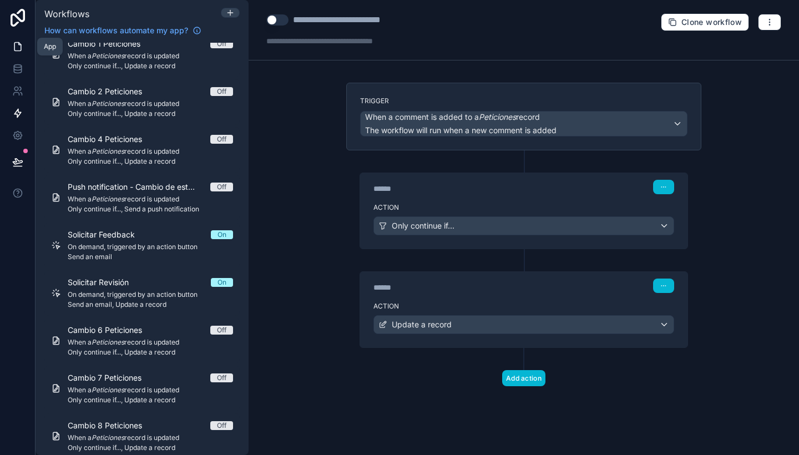
click at [7, 44] on link at bounding box center [17, 47] width 35 height 22
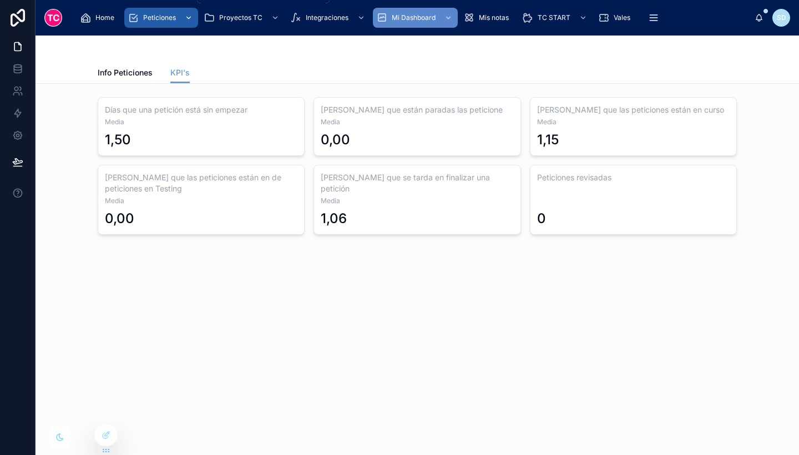
click at [157, 15] on span "Peticiones" at bounding box center [159, 17] width 33 height 9
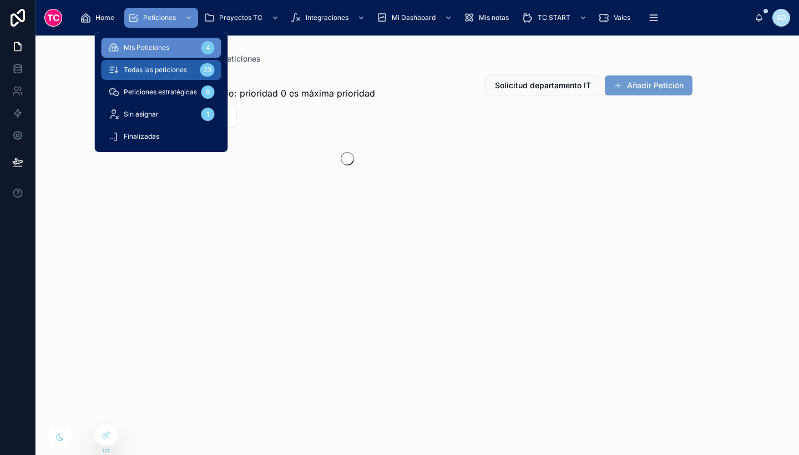
click at [152, 65] on div "Todas las peticiones 23" at bounding box center [161, 70] width 107 height 18
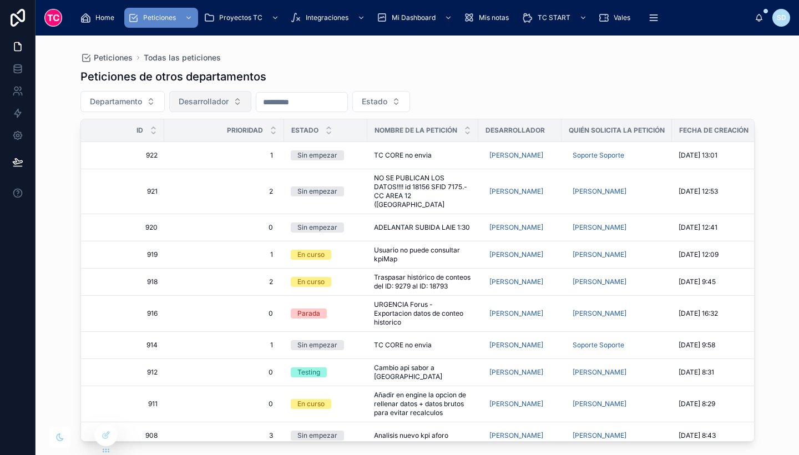
click at [221, 103] on span "Desarrollador" at bounding box center [204, 101] width 50 height 11
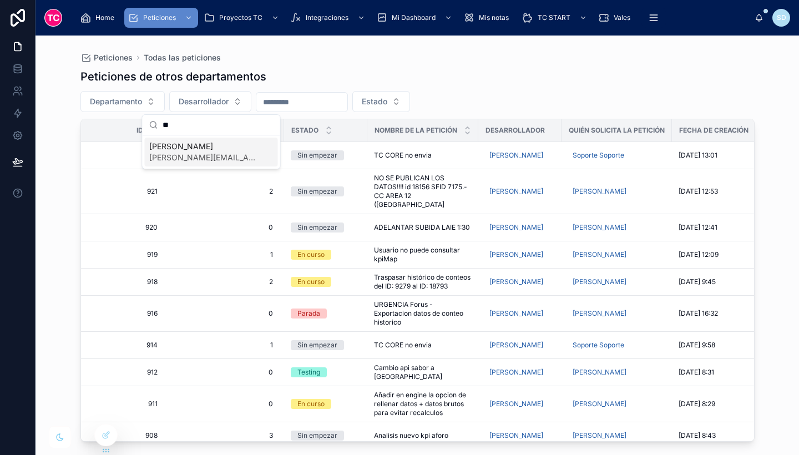
type input "**"
click at [210, 140] on div "Sheila Pena [EMAIL_ADDRESS][DOMAIN_NAME]" at bounding box center [211, 152] width 133 height 29
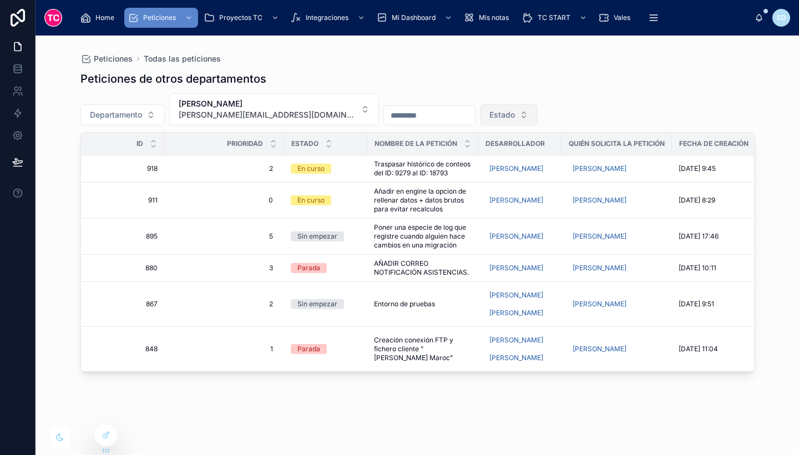
click at [490, 117] on span "Estado" at bounding box center [503, 114] width 26 height 11
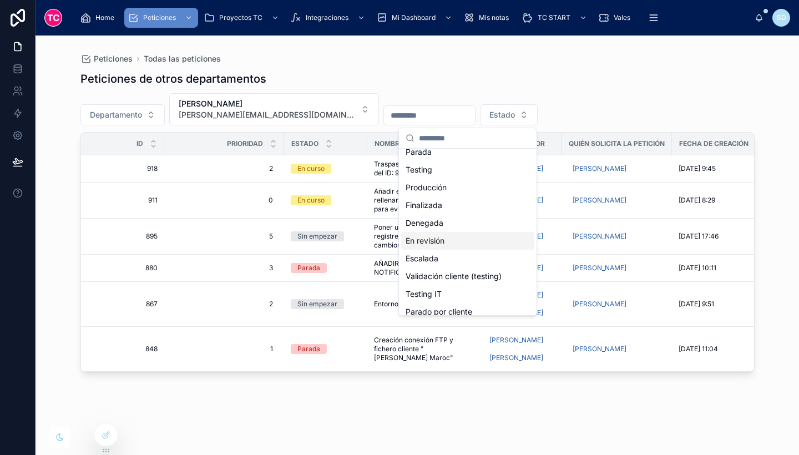
scroll to position [51, 0]
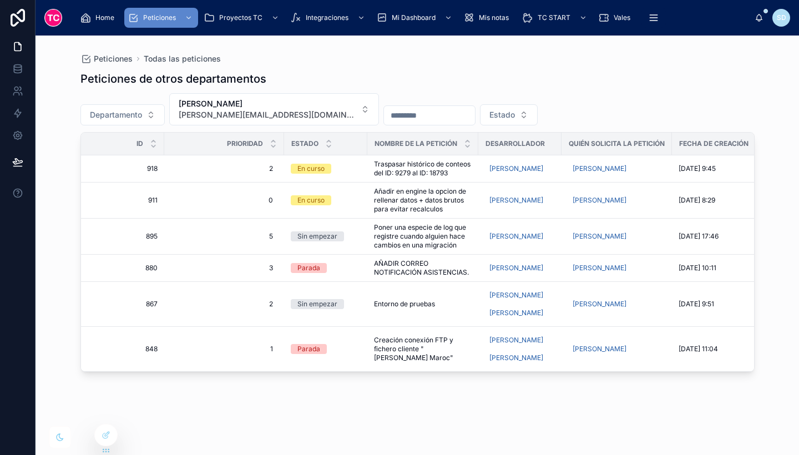
click at [374, 398] on div "Peticiones de otros departamentos Departamento Sheila Pena spena@tcgroupsolutio…" at bounding box center [417, 252] width 674 height 377
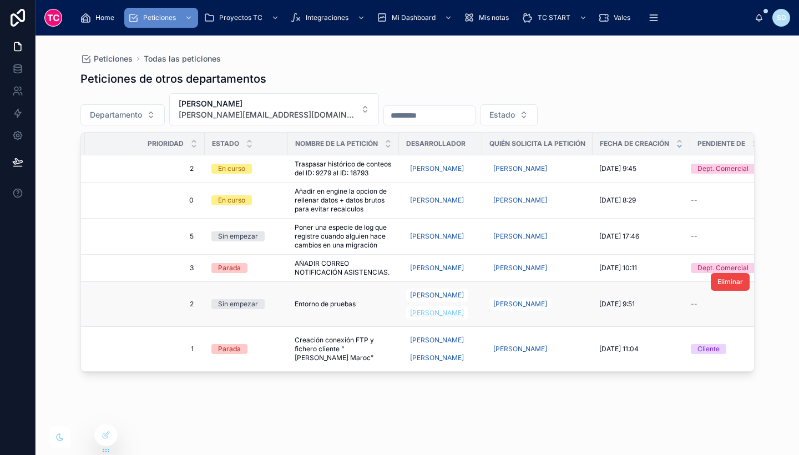
scroll to position [0, 102]
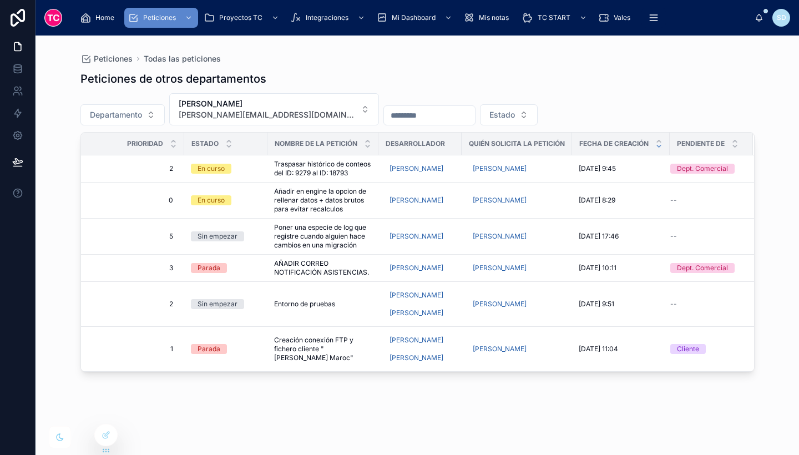
click at [417, 411] on div "Peticiones de otros departamentos Departamento Sheila Pena spena@tcgroupsolutio…" at bounding box center [417, 252] width 674 height 377
click at [410, 410] on div "Peticiones de otros departamentos Departamento Sheila Pena spena@tcgroupsolutio…" at bounding box center [417, 252] width 674 height 377
click at [410, 63] on div "Peticiones Todas las peticiones" at bounding box center [417, 58] width 674 height 11
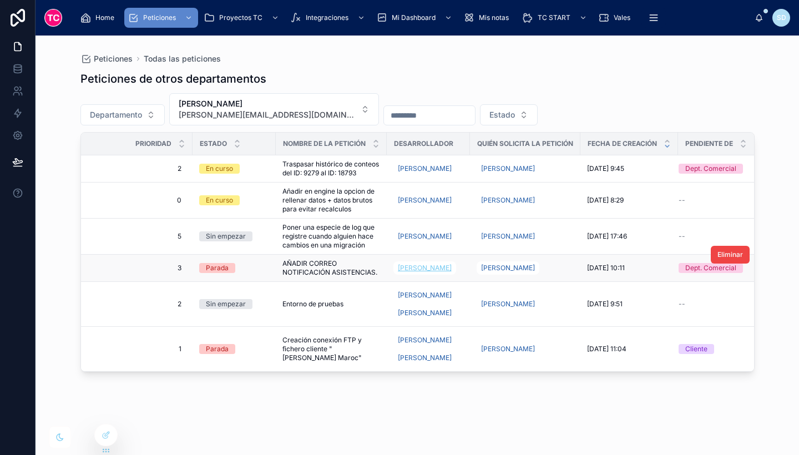
scroll to position [0, 0]
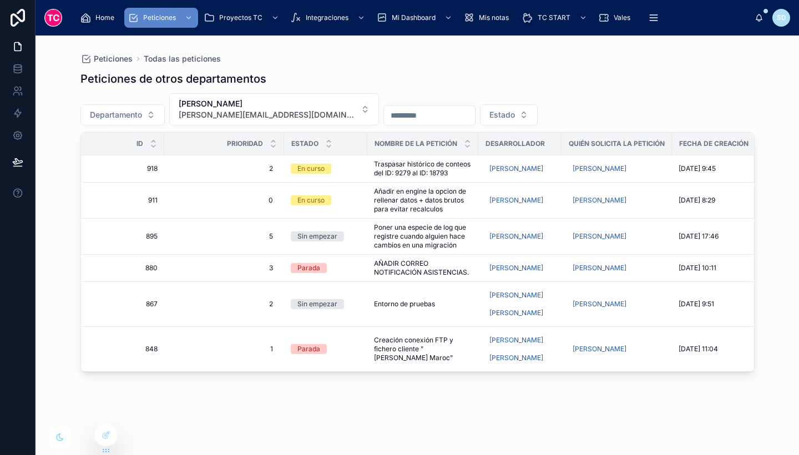
click at [341, 396] on div "Peticiones de otros departamentos Departamento Sheila Pena spena@tcgroupsolutio…" at bounding box center [417, 252] width 674 height 377
click at [15, 72] on icon at bounding box center [17, 68] width 11 height 11
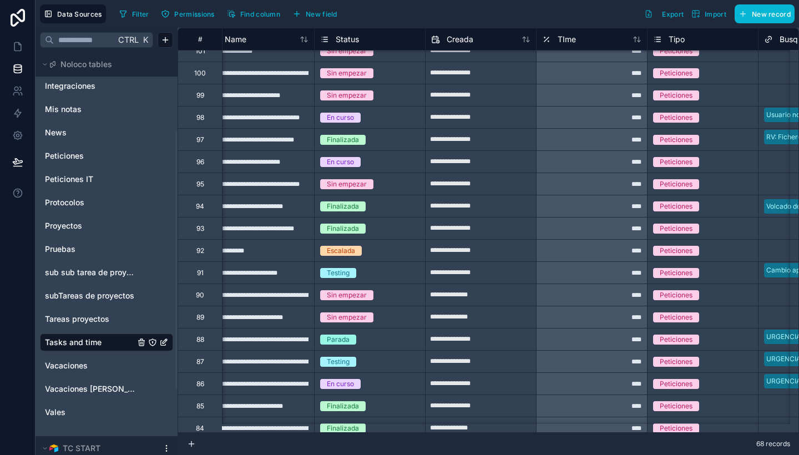
scroll to position [188, 0]
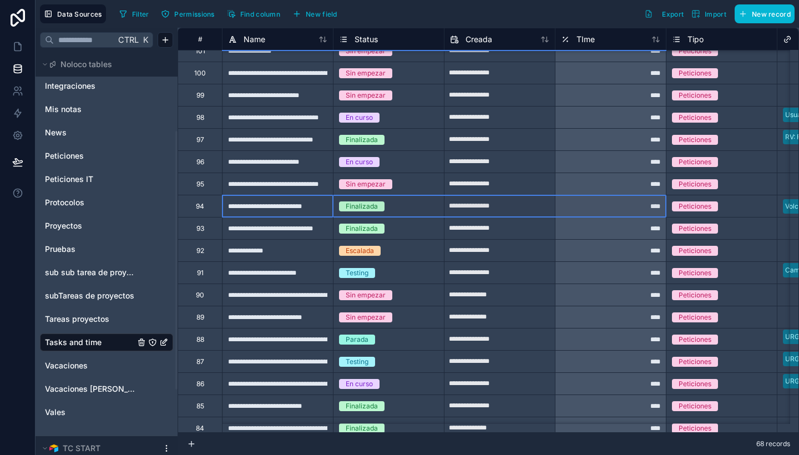
drag, startPoint x: 323, startPoint y: 205, endPoint x: 604, endPoint y: 205, distance: 280.8
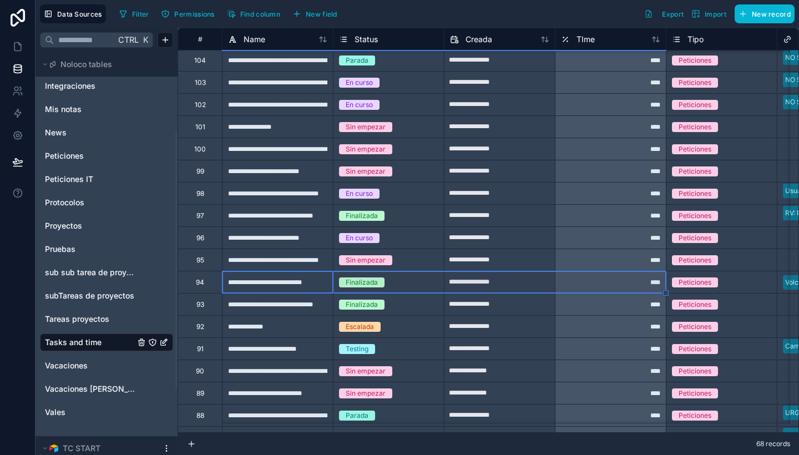
scroll to position [152, 0]
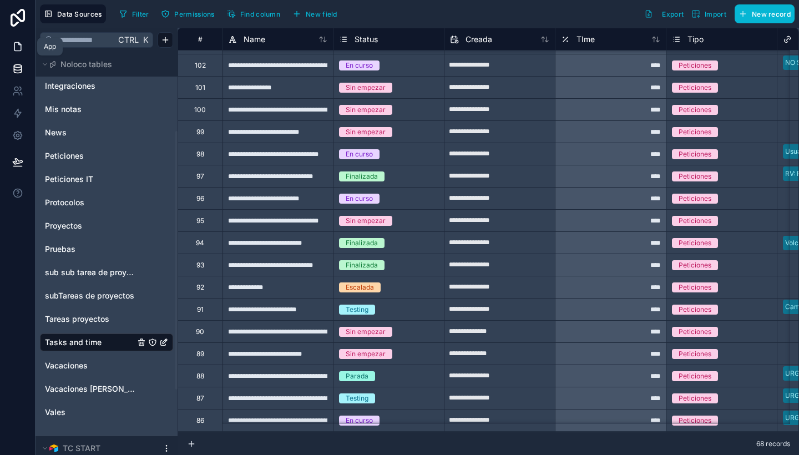
click at [12, 46] on icon at bounding box center [17, 46] width 11 height 11
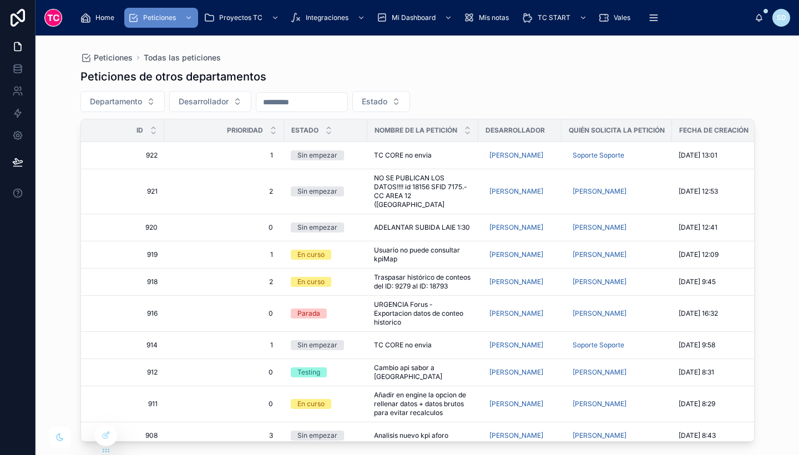
click at [502, 96] on div "Departamento Desarrollador Estado" at bounding box center [417, 101] width 674 height 21
click at [138, 103] on span "Departamento" at bounding box center [116, 101] width 52 height 11
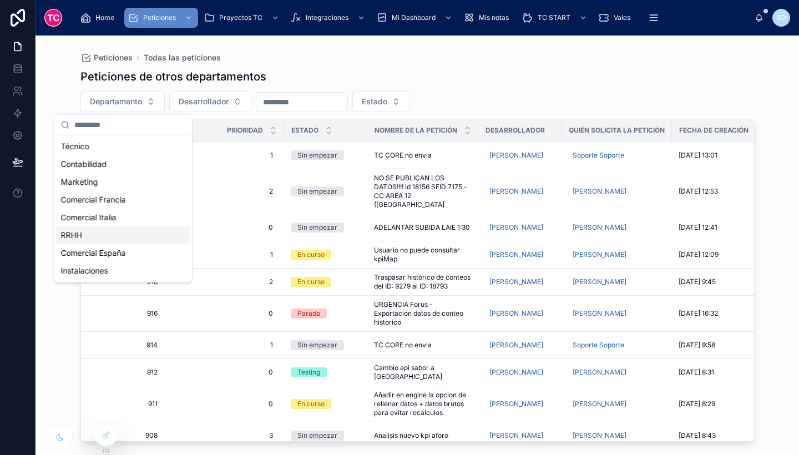
click at [320, 83] on div "Peticiones de otros departamentos" at bounding box center [417, 77] width 674 height 16
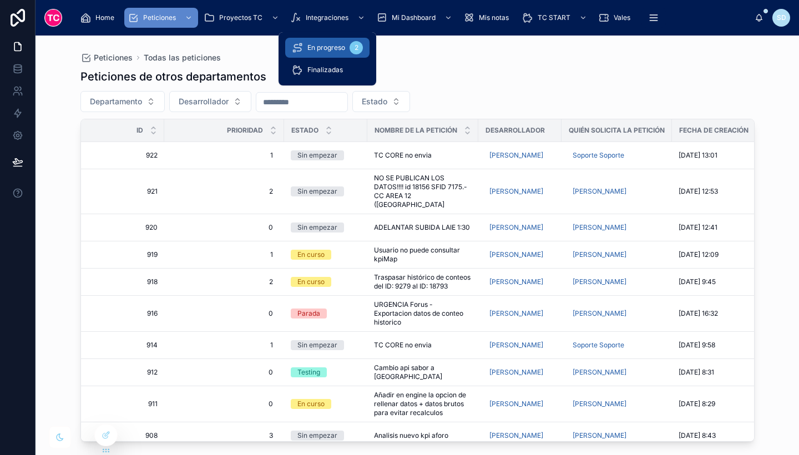
click at [324, 47] on span "En progreso" at bounding box center [326, 47] width 38 height 9
